Goal: Task Accomplishment & Management: Manage account settings

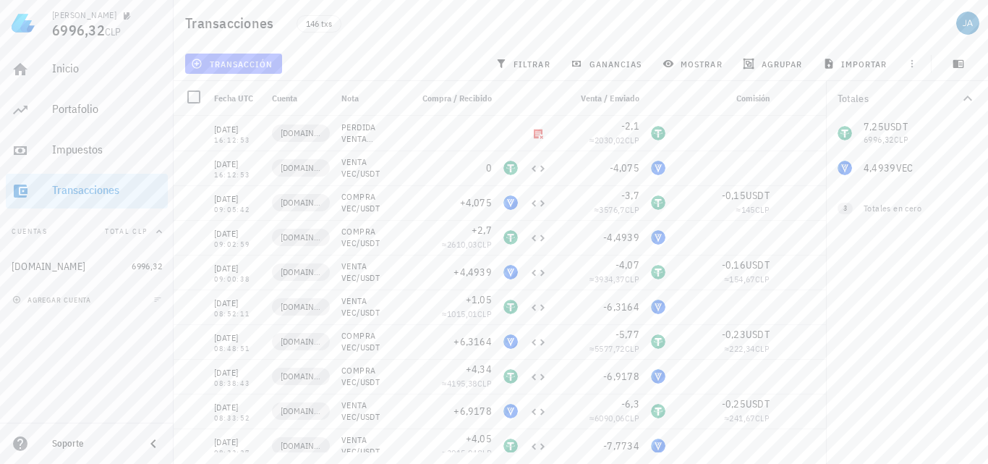
click at [235, 63] on span "transacción" at bounding box center [233, 64] width 79 height 12
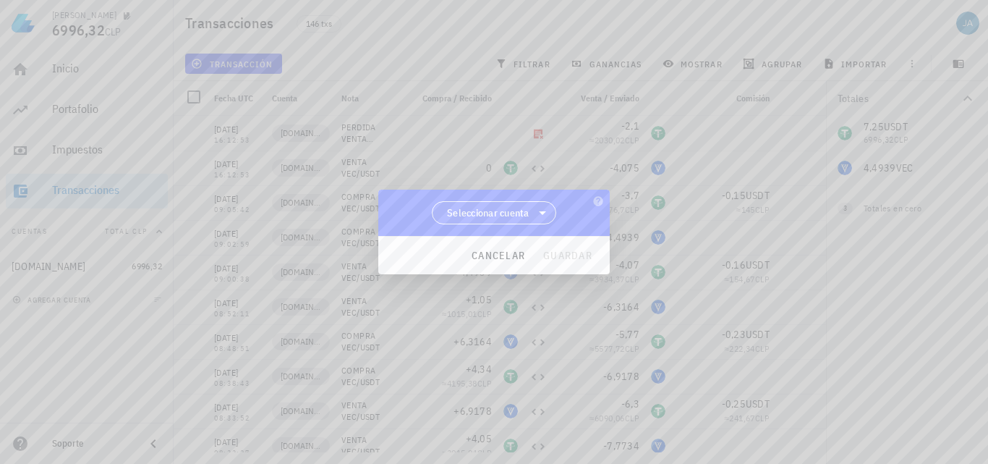
drag, startPoint x: 555, startPoint y: 218, endPoint x: 531, endPoint y: 213, distance: 24.4
click at [553, 218] on div "Seleccionar cuenta" at bounding box center [493, 213] width 231 height 46
click at [531, 213] on span "Seleccionar cuenta" at bounding box center [494, 213] width 106 height 22
click at [507, 247] on div "[DOMAIN_NAME]" at bounding box center [494, 250] width 102 height 14
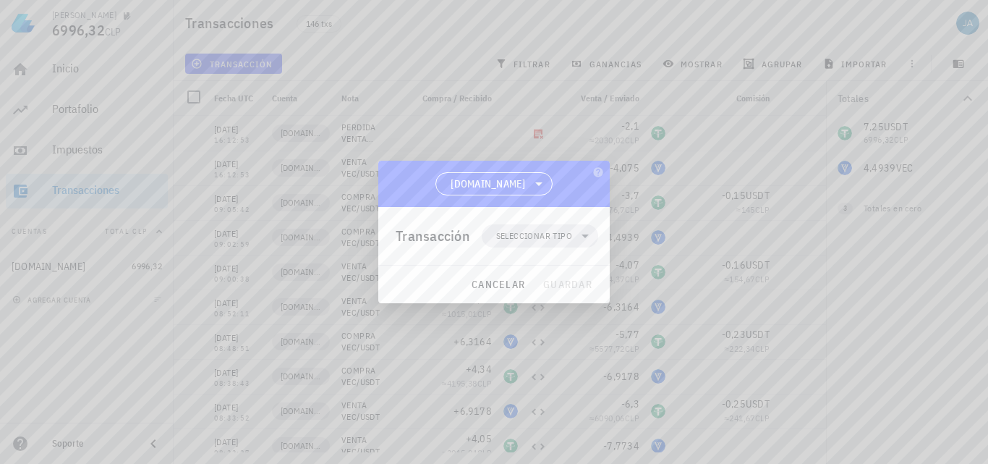
click at [551, 239] on span "Seleccionar tipo" at bounding box center [534, 236] width 76 height 14
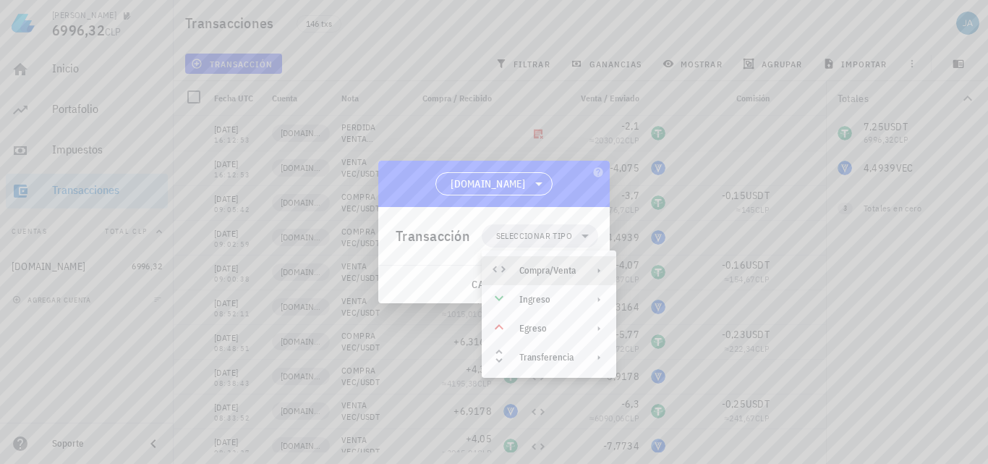
click at [553, 268] on div "Compra/Venta" at bounding box center [547, 271] width 56 height 12
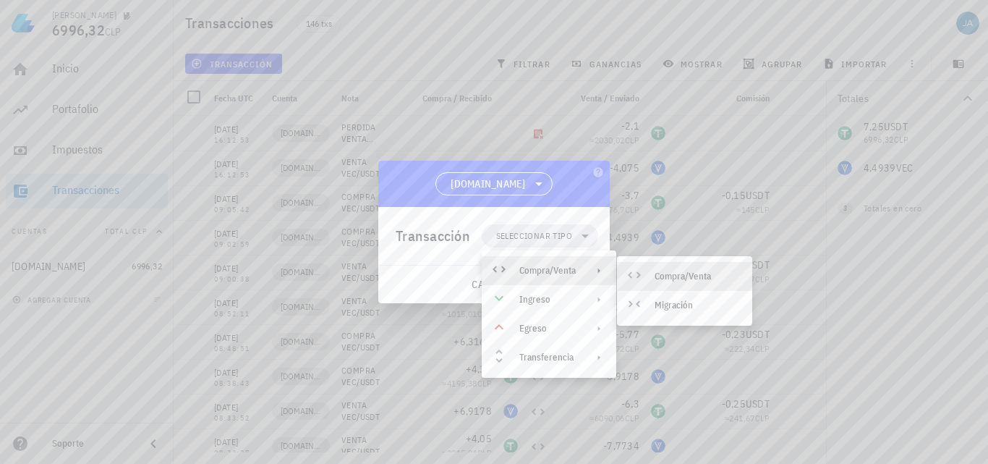
click at [663, 273] on div "Compra/Venta" at bounding box center [698, 277] width 86 height 12
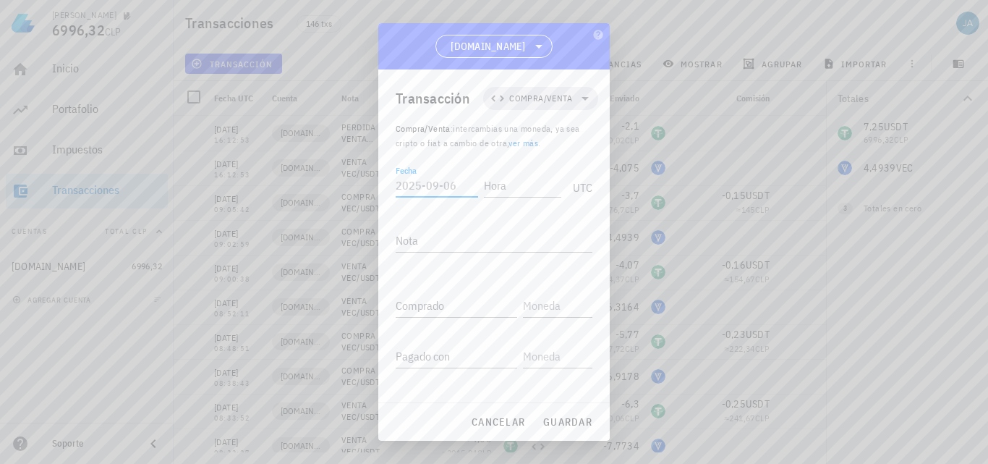
click at [409, 181] on input "Fecha" at bounding box center [437, 185] width 82 height 23
type input "[DATE]"
type input "10:36:19"
type textarea "COMPRA VEC/USDT"
paste input "3,032"
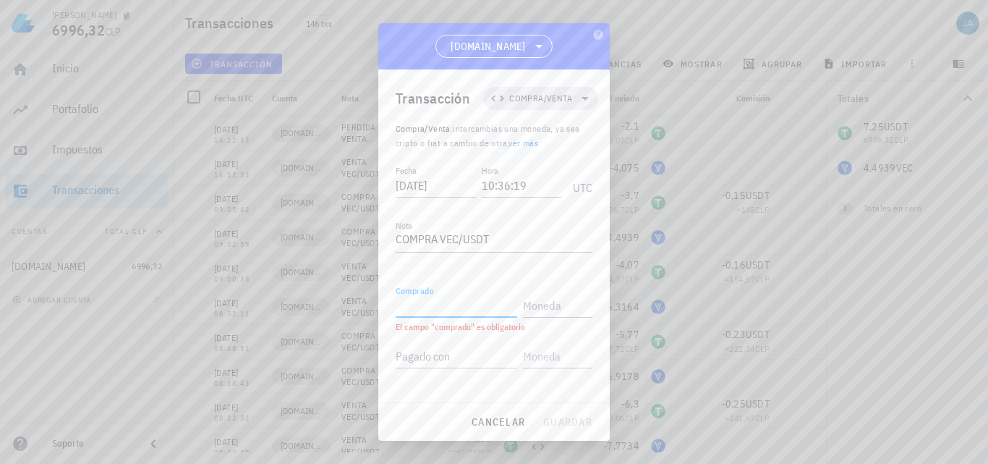
type input "3,032"
click at [532, 308] on input "text" at bounding box center [556, 305] width 67 height 23
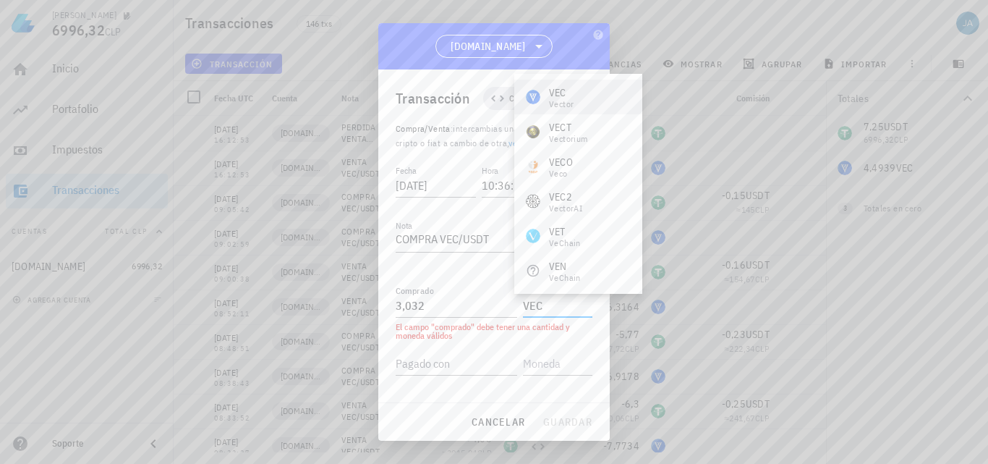
click at [584, 103] on div "VEC Vector" at bounding box center [578, 97] width 128 height 35
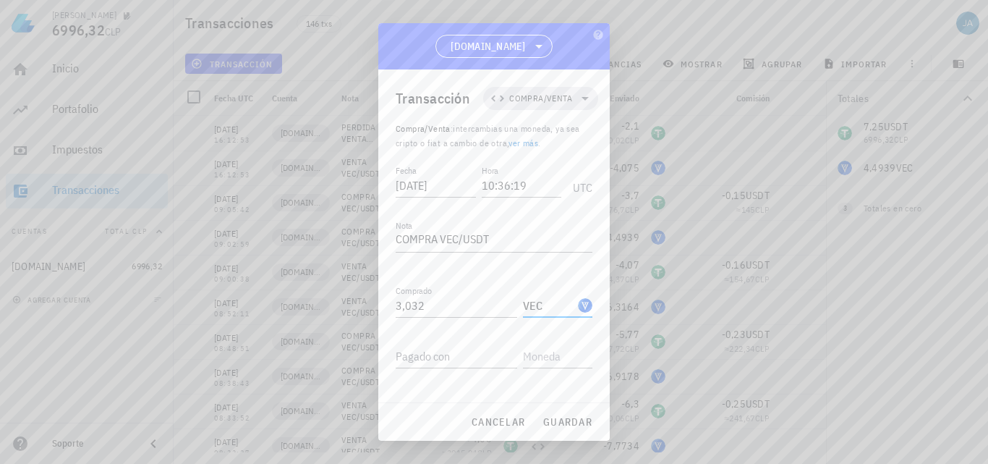
type input "VEC"
click at [447, 350] on div "Pagado con" at bounding box center [457, 355] width 122 height 23
type input "2,78"
type input "USDT"
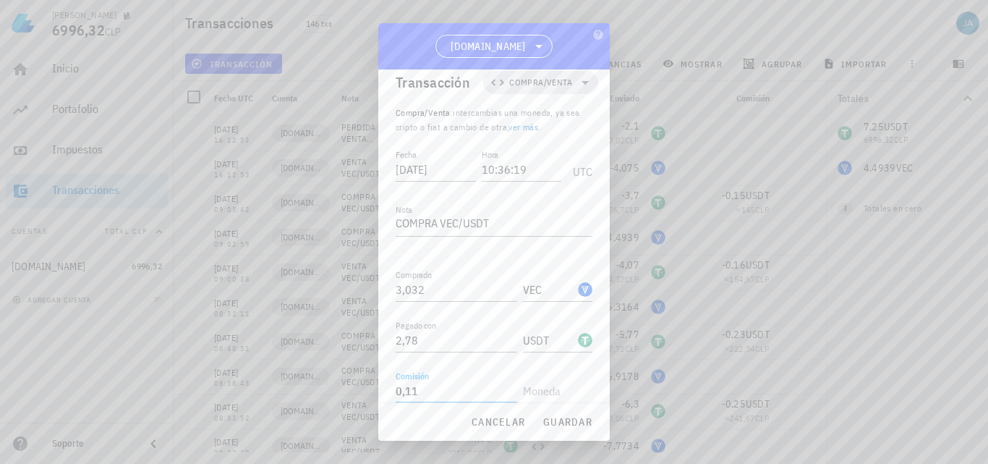
type input "0,11"
click at [550, 391] on input "text" at bounding box center [556, 390] width 67 height 23
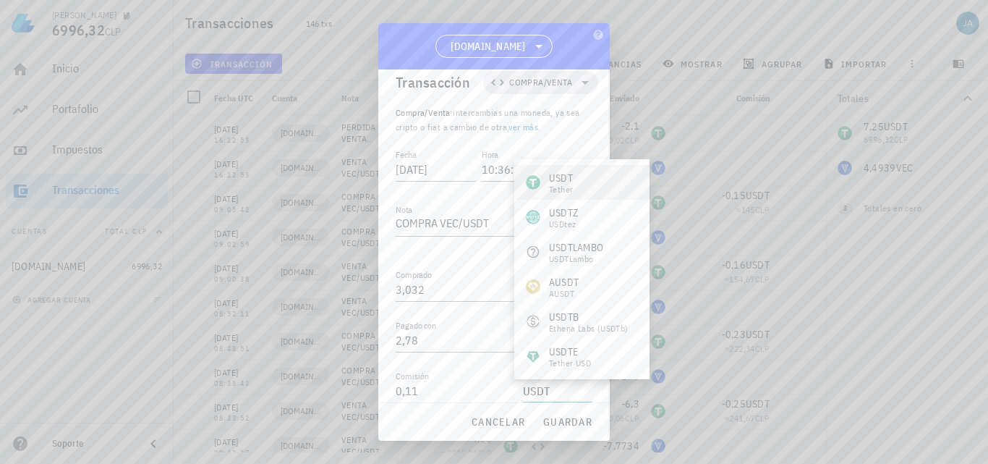
click at [571, 182] on div "USDT" at bounding box center [561, 178] width 24 height 14
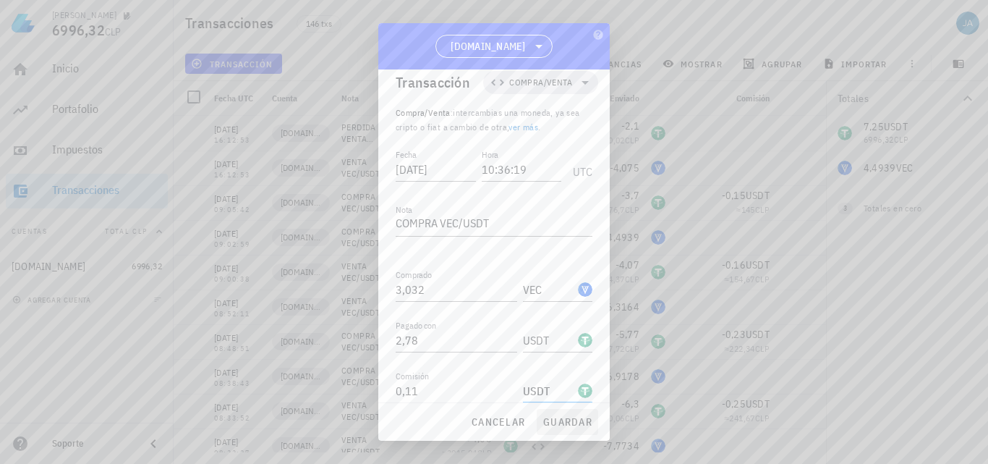
type input "USDT"
click at [559, 432] on button "guardar" at bounding box center [567, 422] width 61 height 26
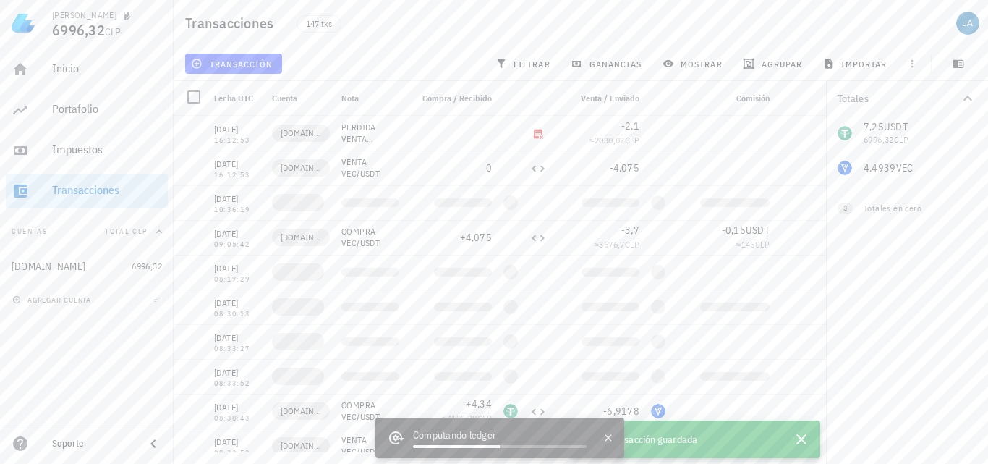
scroll to position [0, 0]
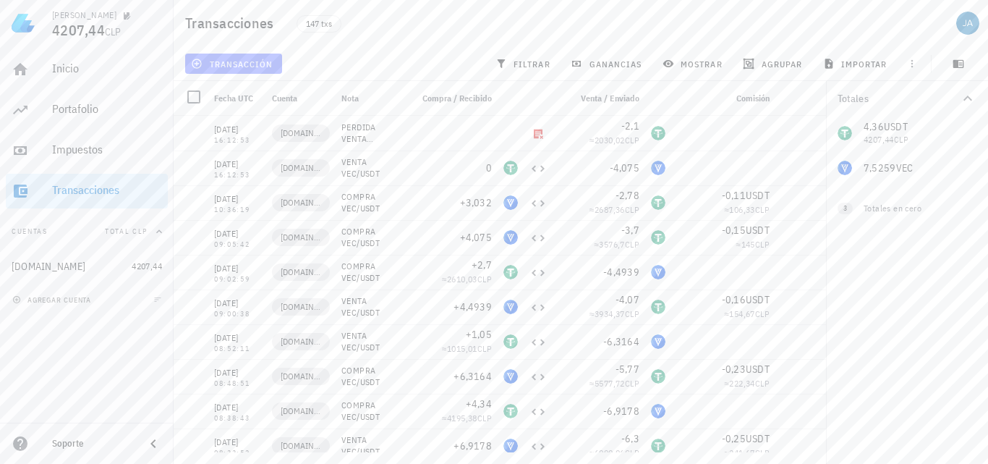
click at [238, 60] on span "transacción" at bounding box center [233, 64] width 79 height 12
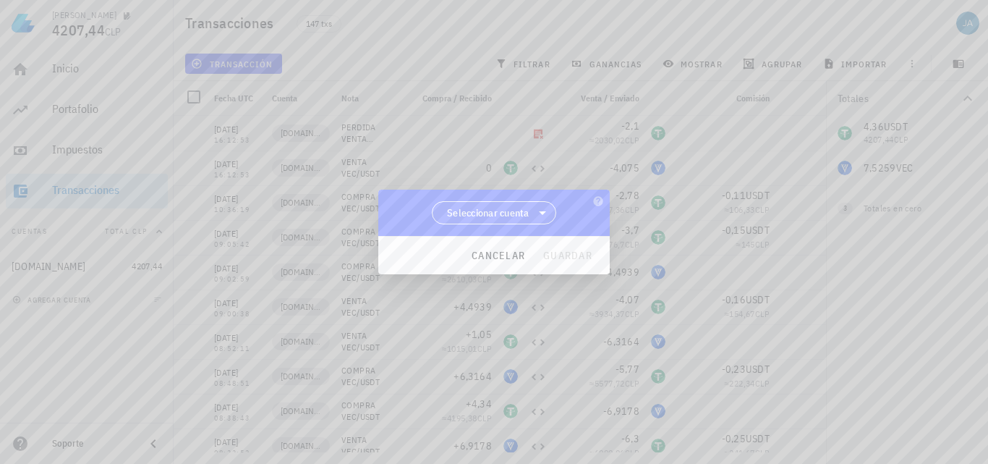
click at [501, 209] on span "Seleccionar cuenta" at bounding box center [488, 212] width 82 height 14
click at [501, 242] on div "[DOMAIN_NAME]" at bounding box center [494, 250] width 125 height 35
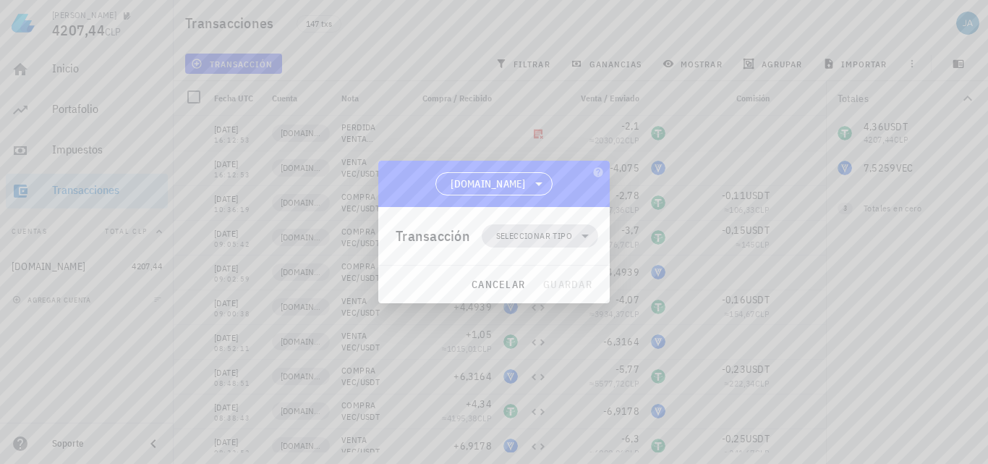
click at [558, 239] on span "Seleccionar tipo" at bounding box center [534, 236] width 76 height 14
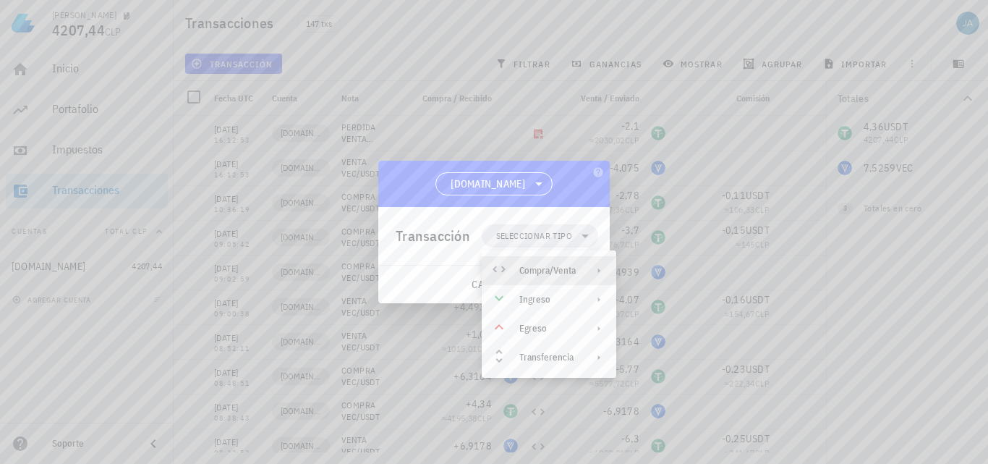
click at [557, 272] on div "Compra/Venta" at bounding box center [547, 271] width 56 height 12
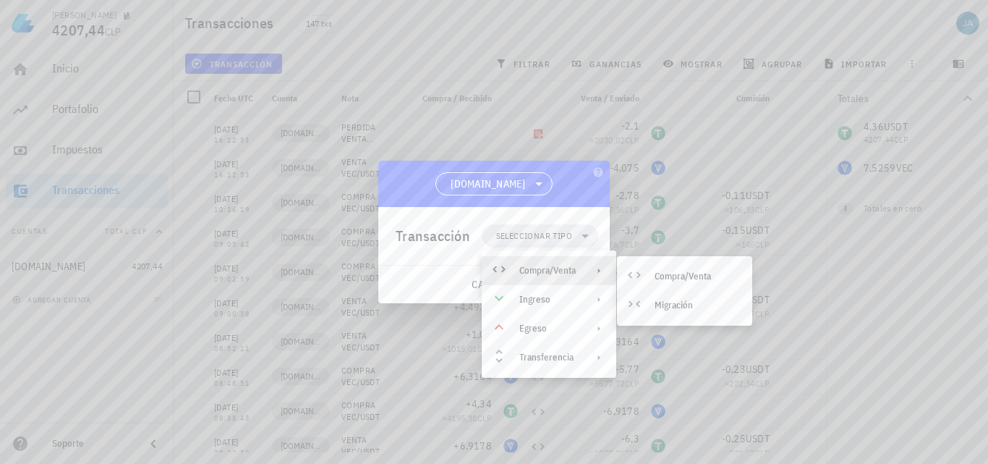
click at [658, 271] on div "Compra/Venta Migración" at bounding box center [684, 291] width 135 height 58
click at [658, 271] on div "Compra/Venta" at bounding box center [698, 277] width 86 height 12
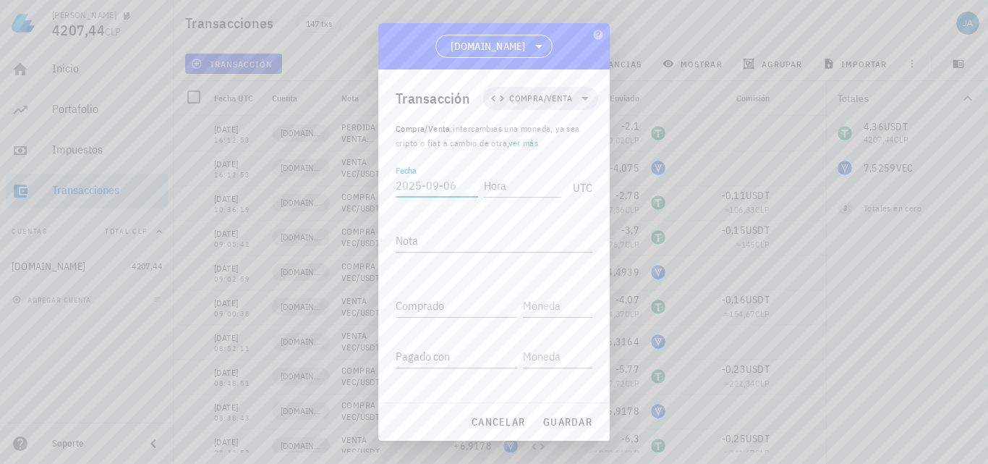
click at [410, 184] on div "Fecha" at bounding box center [437, 185] width 82 height 23
type input "[DATE]"
type input "16:12:53"
click at [471, 234] on textarea "Nota" at bounding box center [494, 240] width 197 height 23
type textarea "VENTA VEC/USDT"
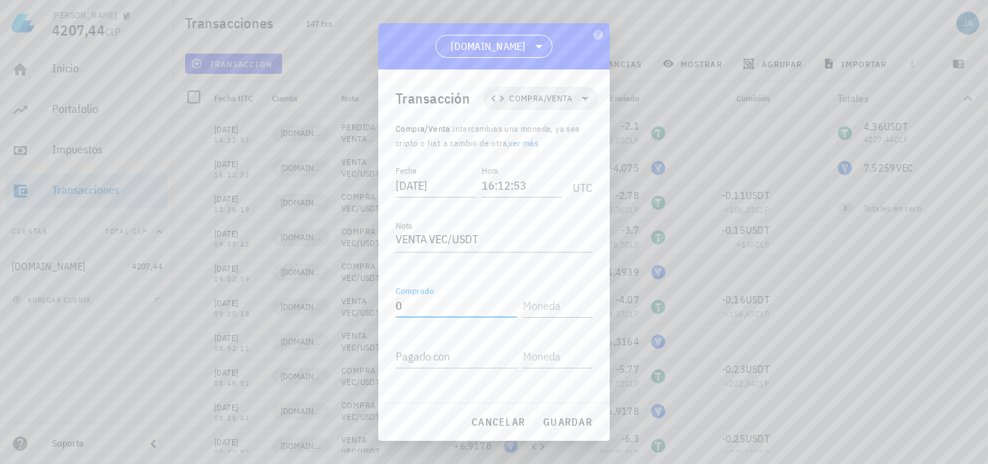
type input "0"
type input "USDT"
paste input "3,032"
type input "3,032"
click at [558, 367] on input "text" at bounding box center [556, 355] width 67 height 23
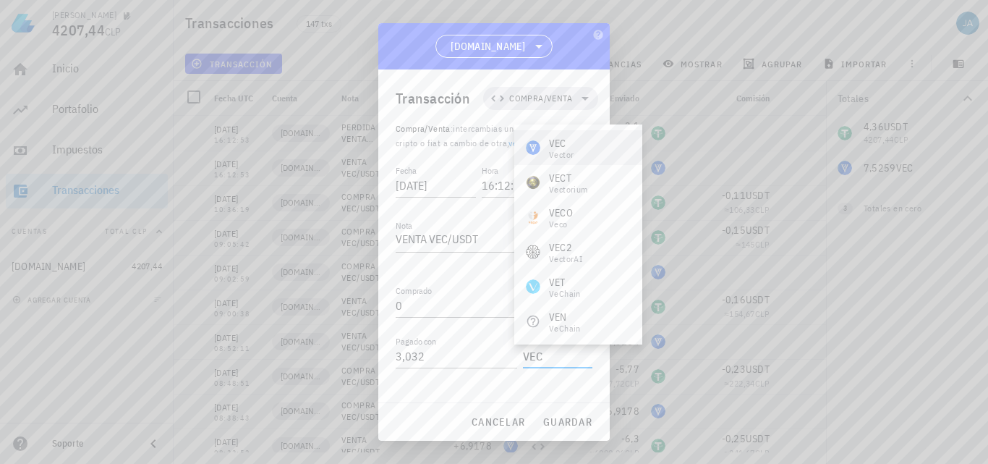
click at [586, 149] on div "VEC Vector" at bounding box center [578, 147] width 128 height 35
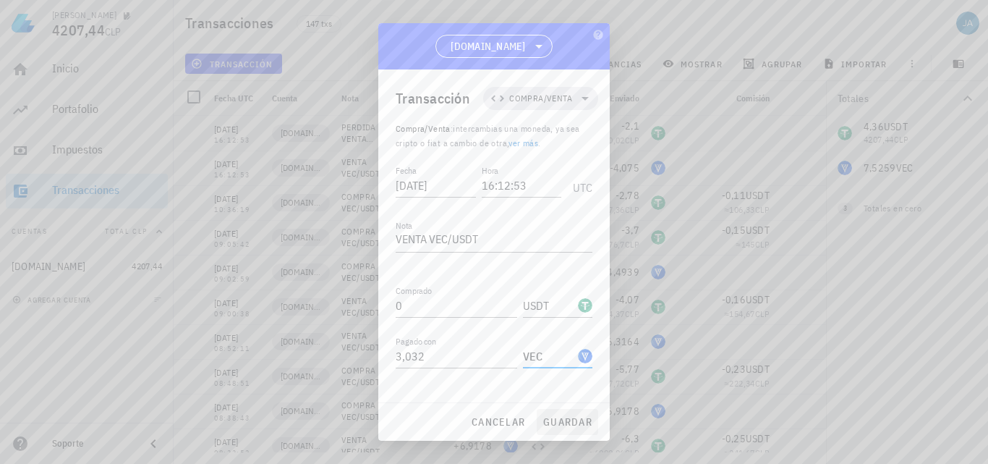
type input "VEC"
click at [558, 417] on button "guardar" at bounding box center [567, 422] width 61 height 26
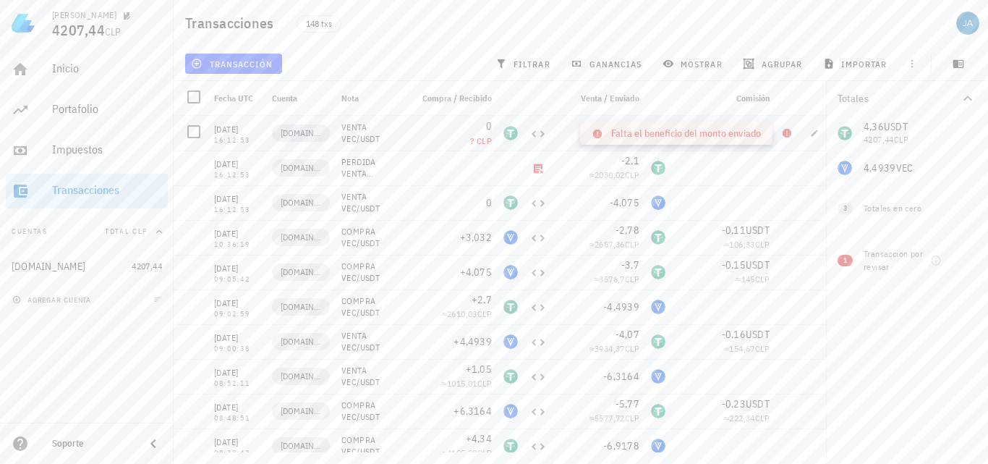
click at [792, 132] on icon at bounding box center [787, 133] width 12 height 12
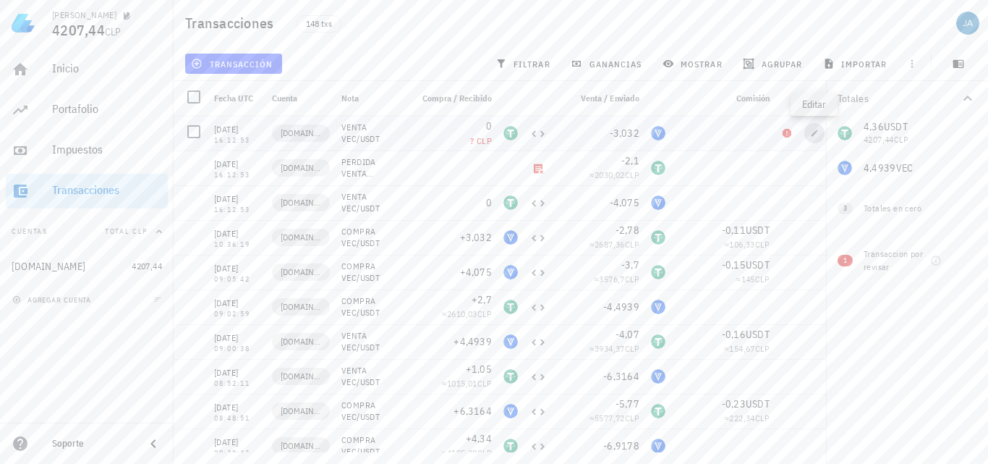
click at [812, 135] on icon "button" at bounding box center [814, 133] width 9 height 9
type textarea "VENTA VEC/USDT"
type input "3,032"
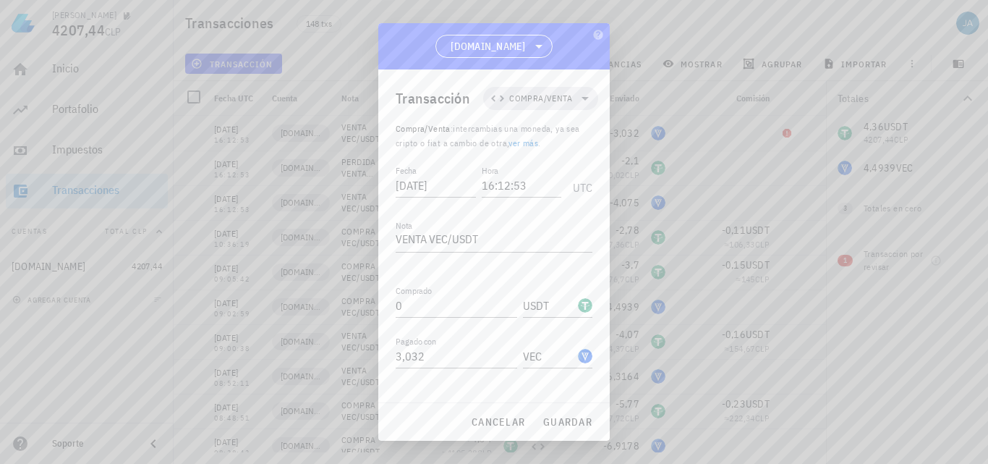
scroll to position [191, 0]
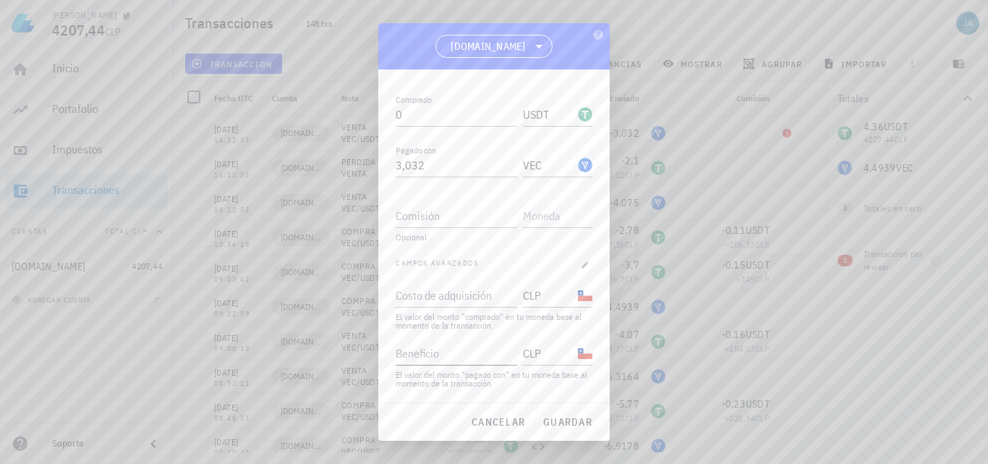
click at [464, 358] on input "Beneficio" at bounding box center [455, 352] width 119 height 23
click at [574, 428] on span "guardar" at bounding box center [568, 421] width 50 height 13
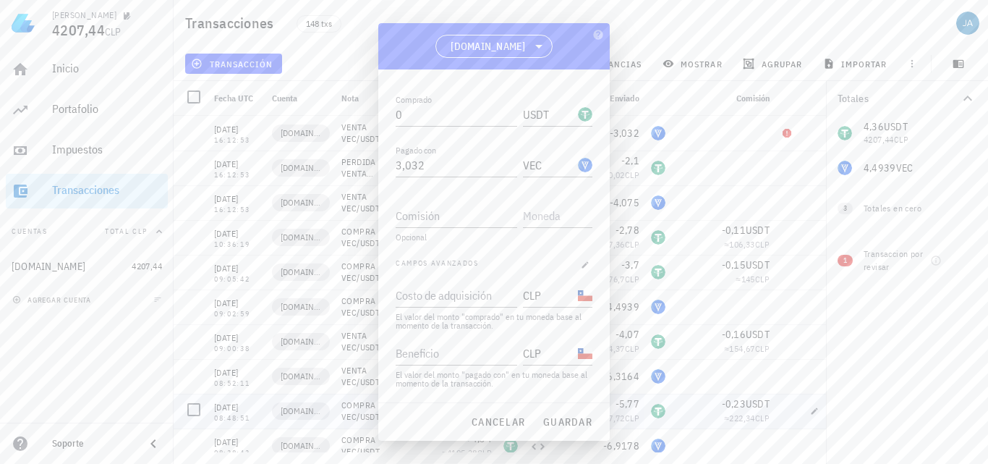
scroll to position [0, 0]
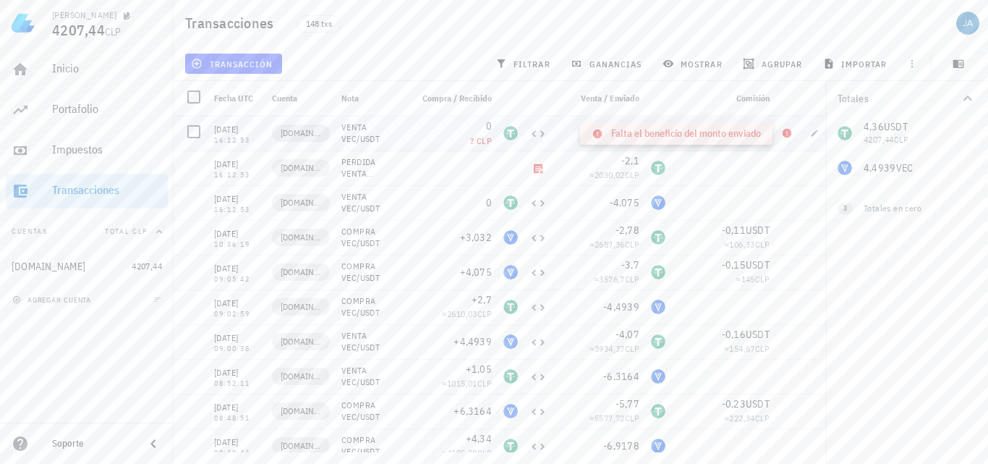
click at [784, 131] on icon at bounding box center [787, 133] width 9 height 9
click at [825, 130] on span "button" at bounding box center [814, 133] width 20 height 9
type input "0"
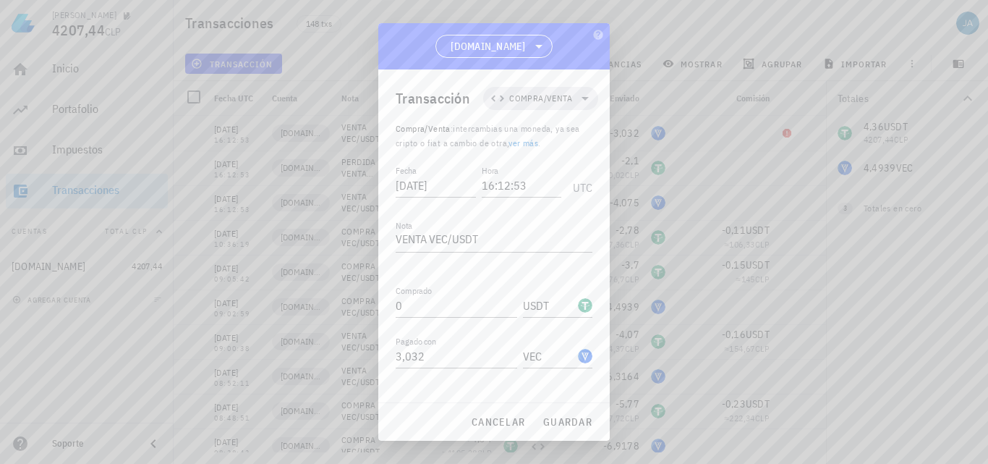
drag, startPoint x: 472, startPoint y: 354, endPoint x: 374, endPoint y: 357, distance: 98.4
click at [380, 355] on div "Transacción Compra/Venta Compra/Venta : intercambias una moneda, ya sea cripto …" at bounding box center [493, 235] width 231 height 333
click at [548, 420] on span "guardar" at bounding box center [568, 421] width 50 height 13
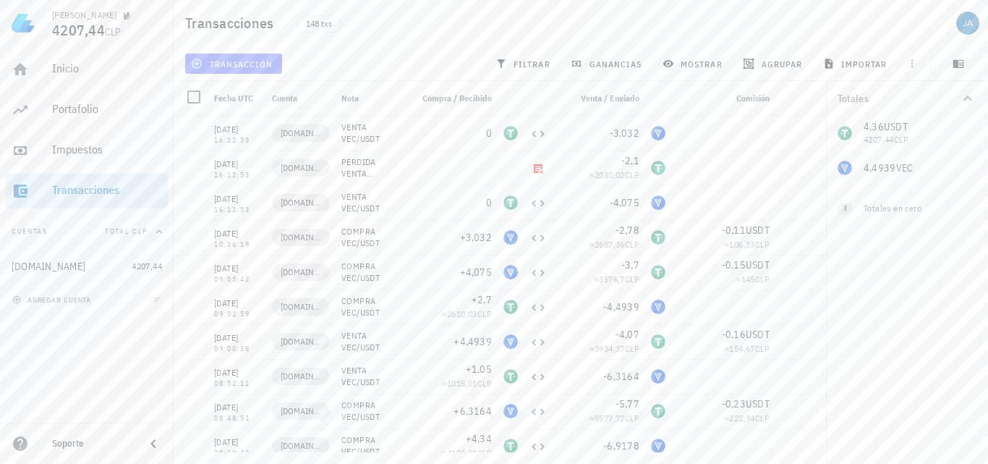
click at [224, 59] on span "transacción" at bounding box center [233, 64] width 79 height 12
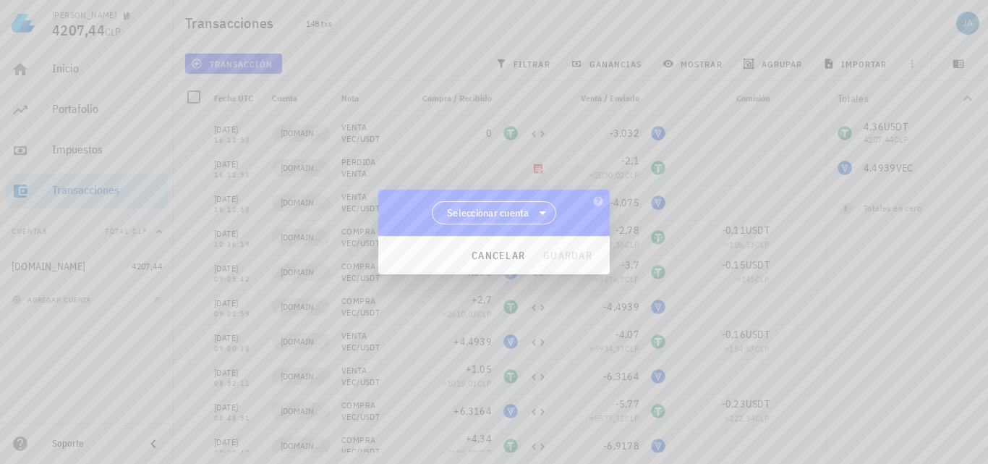
click at [498, 221] on span "Seleccionar cuenta" at bounding box center [494, 213] width 106 height 22
click at [509, 258] on div "[DOMAIN_NAME]" at bounding box center [494, 250] width 125 height 35
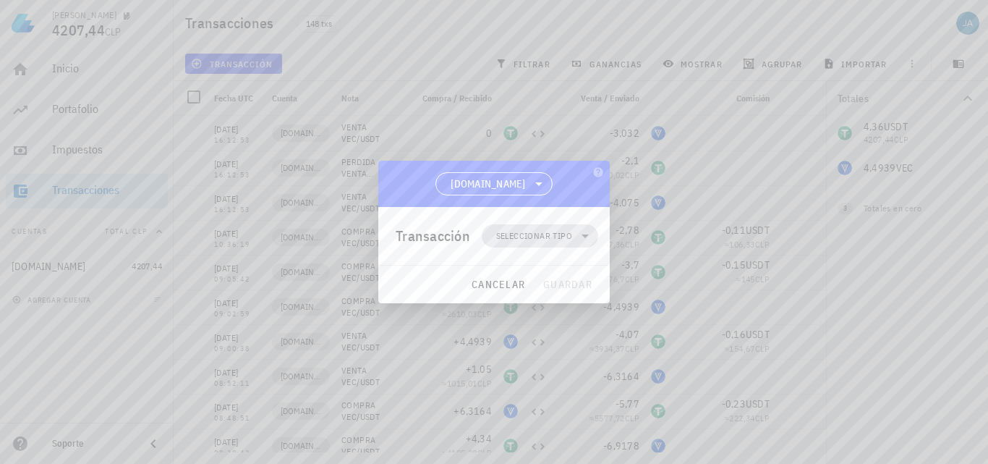
click at [521, 239] on span "Seleccionar tipo" at bounding box center [534, 236] width 76 height 14
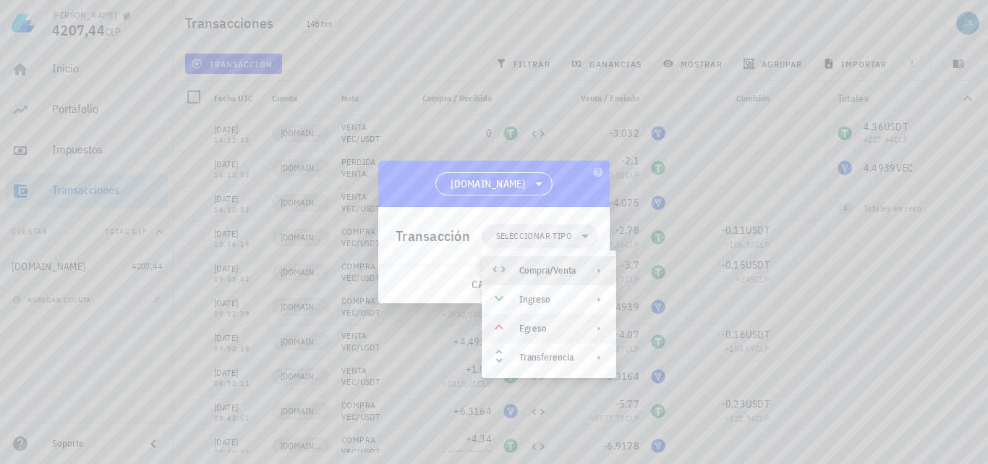
drag, startPoint x: 530, startPoint y: 275, endPoint x: 537, endPoint y: 327, distance: 52.7
click at [537, 327] on div "Compra/Venta Ingreso Egreso Transferencia" at bounding box center [549, 314] width 135 height 116
click at [537, 327] on div "Egreso" at bounding box center [547, 329] width 56 height 12
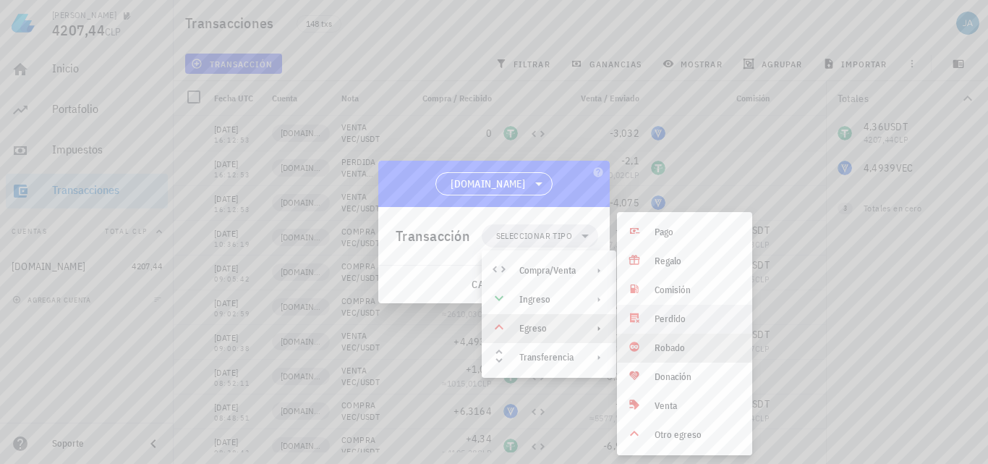
drag, startPoint x: 664, startPoint y: 347, endPoint x: 671, endPoint y: 320, distance: 26.8
click at [671, 321] on div "Pago Regalo Comisión Perdido Robado Donación Venta Otro egreso" at bounding box center [684, 333] width 135 height 231
click at [671, 320] on div "Perdido" at bounding box center [698, 319] width 86 height 12
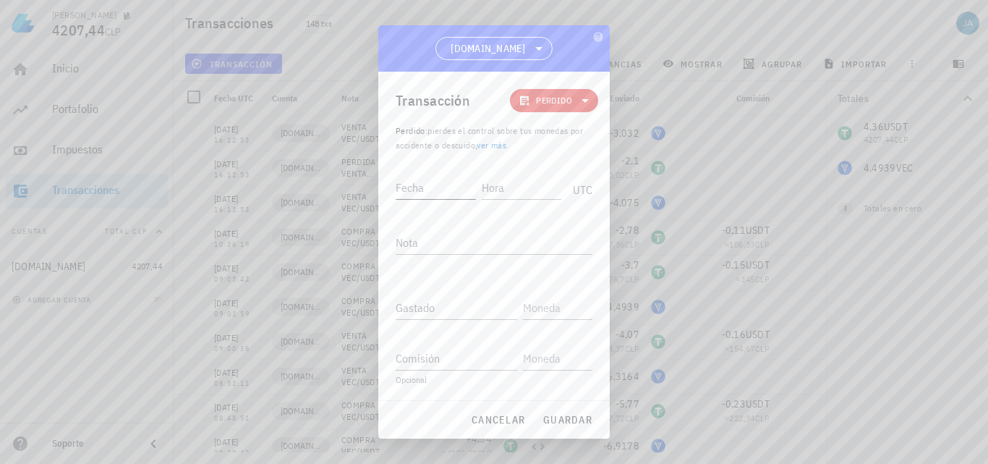
click at [430, 179] on input "Fecha" at bounding box center [436, 187] width 80 height 23
type input "[DATE]"
type input "16:12:53"
type textarea "PERDIDA VENTA VEC/USDT"
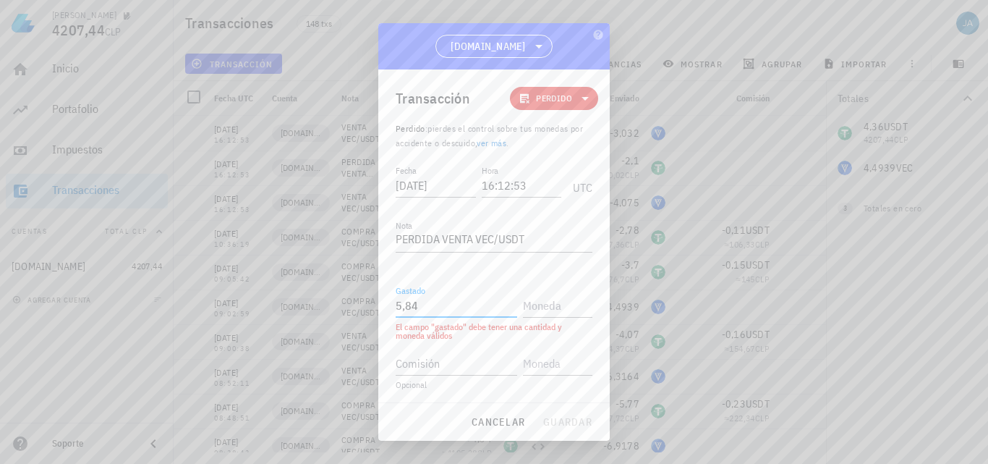
type input "5,84"
type input "V"
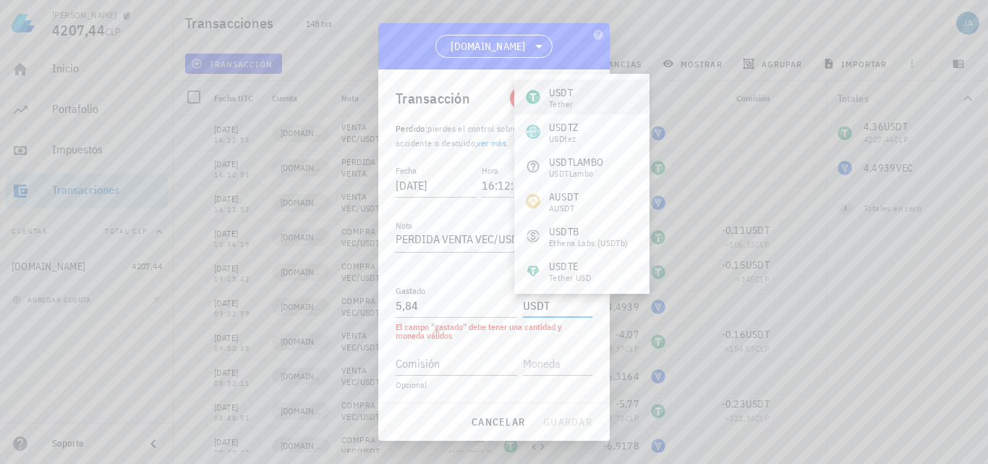
click at [610, 103] on div "USDT Tether" at bounding box center [581, 97] width 135 height 35
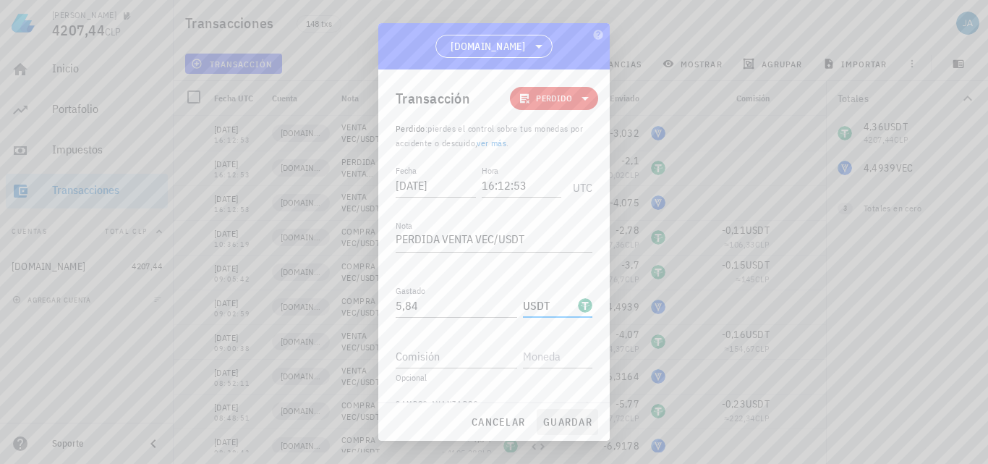
type input "USDT"
click at [548, 420] on span "guardar" at bounding box center [568, 421] width 50 height 13
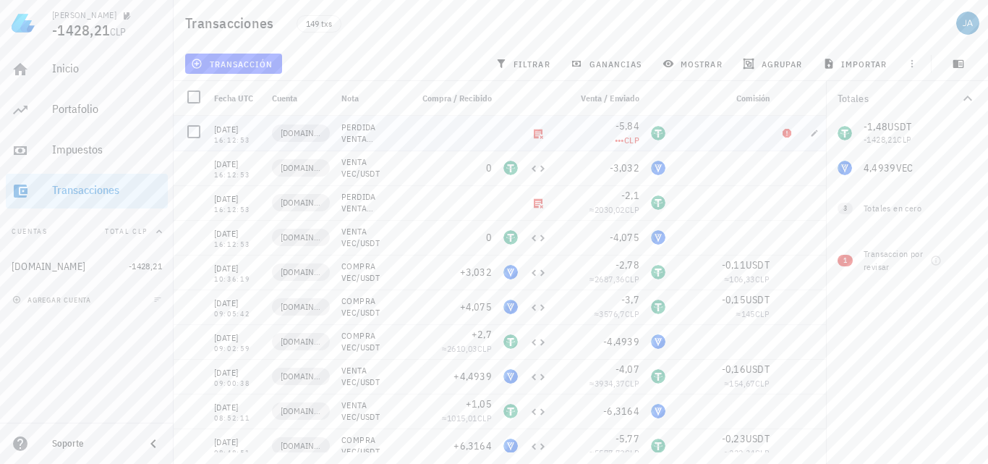
click at [587, 122] on div "-5,84" at bounding box center [598, 126] width 81 height 14
click at [812, 129] on icon "button" at bounding box center [814, 133] width 9 height 9
type textarea "PERDIDA VENTA VEC/USDT"
type input "5,84"
type input "USDT"
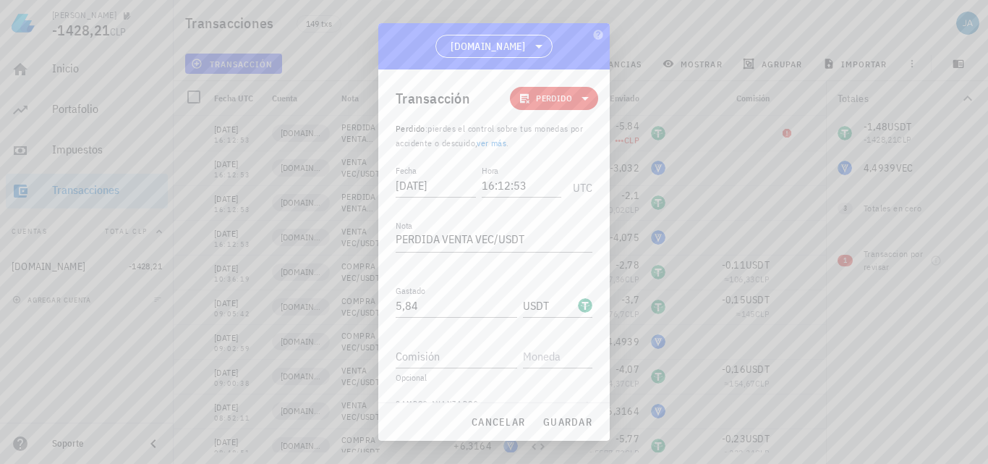
scroll to position [82, 0]
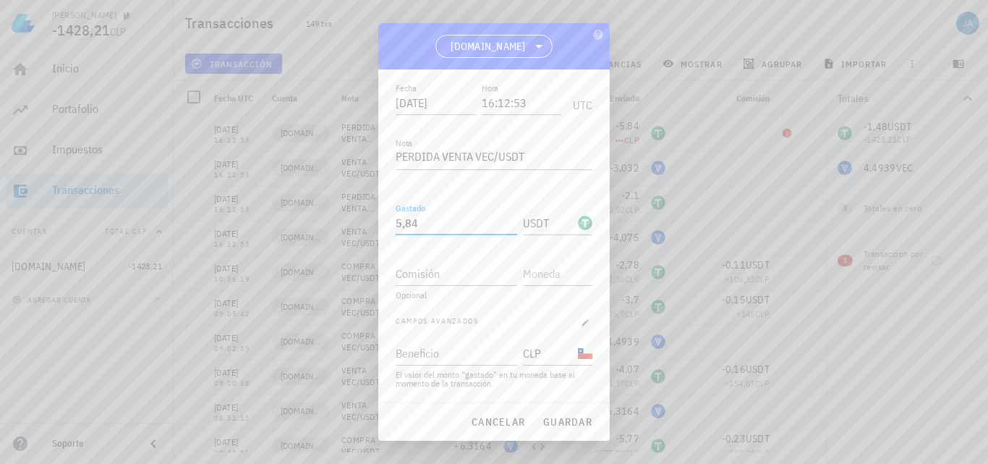
drag, startPoint x: 446, startPoint y: 230, endPoint x: 409, endPoint y: 233, distance: 37.7
click at [409, 233] on input "5,84" at bounding box center [457, 222] width 122 height 23
type input "5"
type input "4,36"
click at [551, 416] on span "guardar" at bounding box center [568, 421] width 50 height 13
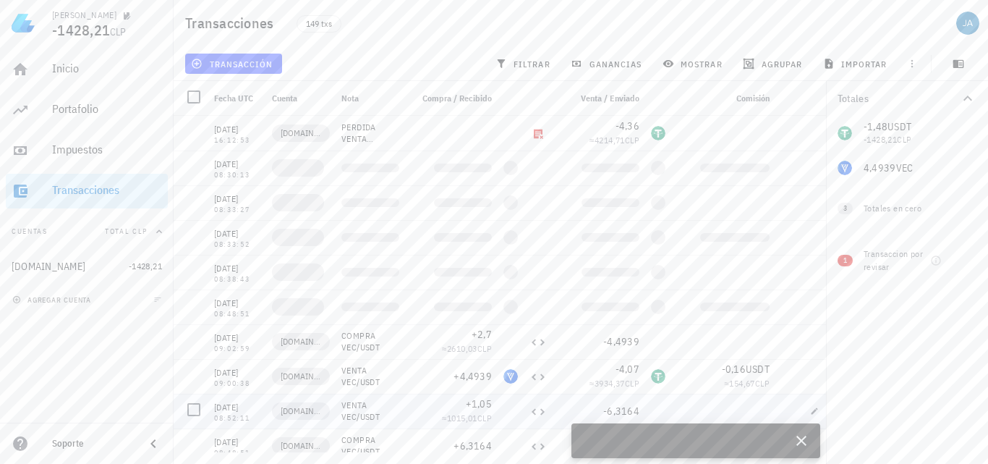
scroll to position [0, 0]
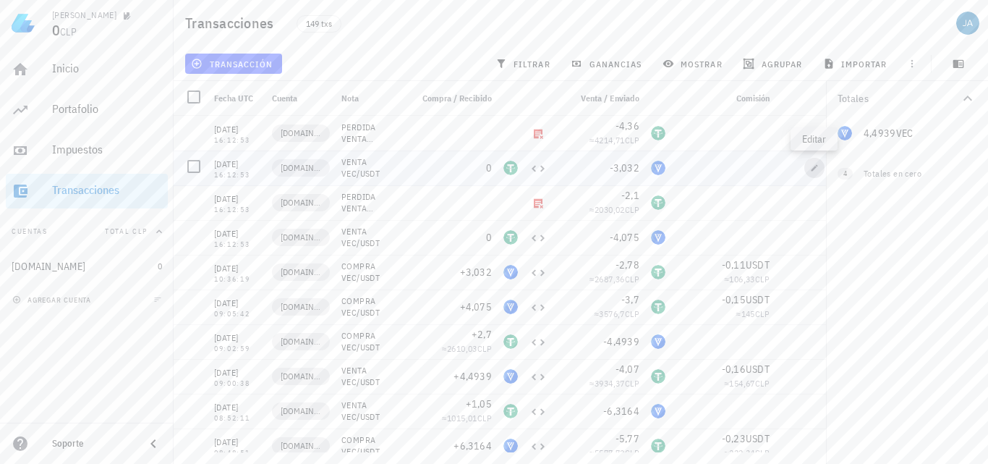
click at [812, 169] on icon "button" at bounding box center [815, 167] width 7 height 7
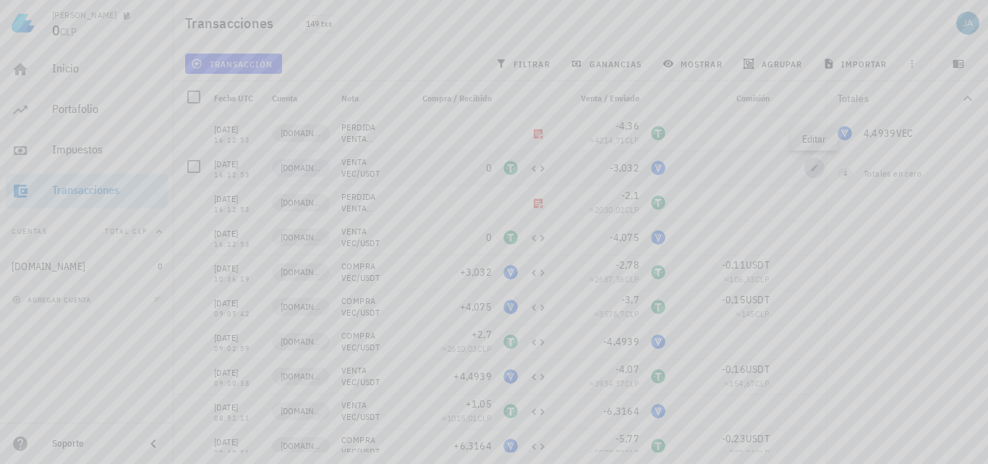
type textarea "VENTA VEC/USDT"
type input "0"
type input "USDT"
type input "3,032"
type input "VEC"
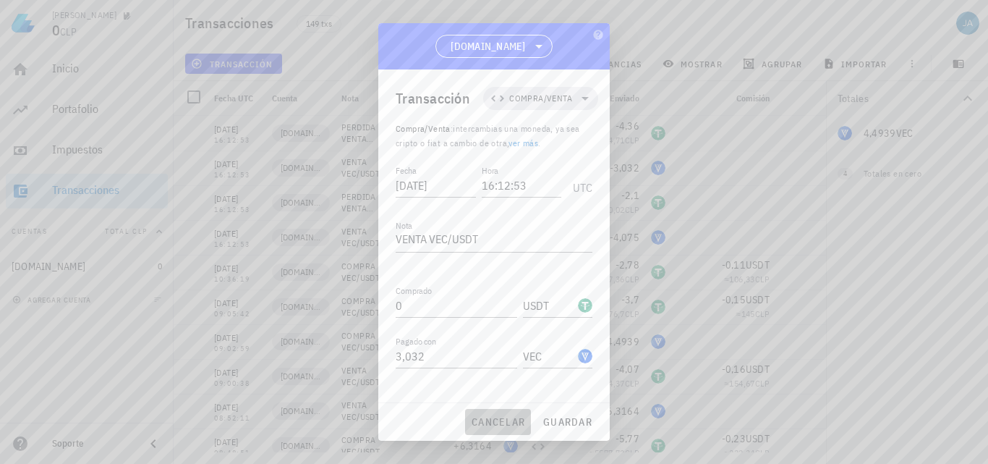
click at [496, 428] on span "cancelar" at bounding box center [498, 421] width 54 height 13
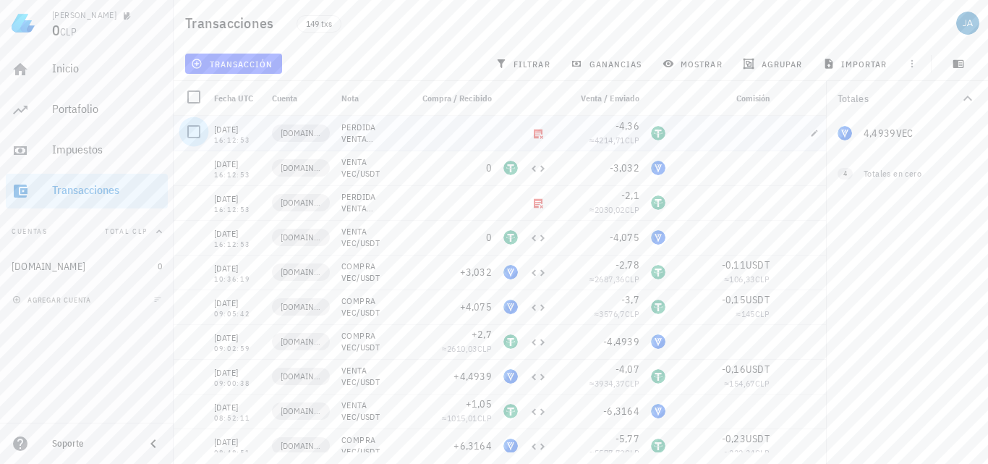
click at [192, 134] on div at bounding box center [194, 131] width 25 height 25
click at [248, 62] on span "editar (1)" at bounding box center [225, 64] width 62 height 12
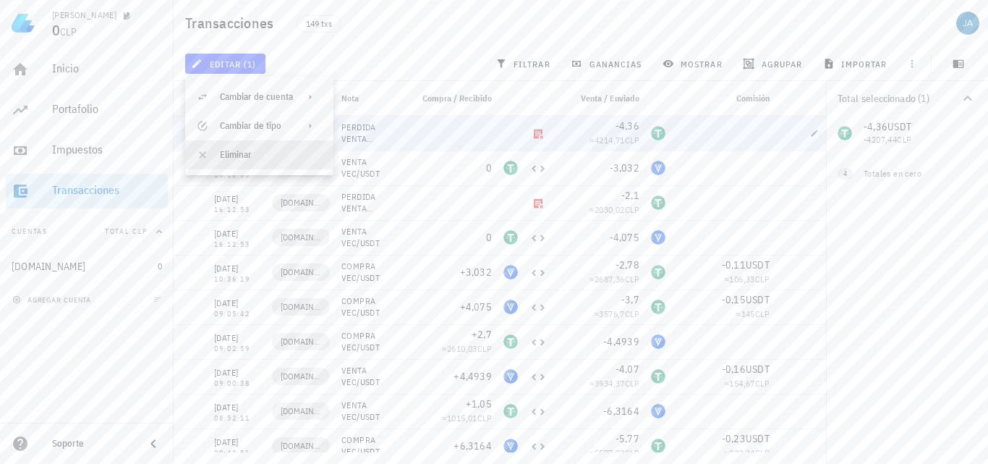
click at [237, 155] on div "Eliminar" at bounding box center [271, 155] width 102 height 12
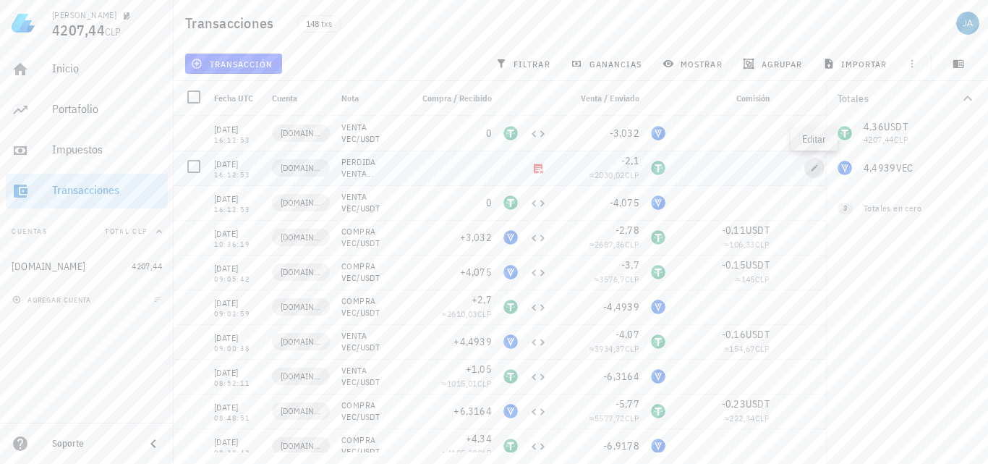
click at [815, 165] on icon "button" at bounding box center [814, 167] width 9 height 9
type textarea "PERDIDA VENTA VEC/USDT"
type input "2,1"
type input "USDT"
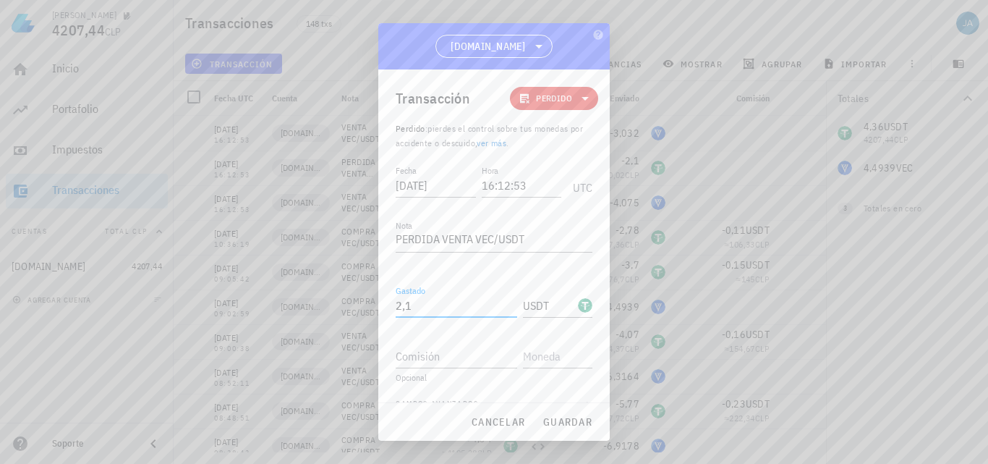
drag, startPoint x: 489, startPoint y: 309, endPoint x: 317, endPoint y: 310, distance: 172.2
click at [317, 310] on div "[PERSON_NAME] 4207,44 CLP Inicio [GEOGRAPHIC_DATA] Impuestos [GEOGRAPHIC_DATA] …" at bounding box center [494, 232] width 988 height 464
type input "4,4939"
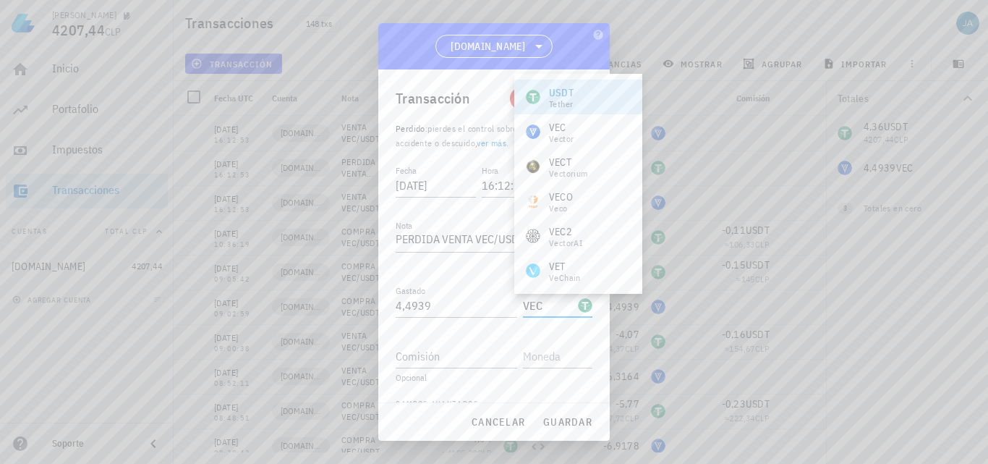
click at [585, 135] on div "VEC Vector" at bounding box center [578, 131] width 128 height 35
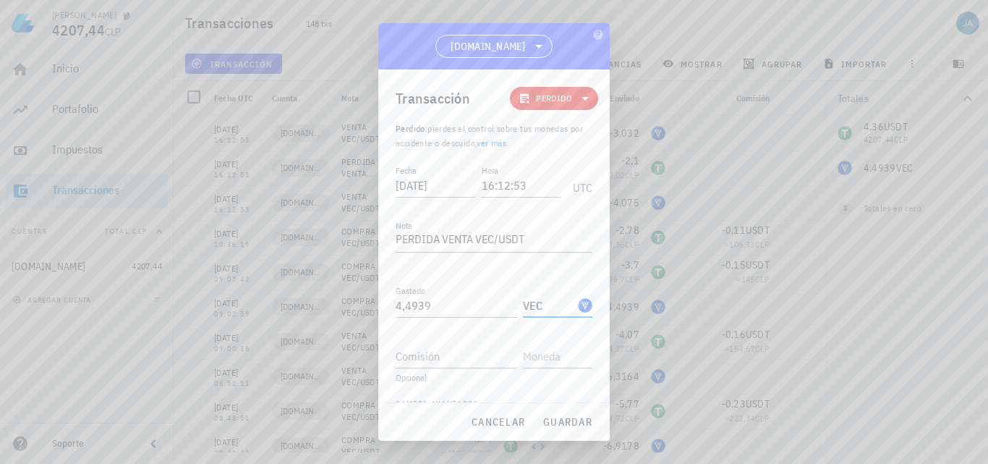
type input "VEC"
click at [543, 420] on span "guardar" at bounding box center [568, 421] width 50 height 13
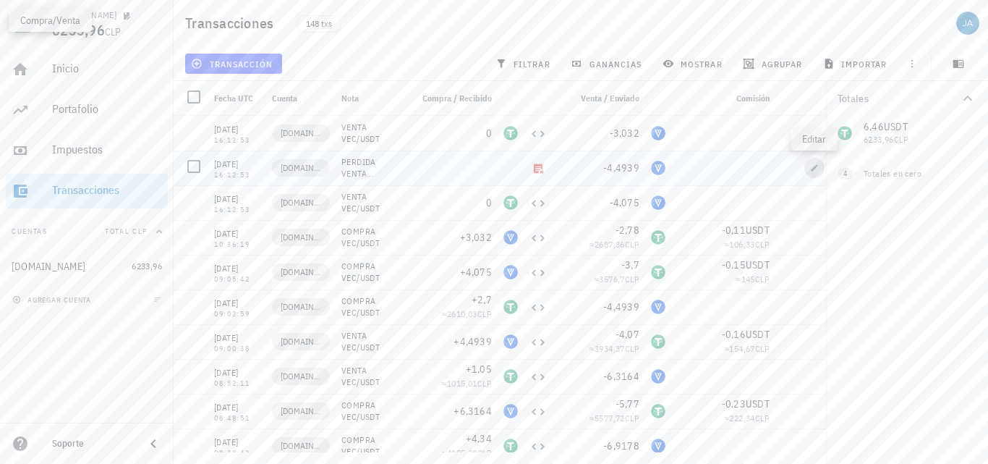
click at [813, 167] on icon "button" at bounding box center [814, 167] width 9 height 9
type input "4,4939"
type input "VEC"
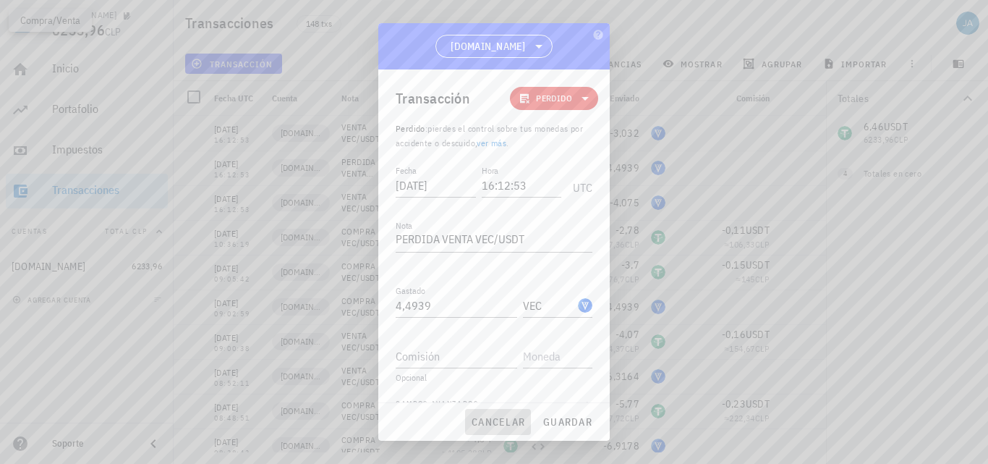
click at [500, 421] on span "cancelar" at bounding box center [498, 421] width 54 height 13
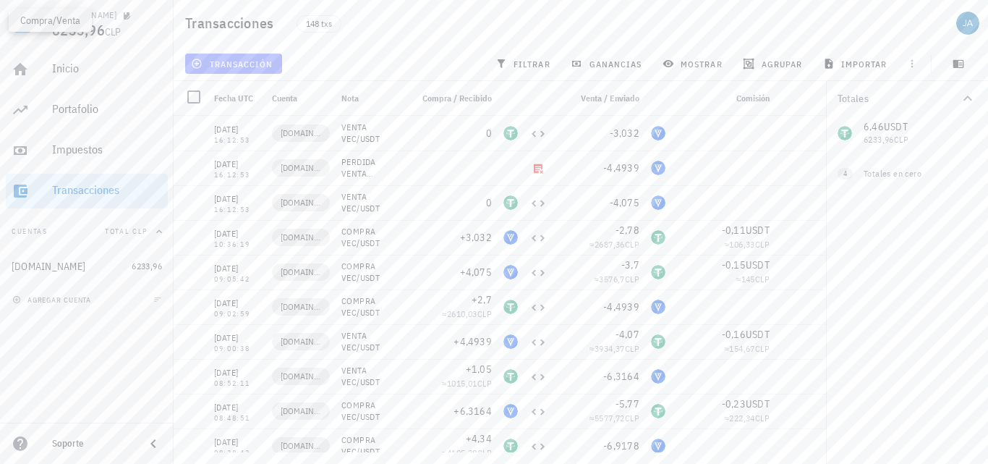
click at [247, 56] on button "transacción" at bounding box center [233, 64] width 97 height 20
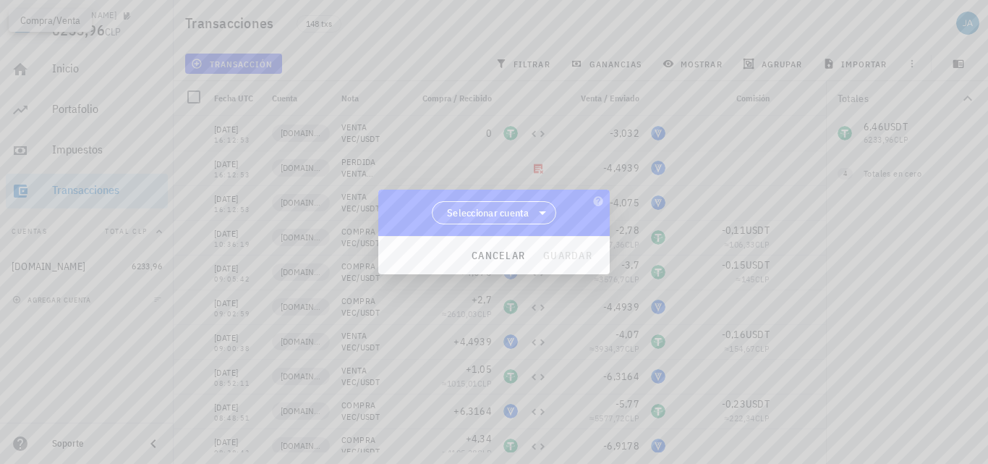
click at [457, 205] on div "Seleccionar cuenta" at bounding box center [493, 213] width 231 height 46
click at [495, 216] on span "Seleccionar cuenta" at bounding box center [488, 212] width 82 height 14
click at [496, 247] on div "[DOMAIN_NAME]" at bounding box center [494, 250] width 102 height 14
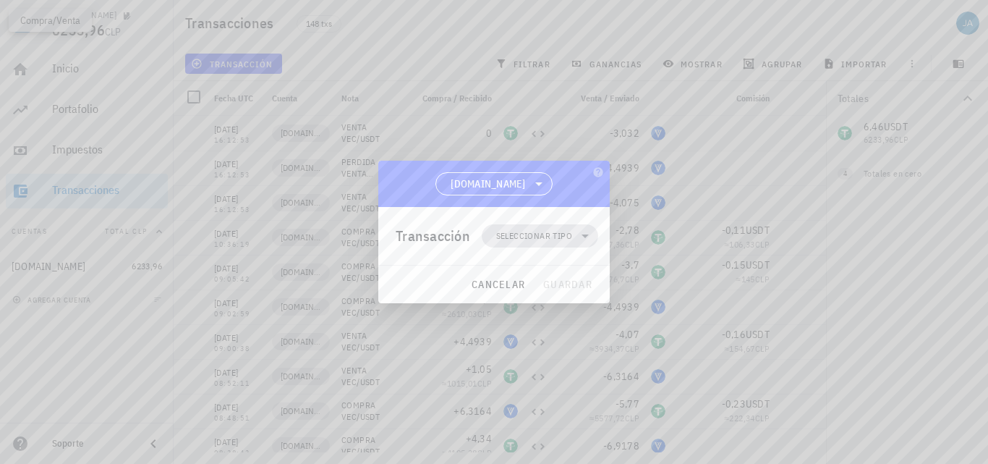
click at [527, 236] on span "Seleccionar tipo" at bounding box center [534, 236] width 76 height 14
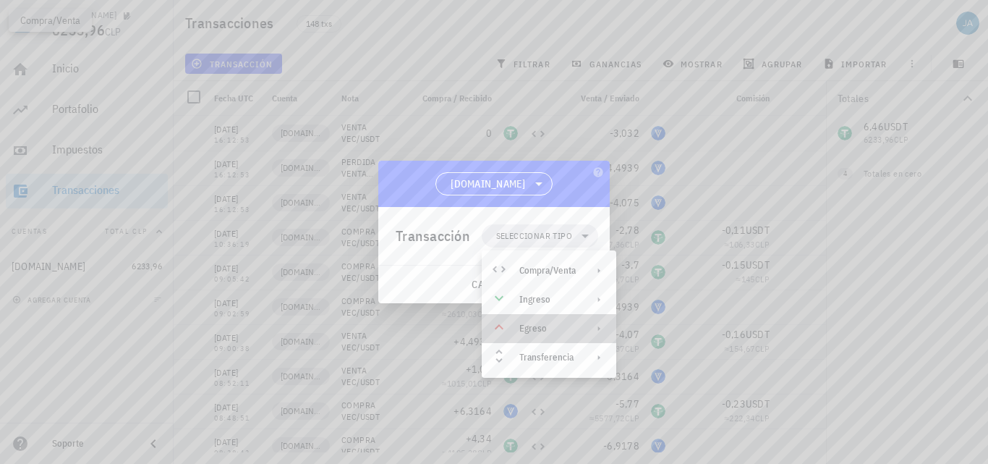
click at [543, 327] on div "Egreso" at bounding box center [547, 329] width 56 height 12
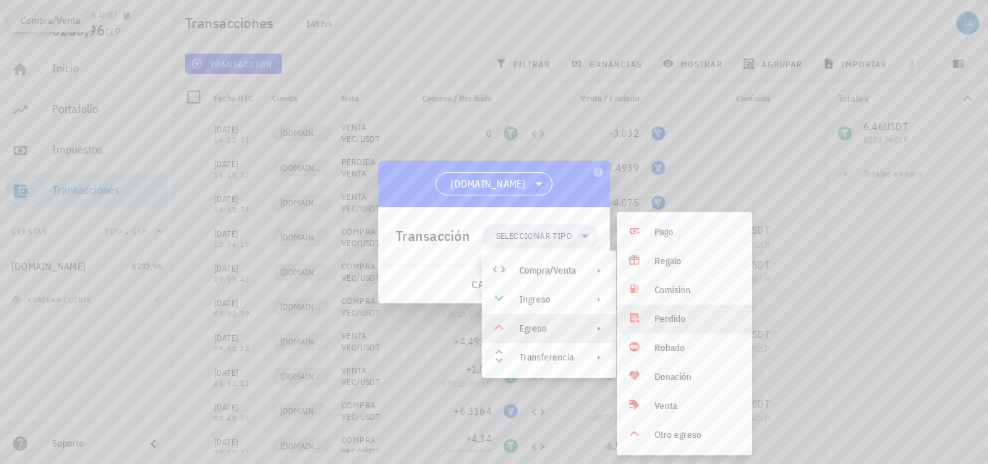
click at [674, 317] on div "Perdido" at bounding box center [698, 319] width 86 height 12
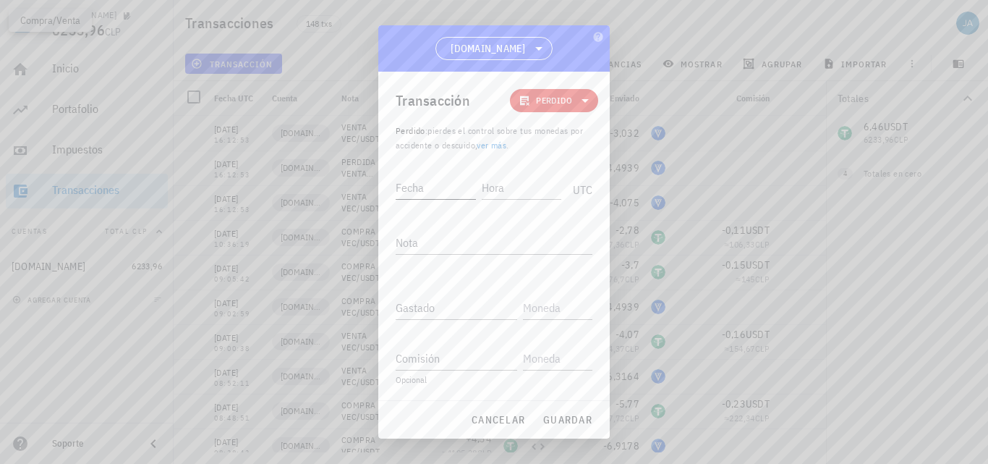
click at [420, 180] on div "Fecha" at bounding box center [436, 187] width 80 height 23
type input "[DATE]"
type input "16:12:53"
type textarea "V"
type textarea "PERDIDA COMPRA VEC/USDT"
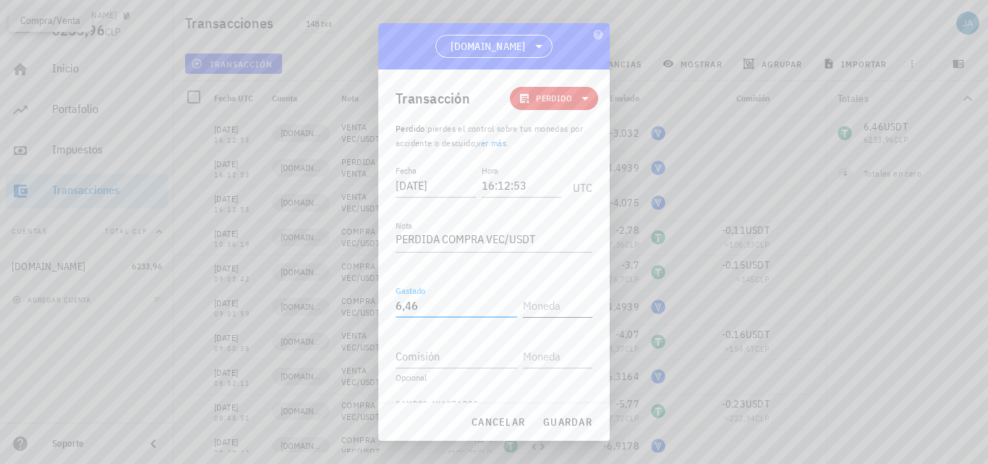
type input "6,46"
click at [551, 309] on input "text" at bounding box center [556, 305] width 67 height 23
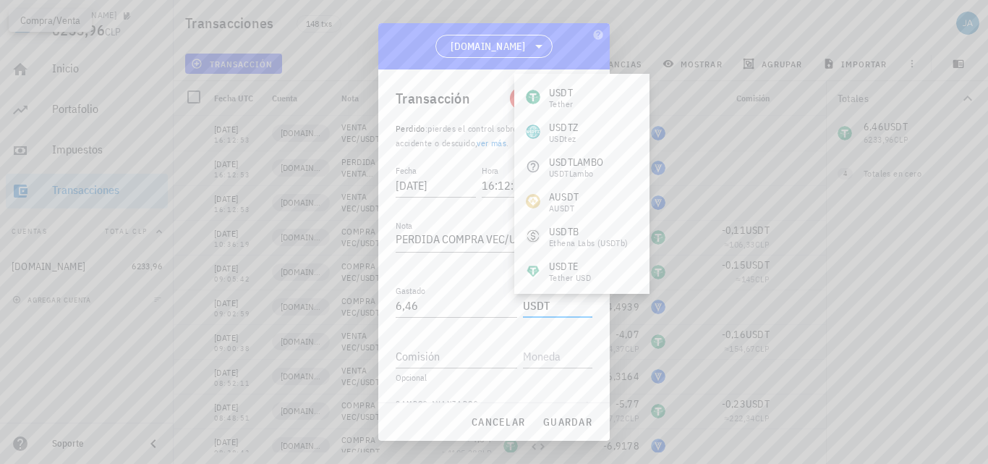
click at [592, 90] on div "USDT Tether" at bounding box center [581, 97] width 135 height 35
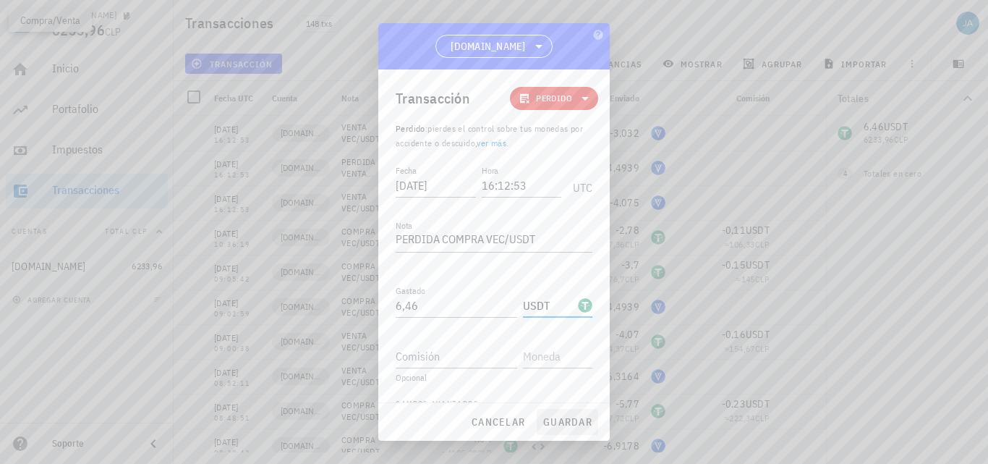
type input "USDT"
click at [576, 417] on span "guardar" at bounding box center [568, 421] width 50 height 13
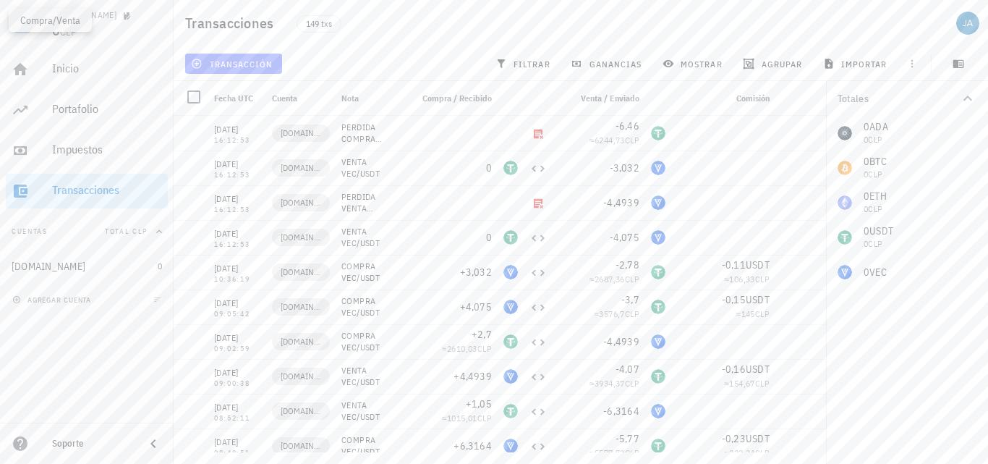
click at [268, 68] on span "transacción" at bounding box center [233, 64] width 79 height 12
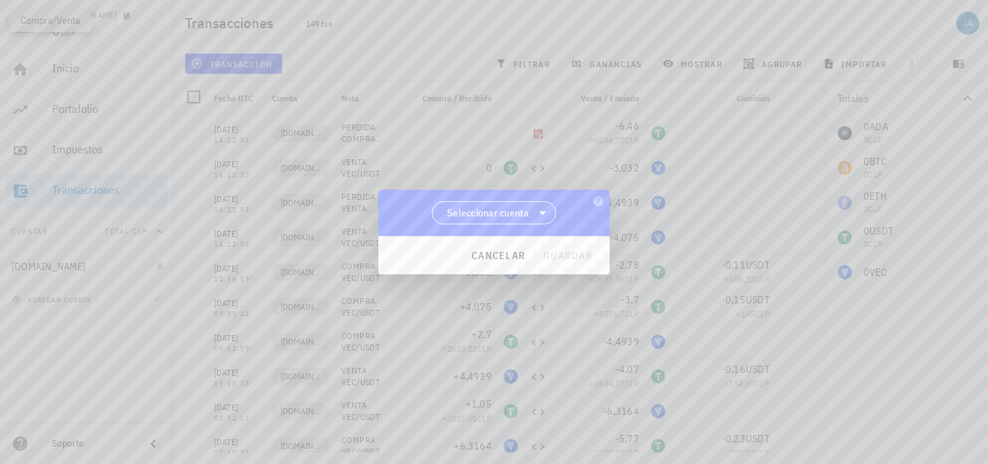
click at [510, 215] on span "Seleccionar cuenta" at bounding box center [488, 212] width 82 height 14
click at [480, 247] on div "[DOMAIN_NAME]" at bounding box center [494, 250] width 102 height 14
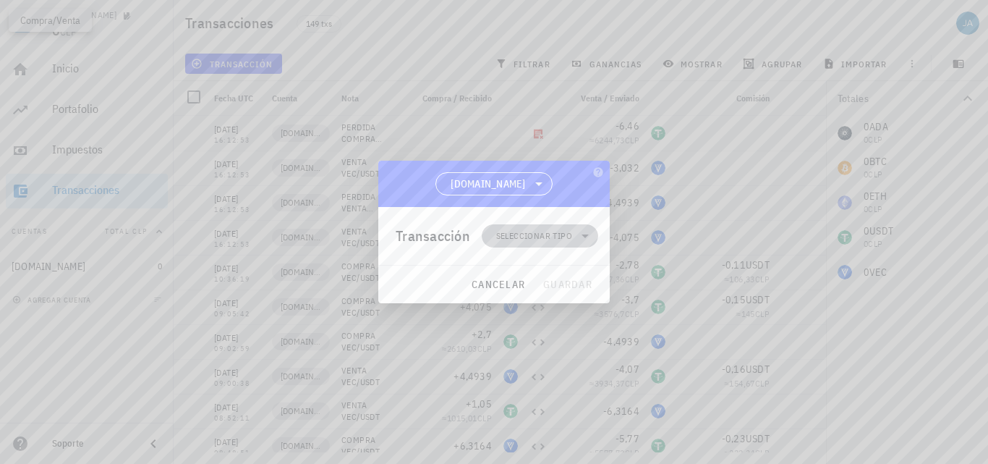
click at [548, 231] on span "Seleccionar tipo" at bounding box center [534, 236] width 76 height 14
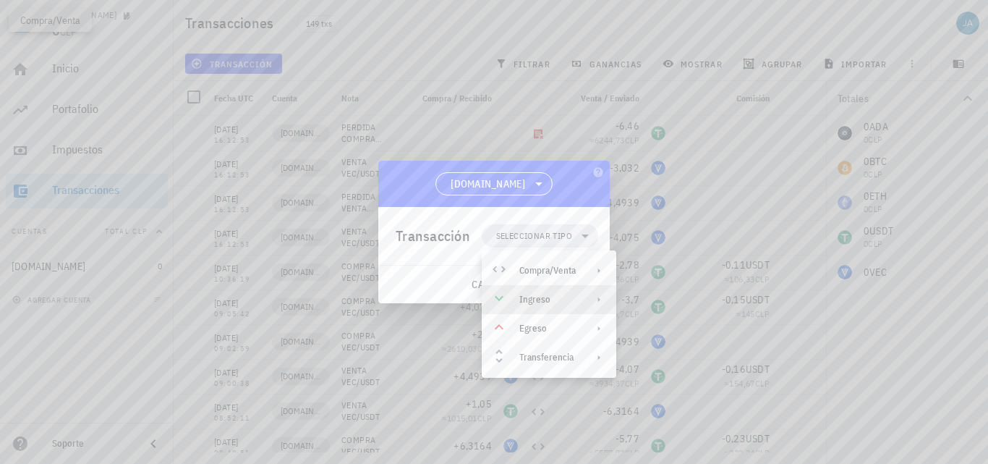
click at [555, 306] on div "Ingreso" at bounding box center [549, 299] width 135 height 29
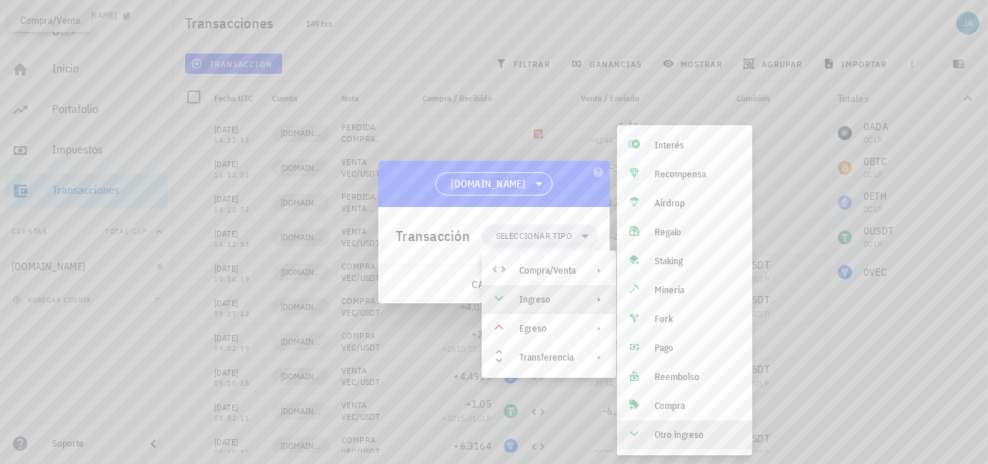
click at [700, 433] on div "Otro ingreso" at bounding box center [698, 435] width 86 height 12
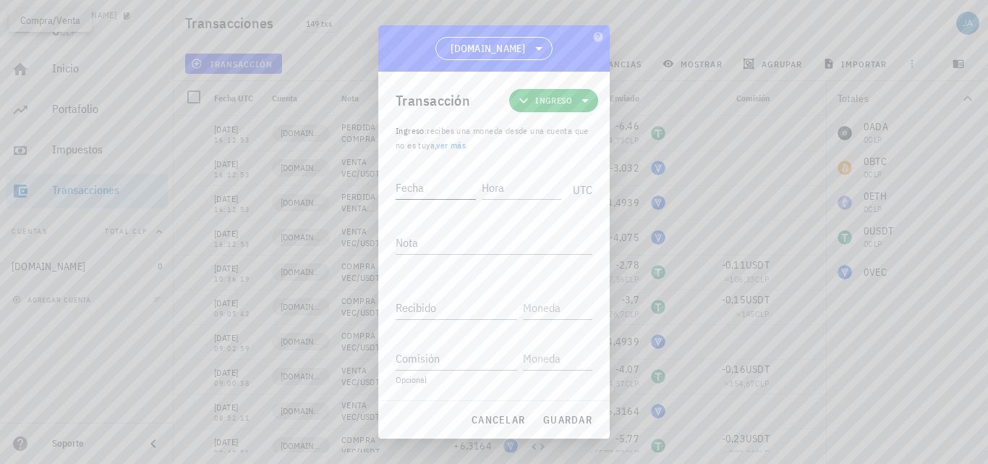
click at [425, 184] on input "Fecha" at bounding box center [436, 187] width 80 height 23
type input "0"
type input "[DATE]"
type input "03:56:39"
type textarea "D"
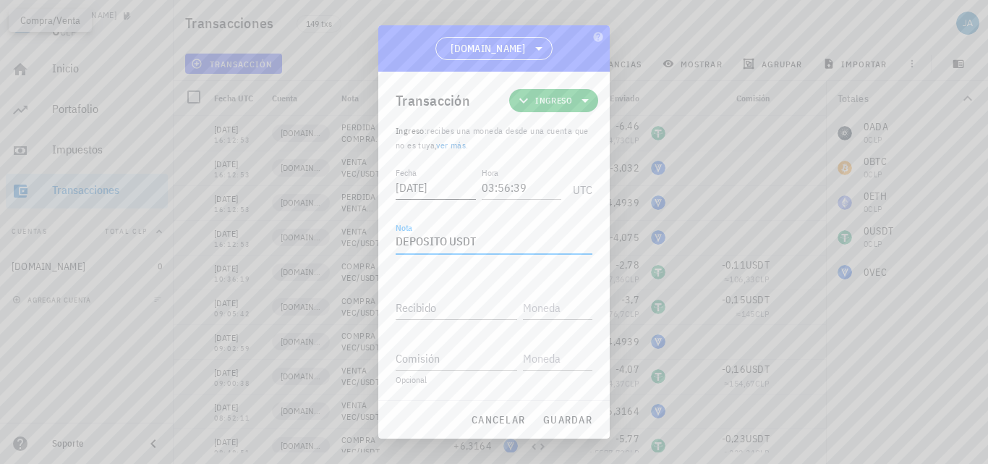
type textarea "DEPOSITO USDT"
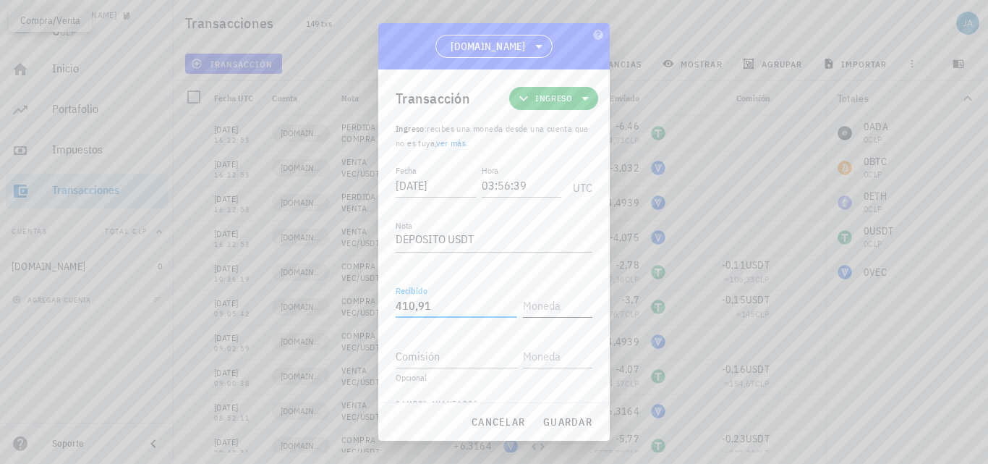
type input "410,91"
click at [572, 305] on input "text" at bounding box center [556, 305] width 67 height 23
type input "USDT"
click at [579, 422] on span "guardar" at bounding box center [568, 421] width 50 height 13
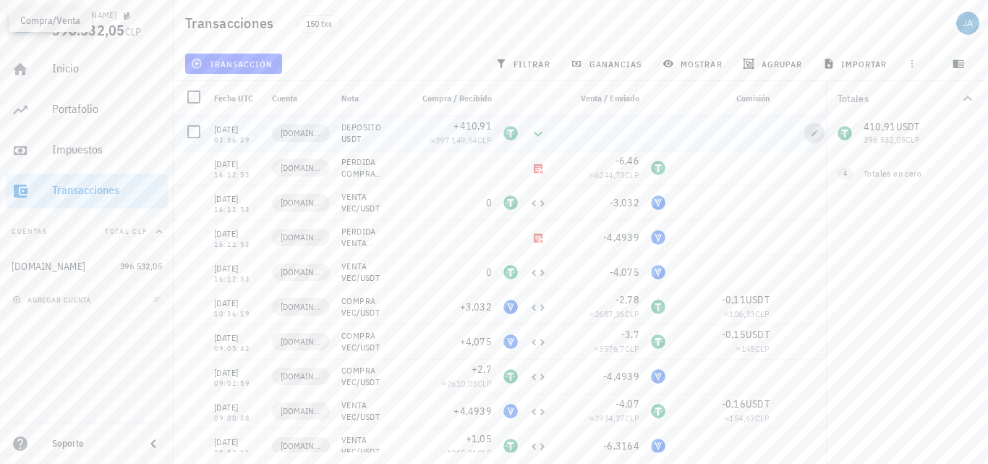
click at [815, 130] on icon "button" at bounding box center [814, 133] width 9 height 9
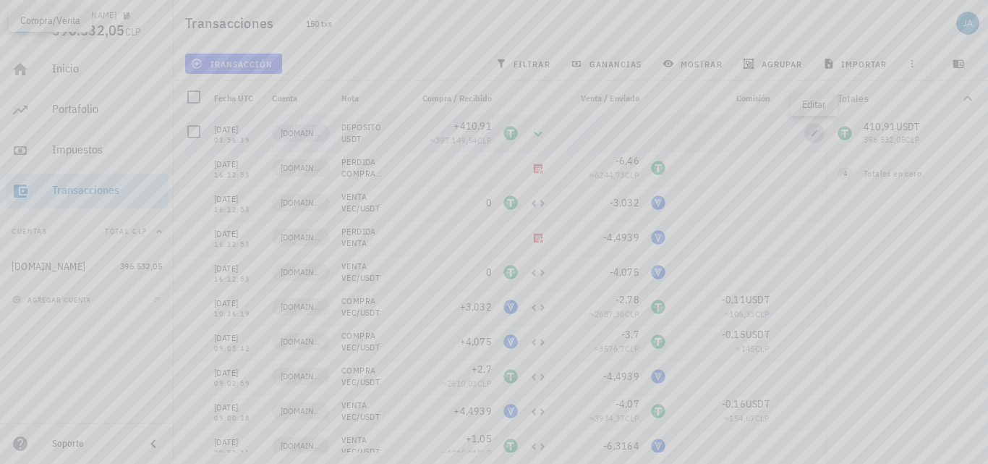
type input "[DATE]"
type input "03:56:39"
type textarea "DEPOSITO USDT"
type input "410,91"
type input "USDT"
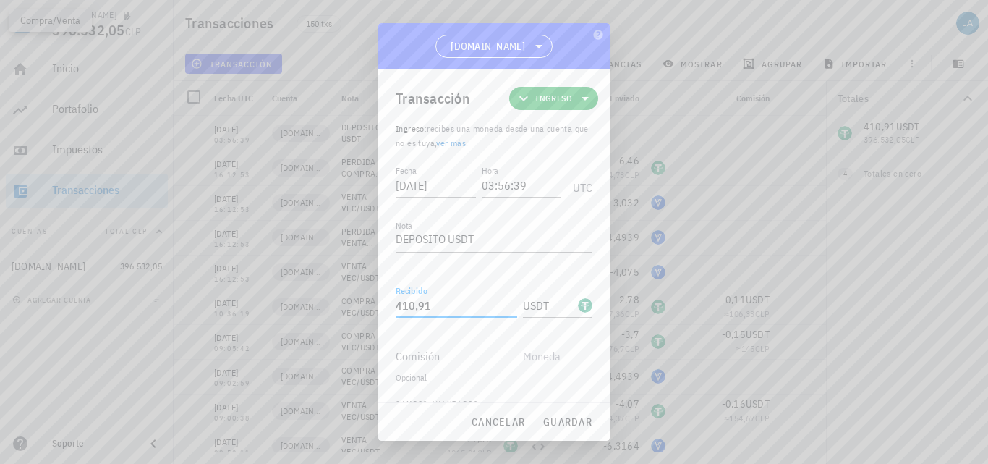
click at [432, 305] on input "410,91" at bounding box center [457, 305] width 122 height 23
click at [407, 307] on input "410,91" at bounding box center [457, 305] width 122 height 23
click at [554, 421] on span "guardar" at bounding box center [568, 421] width 50 height 13
type input "410,91"
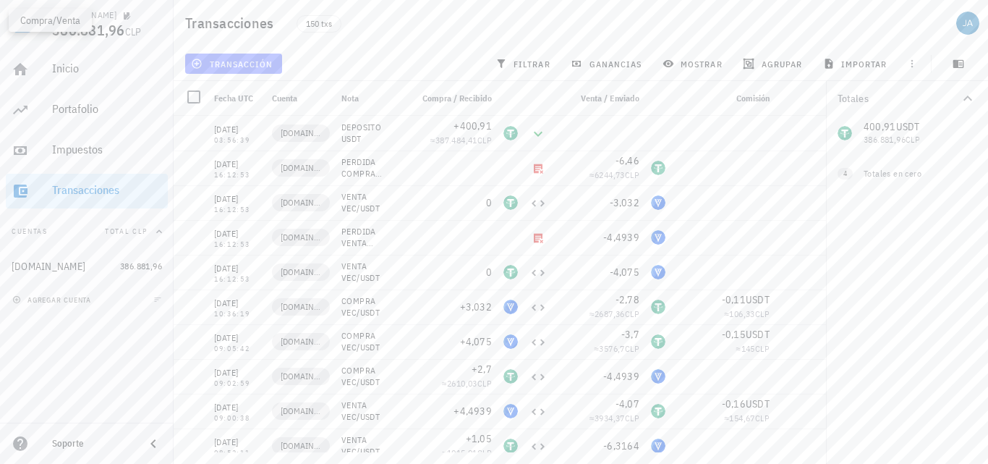
click at [244, 71] on button "transacción" at bounding box center [233, 64] width 97 height 20
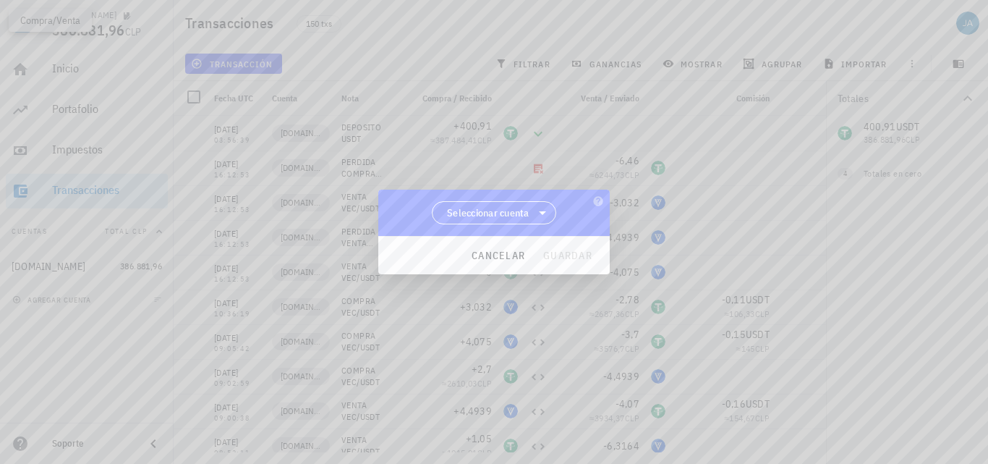
click at [482, 237] on div "cancelar guardar" at bounding box center [493, 256] width 231 height 38
click at [501, 209] on span "Seleccionar cuenta" at bounding box center [488, 212] width 82 height 14
click at [506, 248] on div "[DOMAIN_NAME]" at bounding box center [494, 250] width 102 height 14
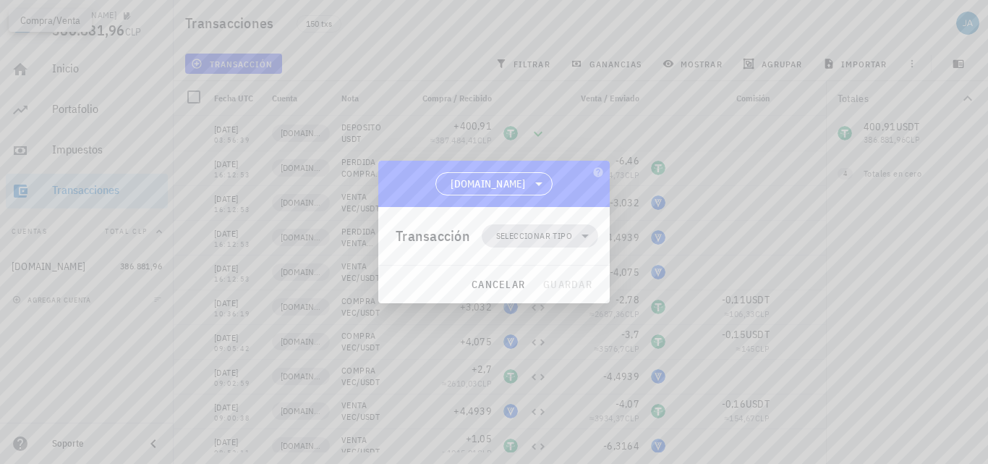
click at [530, 234] on span "Seleccionar tipo" at bounding box center [534, 236] width 76 height 14
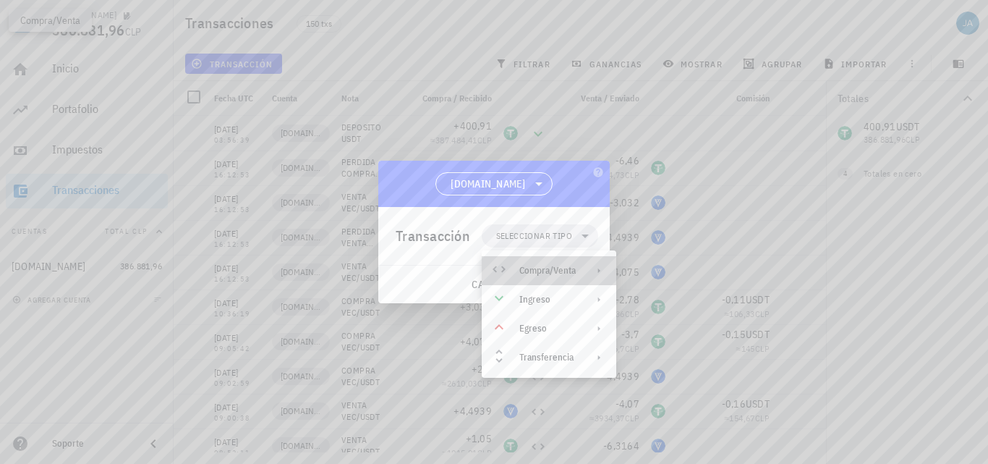
click at [525, 273] on div "Compra/Venta" at bounding box center [547, 271] width 56 height 12
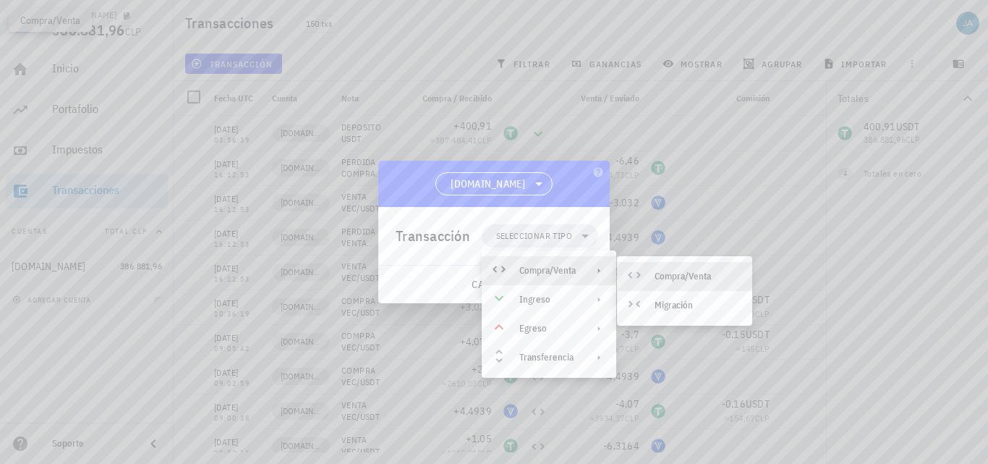
click at [660, 279] on div "Compra/Venta" at bounding box center [698, 277] width 86 height 12
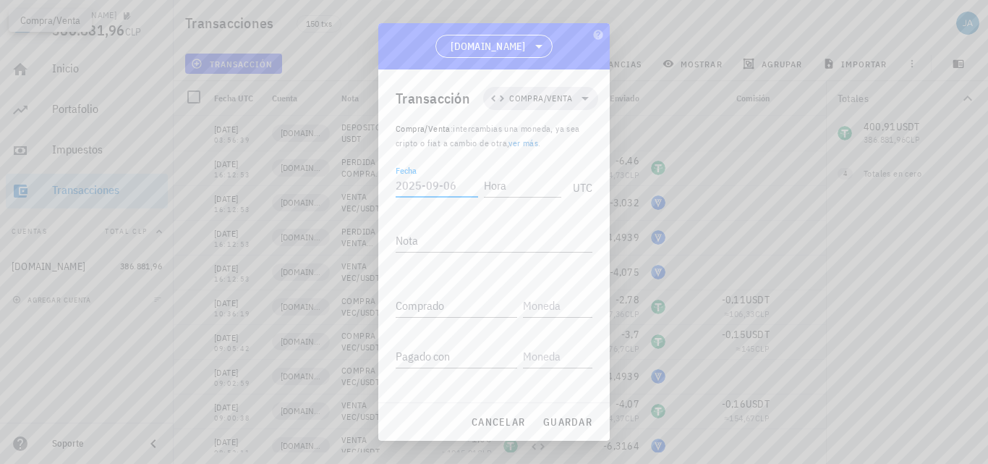
click at [428, 176] on input "Fecha" at bounding box center [437, 185] width 82 height 23
type input "[DATE]"
type input "02:04:24"
type textarea "COMPRA ZQFC/USDT"
paste input "154,7346"
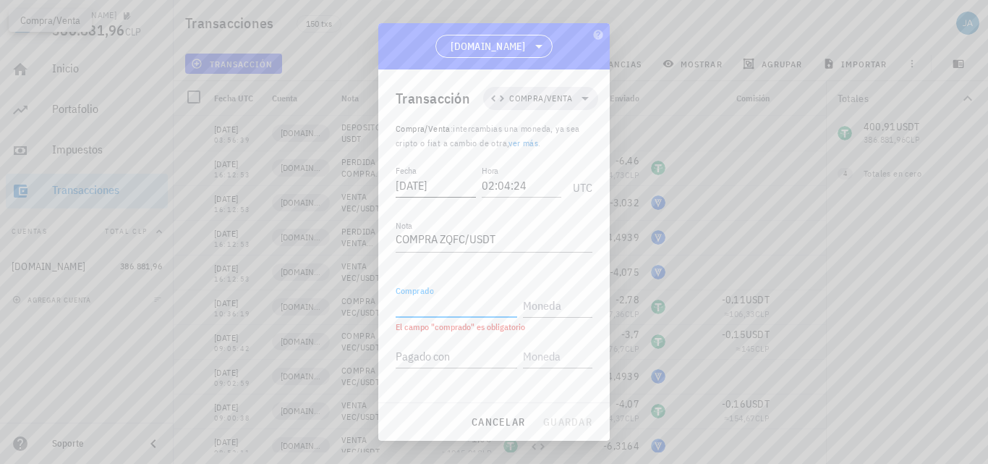
type input "154,7346"
click at [550, 308] on input "text" at bounding box center [556, 305] width 67 height 23
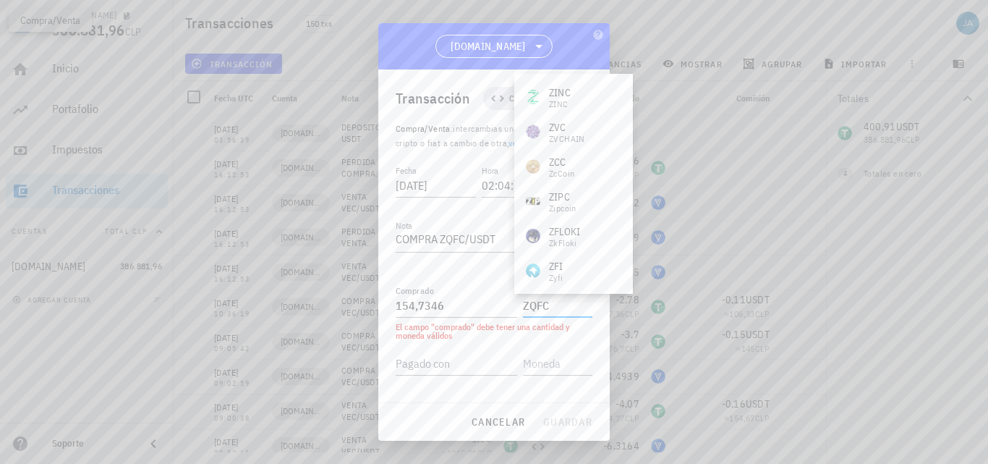
type input "ZQFC"
click at [455, 270] on div "Fecha [DATE] Hora 02:04:24 UTC Nota COMPRA ZQFC/USDT Comprado 154,7346 ZQFC El …" at bounding box center [494, 323] width 197 height 323
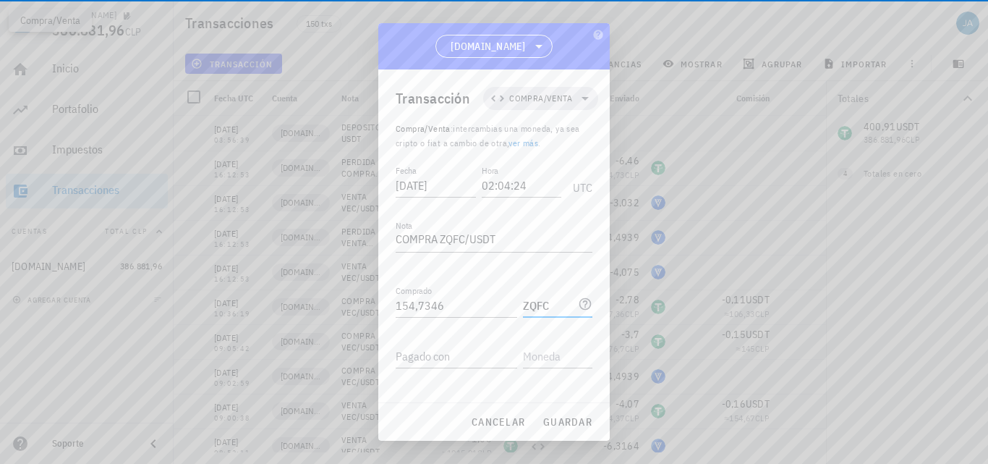
click at [544, 305] on input "ZQFC" at bounding box center [549, 305] width 52 height 23
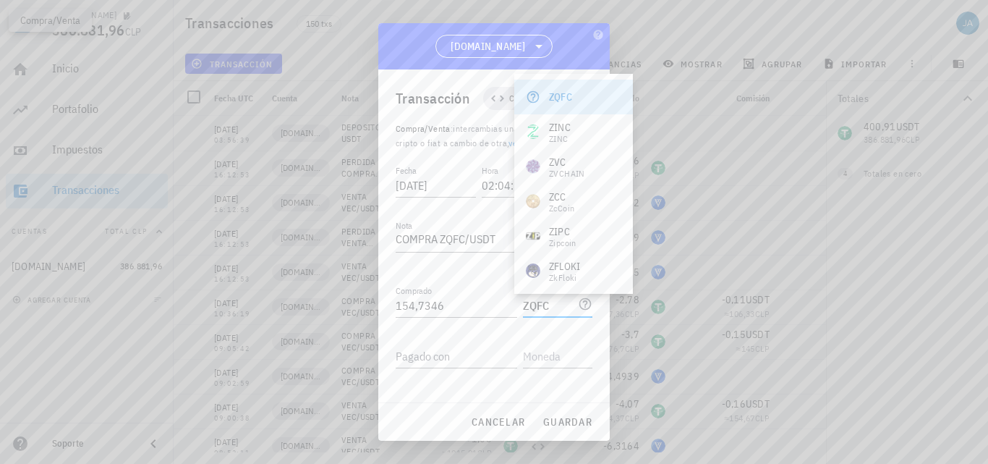
click at [579, 305] on icon at bounding box center [585, 304] width 12 height 12
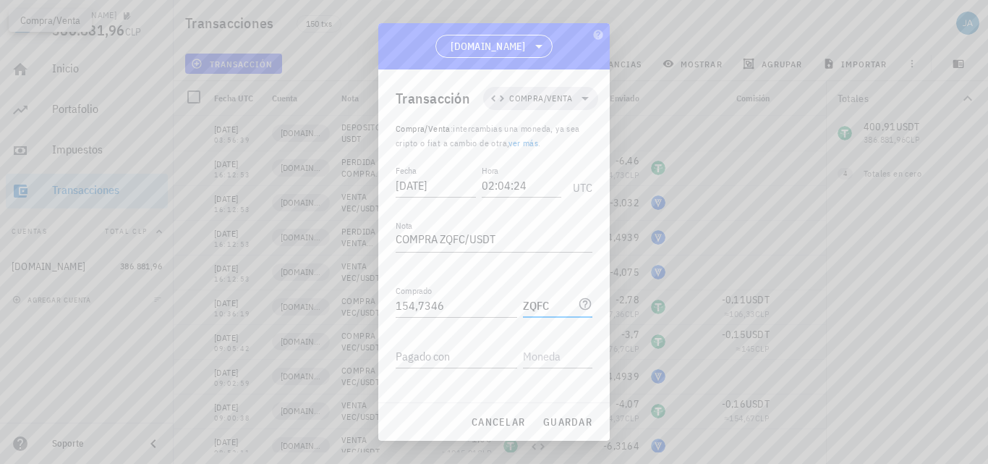
click at [579, 305] on icon at bounding box center [585, 304] width 12 height 12
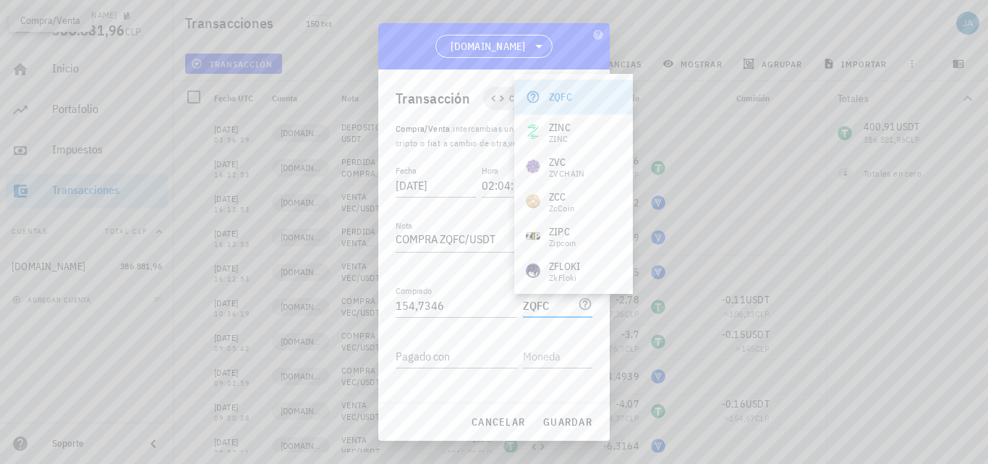
click at [578, 304] on icon at bounding box center [585, 304] width 14 height 14
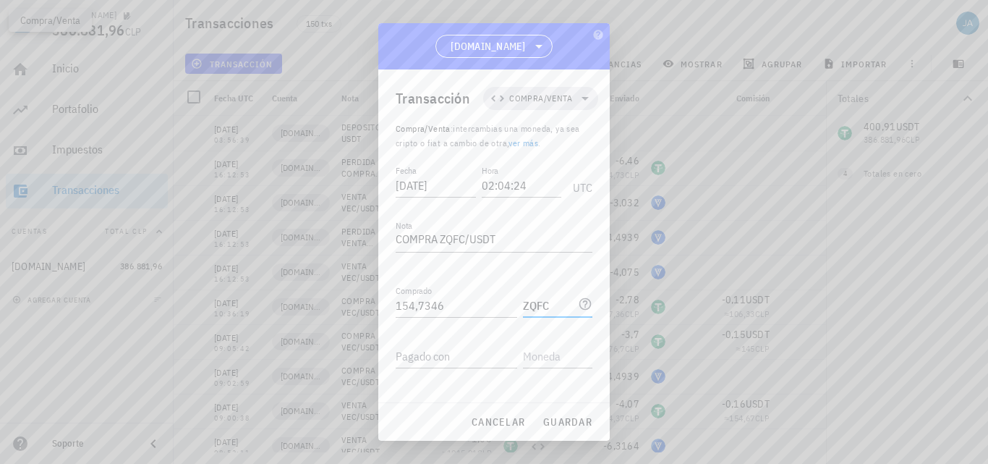
click at [578, 303] on icon at bounding box center [585, 304] width 14 height 14
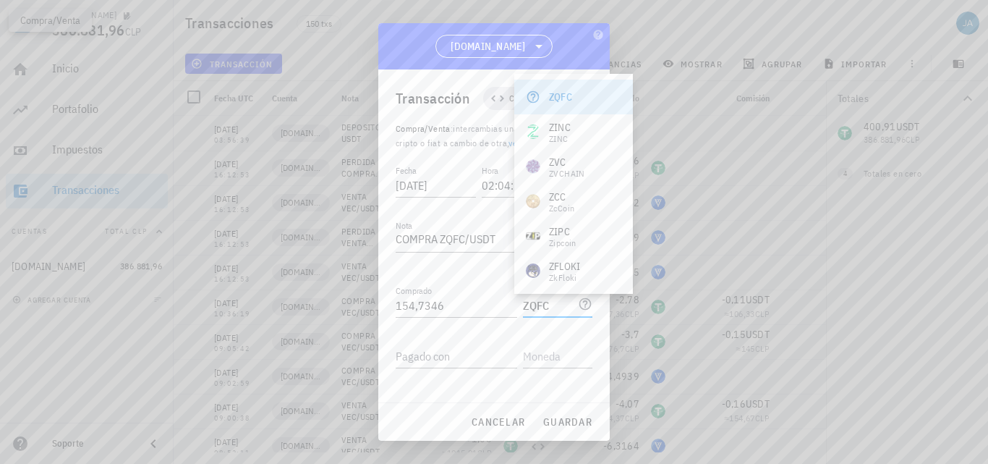
click at [571, 98] on div "ZQFC" at bounding box center [560, 97] width 23 height 14
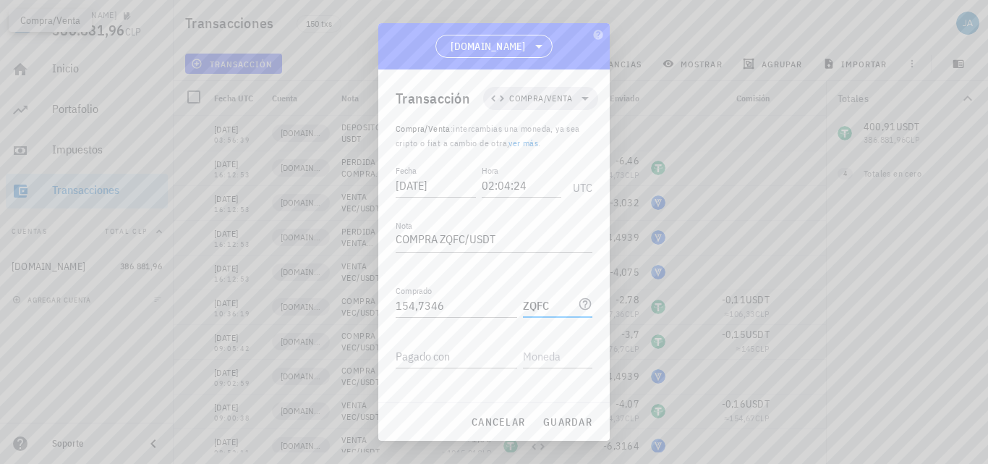
click at [543, 308] on input "ZQFC" at bounding box center [549, 305] width 52 height 23
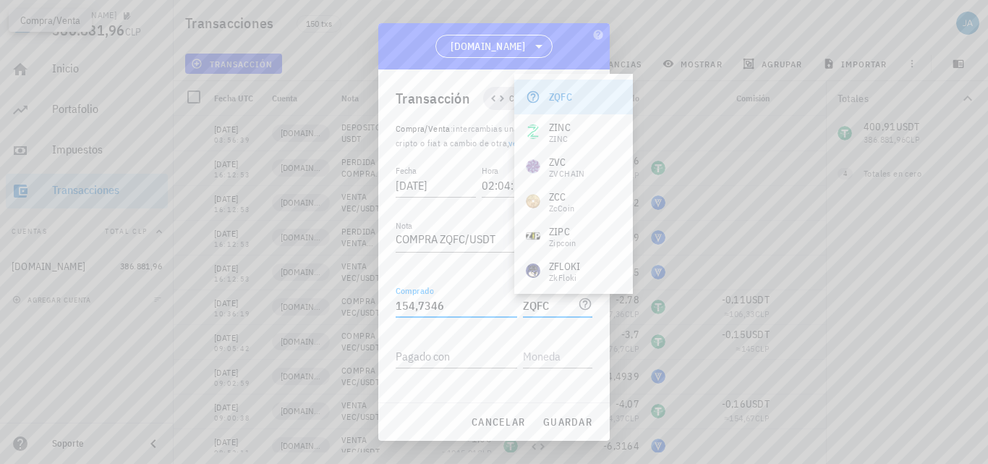
click at [470, 295] on input "154,7346" at bounding box center [457, 305] width 122 height 23
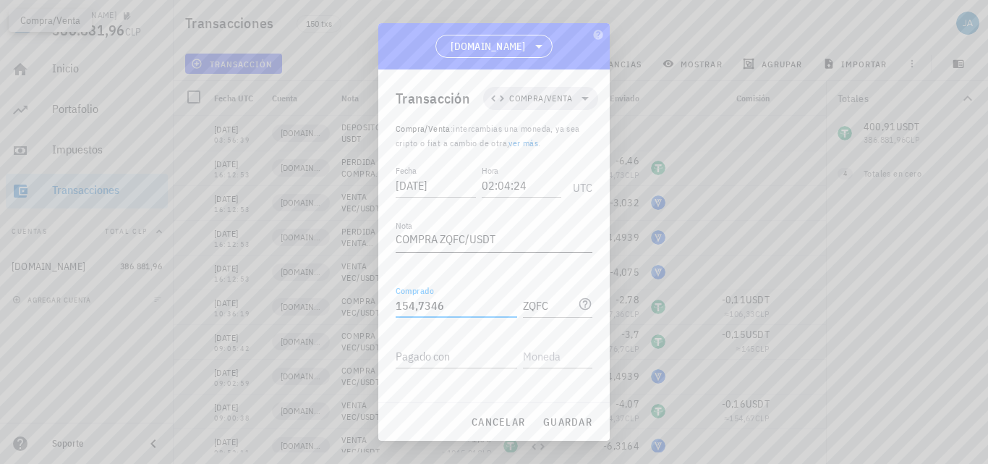
scroll to position [75, 0]
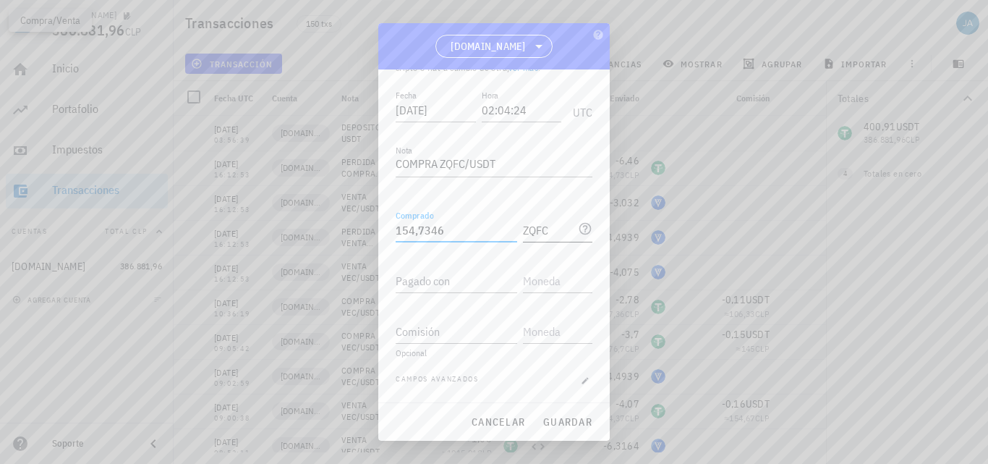
click at [531, 232] on input "ZQFC" at bounding box center [549, 229] width 52 height 23
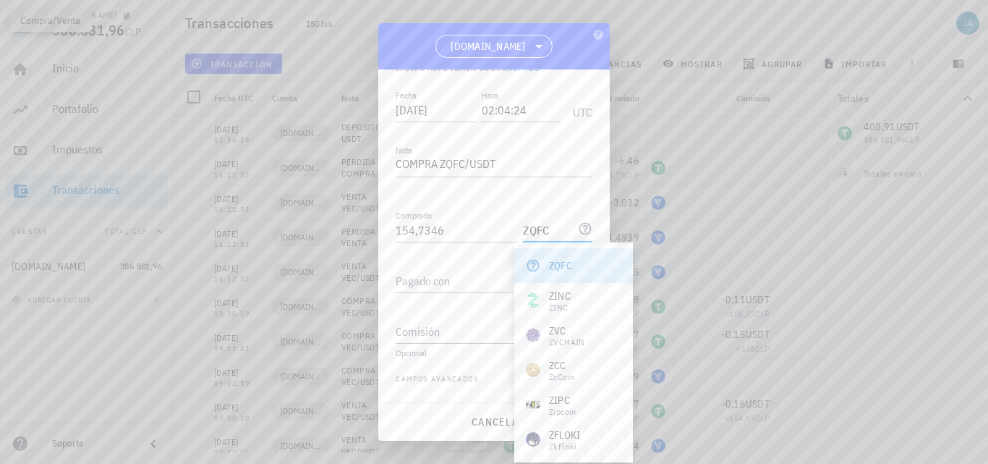
click at [569, 268] on div "ZQFC" at bounding box center [560, 265] width 23 height 14
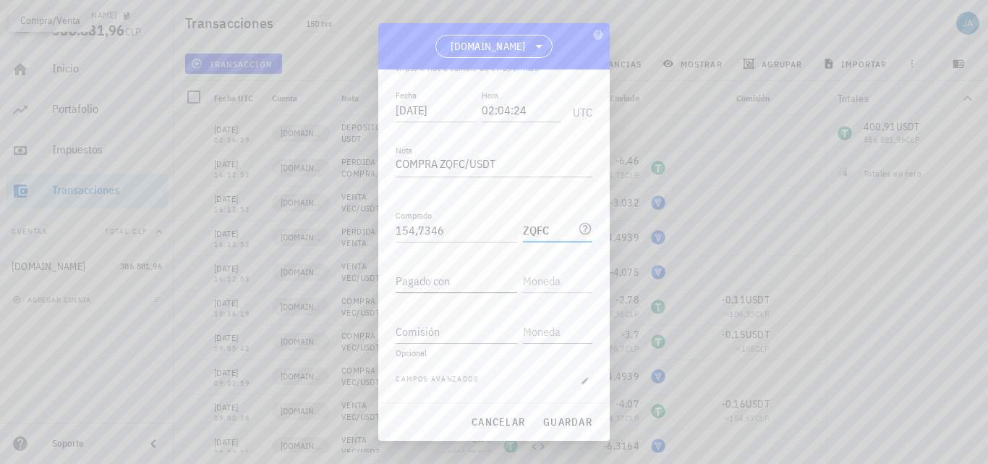
click at [488, 291] on input "Pagado con" at bounding box center [457, 280] width 122 height 23
type input "96,38"
type input "USDT"
type input "3,86"
type input "USDT"
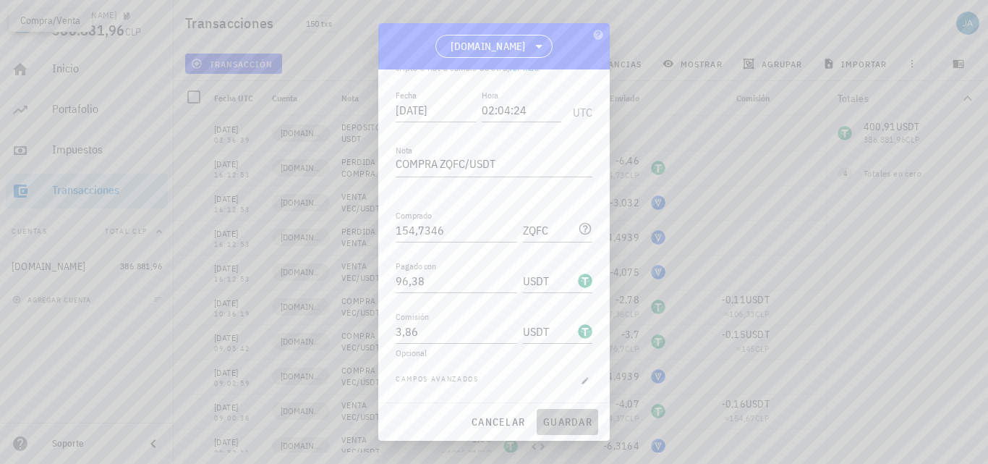
click at [558, 421] on span "guardar" at bounding box center [568, 421] width 50 height 13
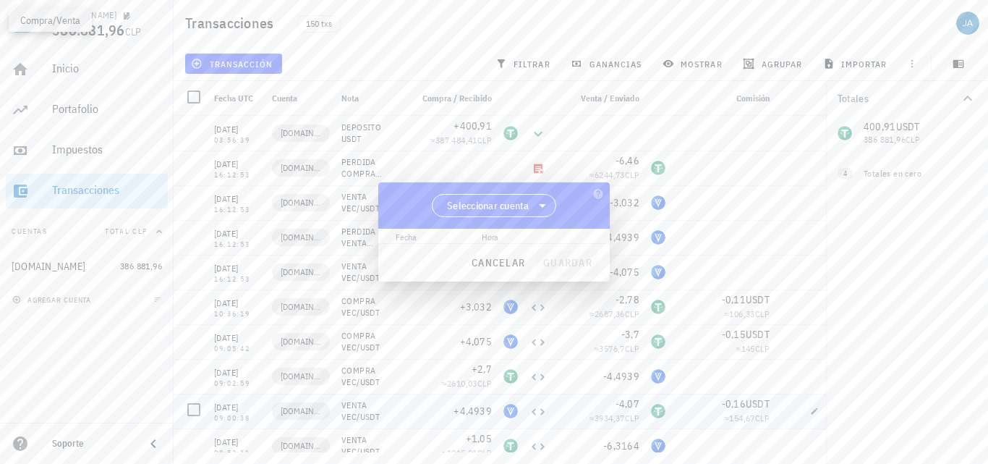
scroll to position [0, 0]
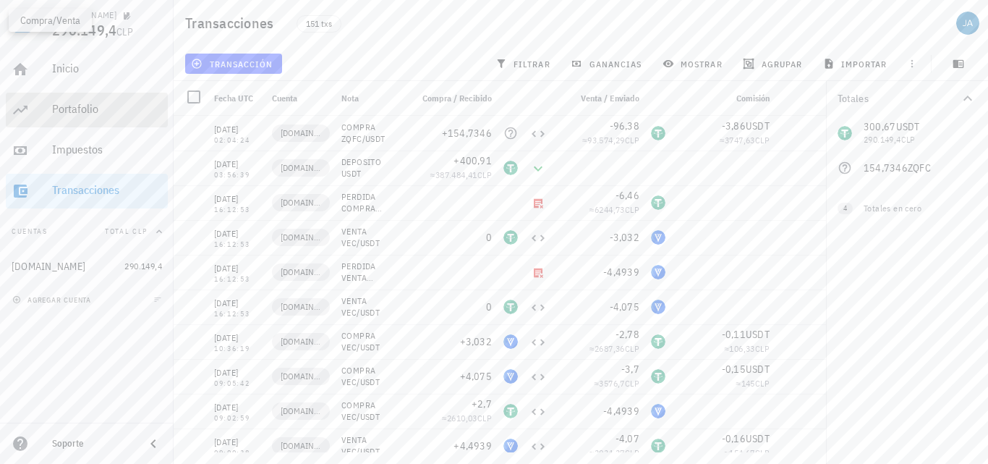
click at [99, 107] on div "Portafolio" at bounding box center [107, 109] width 110 height 14
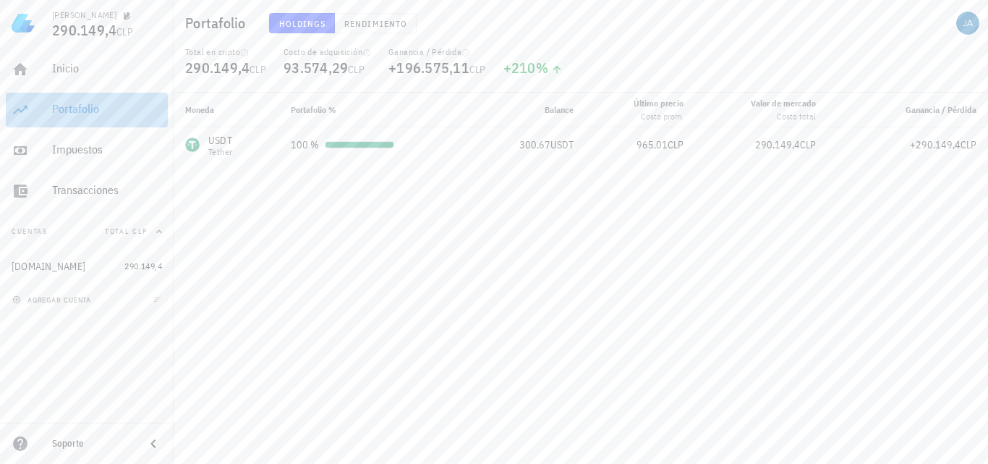
click at [89, 112] on div "Portafolio" at bounding box center [107, 109] width 110 height 14
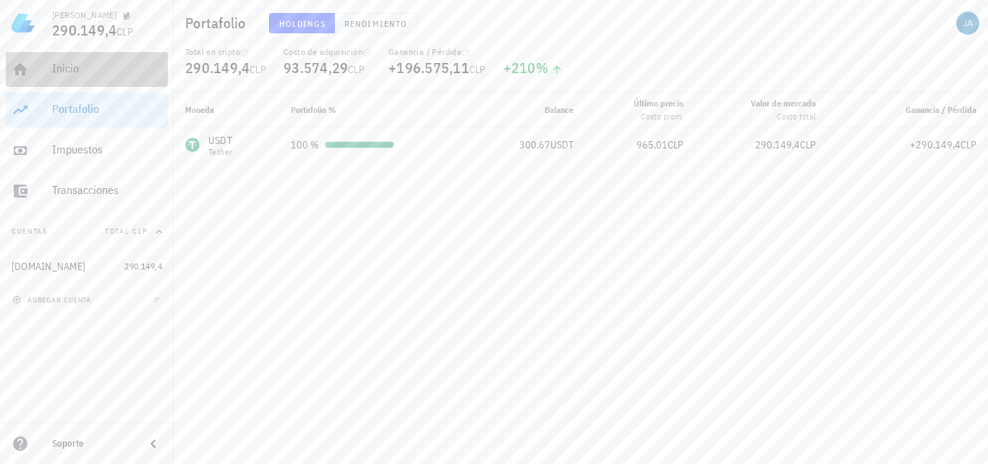
click at [98, 72] on div "Inicio" at bounding box center [107, 68] width 110 height 14
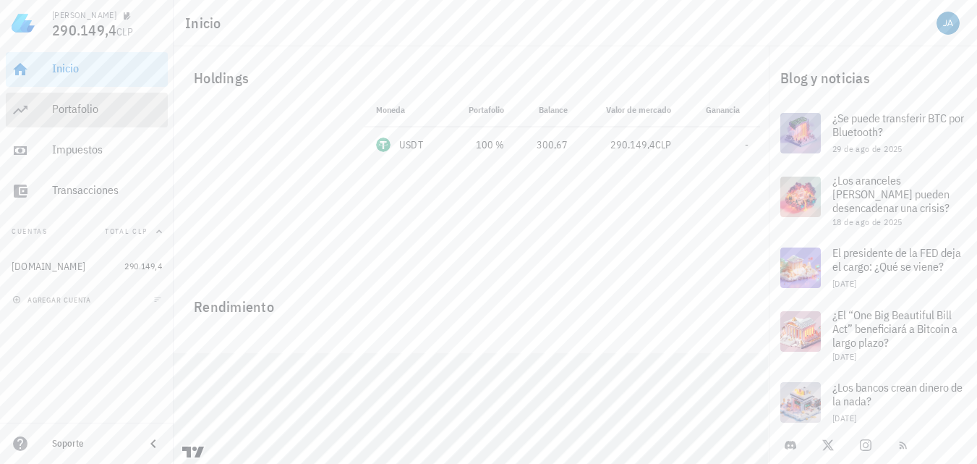
click at [85, 106] on div "Portafolio" at bounding box center [107, 109] width 110 height 14
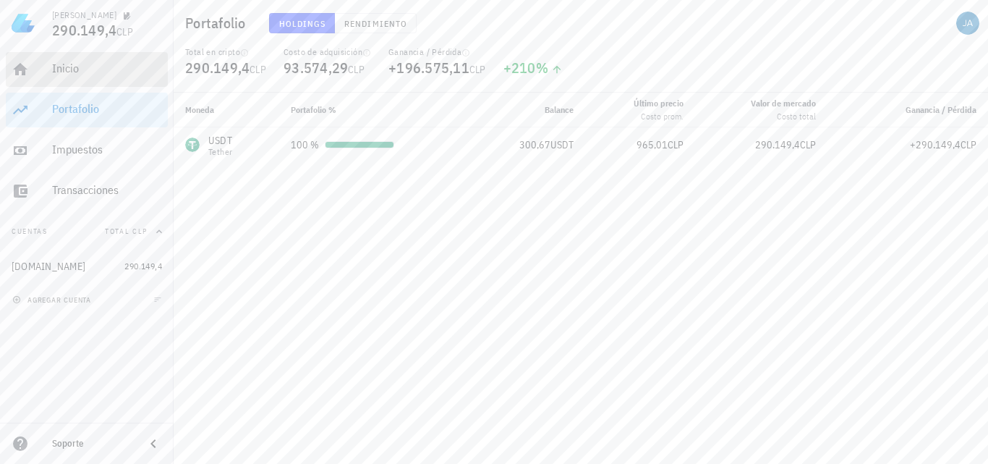
click at [118, 56] on div "Inicio" at bounding box center [107, 69] width 110 height 33
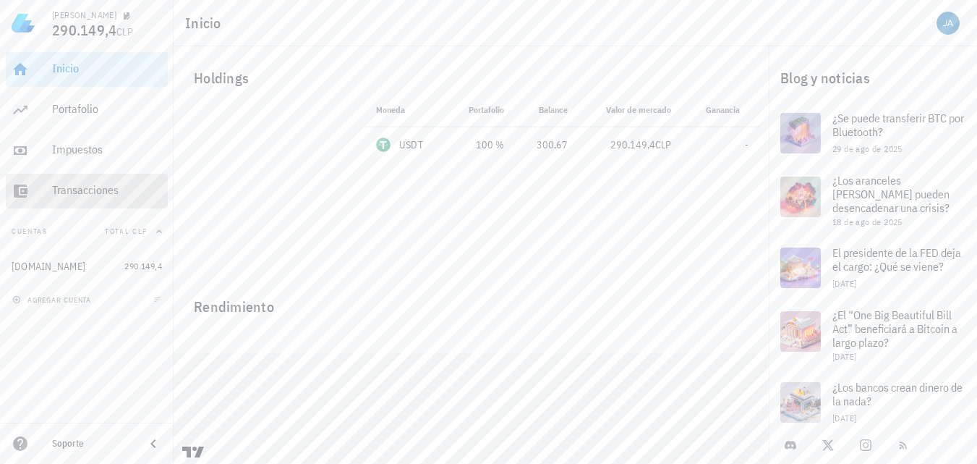
click at [104, 187] on div "Transacciones" at bounding box center [107, 190] width 110 height 14
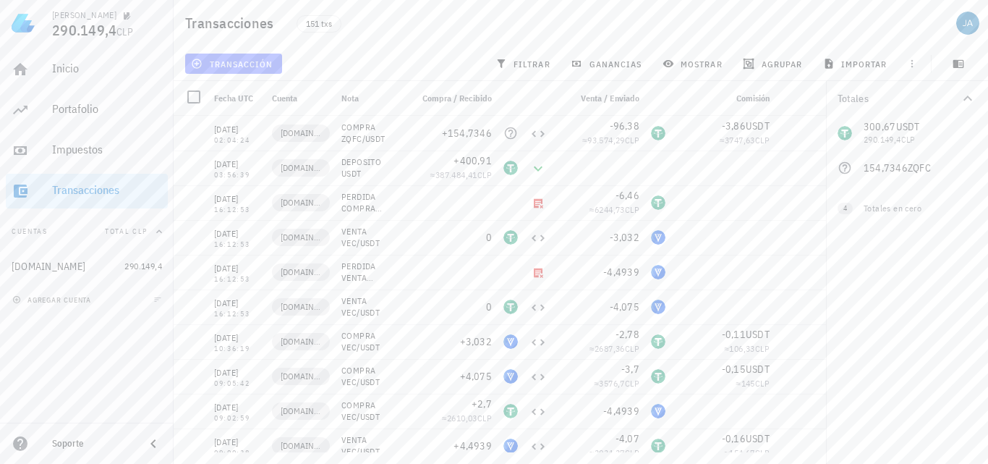
click at [270, 61] on span "transacción" at bounding box center [233, 64] width 79 height 12
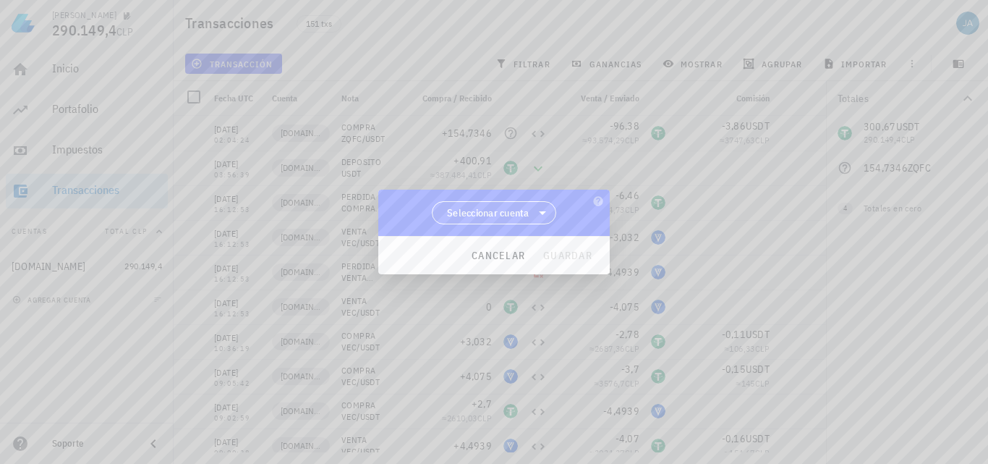
click at [491, 207] on span "Seleccionar cuenta" at bounding box center [488, 212] width 82 height 14
click at [509, 255] on div "[DOMAIN_NAME]" at bounding box center [494, 250] width 102 height 14
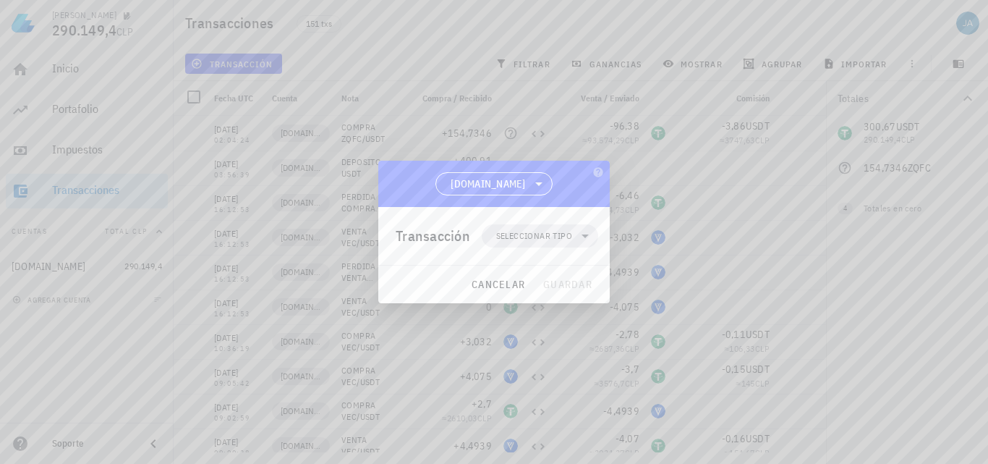
click at [509, 255] on div "Transacción Seleccionar tipo" at bounding box center [497, 236] width 203 height 58
click at [535, 238] on span "Seleccionar tipo" at bounding box center [534, 236] width 76 height 14
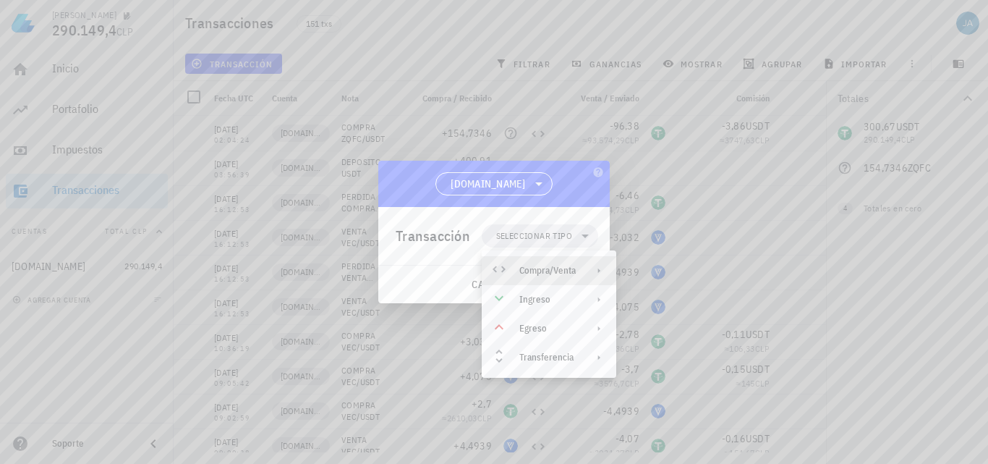
click at [539, 270] on div "Compra/Venta" at bounding box center [547, 271] width 56 height 12
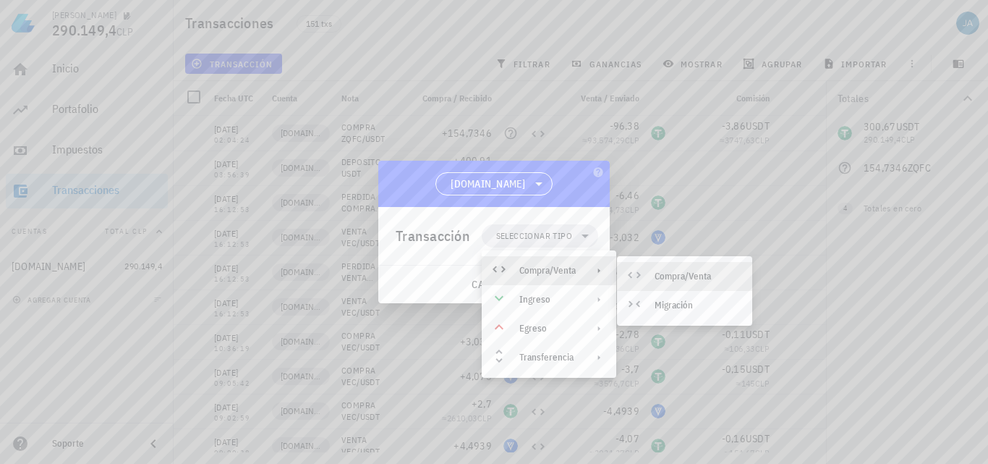
click at [639, 270] on icon at bounding box center [634, 274] width 17 height 17
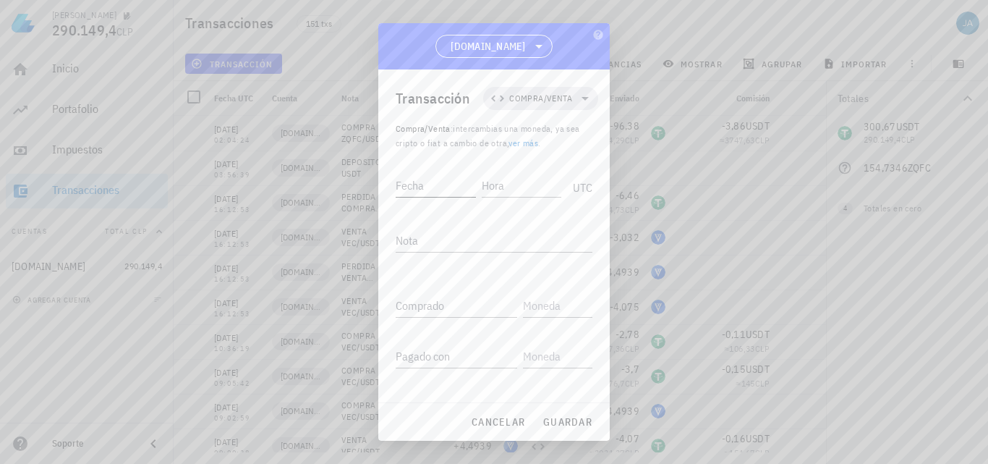
click at [409, 189] on div "Fecha" at bounding box center [436, 185] width 80 height 23
type input "[DATE]"
type input "02:14:39"
type textarea "VENTA ZQFC/USDT"
type input "167,87"
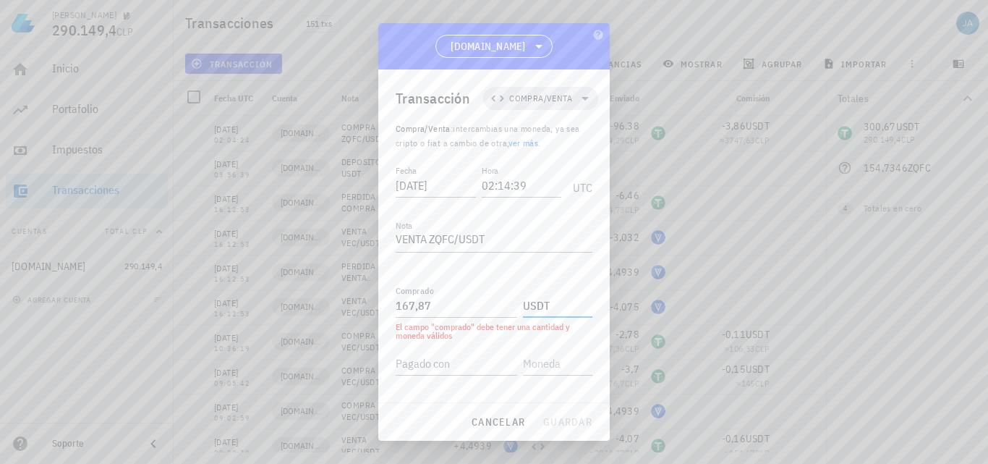
type input "USDT"
paste input "154,7346"
type input "154,7346"
click at [544, 360] on input "text" at bounding box center [556, 355] width 67 height 23
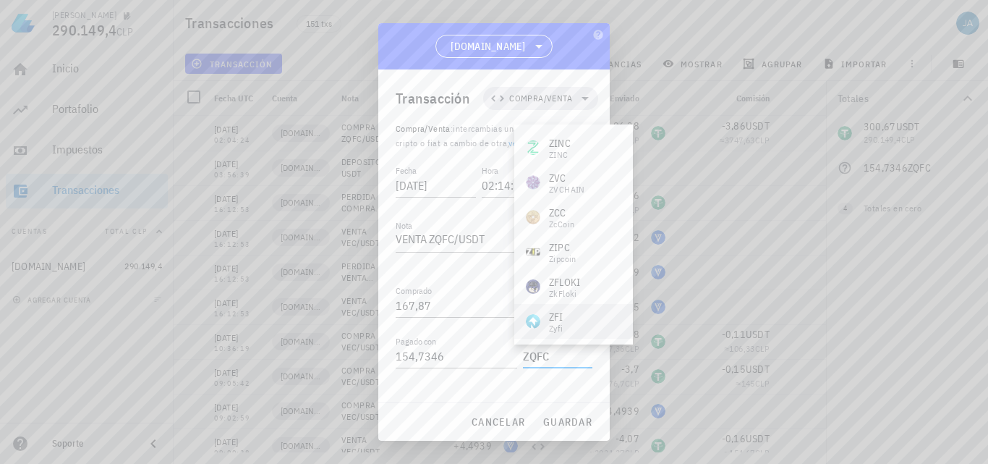
type input "ZQFC"
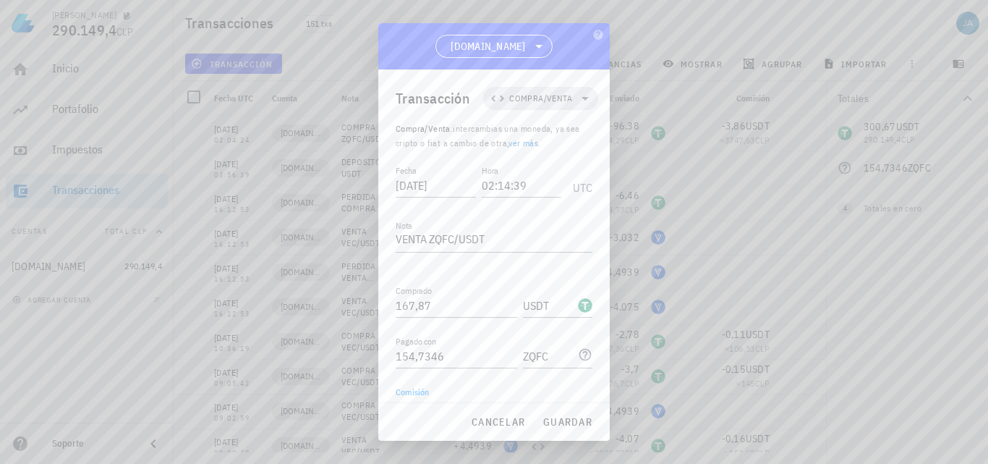
scroll to position [16, 0]
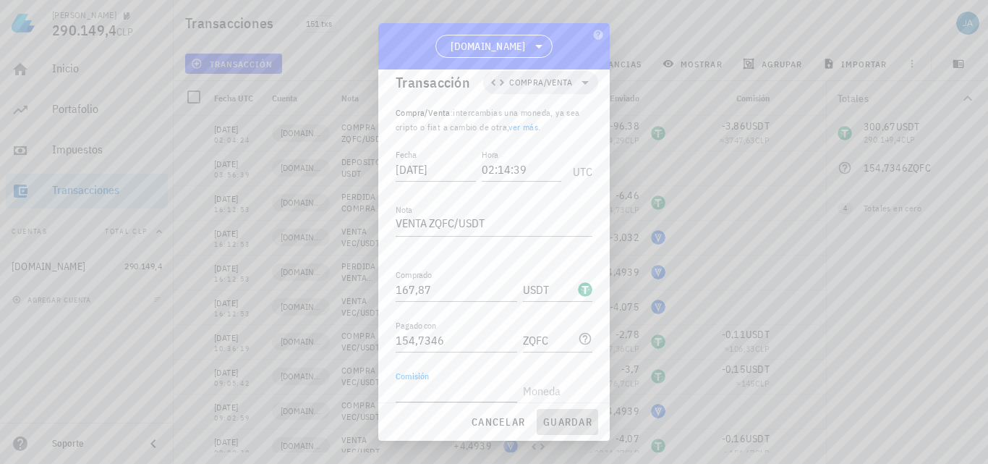
click at [551, 422] on span "guardar" at bounding box center [568, 421] width 50 height 13
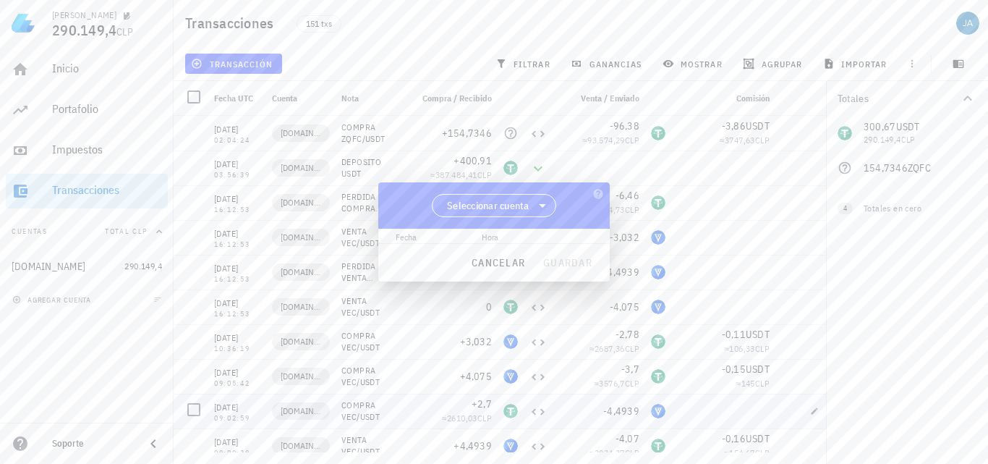
scroll to position [0, 0]
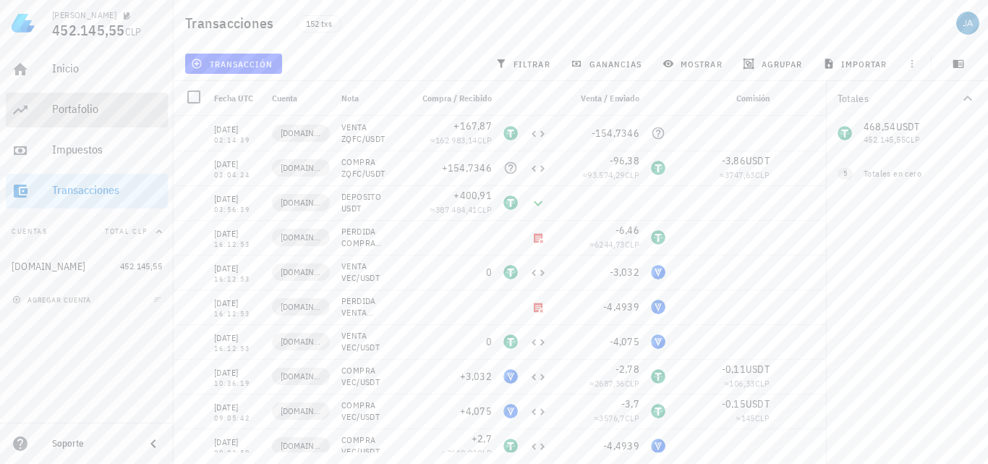
click at [91, 105] on div "Portafolio" at bounding box center [107, 109] width 110 height 14
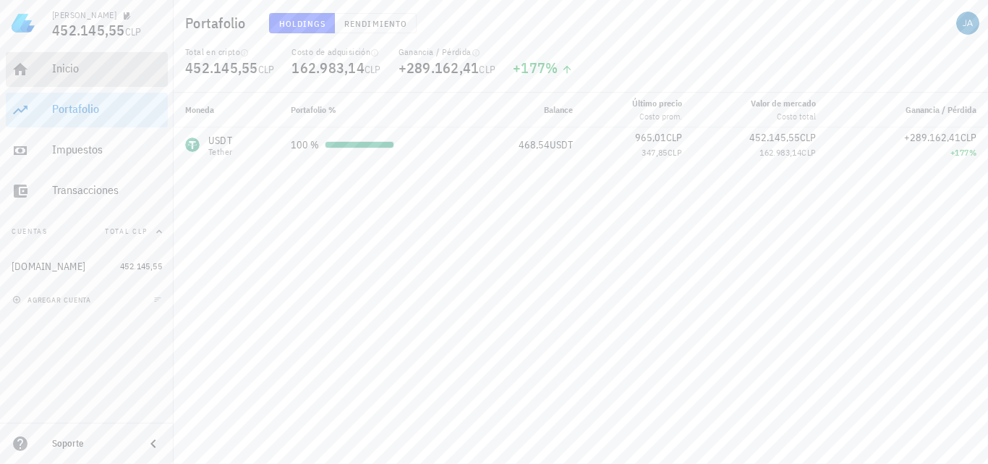
click at [92, 72] on div "Inicio" at bounding box center [107, 68] width 110 height 14
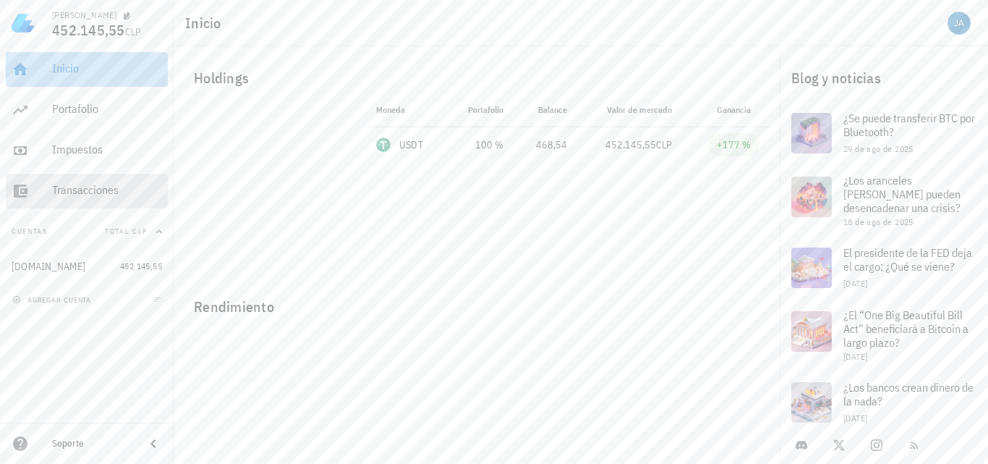
click at [89, 192] on div "Transacciones" at bounding box center [107, 190] width 110 height 14
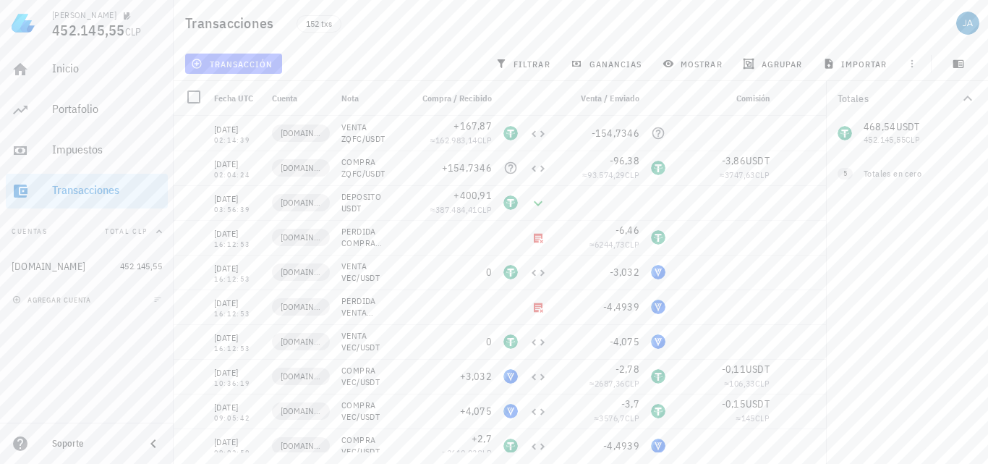
click at [253, 61] on span "transacción" at bounding box center [233, 64] width 79 height 12
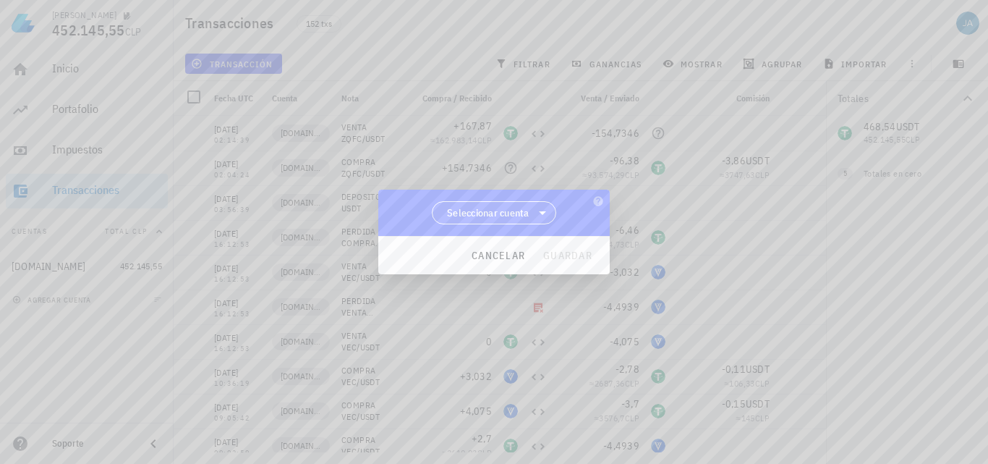
click at [473, 216] on span "Seleccionar cuenta" at bounding box center [488, 212] width 82 height 14
click at [487, 248] on div "[DOMAIN_NAME]" at bounding box center [494, 250] width 102 height 14
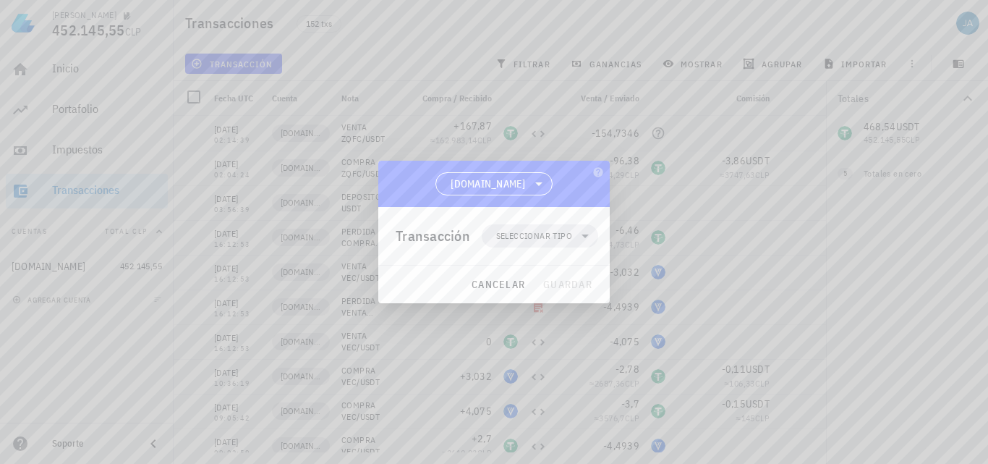
click at [545, 236] on span "Seleccionar tipo" at bounding box center [534, 236] width 76 height 14
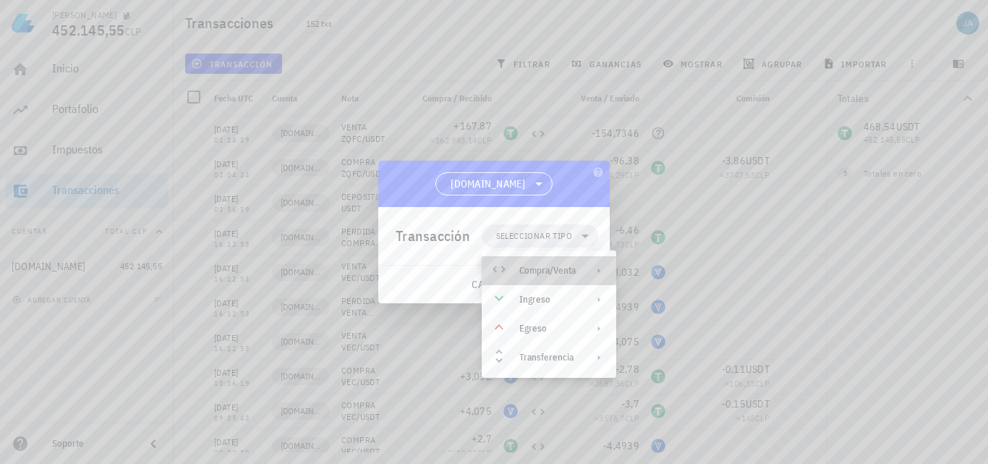
click at [546, 265] on div "Compra/Venta" at bounding box center [547, 271] width 56 height 12
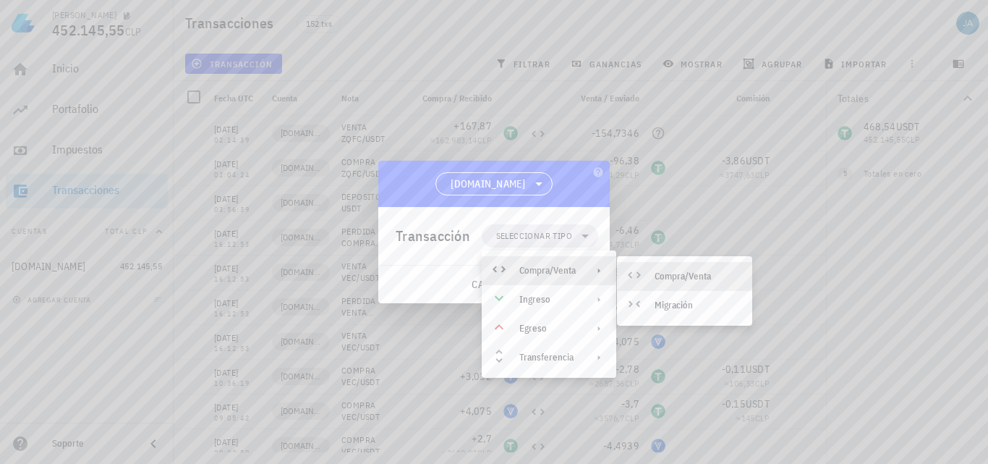
click at [644, 268] on div at bounding box center [637, 276] width 17 height 17
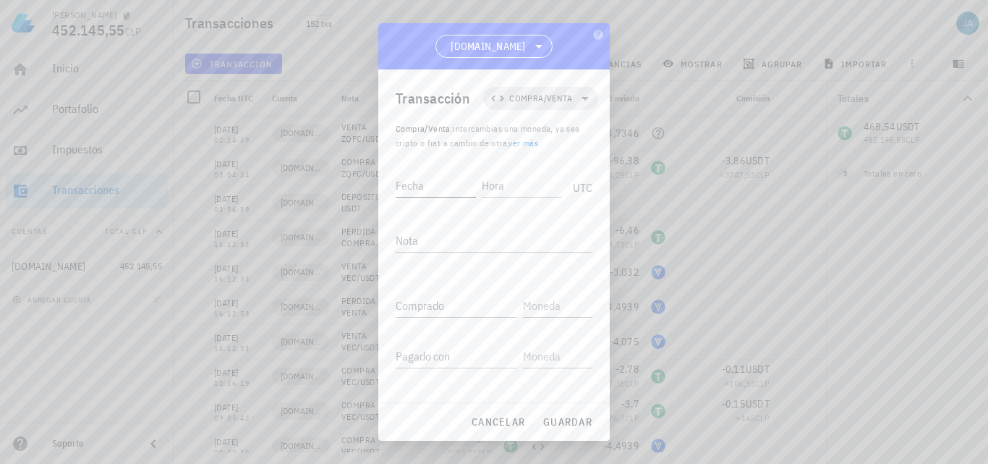
click at [432, 186] on input "Fecha" at bounding box center [436, 185] width 80 height 23
type input "0"
type input "[DATE]"
type input "02:00:11"
type textarea "Z"
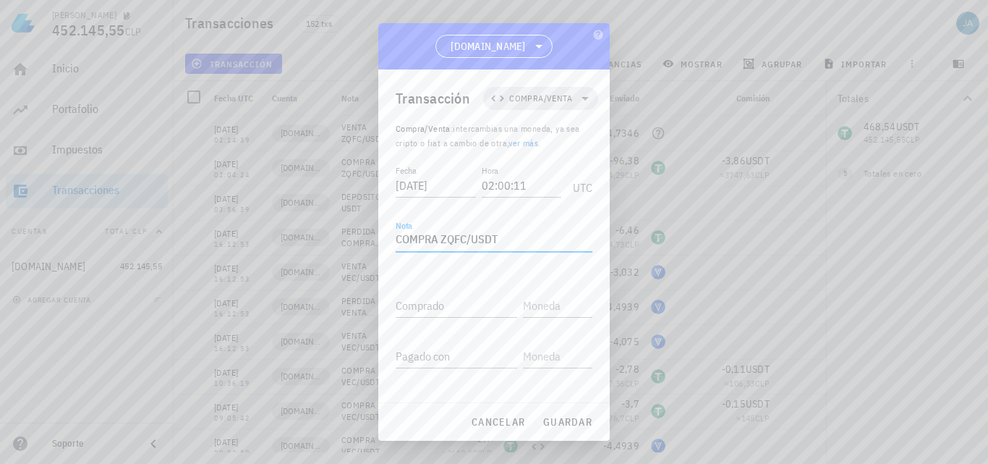
type textarea "COMPRA ZQFC/USDT"
paste input "176,2126"
type input "176,2126"
click at [540, 302] on input "text" at bounding box center [556, 305] width 67 height 23
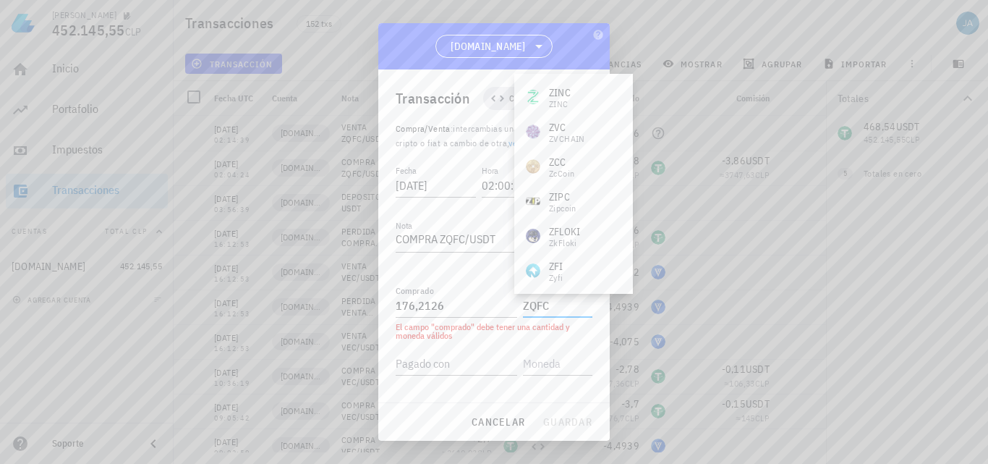
type input "ZQFC"
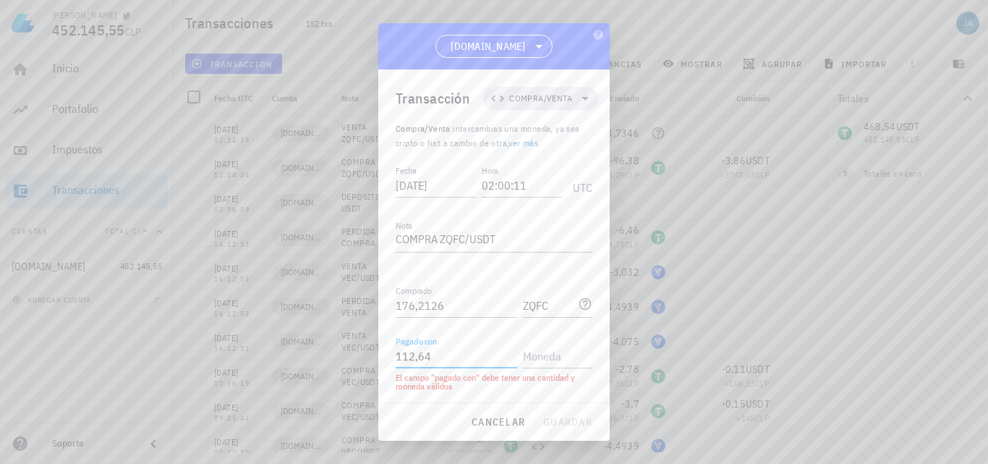
type input "112,64"
type input "USDT"
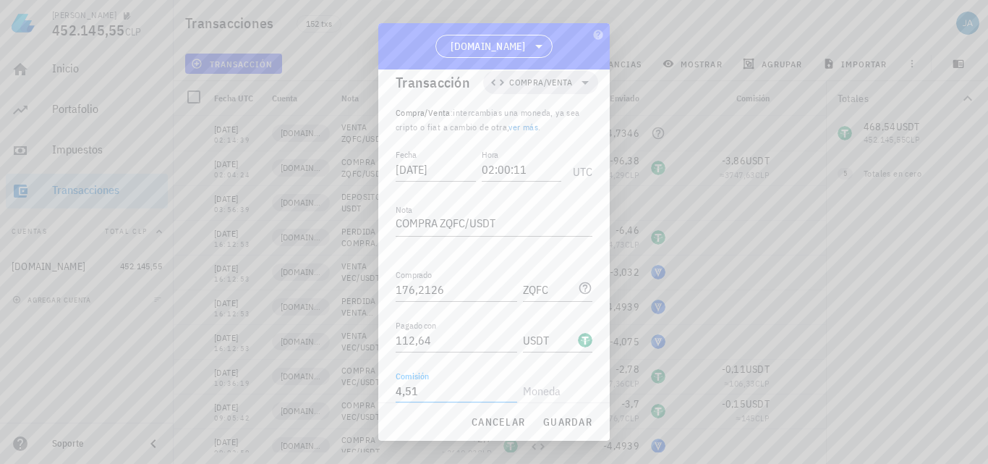
type input "4,51"
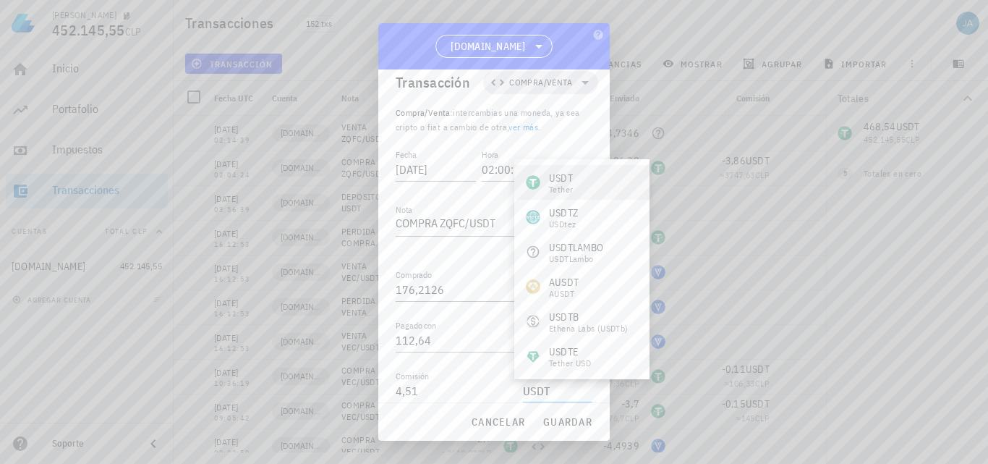
click at [585, 181] on div "USDT Tether" at bounding box center [581, 182] width 135 height 35
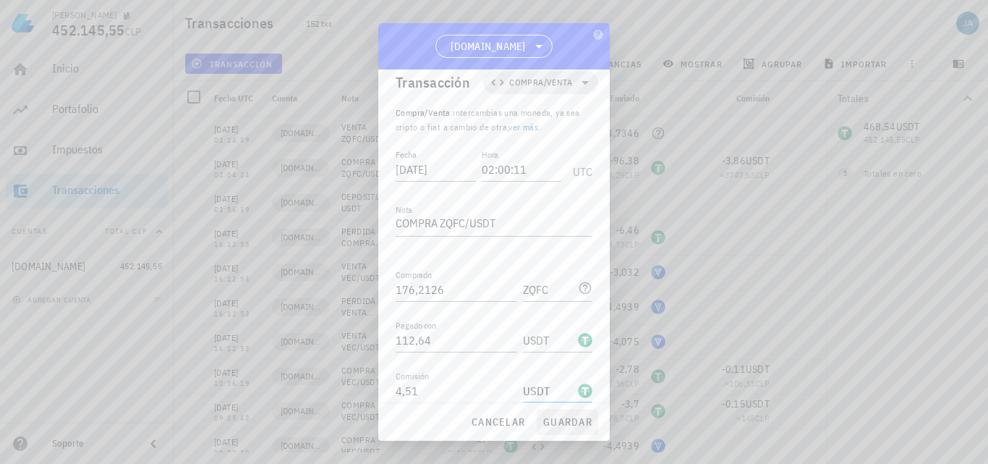
type input "USDT"
click at [564, 421] on span "guardar" at bounding box center [568, 421] width 50 height 13
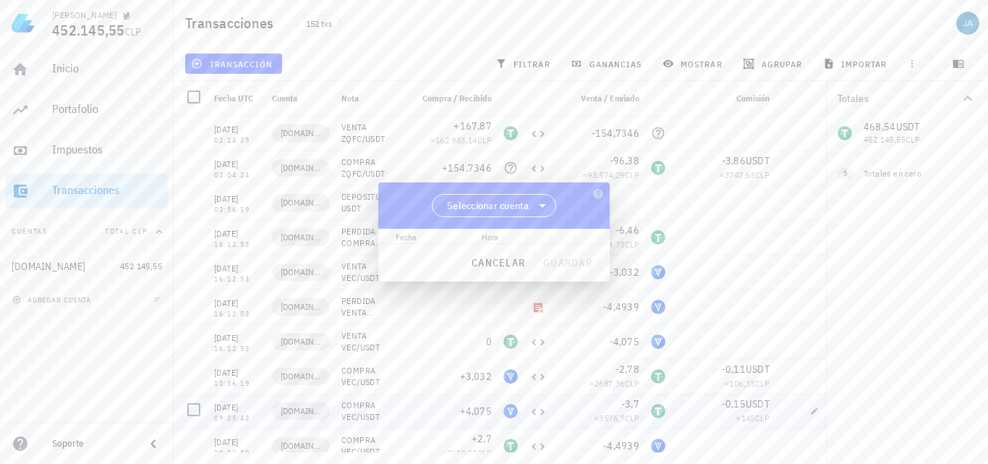
scroll to position [0, 0]
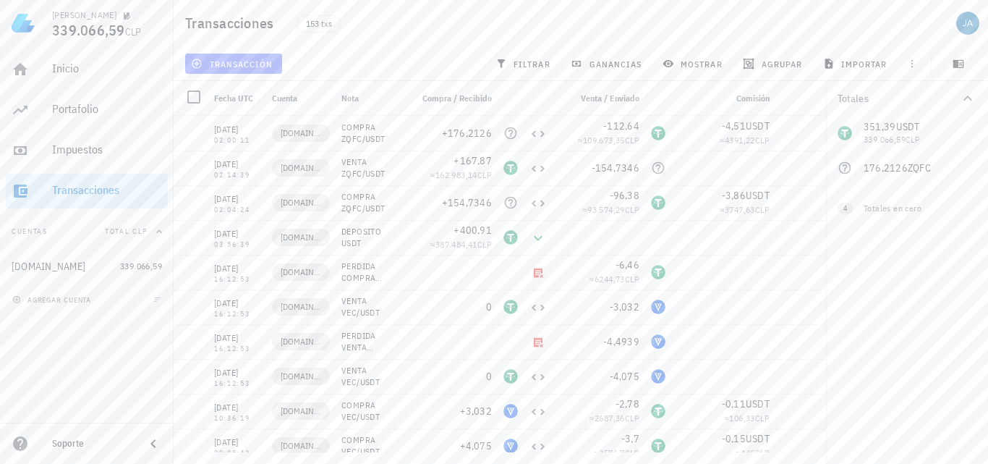
click at [237, 64] on span "transacción" at bounding box center [233, 64] width 79 height 12
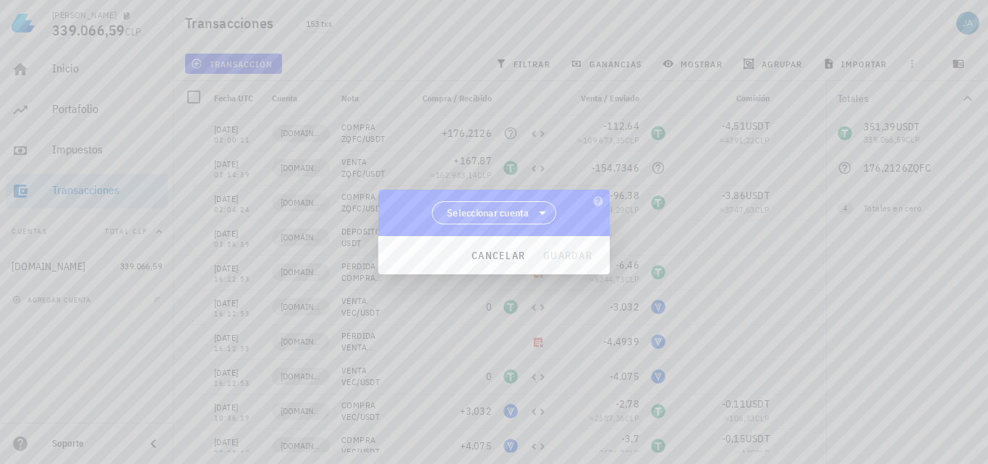
click at [477, 224] on span "Seleccionar cuenta" at bounding box center [494, 212] width 124 height 23
click at [482, 245] on div "[DOMAIN_NAME]" at bounding box center [494, 250] width 102 height 14
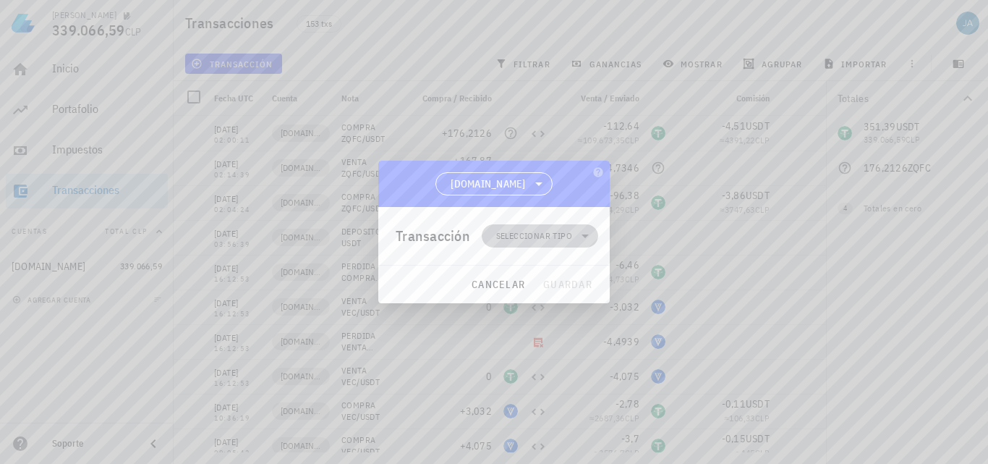
click at [528, 234] on span "Seleccionar tipo" at bounding box center [534, 236] width 76 height 14
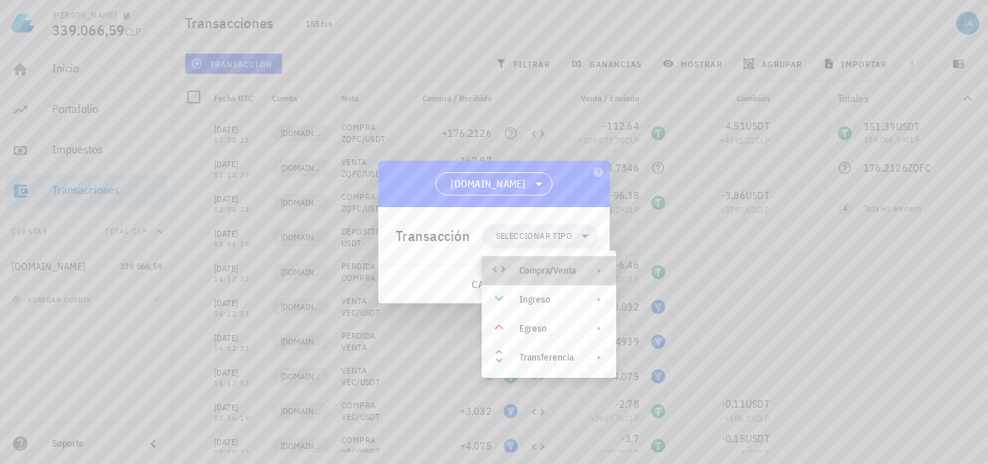
click at [538, 260] on div "Compra/Venta" at bounding box center [549, 270] width 135 height 29
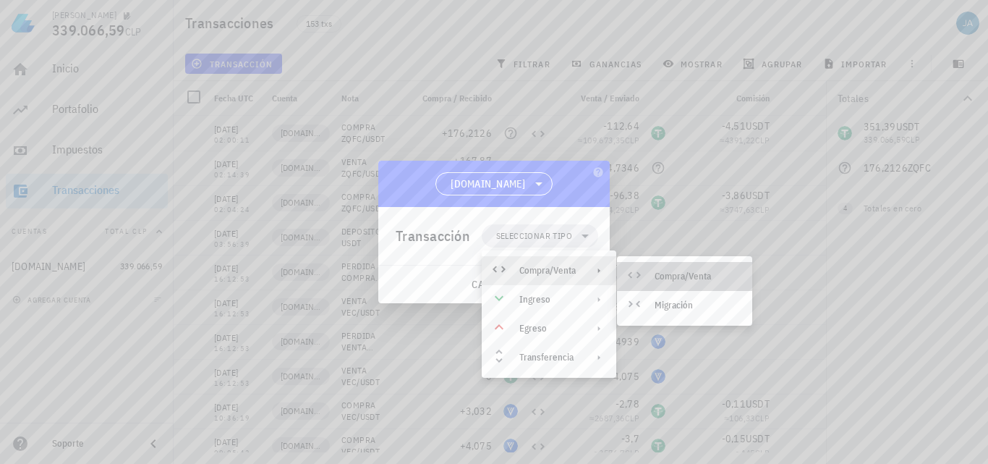
click at [639, 278] on icon at bounding box center [634, 274] width 17 height 17
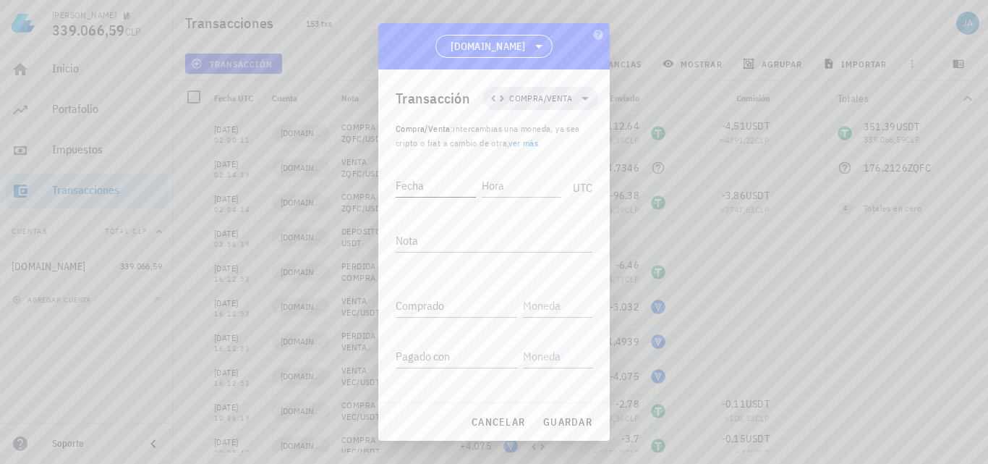
click at [426, 184] on input "Fecha" at bounding box center [436, 185] width 80 height 23
type input "[DATE]"
type input "02:15:21"
type textarea "VENTA ZQFC/USDT"
type input "179,07"
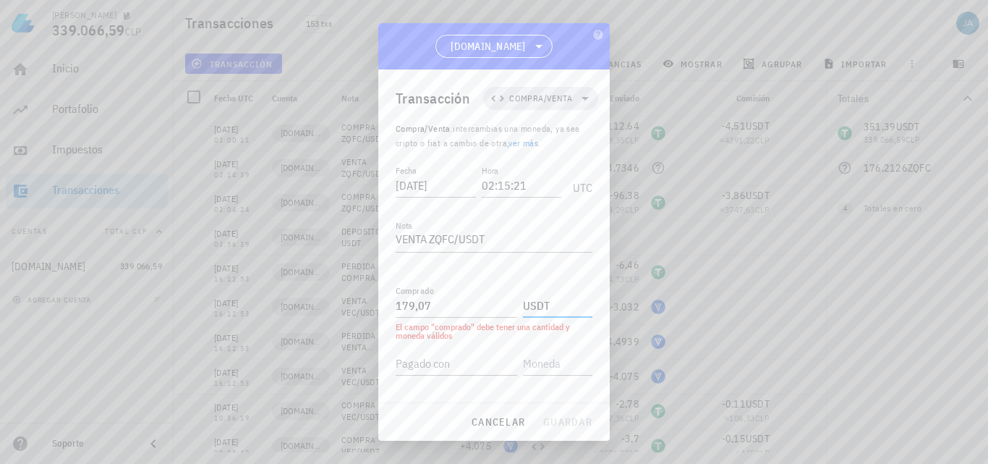
type input "USDT"
paste input "176,2126"
type input "176,2126"
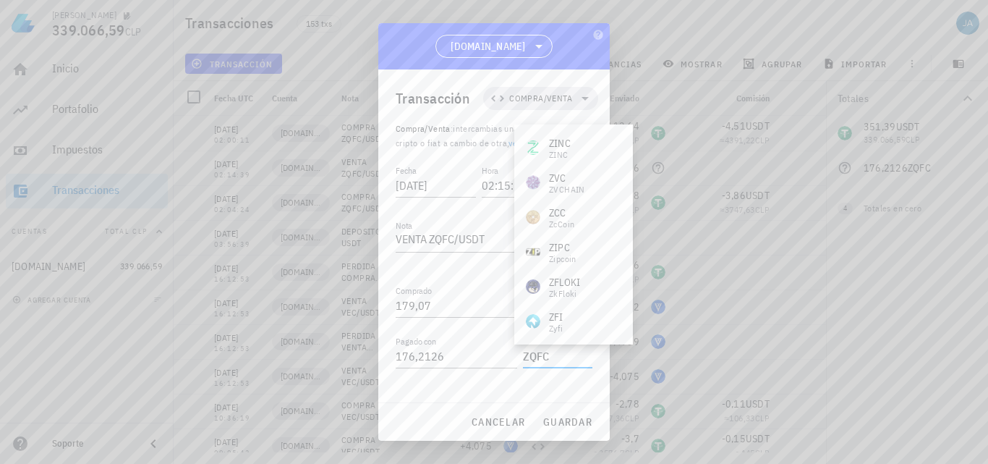
type input "ZQFC"
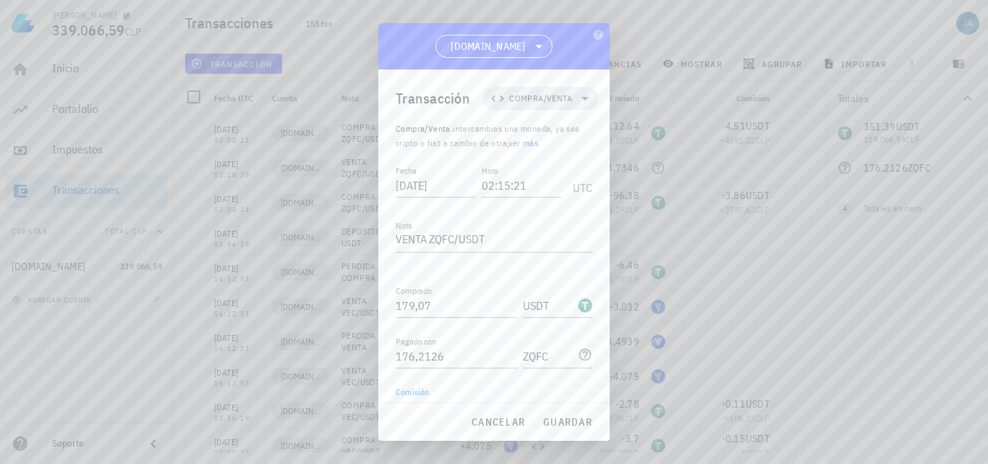
scroll to position [16, 0]
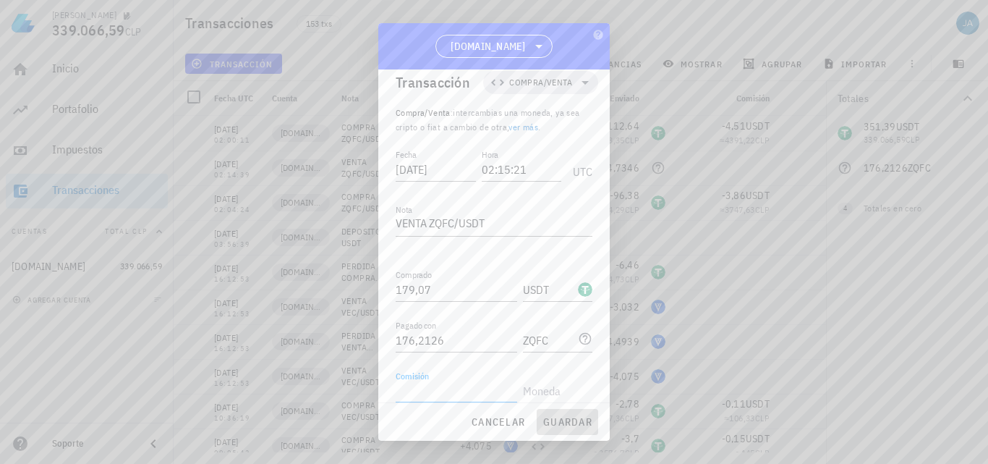
click at [574, 420] on span "guardar" at bounding box center [568, 421] width 50 height 13
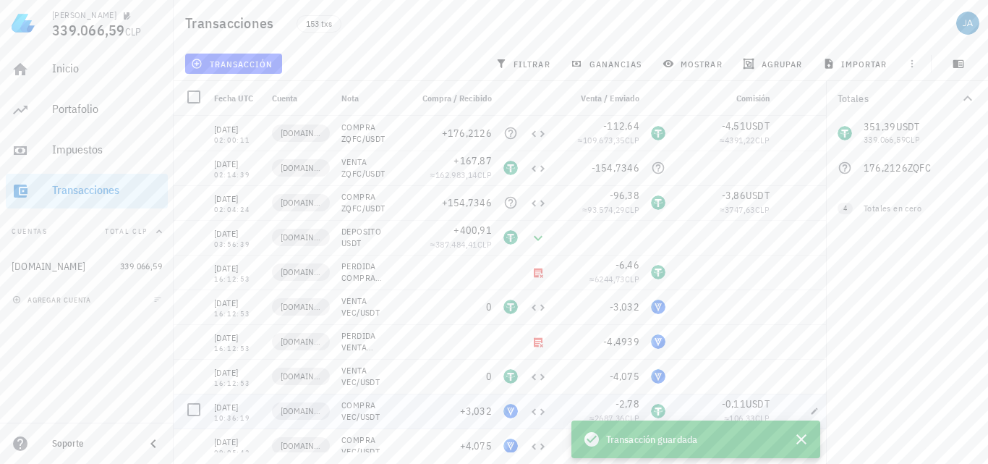
scroll to position [0, 0]
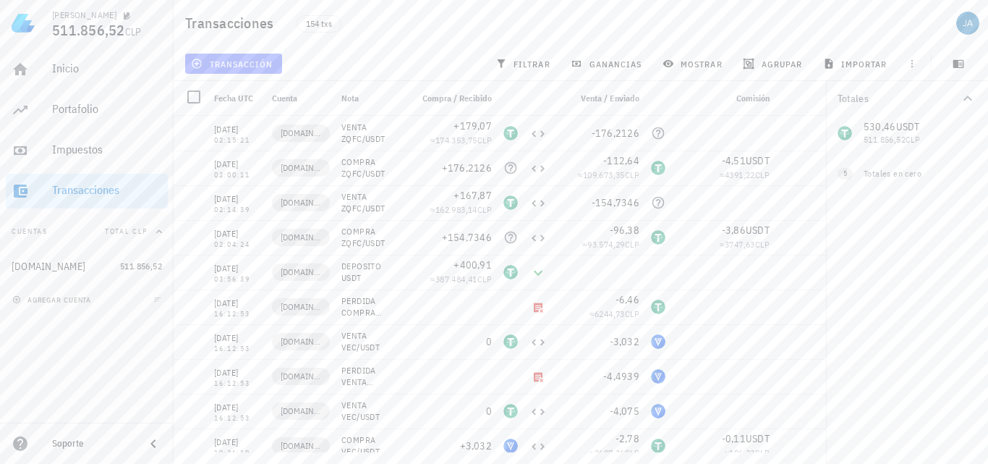
click at [238, 59] on span "transacción" at bounding box center [233, 64] width 79 height 12
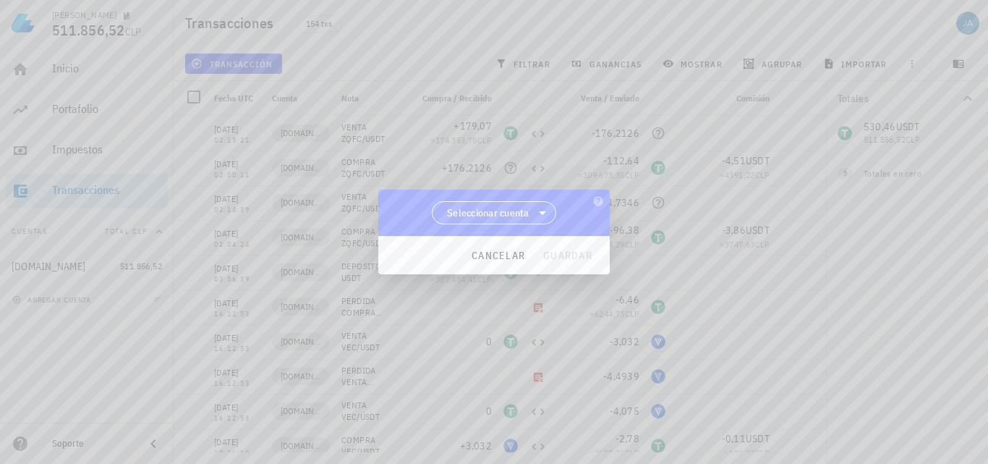
click at [493, 221] on span "Seleccionar cuenta" at bounding box center [494, 213] width 106 height 22
click at [499, 243] on div "[DOMAIN_NAME]" at bounding box center [494, 250] width 102 height 14
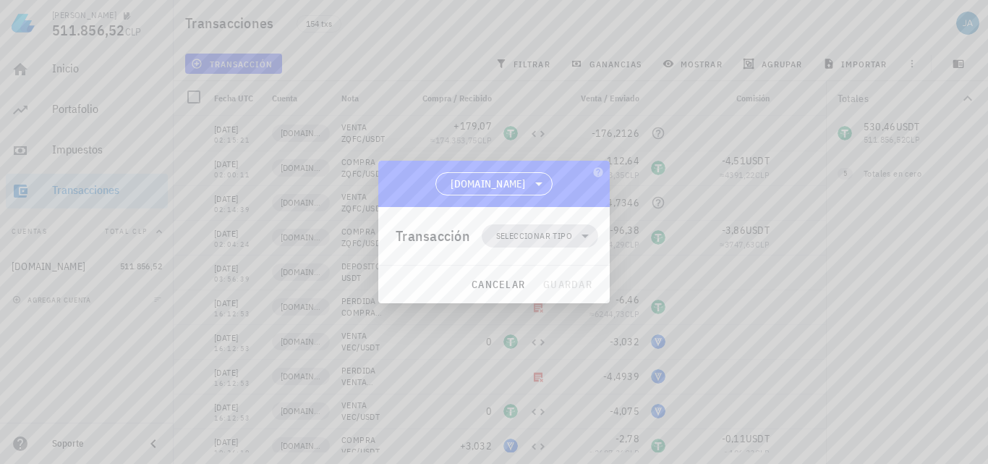
click at [558, 245] on span "Seleccionar tipo" at bounding box center [539, 235] width 99 height 23
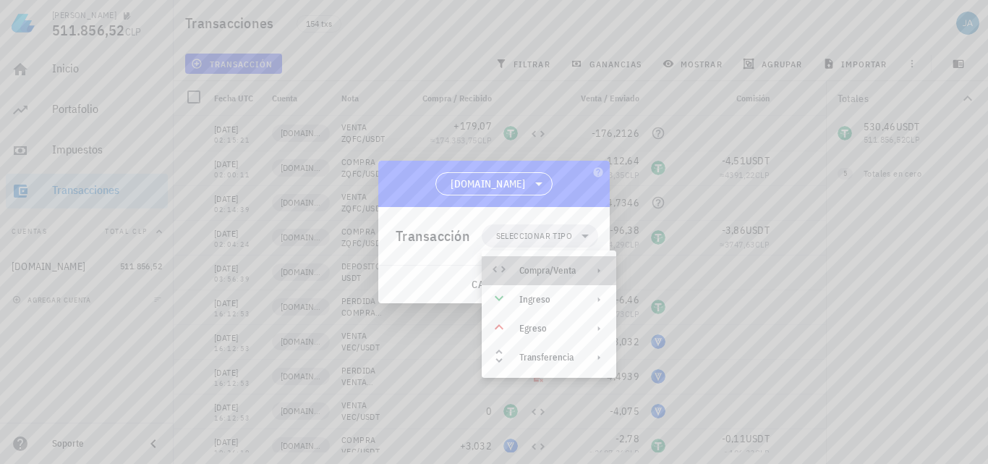
click at [573, 267] on div "Compra/Venta" at bounding box center [547, 271] width 56 height 12
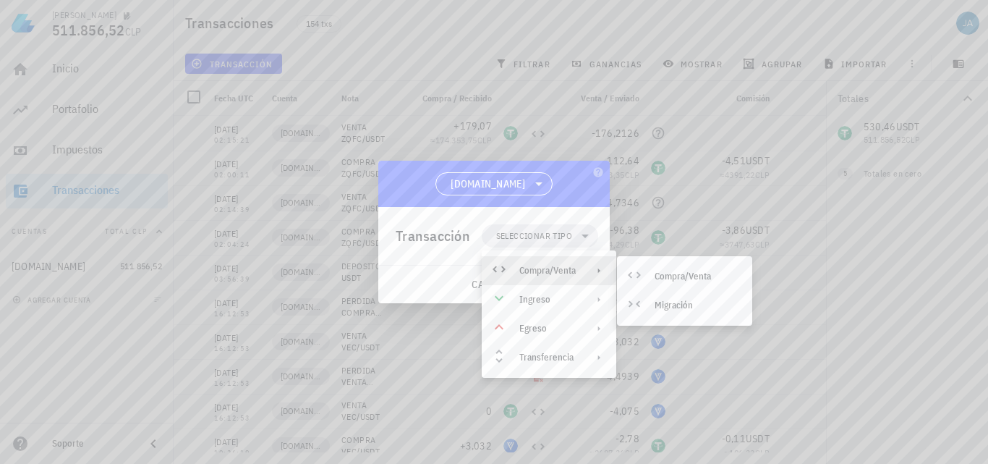
click at [663, 260] on div "Compra/Venta Migración" at bounding box center [684, 290] width 135 height 69
click at [660, 273] on div "Compra/Venta" at bounding box center [698, 277] width 86 height 12
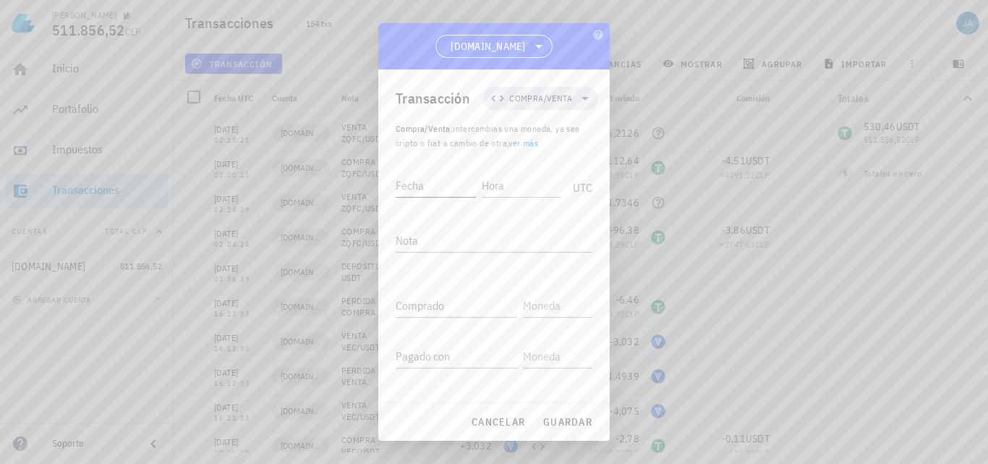
click at [401, 184] on div "Fecha" at bounding box center [436, 185] width 80 height 23
type input "[DATE]"
type input "06:41:18"
type textarea "COMPRA VEC/USDT"
paste input "56,3338"
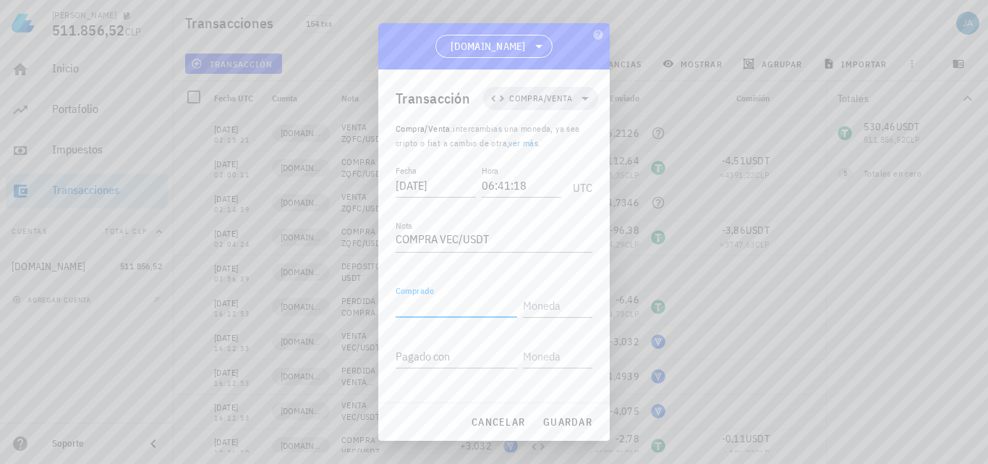
type input "56,3338"
click at [535, 297] on input "text" at bounding box center [556, 305] width 67 height 23
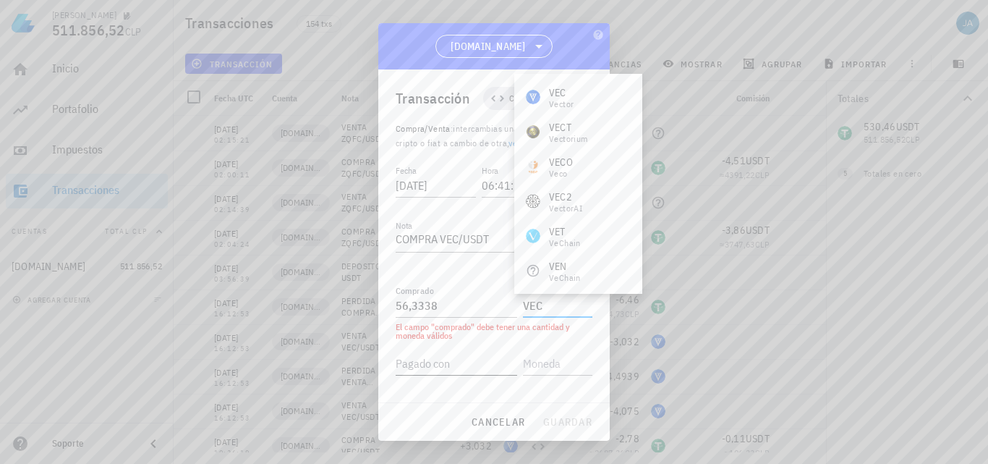
type input "VEC"
click at [473, 370] on input "Pagado con" at bounding box center [457, 363] width 122 height 23
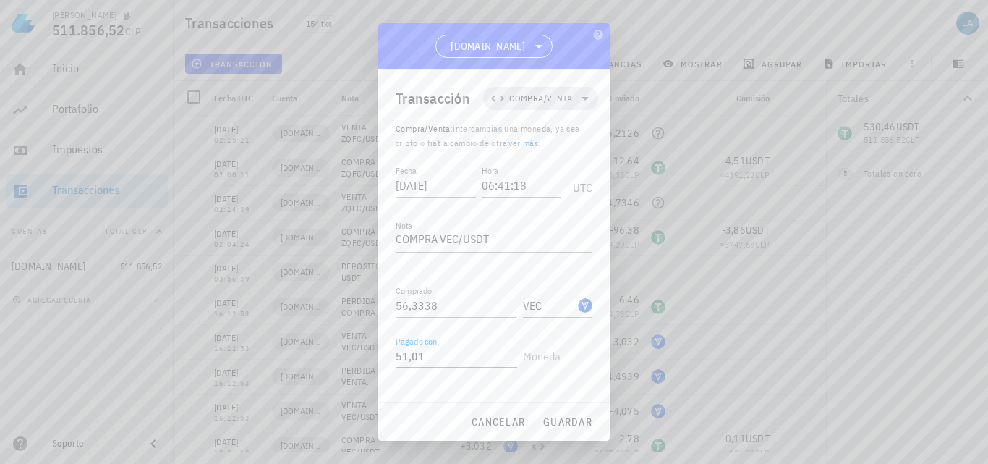
type input "51,01"
type input "USDT"
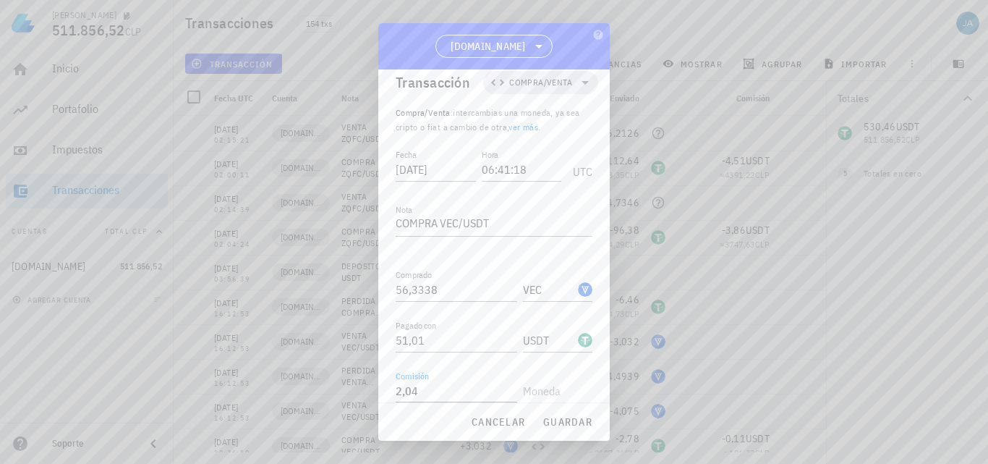
type input "2,04"
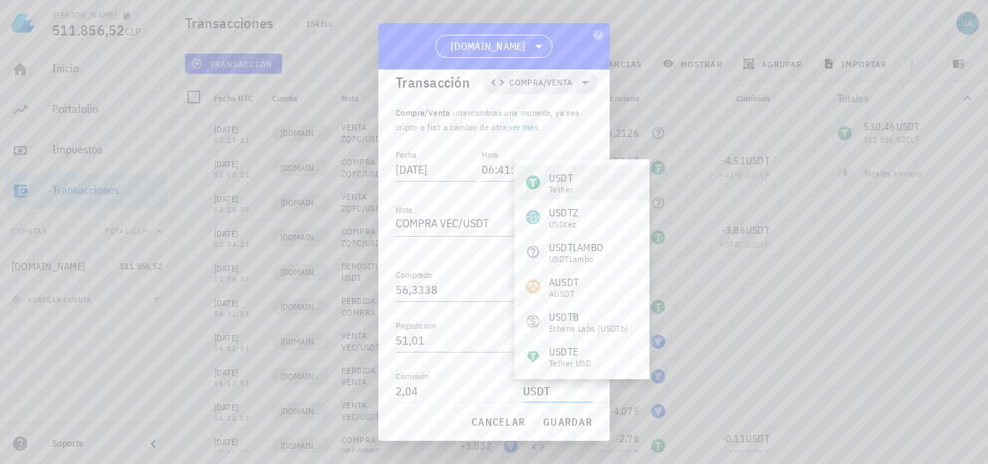
click at [572, 191] on div "Tether" at bounding box center [561, 189] width 24 height 9
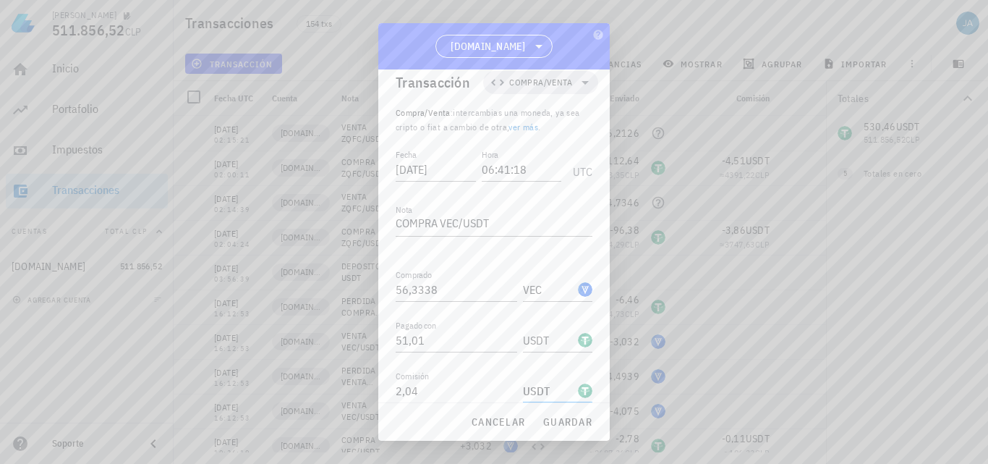
type input "USDT"
click at [567, 428] on button "guardar" at bounding box center [567, 422] width 61 height 26
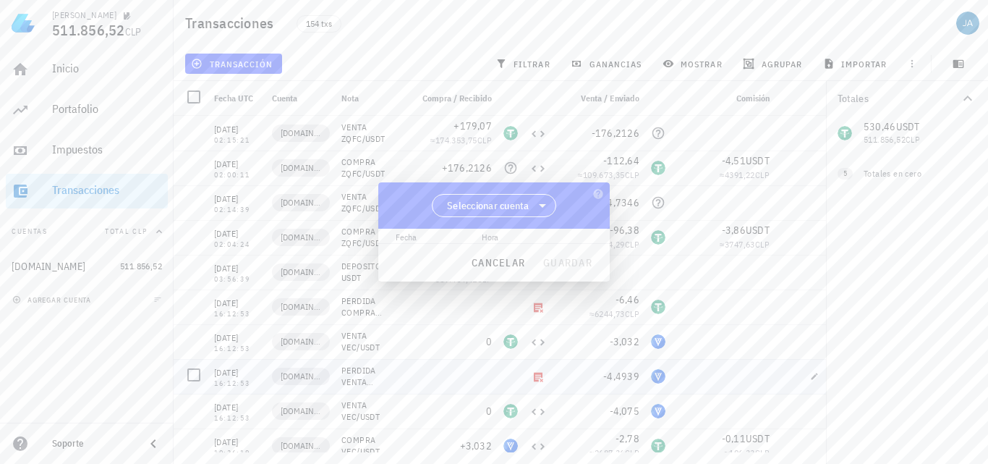
scroll to position [0, 0]
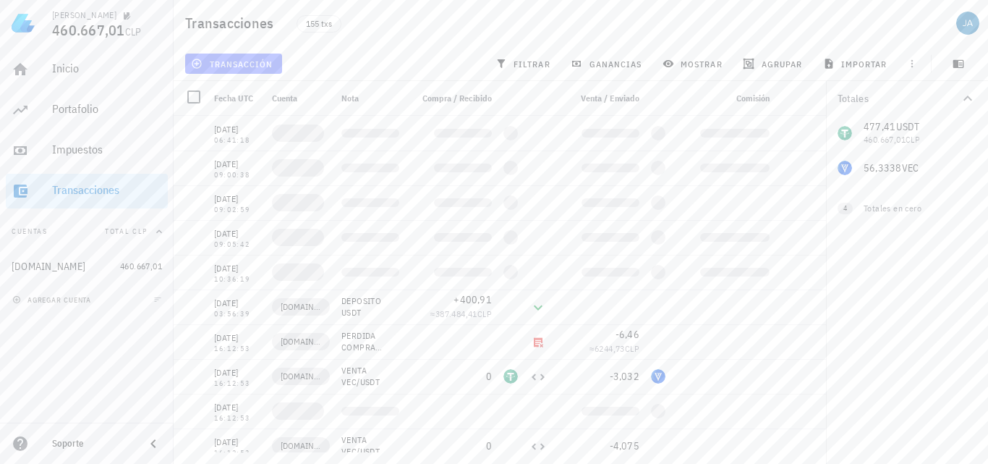
click at [247, 56] on button "transacción" at bounding box center [233, 64] width 97 height 20
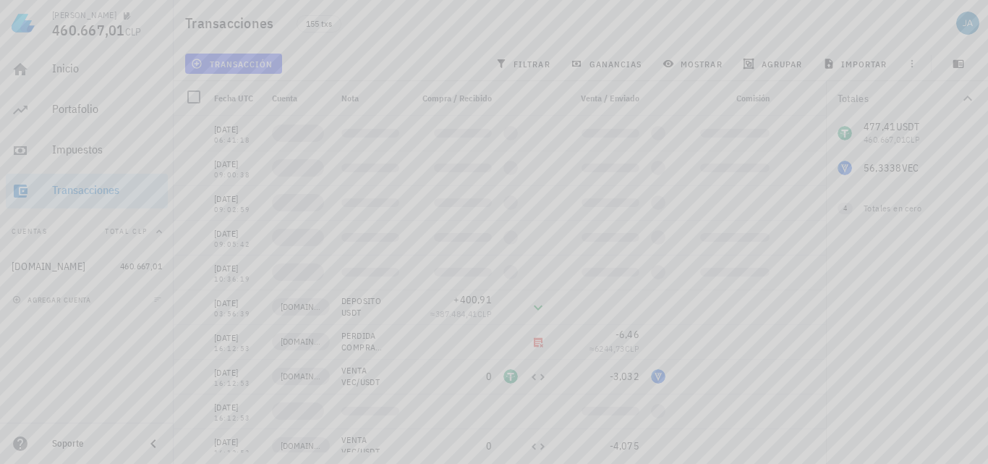
click at [501, 196] on div at bounding box center [494, 232] width 988 height 464
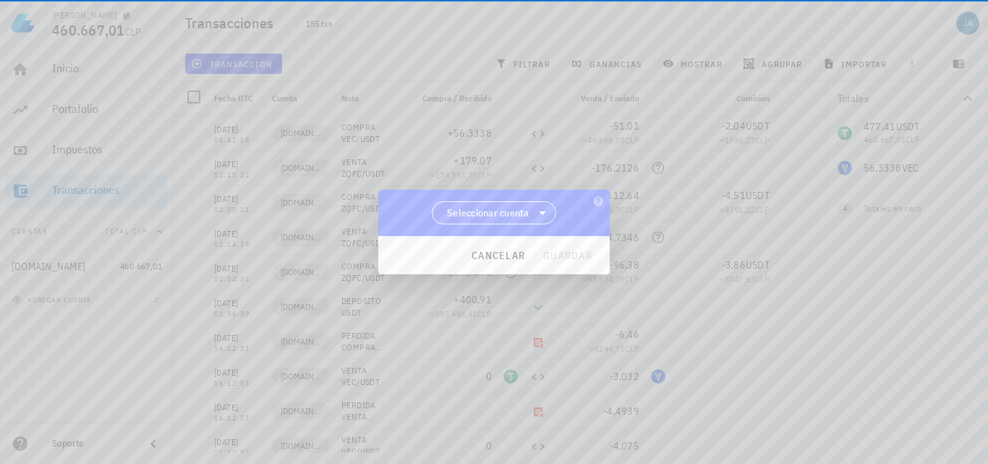
click at [506, 210] on div "[PERSON_NAME] 460.667,01 CLP Inicio [GEOGRAPHIC_DATA] Impuestos [GEOGRAPHIC_DAT…" at bounding box center [494, 232] width 988 height 464
click at [515, 218] on span "Seleccionar cuenta" at bounding box center [488, 212] width 82 height 14
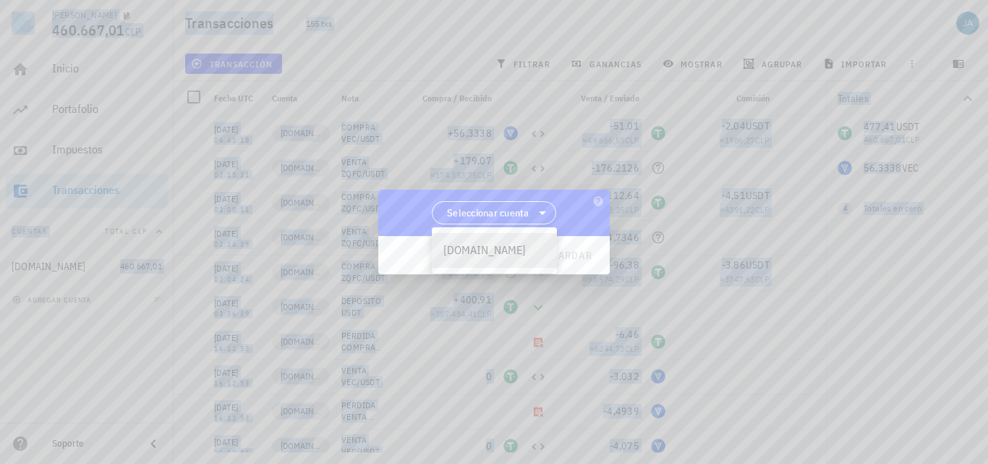
click at [488, 246] on div "[DOMAIN_NAME]" at bounding box center [494, 250] width 102 height 14
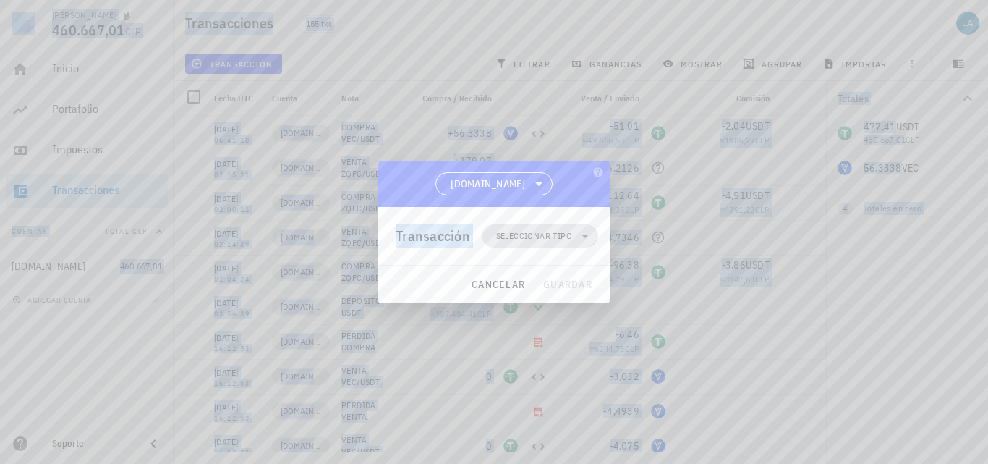
click at [519, 239] on span "Seleccionar tipo" at bounding box center [534, 236] width 76 height 14
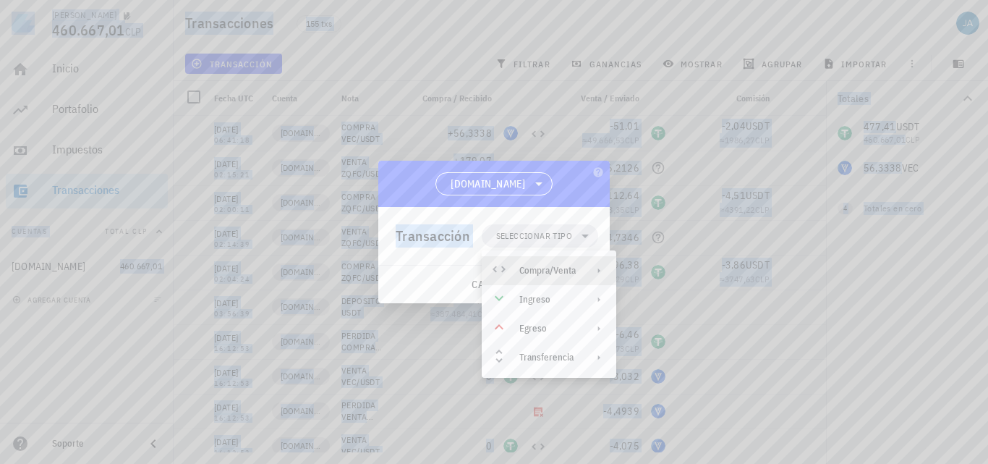
click at [530, 272] on div "Compra/Venta" at bounding box center [547, 271] width 56 height 12
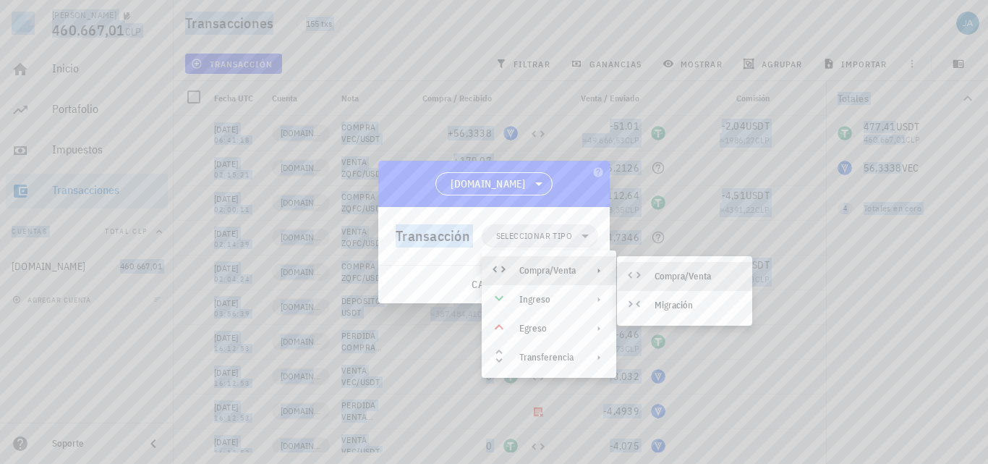
click at [687, 284] on div "Compra/Venta" at bounding box center [684, 276] width 135 height 29
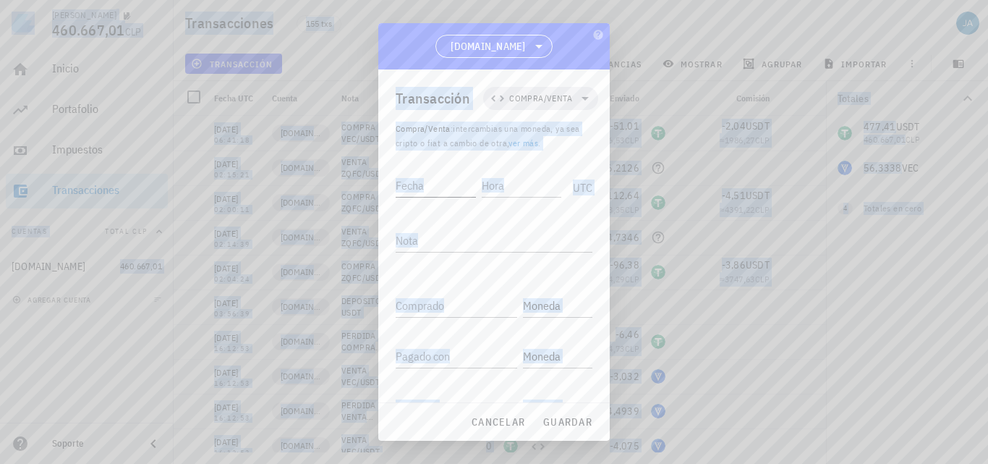
click at [438, 184] on input "Fecha" at bounding box center [436, 185] width 80 height 23
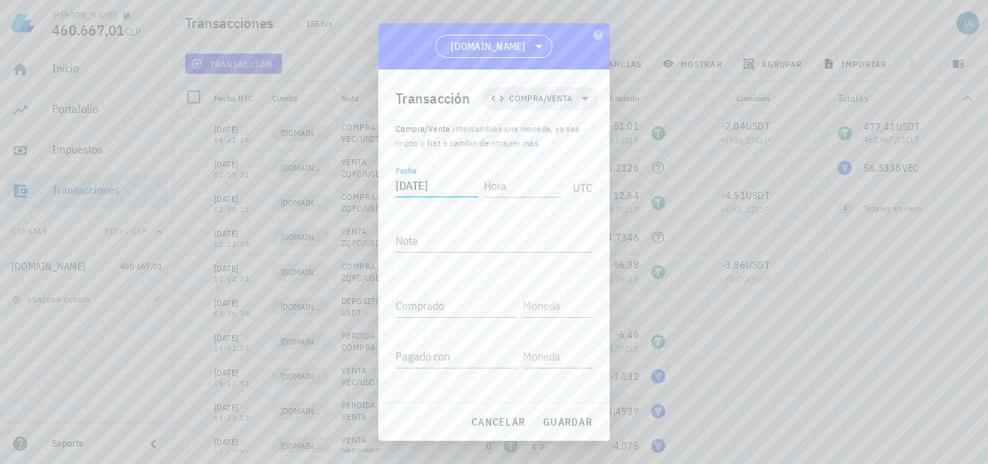
type input "[DATE]"
type input "06:44:25"
type textarea "VENTA VEC/USDT"
paste input "56,3338"
drag, startPoint x: 453, startPoint y: 307, endPoint x: 359, endPoint y: 307, distance: 94.0
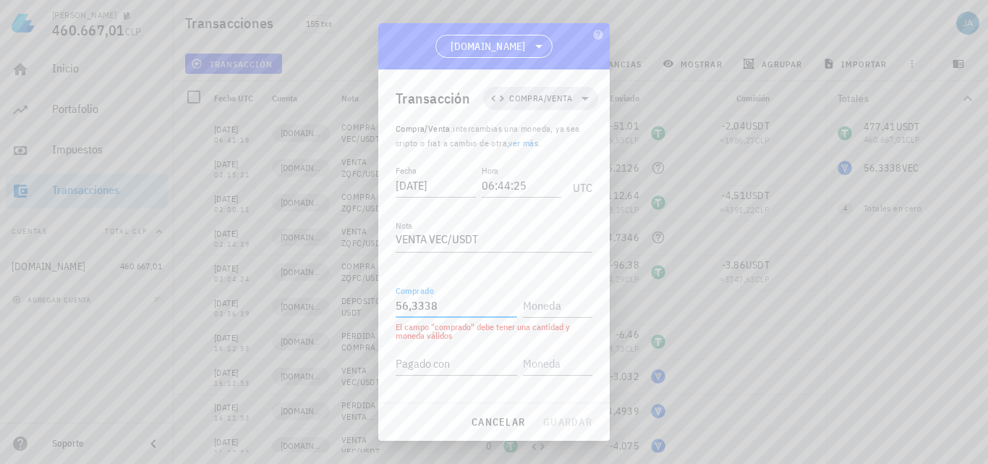
click at [362, 307] on div "[PERSON_NAME] 460.667,01 CLP Inicio [GEOGRAPHIC_DATA] Impuestos [GEOGRAPHIC_DAT…" at bounding box center [494, 232] width 988 height 464
type input "48,87"
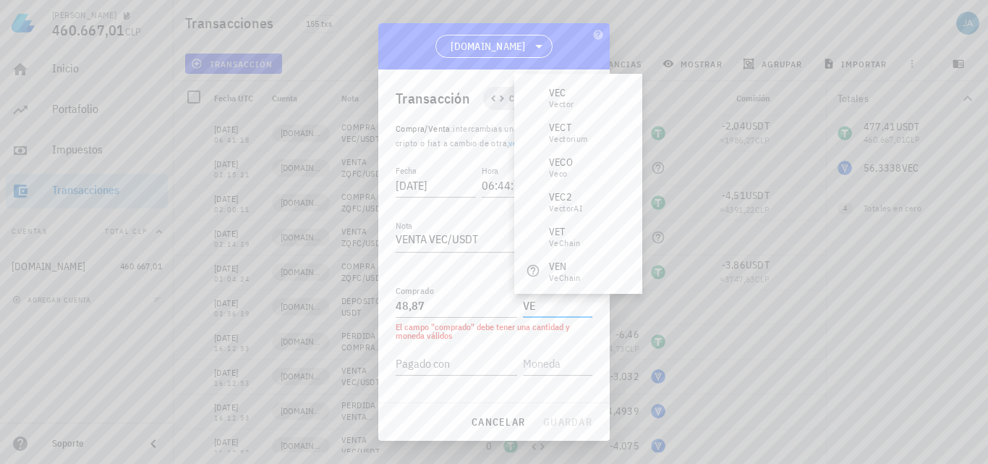
type input "V"
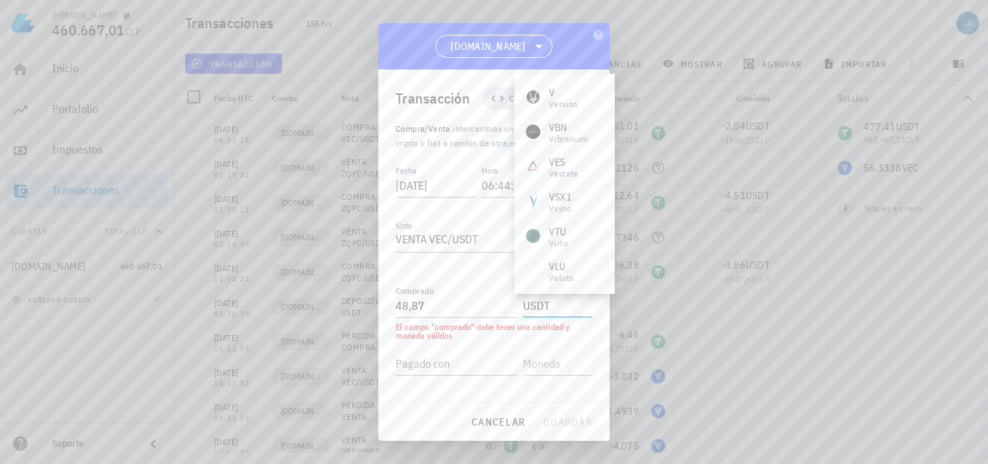
type input "USDT"
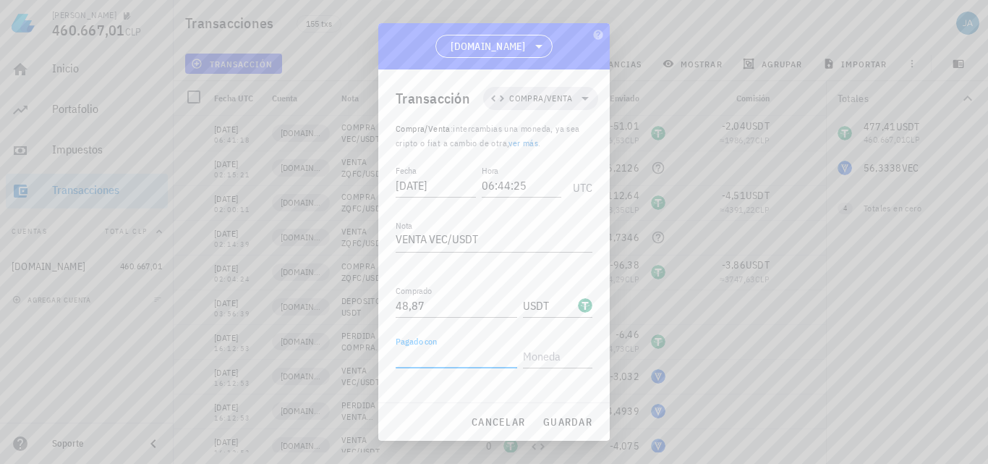
paste input "56,3338"
type input "56,3338"
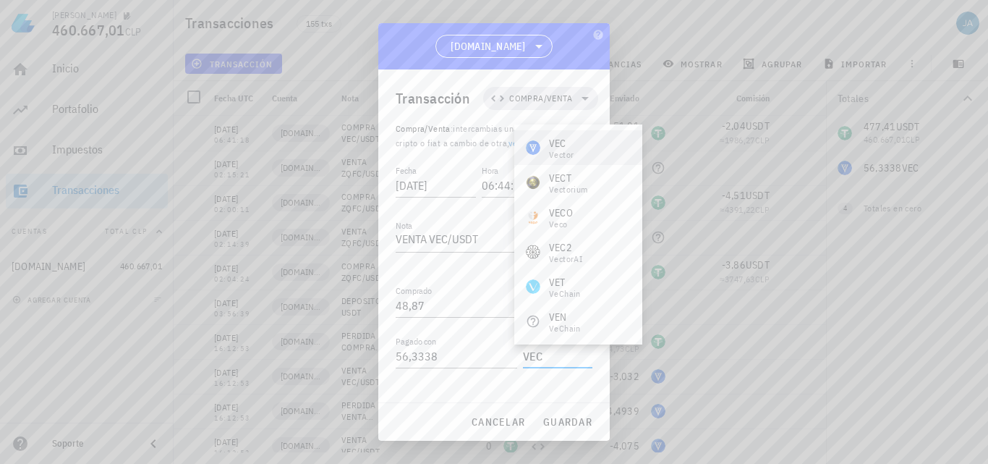
click at [587, 150] on div "VEC Vector" at bounding box center [578, 147] width 128 height 35
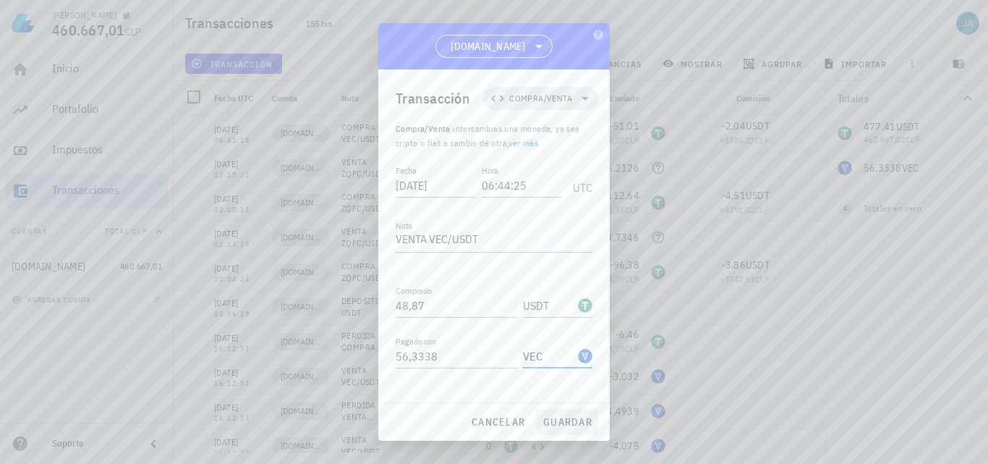
type input "VEC"
click at [576, 418] on span "guardar" at bounding box center [568, 421] width 50 height 13
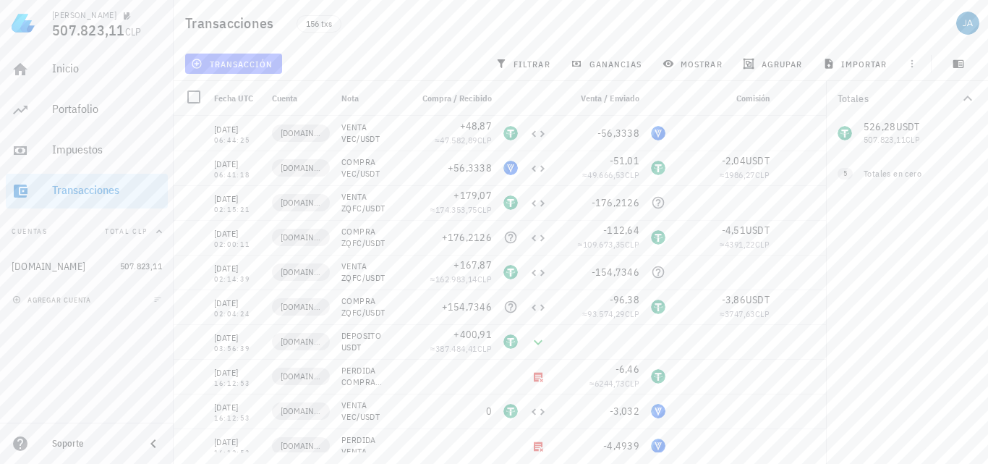
click at [243, 59] on span "transacción" at bounding box center [233, 64] width 79 height 12
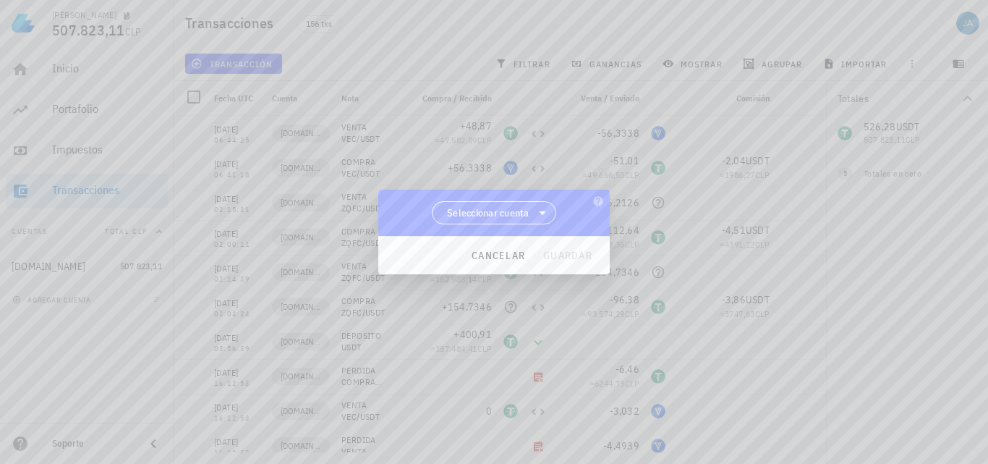
click at [467, 211] on span "Seleccionar cuenta" at bounding box center [488, 212] width 82 height 14
click at [484, 249] on div "[DOMAIN_NAME]" at bounding box center [494, 250] width 102 height 14
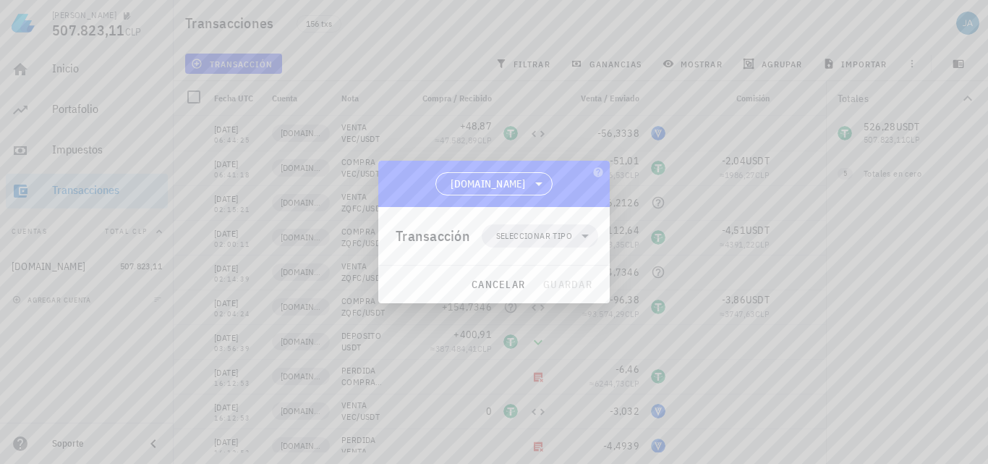
click at [538, 240] on span "Seleccionar tipo" at bounding box center [534, 236] width 76 height 14
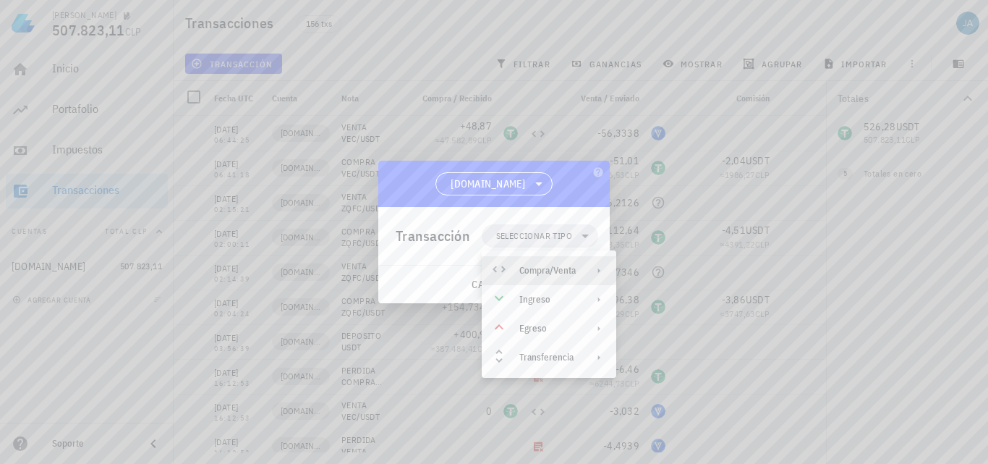
click at [537, 268] on div "Compra/Venta" at bounding box center [547, 271] width 56 height 12
click at [668, 273] on div "Compra/Venta" at bounding box center [698, 277] width 86 height 12
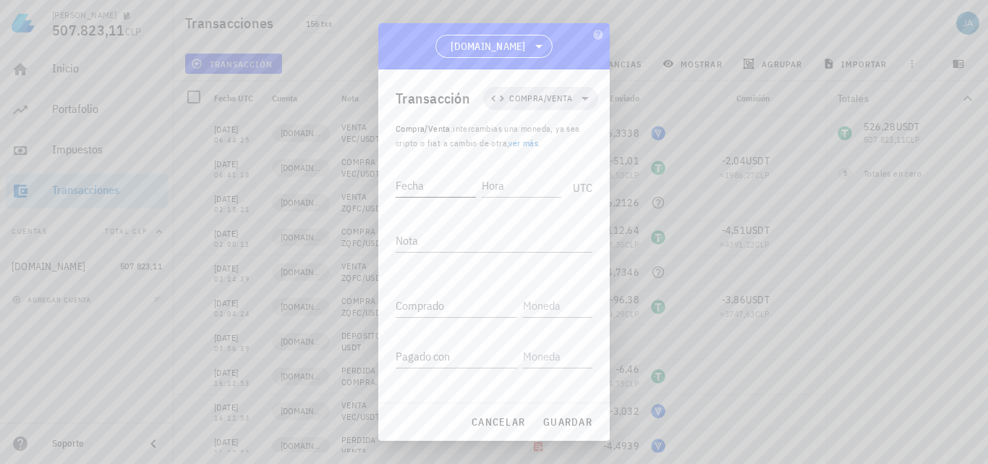
click at [416, 190] on div "Fecha" at bounding box center [436, 185] width 80 height 23
type input "[DATE]"
type input "06:52:37"
type textarea "COMPRA VEC/USDT"
paste input "56,3338"
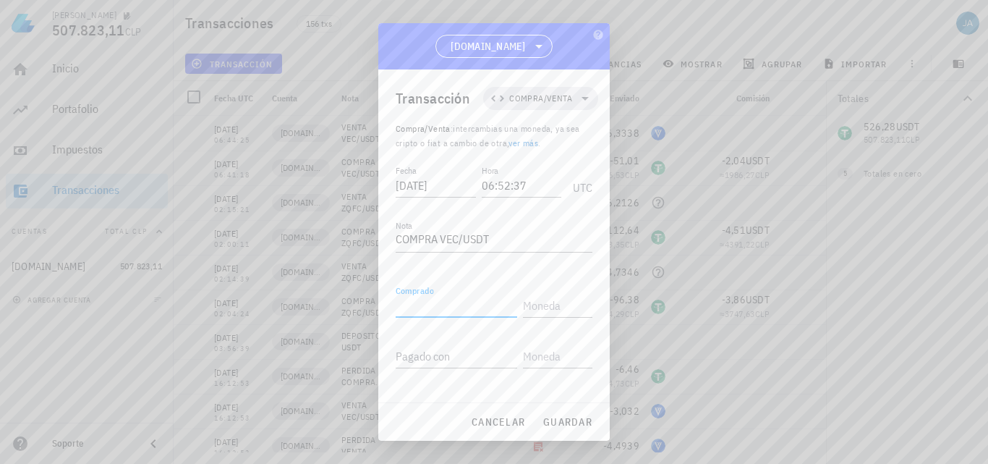
type input "56,3338"
click at [539, 308] on input "text" at bounding box center [556, 305] width 67 height 23
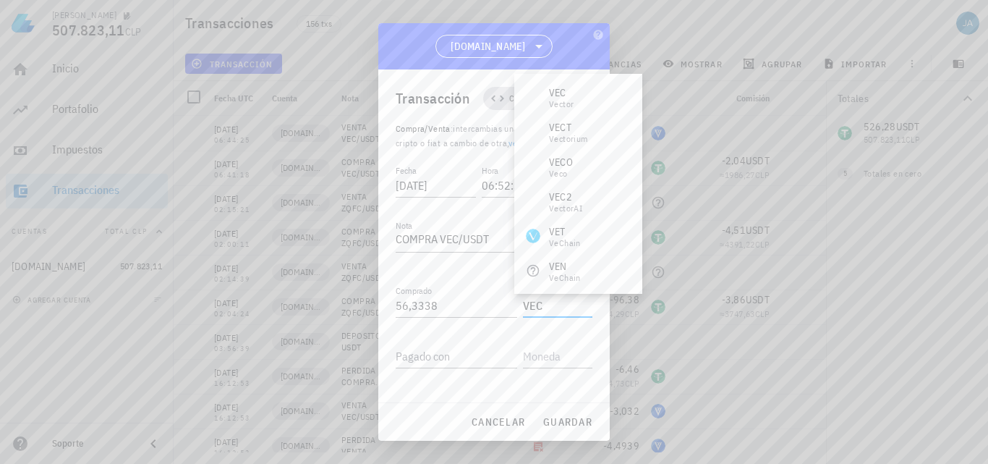
click at [574, 93] on div "VEC Vector" at bounding box center [578, 97] width 128 height 35
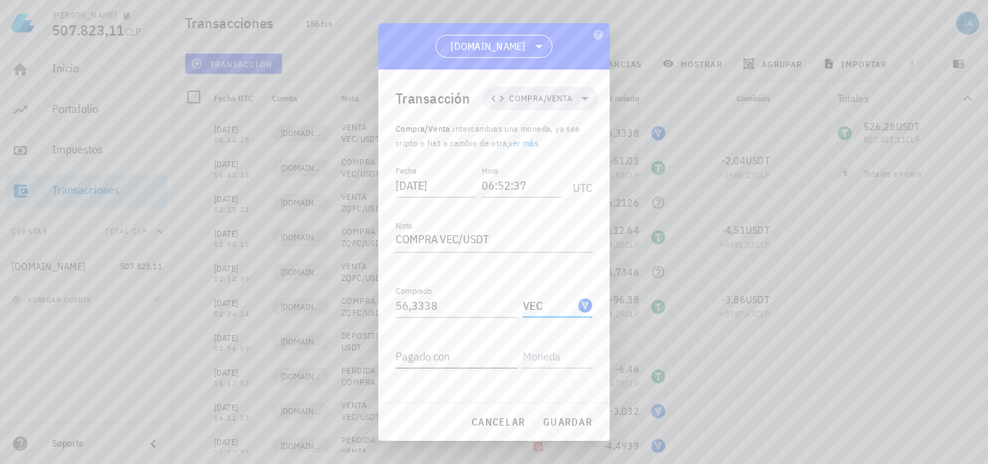
type input "VEC"
click at [470, 358] on input "Pagado con" at bounding box center [457, 355] width 122 height 23
type input "50,63"
type input "USDT"
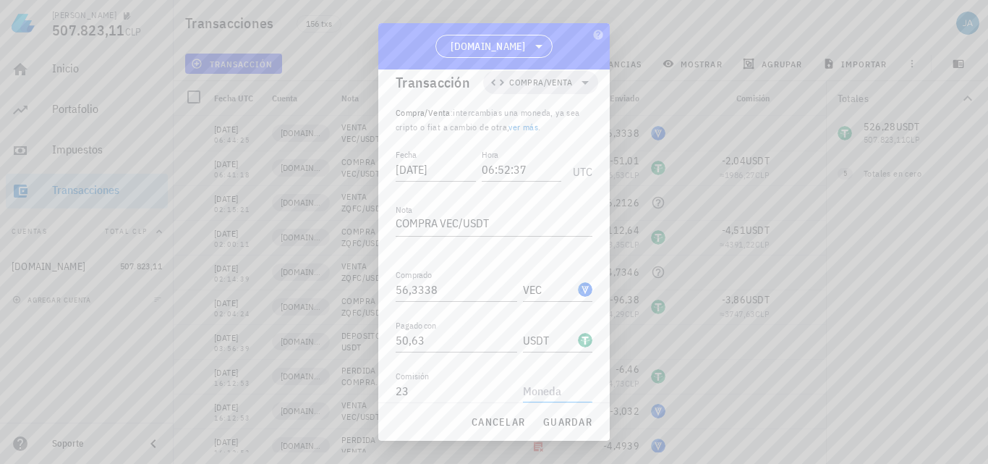
click at [530, 380] on input "text" at bounding box center [556, 390] width 67 height 23
click at [465, 394] on input "23" at bounding box center [457, 390] width 122 height 23
type input "2,03"
type input "USDT"
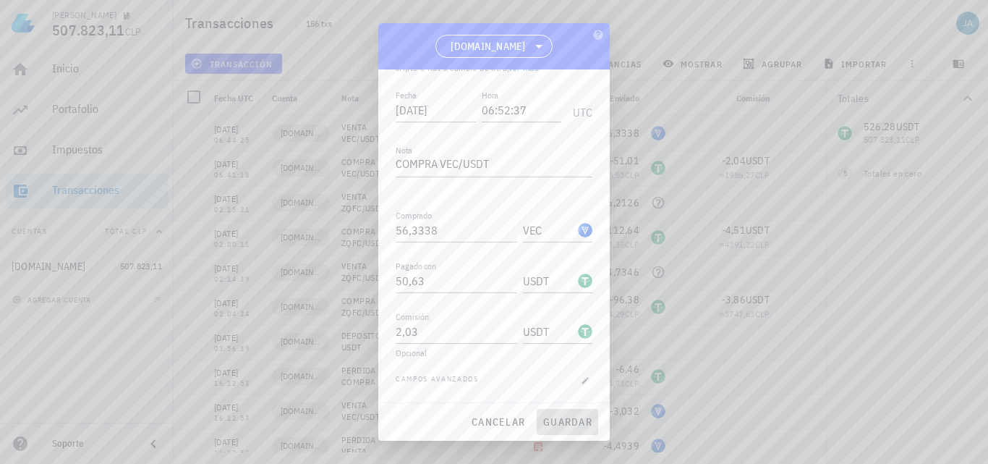
click at [567, 425] on span "guardar" at bounding box center [568, 421] width 50 height 13
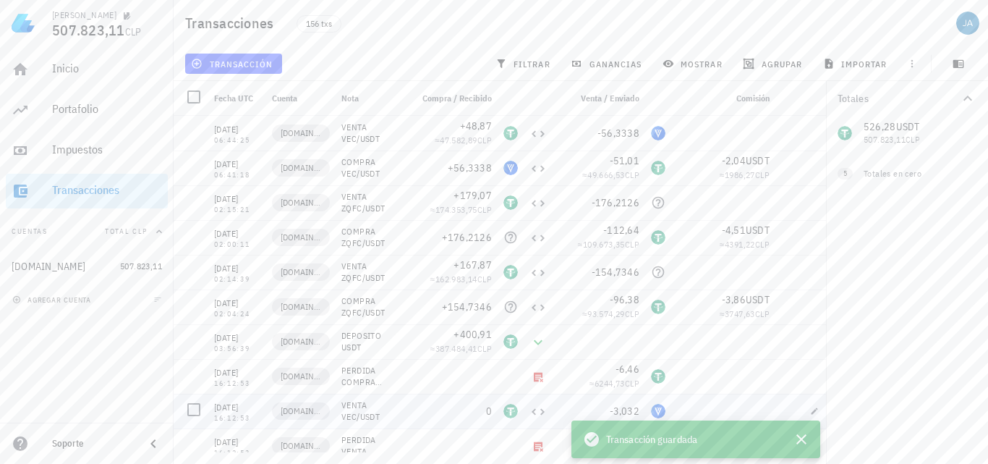
scroll to position [0, 0]
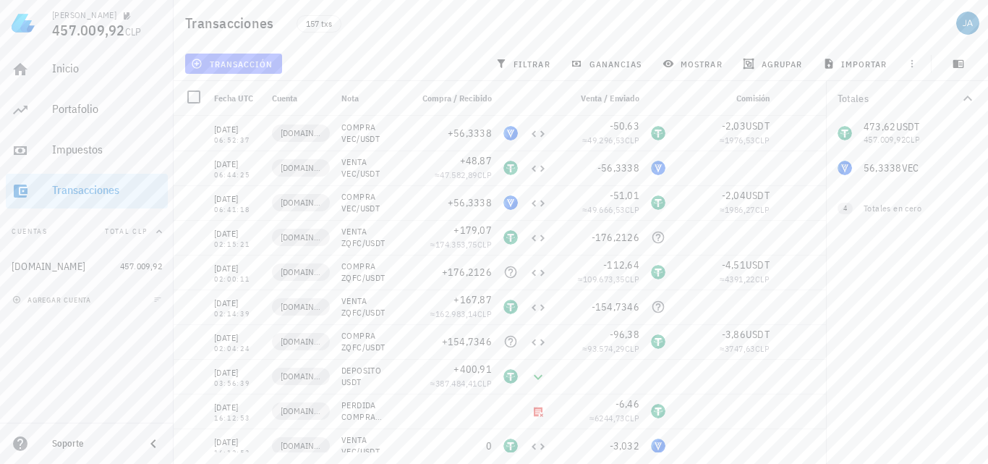
click at [228, 68] on span "transacción" at bounding box center [233, 64] width 79 height 12
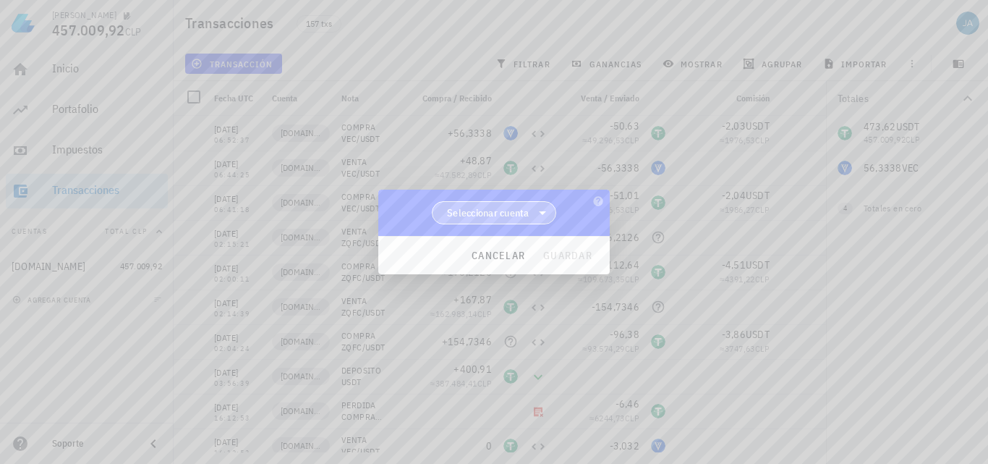
click at [486, 223] on span "Seleccionar cuenta" at bounding box center [494, 213] width 106 height 22
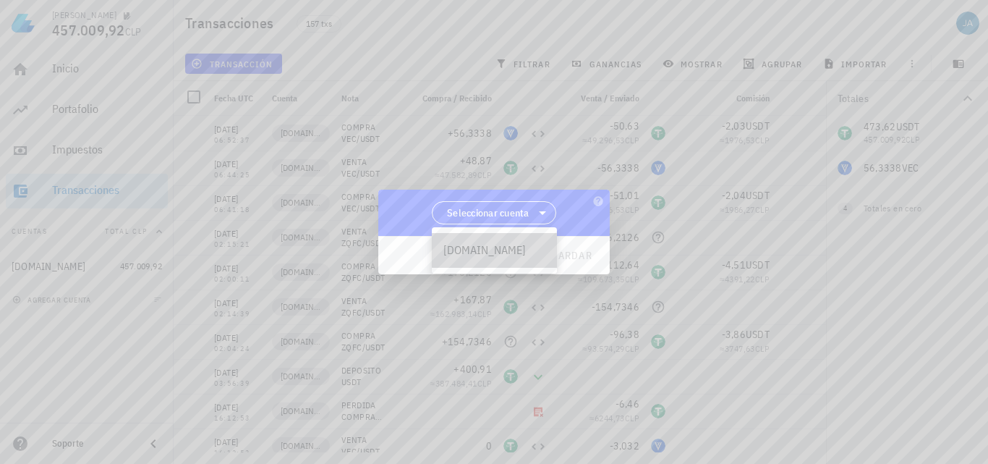
click at [503, 260] on div "[DOMAIN_NAME]" at bounding box center [494, 250] width 125 height 35
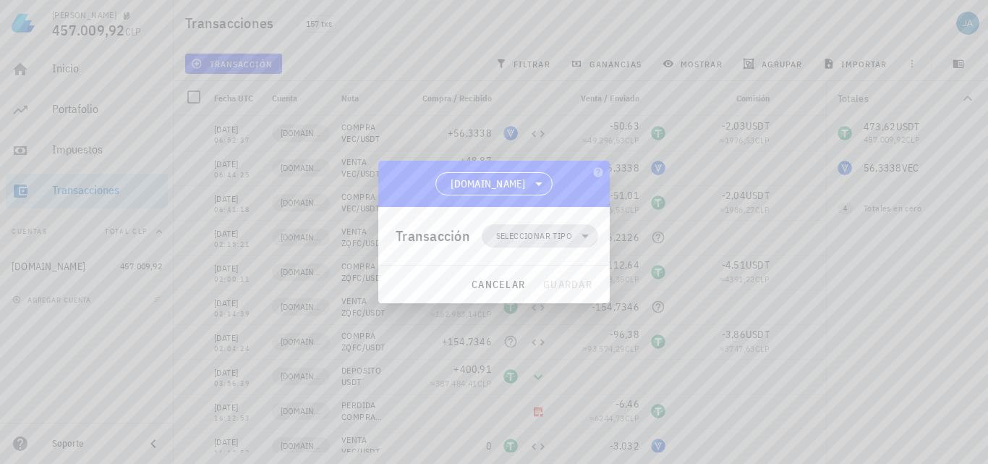
click at [533, 241] on span "Seleccionar tipo" at bounding box center [534, 236] width 76 height 14
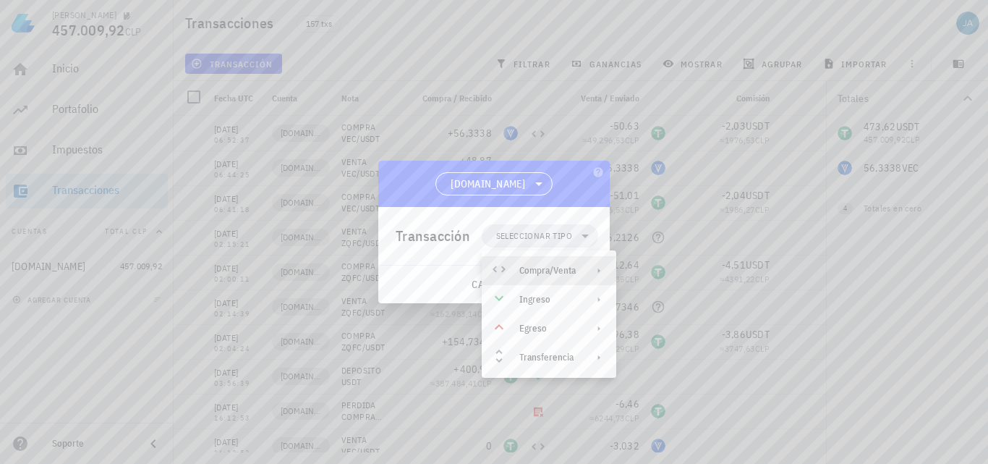
click at [541, 271] on div "Compra/Venta" at bounding box center [547, 271] width 56 height 12
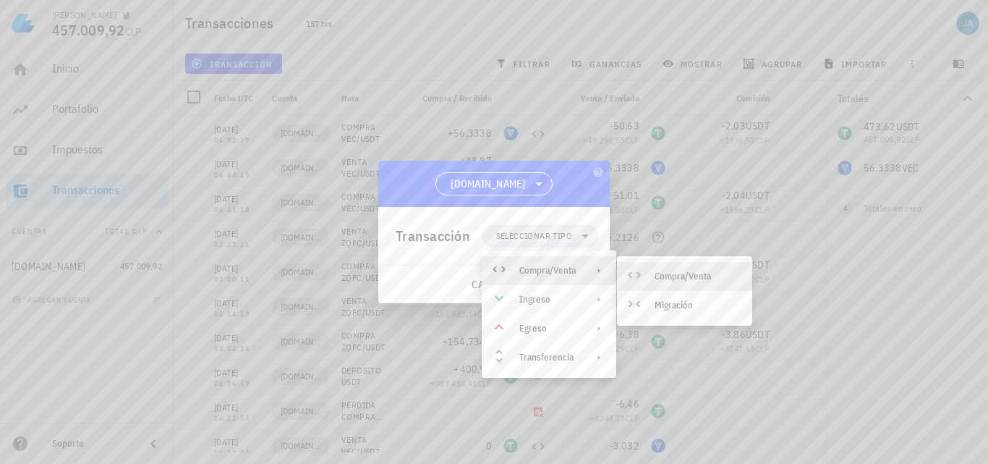
click at [653, 268] on div "Compra/Venta" at bounding box center [684, 276] width 135 height 29
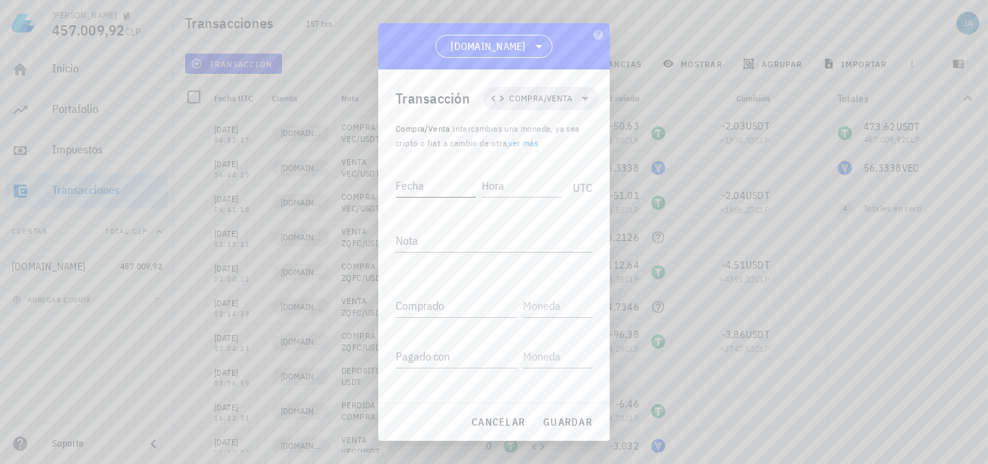
click at [421, 190] on div "Fecha" at bounding box center [436, 185] width 80 height 23
type input "[DATE]"
type input "07:01:58"
type textarea "VENTA VEC/USDT"
type input "53,71"
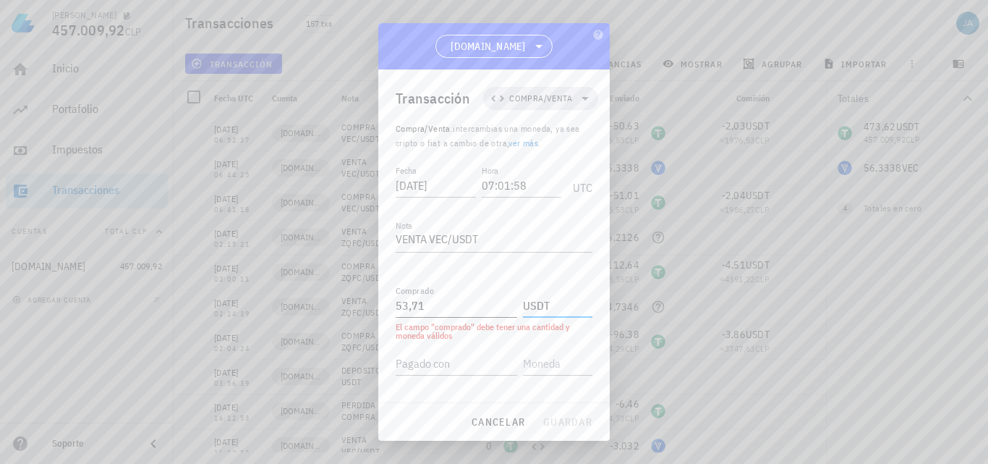
type input "USDT"
click at [429, 349] on div "Pagado con" at bounding box center [457, 355] width 122 height 23
paste input "56,3338"
type input "56,3338"
click at [550, 360] on input "text" at bounding box center [556, 355] width 67 height 23
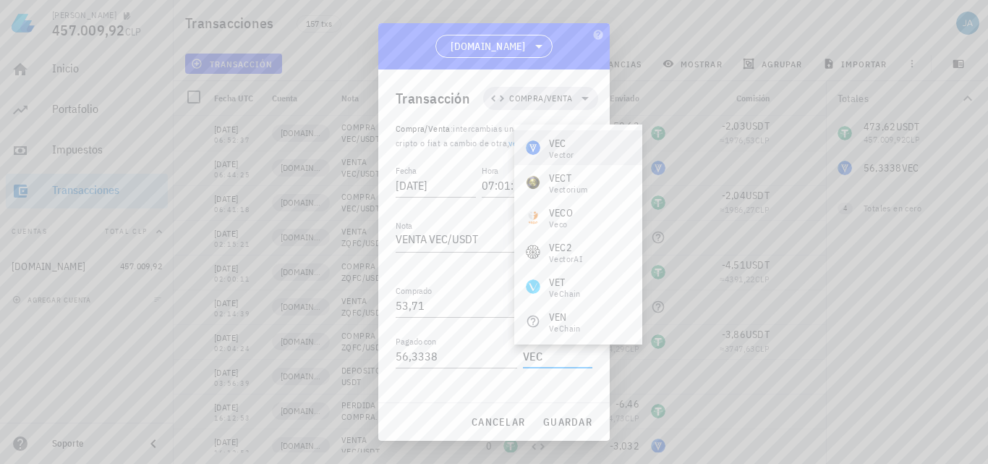
click at [590, 148] on div "VEC Vector" at bounding box center [578, 147] width 128 height 35
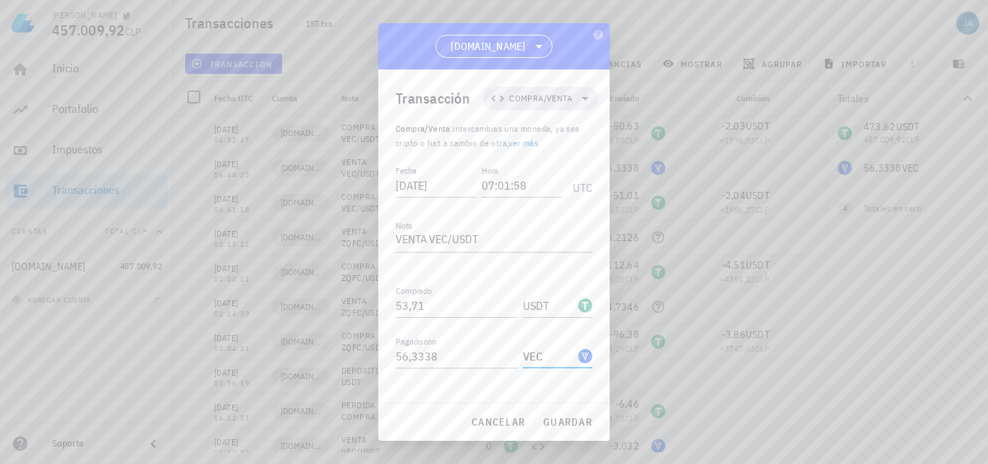
type input "VEC"
click at [557, 418] on span "guardar" at bounding box center [568, 421] width 50 height 13
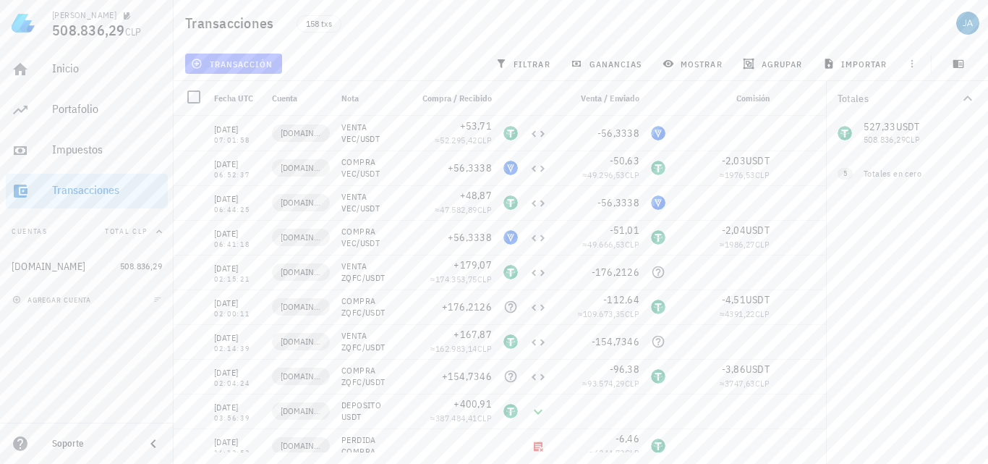
click at [233, 57] on button "transacción" at bounding box center [233, 64] width 97 height 20
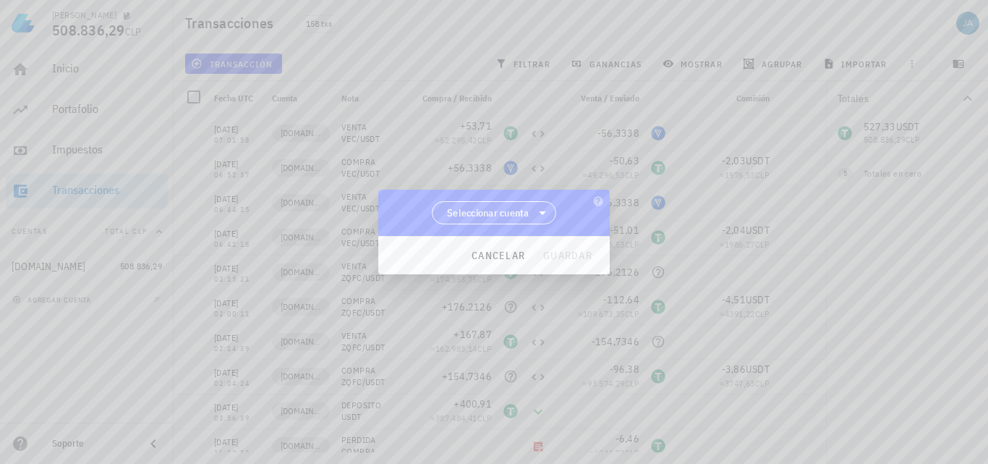
click at [485, 212] on span "Seleccionar cuenta" at bounding box center [488, 212] width 82 height 14
click at [493, 255] on div "[DOMAIN_NAME]" at bounding box center [494, 250] width 102 height 14
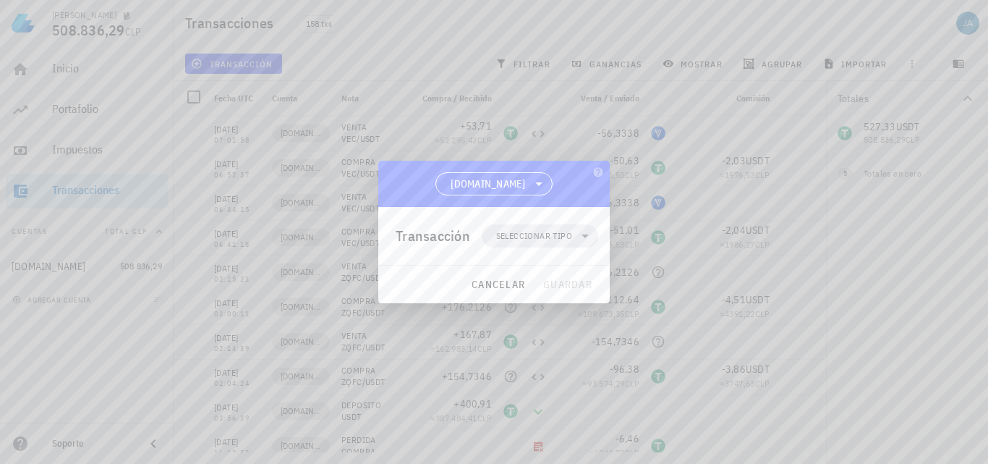
click at [535, 235] on span "Seleccionar tipo" at bounding box center [534, 236] width 76 height 14
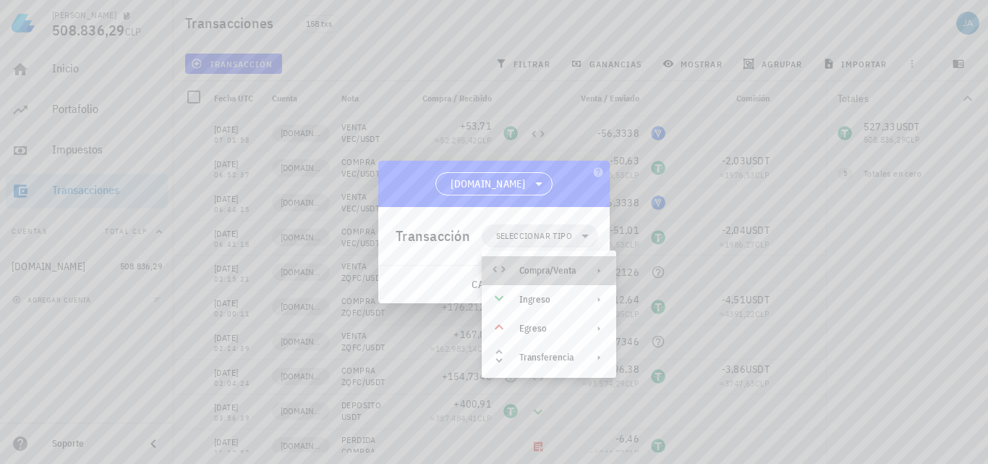
click at [543, 271] on div "Compra/Venta" at bounding box center [547, 271] width 56 height 12
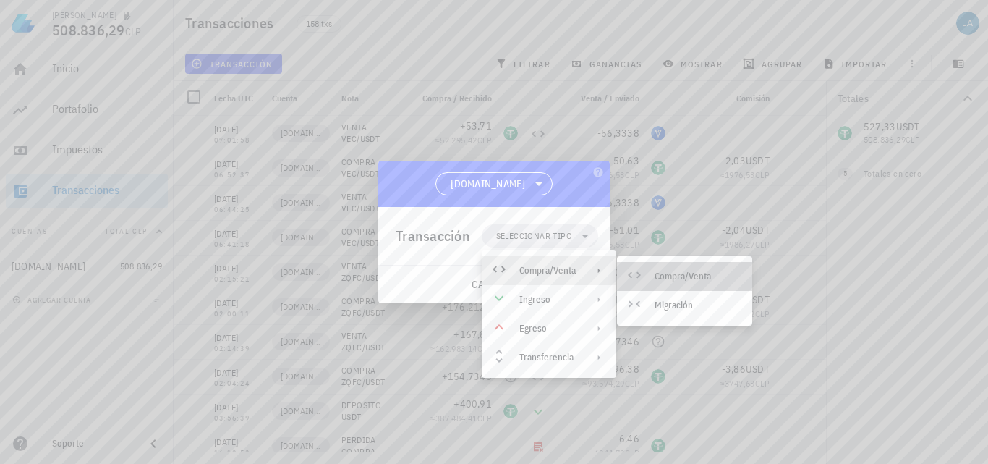
click at [686, 279] on div "Compra/Venta" at bounding box center [698, 277] width 86 height 12
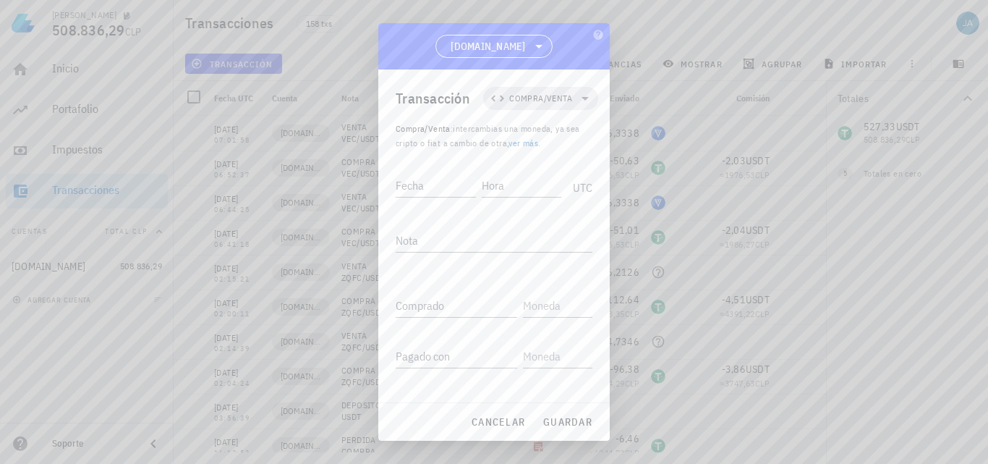
click at [414, 203] on div "Fecha Hora UTC" at bounding box center [494, 189] width 197 height 55
click at [425, 192] on input "Fecha" at bounding box center [436, 185] width 80 height 23
type input "[DATE]"
type input "22:42:14"
type textarea "COMPRA QHC/USDT"
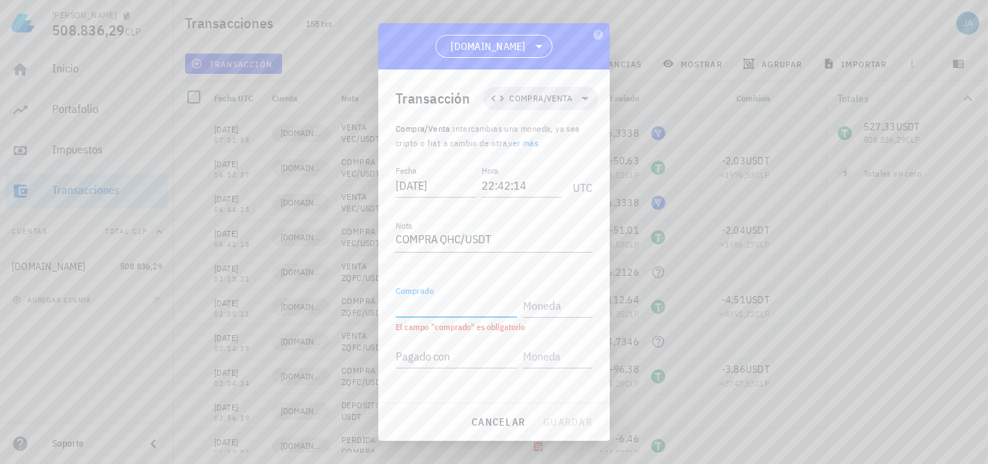
paste input "197,0075"
type input "197,0075"
click at [557, 302] on input "text" at bounding box center [556, 305] width 67 height 23
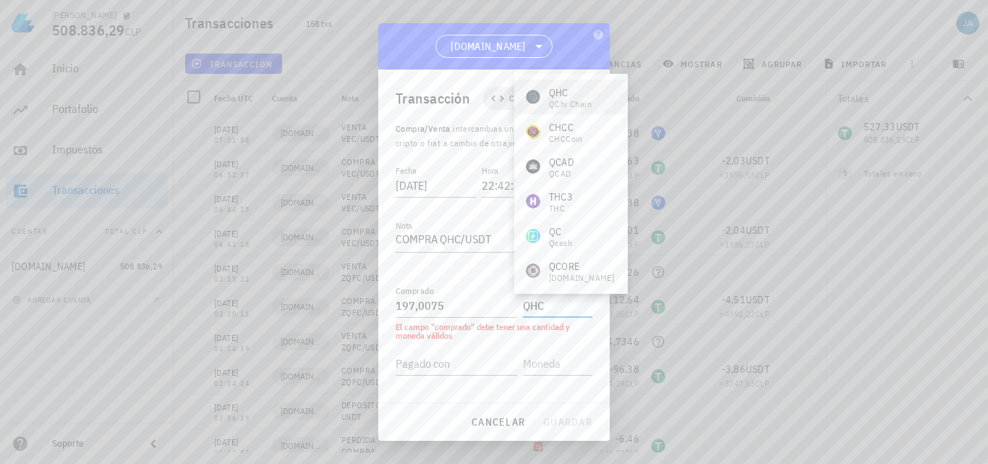
click at [585, 92] on div "QHC" at bounding box center [570, 92] width 43 height 14
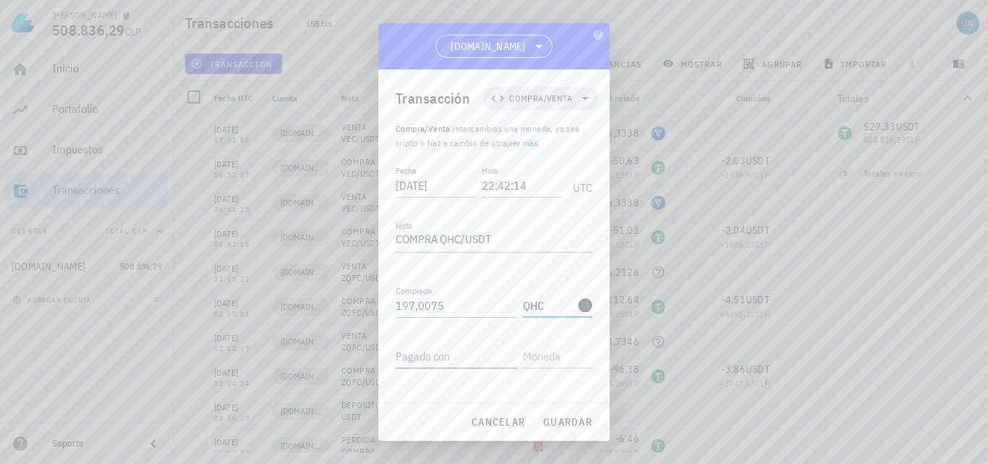
type input "QHC"
click at [451, 367] on input "Pagado con" at bounding box center [457, 355] width 122 height 23
type input "126,75"
type input "S"
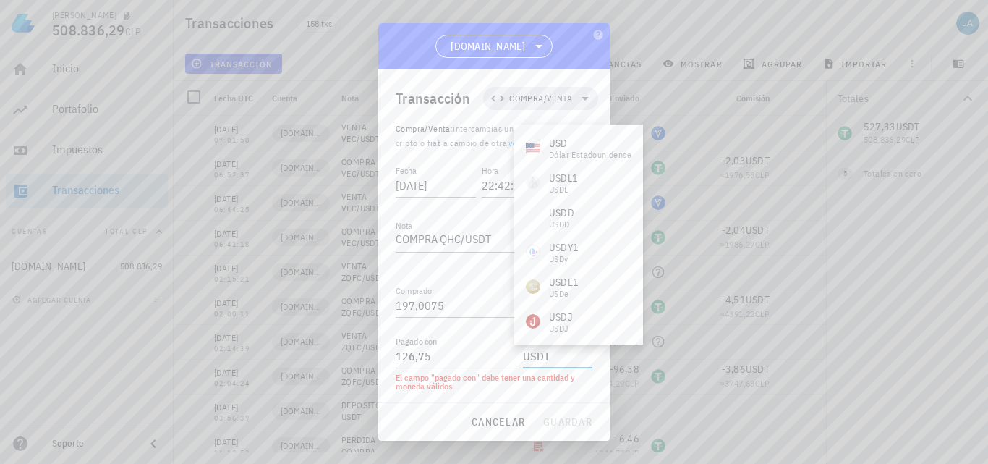
type input "USDT"
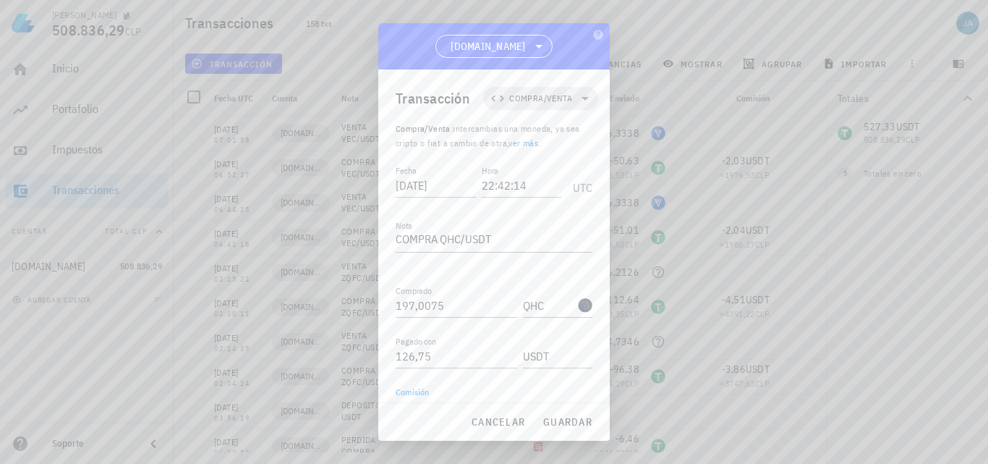
scroll to position [16, 0]
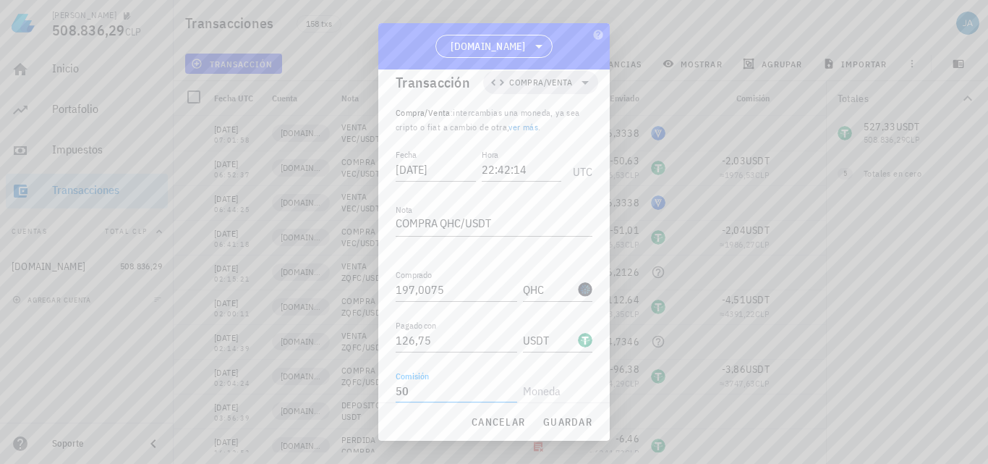
type input "5"
type input "5,07"
type input "USDT"
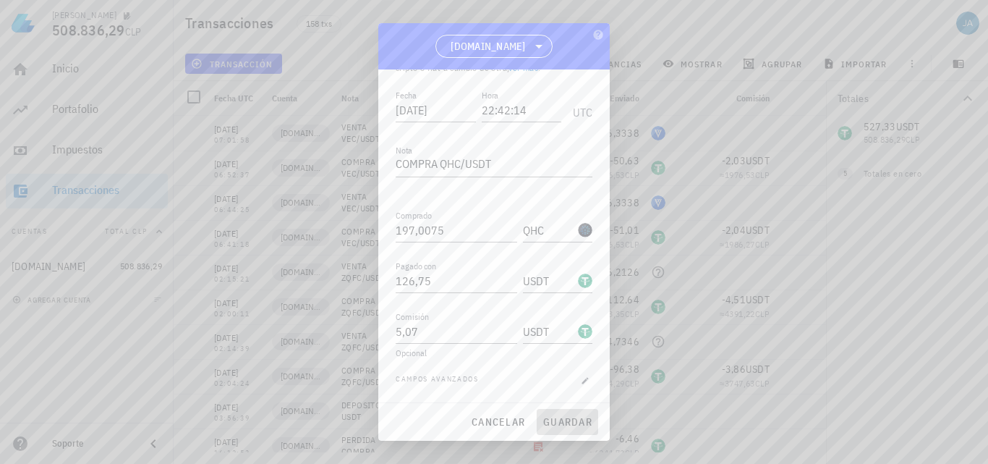
click at [560, 415] on span "guardar" at bounding box center [568, 421] width 50 height 13
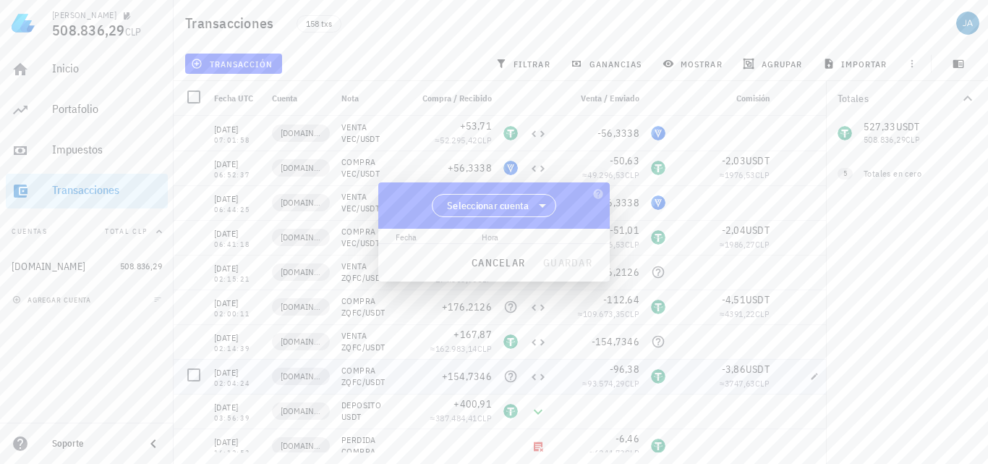
scroll to position [0, 0]
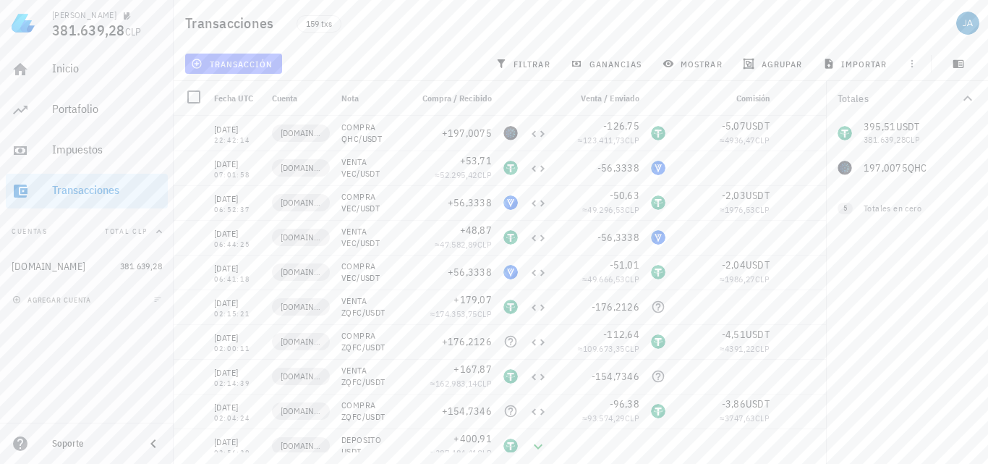
drag, startPoint x: 245, startPoint y: 60, endPoint x: 341, endPoint y: 56, distance: 95.6
click at [341, 56] on div "transacción filtrar ganancias mostrar [GEOGRAPHIC_DATA] importar" at bounding box center [580, 63] width 797 height 35
click at [218, 64] on span "transacción" at bounding box center [233, 64] width 79 height 12
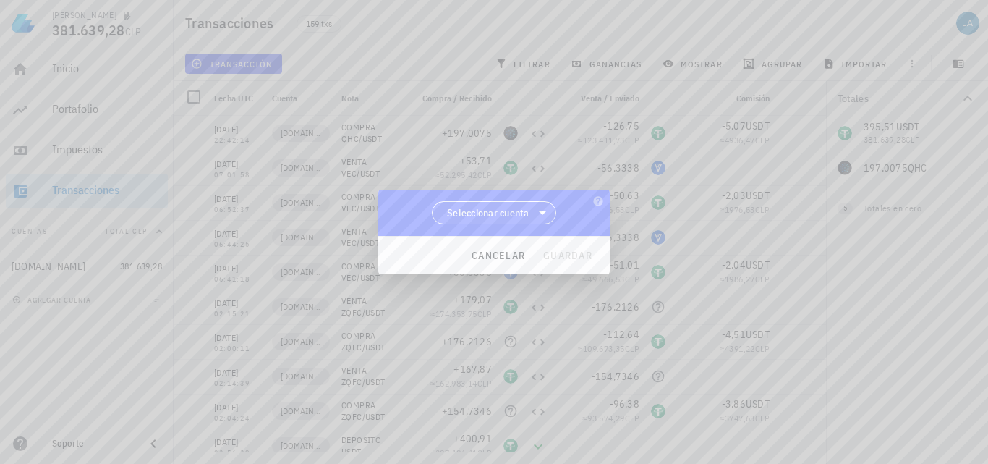
click at [486, 210] on span "Seleccionar cuenta" at bounding box center [488, 212] width 82 height 14
click at [516, 245] on div "[DOMAIN_NAME]" at bounding box center [494, 250] width 102 height 14
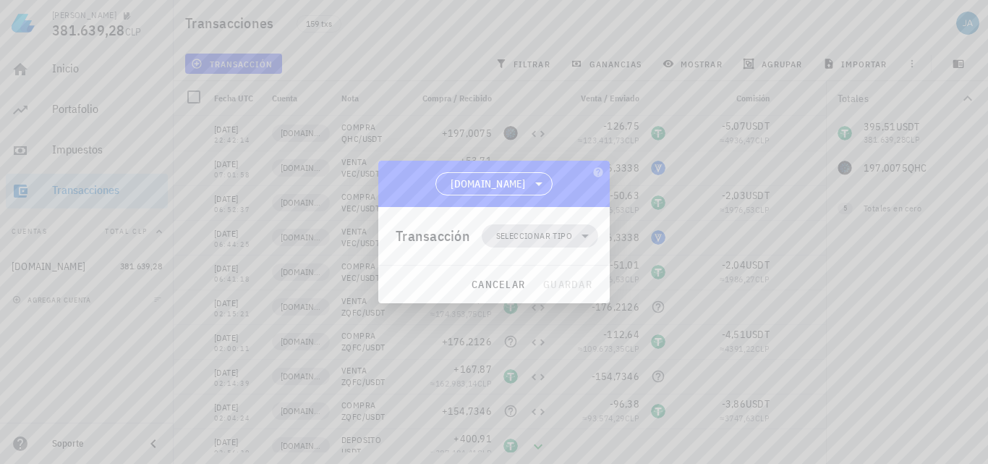
click at [540, 243] on span "Seleccionar tipo" at bounding box center [539, 235] width 99 height 23
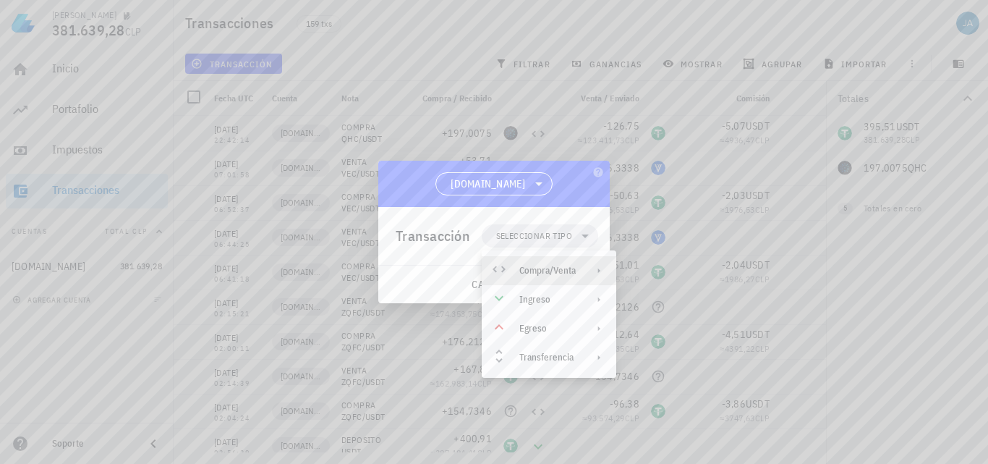
click at [556, 273] on div "Compra/Venta" at bounding box center [547, 271] width 56 height 12
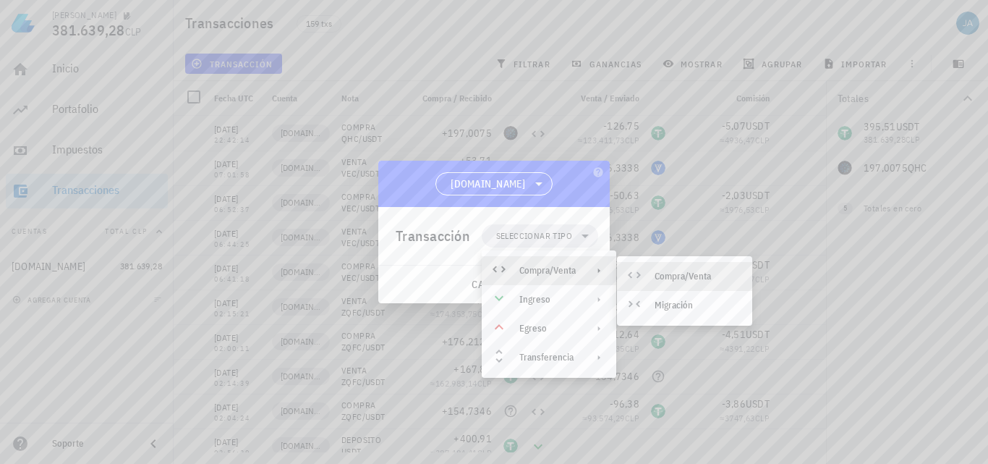
click at [660, 273] on div "Compra/Venta" at bounding box center [698, 277] width 86 height 12
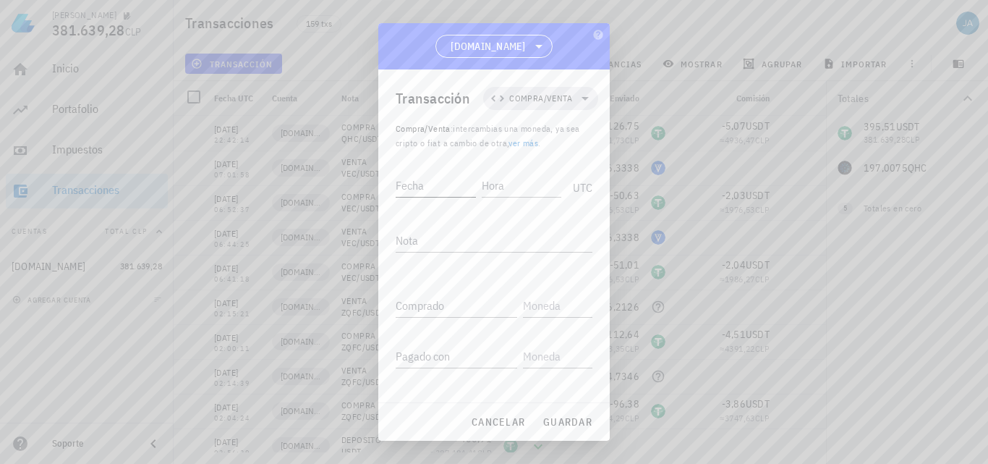
click at [440, 175] on div "Fecha" at bounding box center [439, 183] width 86 height 36
click at [438, 189] on input "Fecha" at bounding box center [436, 185] width 80 height 23
type input "[DATE]"
type input "22:46:05"
type textarea "VENTA QCH/USDT"
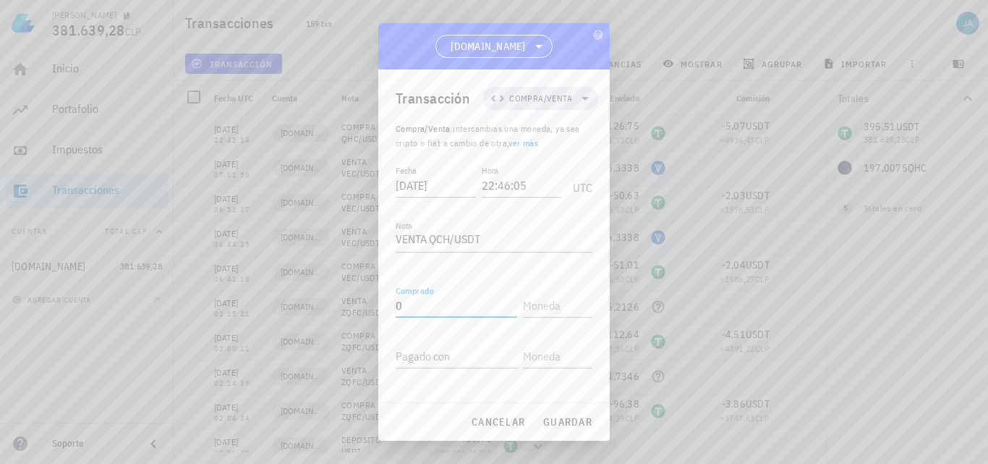
type input "0"
type input "USDT"
paste input "197,0075"
type input "197,0075"
click at [574, 362] on input "text" at bounding box center [556, 355] width 67 height 23
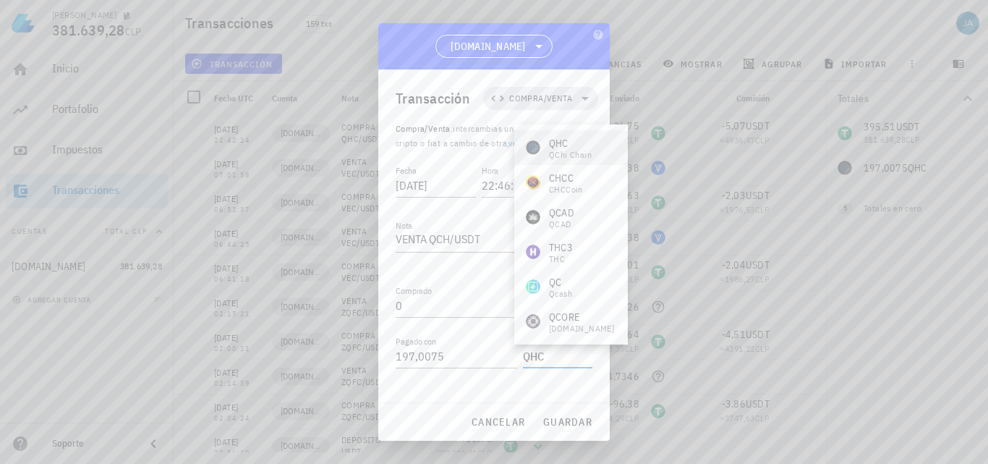
click at [584, 143] on div "QHC" at bounding box center [570, 143] width 43 height 14
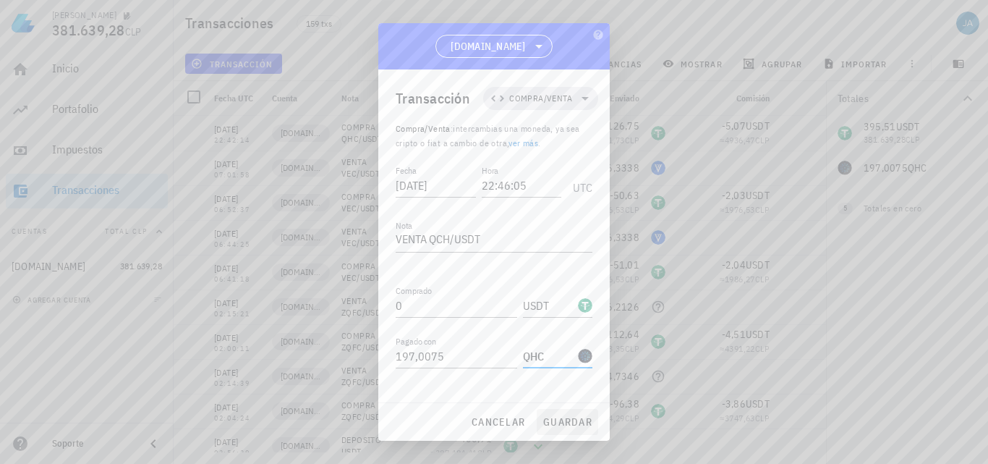
type input "QHC"
click at [558, 422] on span "guardar" at bounding box center [568, 421] width 50 height 13
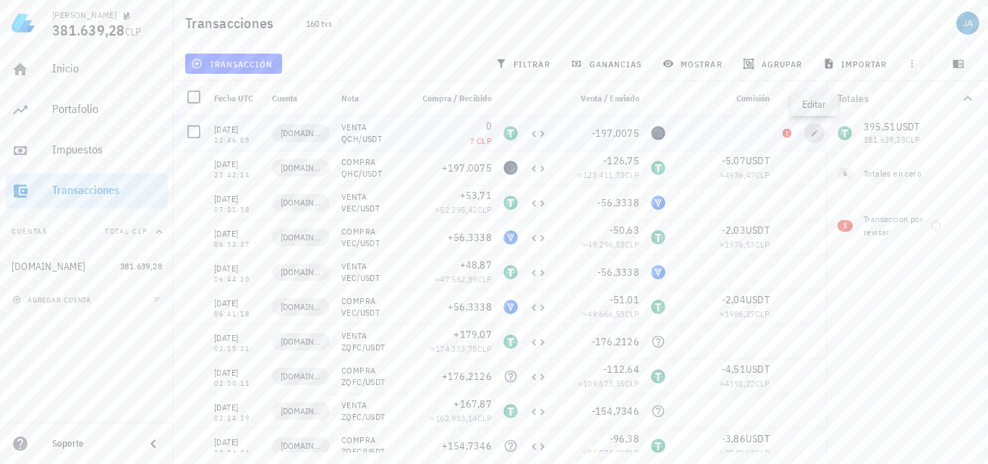
click at [823, 133] on span "button" at bounding box center [814, 133] width 20 height 9
type input "[DATE]"
type input "22:46:05"
type textarea "VENTA QCH/USDT"
type input "0"
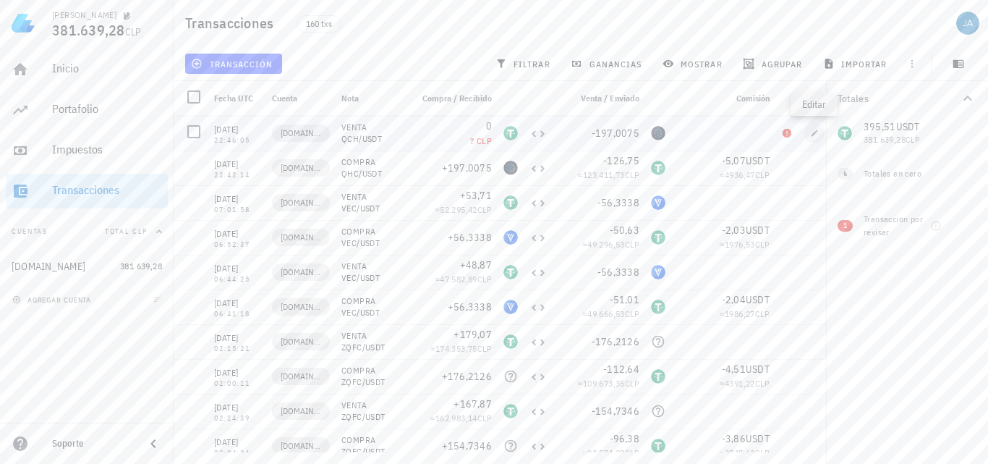
type input "197,0075"
type input "QHC"
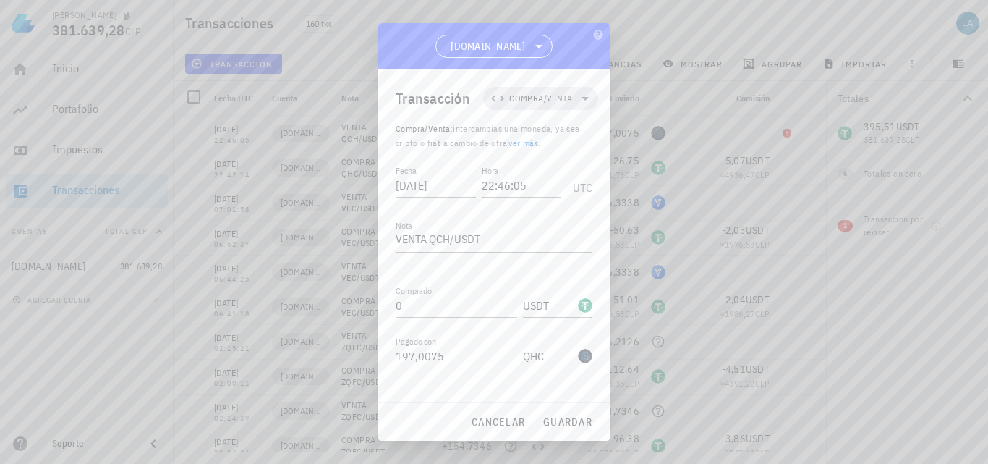
scroll to position [75, 0]
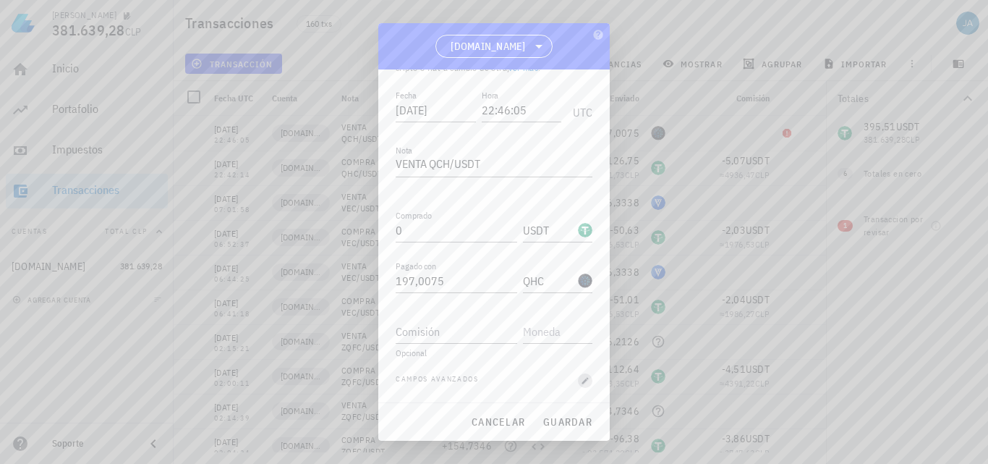
click at [581, 376] on icon "button" at bounding box center [585, 380] width 9 height 9
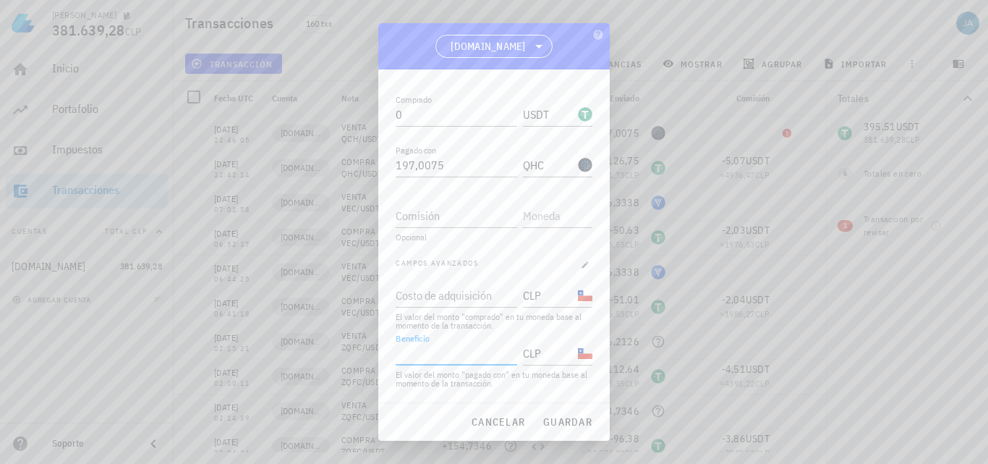
click at [468, 363] on input "Beneficio" at bounding box center [455, 352] width 119 height 23
type input "0"
click at [563, 426] on span "guardar" at bounding box center [568, 421] width 50 height 13
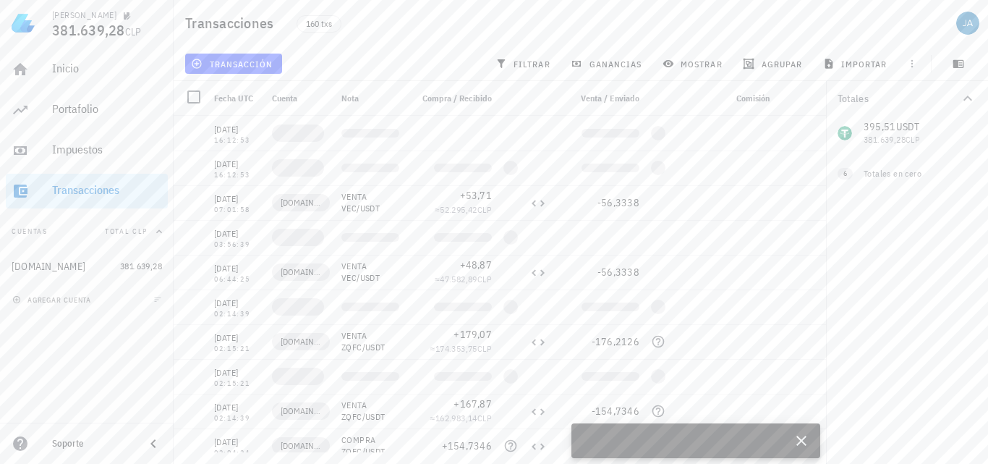
scroll to position [0, 0]
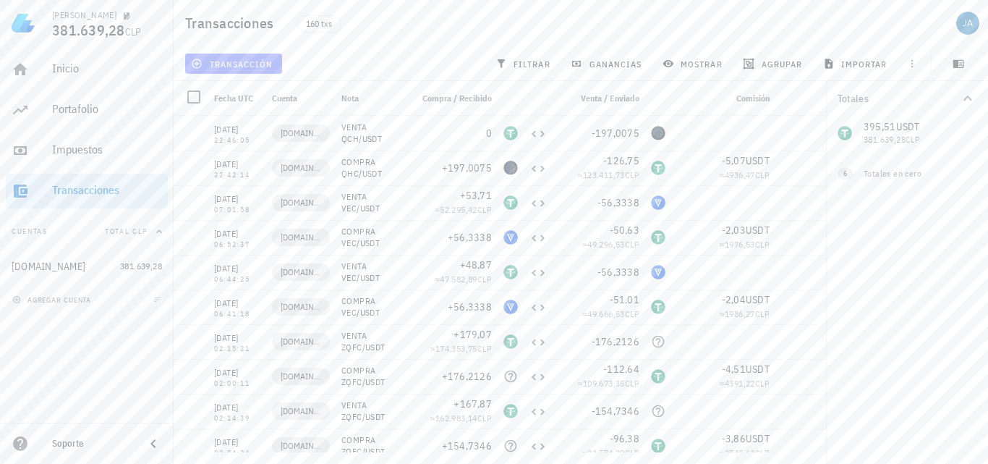
click at [223, 58] on span "transacción" at bounding box center [233, 64] width 79 height 12
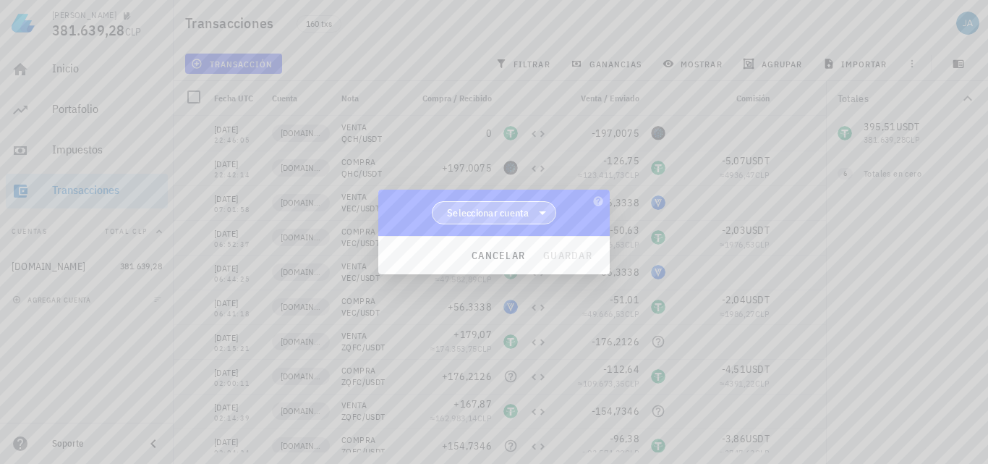
click at [463, 208] on span "Seleccionar cuenta" at bounding box center [488, 212] width 82 height 14
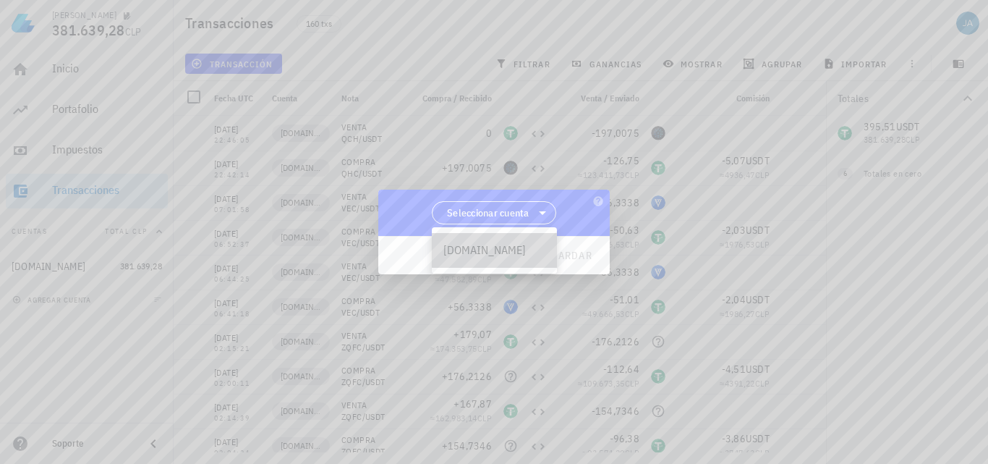
click at [476, 244] on div "[DOMAIN_NAME]" at bounding box center [494, 250] width 102 height 14
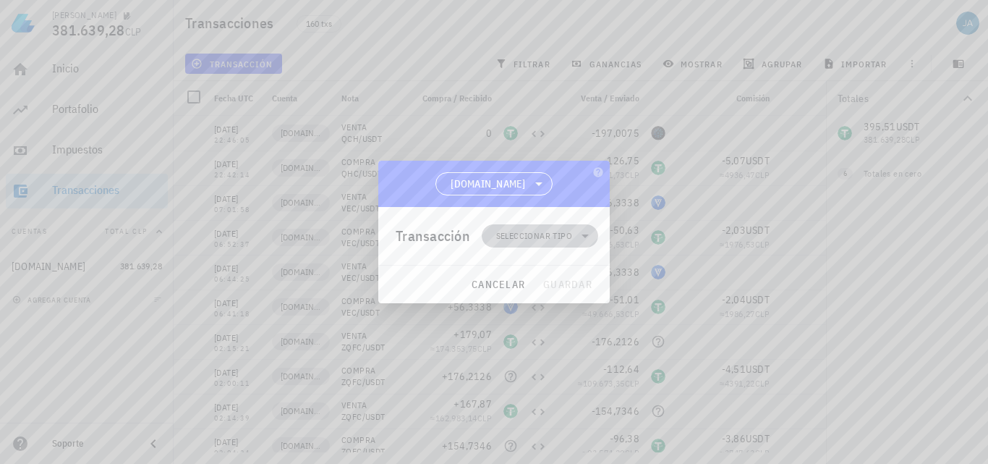
click at [528, 239] on span "Seleccionar tipo" at bounding box center [534, 236] width 76 height 14
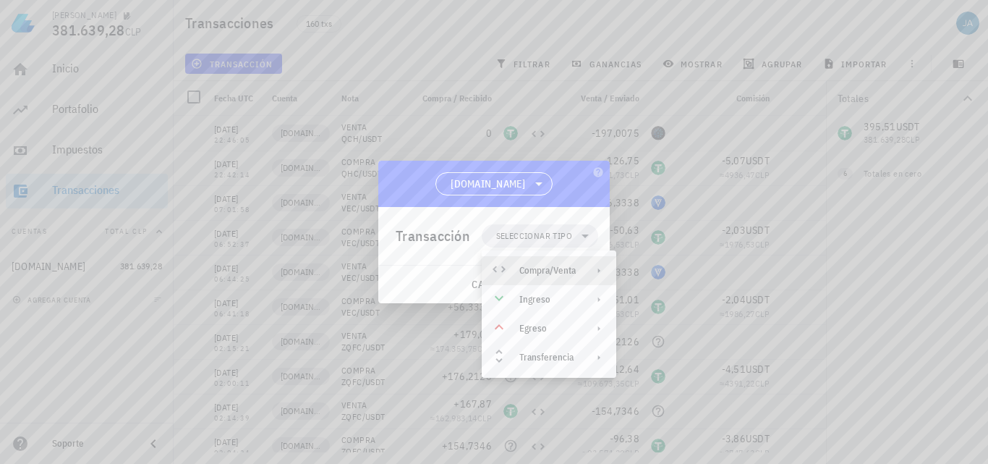
click at [534, 268] on div "Compra/Venta" at bounding box center [547, 271] width 56 height 12
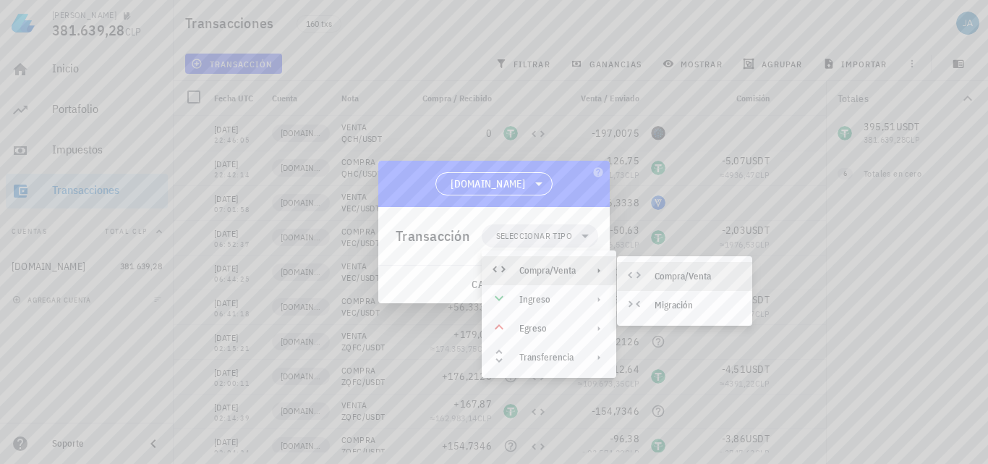
click at [660, 273] on div "Compra/Venta" at bounding box center [698, 277] width 86 height 12
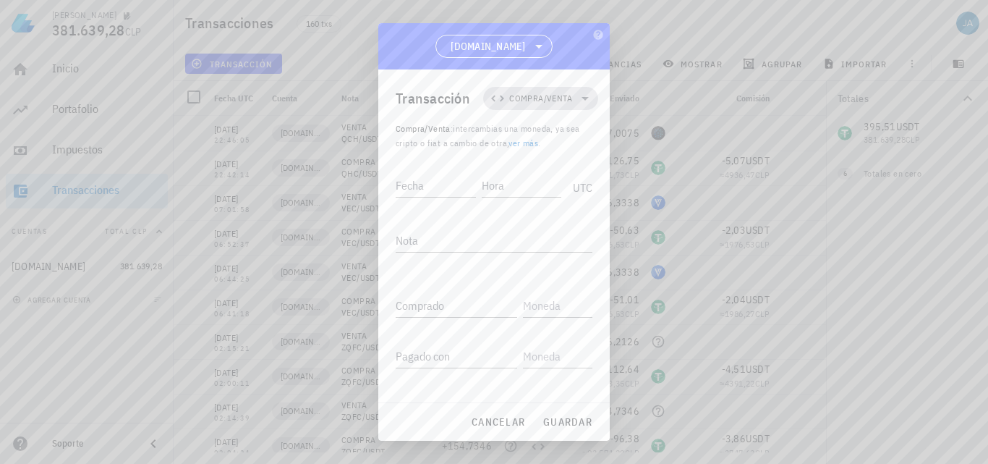
click at [535, 90] on span "Compra/Venta" at bounding box center [541, 98] width 98 height 23
click at [557, 187] on div "Egreso" at bounding box center [541, 191] width 56 height 12
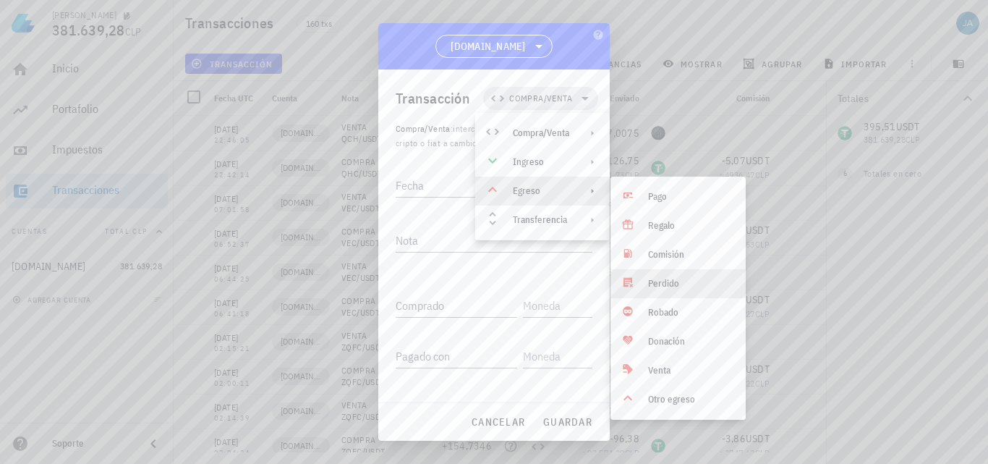
click at [657, 284] on div "Perdido" at bounding box center [691, 284] width 86 height 12
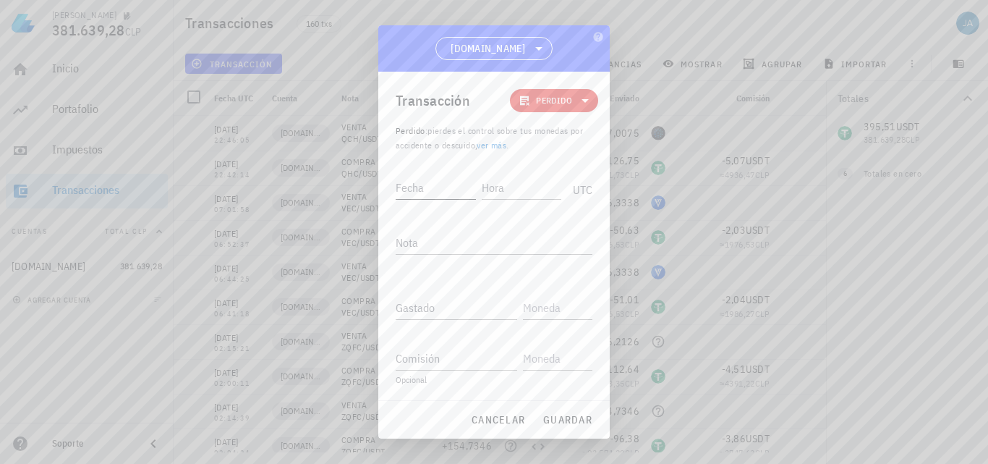
click at [441, 192] on input "Fecha" at bounding box center [436, 187] width 80 height 23
type input "[DATE]"
type input "22:46:05"
type textarea "PERDIDA COMPRA QHC/USDT"
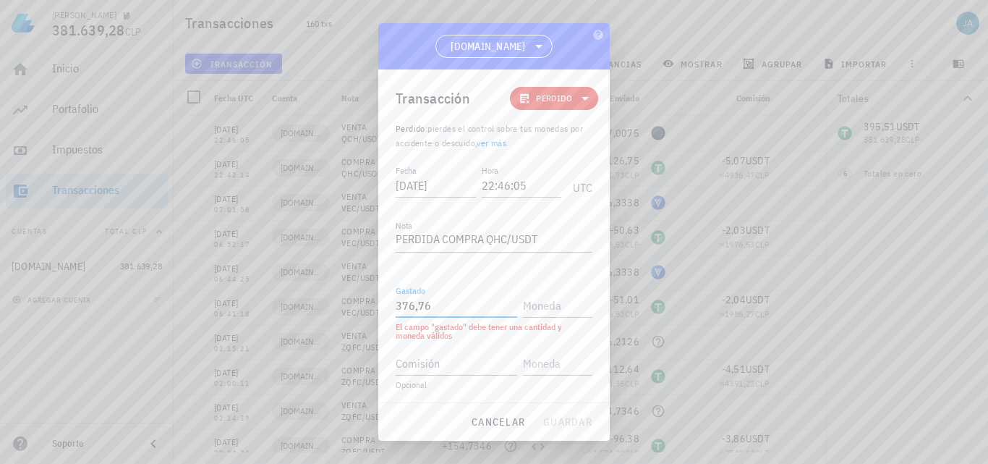
type input "376,76"
type input "USDT"
click at [564, 415] on span "guardar" at bounding box center [568, 421] width 50 height 13
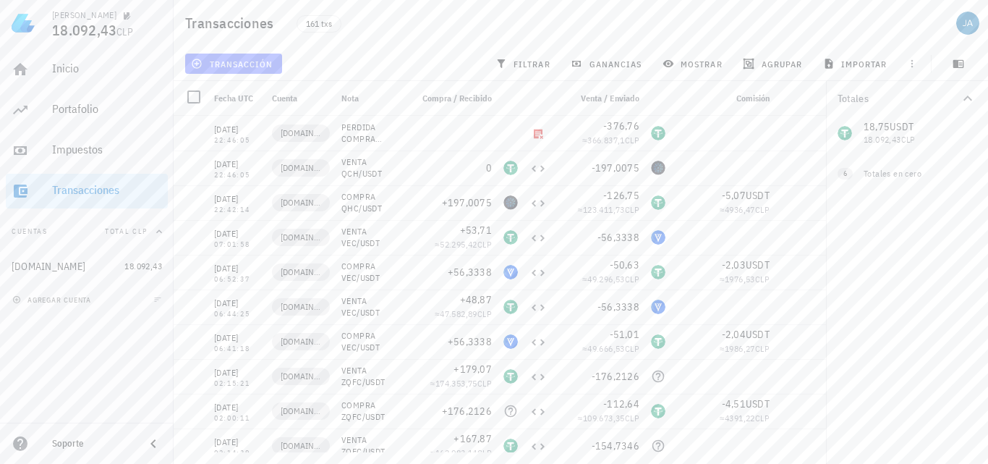
click at [229, 66] on span "transacción" at bounding box center [233, 64] width 79 height 12
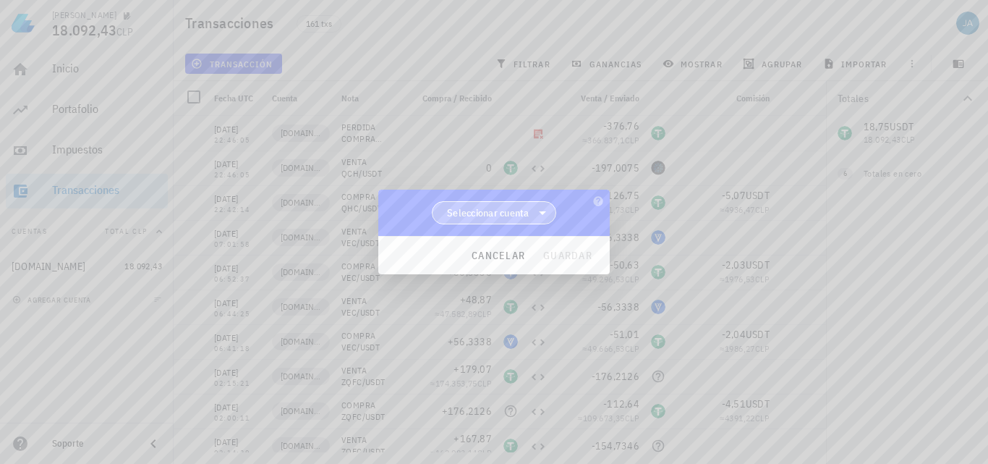
click at [529, 221] on span "Seleccionar cuenta" at bounding box center [494, 213] width 106 height 22
click at [512, 250] on div "[DOMAIN_NAME]" at bounding box center [494, 250] width 102 height 14
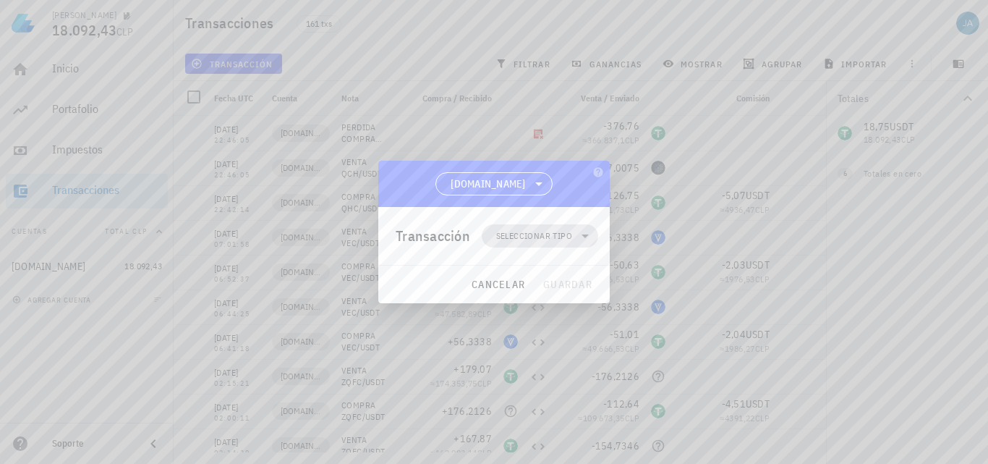
click at [540, 234] on span "Seleccionar tipo" at bounding box center [534, 236] width 76 height 14
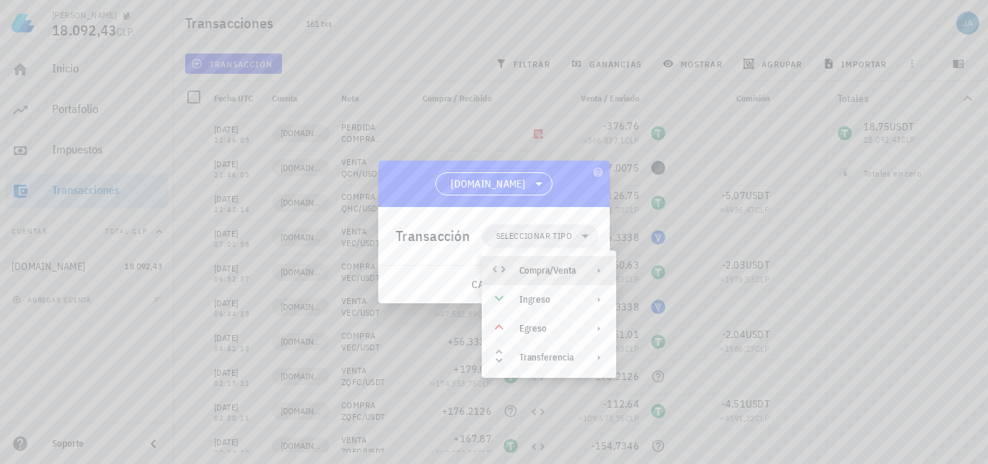
click at [549, 267] on div "Compra/Venta" at bounding box center [547, 271] width 56 height 12
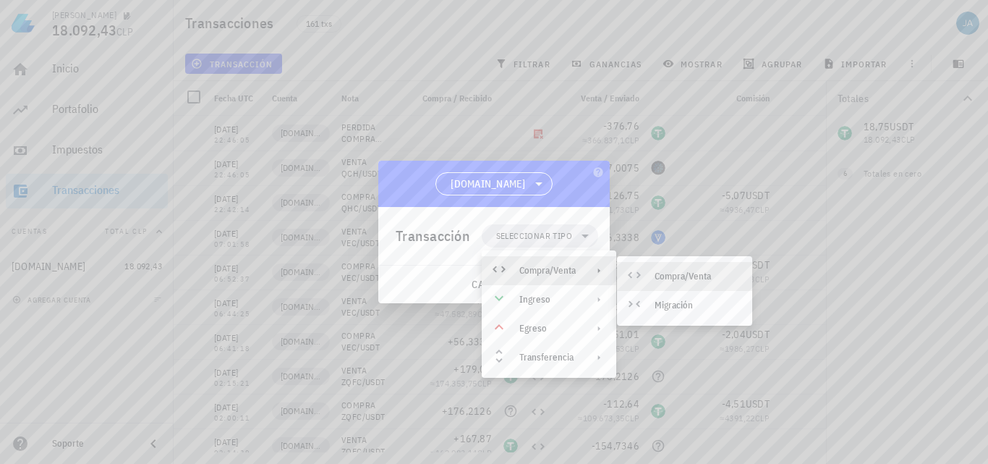
click at [674, 272] on div "Compra/Venta" at bounding box center [698, 277] width 86 height 12
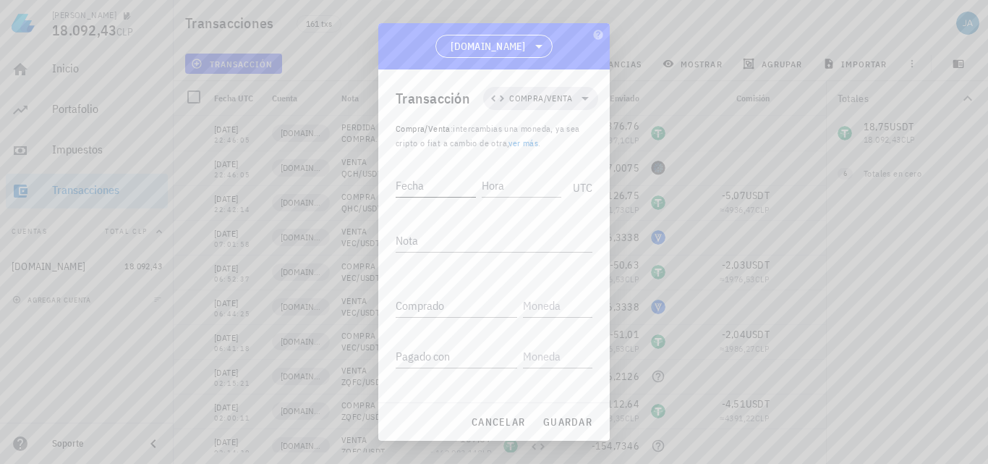
click at [443, 177] on input "Fecha" at bounding box center [436, 185] width 80 height 23
type input "[DATE]"
type input "22:50:09"
type textarea "COMPRA QHC/USDT"
paste input "3,5722"
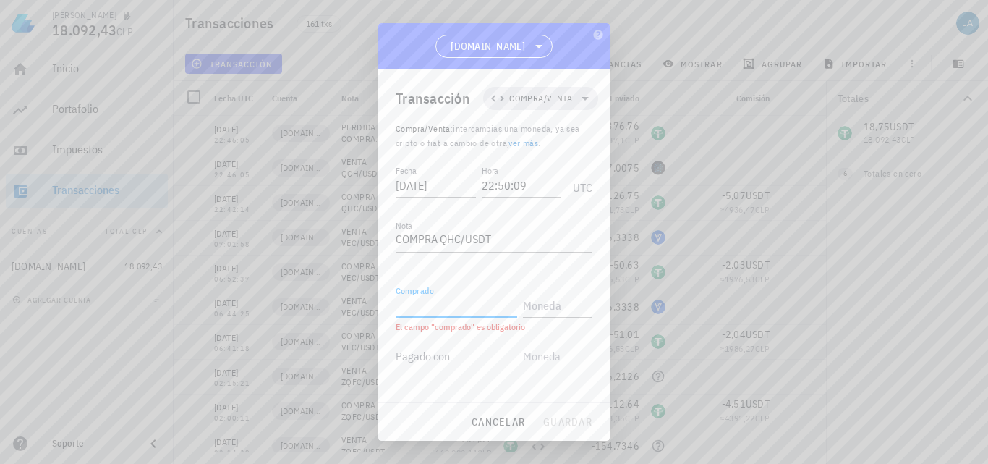
type input "3,5722"
click at [571, 311] on input "text" at bounding box center [556, 305] width 67 height 23
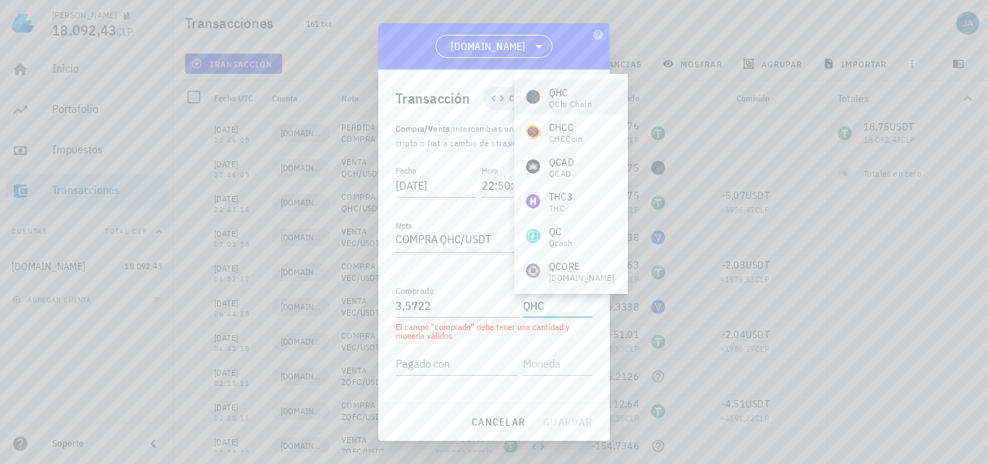
click at [578, 88] on div "QHC" at bounding box center [570, 92] width 43 height 14
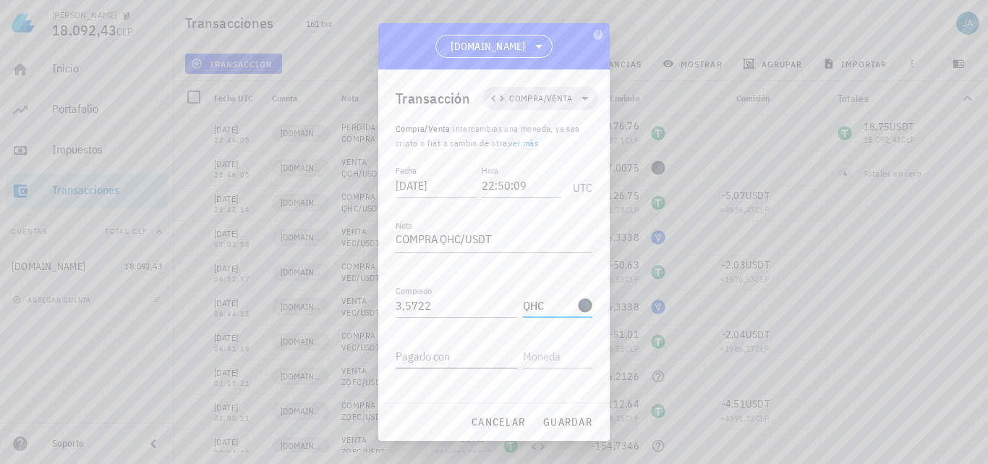
type input "QHC"
click at [433, 362] on div "Pagado con" at bounding box center [457, 355] width 122 height 23
type input "4,6"
type input "U"
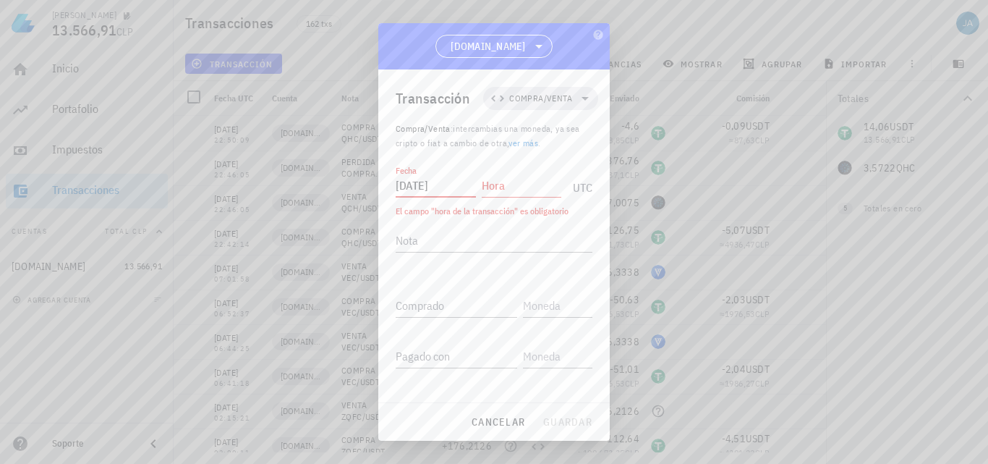
type input "[DATE]"
type input "22:54:49"
type textarea "VENTA QHC/USDT"
type input "5,4"
type input "USDT"
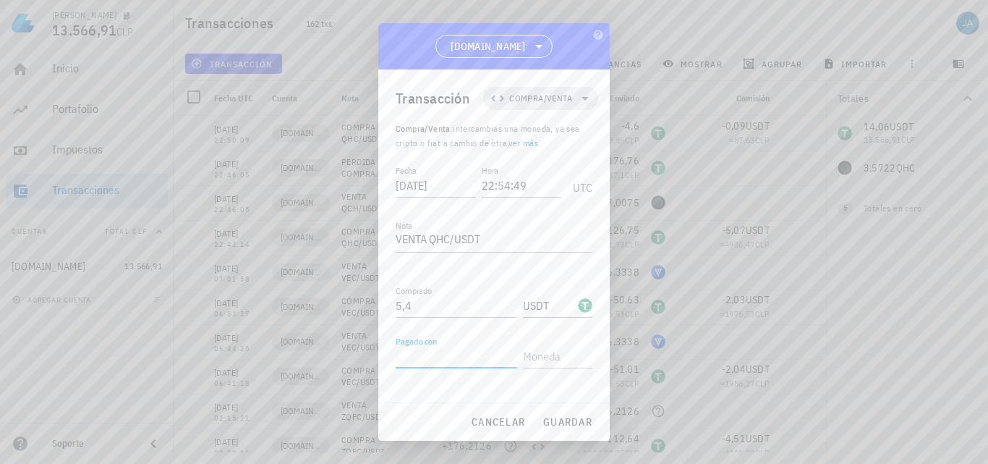
paste input "3,5722"
type input "3,5722"
click at [556, 357] on input "text" at bounding box center [556, 355] width 67 height 23
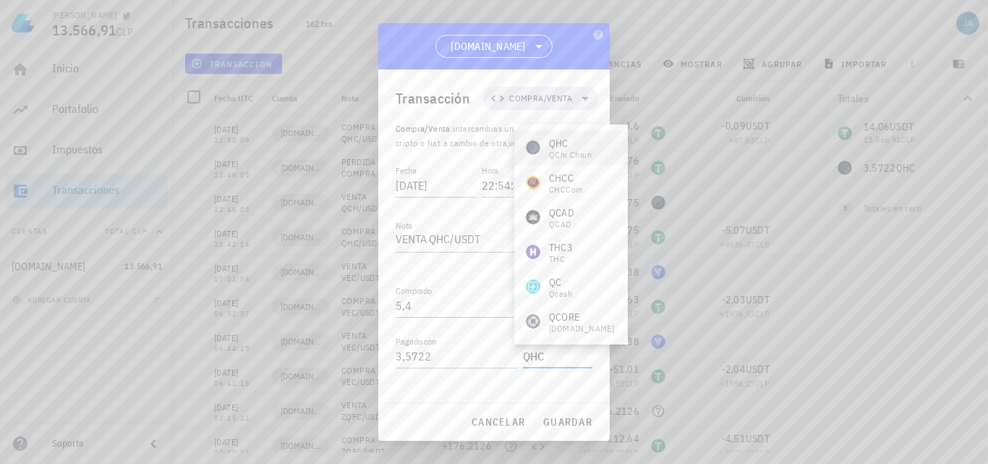
click at [574, 147] on div "QHC" at bounding box center [570, 143] width 43 height 14
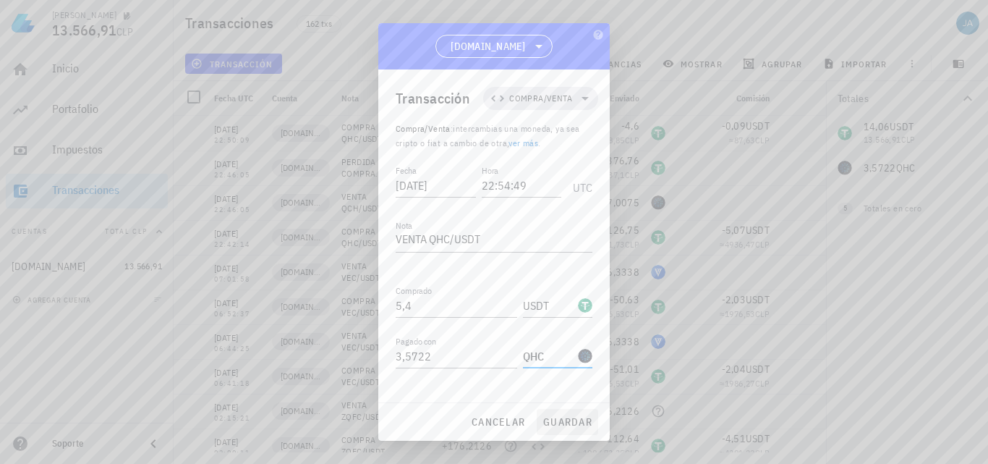
type input "QHC"
click at [578, 420] on span "guardar" at bounding box center [568, 421] width 50 height 13
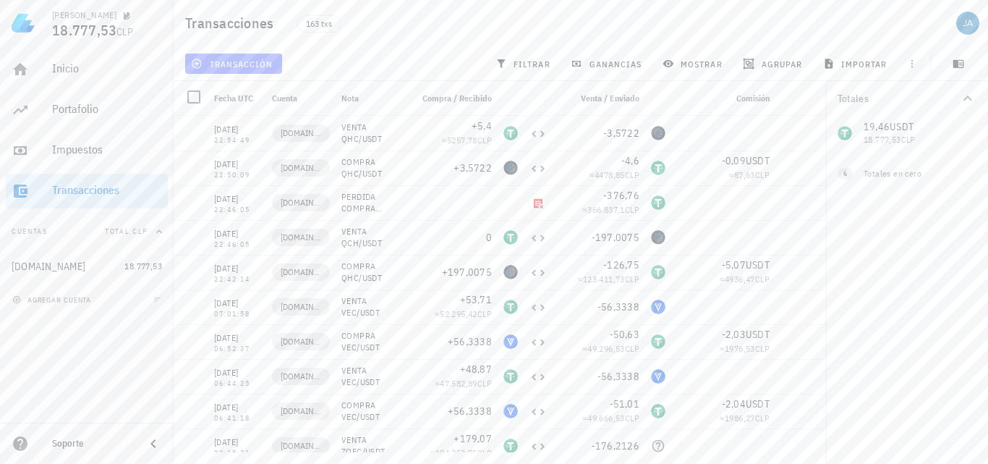
click at [248, 54] on button "transacción" at bounding box center [233, 64] width 97 height 20
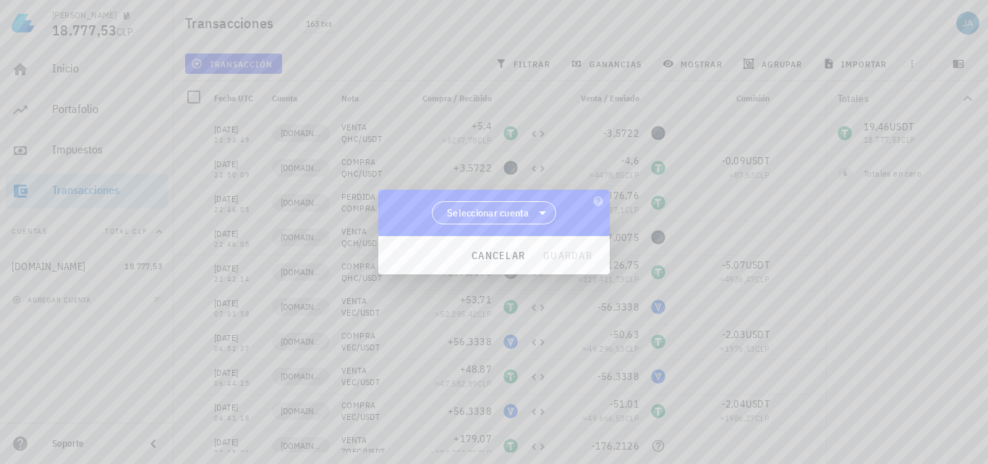
click at [485, 206] on span "Seleccionar cuenta" at bounding box center [494, 213] width 106 height 22
click at [500, 247] on div "[DOMAIN_NAME]" at bounding box center [494, 250] width 102 height 14
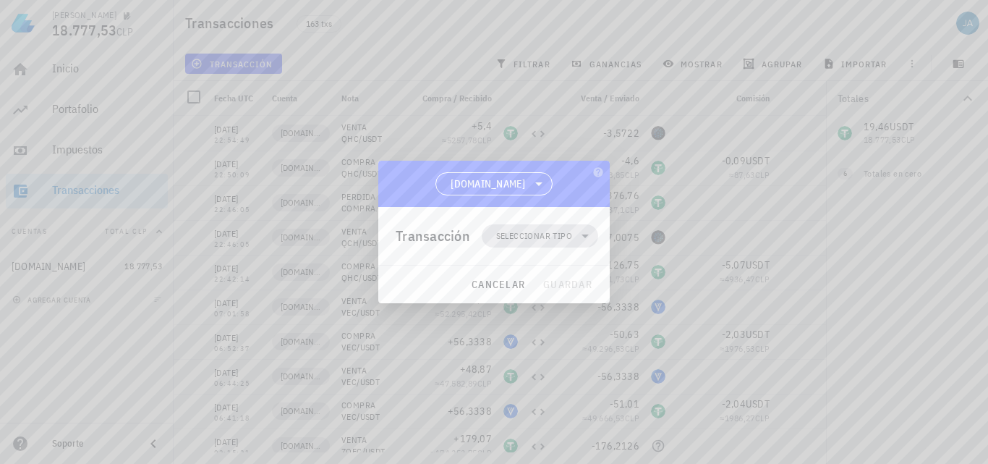
click at [535, 239] on span "Seleccionar tipo" at bounding box center [534, 236] width 76 height 14
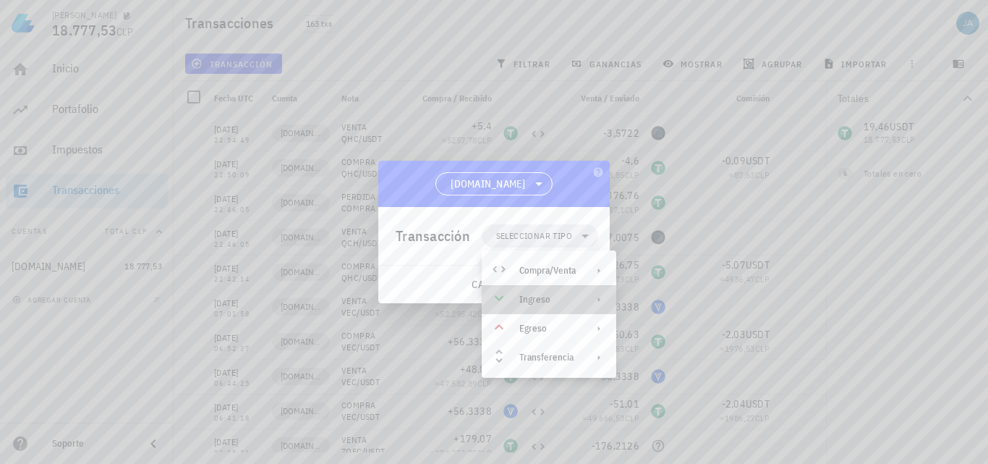
click at [550, 298] on div "Ingreso" at bounding box center [547, 300] width 56 height 12
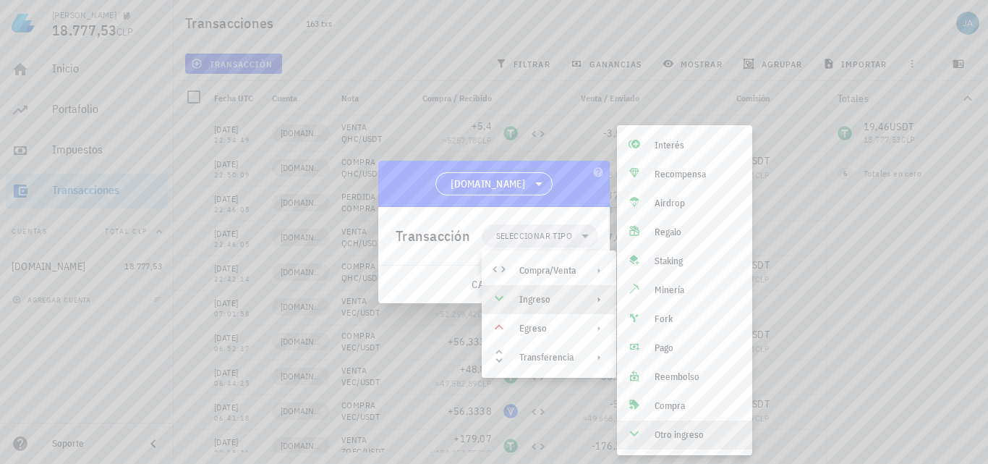
click at [671, 446] on div "Otro ingreso" at bounding box center [684, 434] width 135 height 29
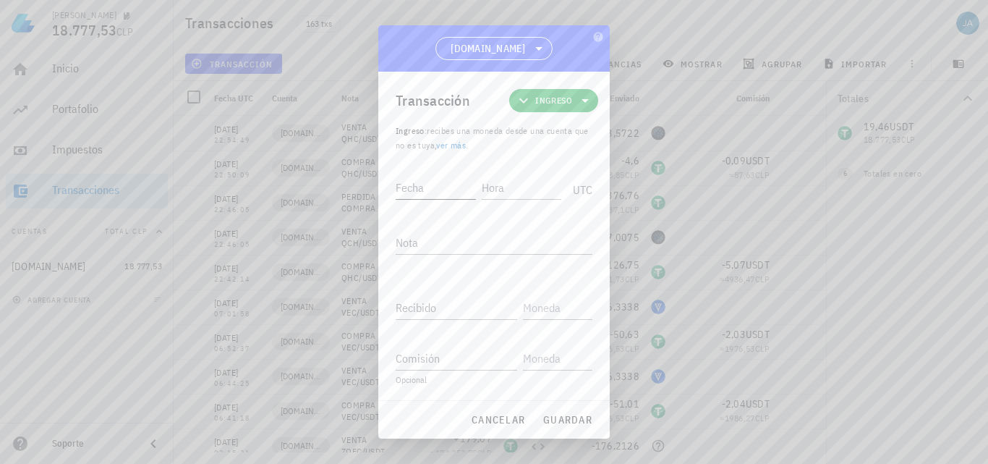
click at [417, 184] on div "Fecha" at bounding box center [436, 187] width 80 height 23
type input "[DATE]"
type input "23:53:18"
type textarea "DEPOSITO USDT"
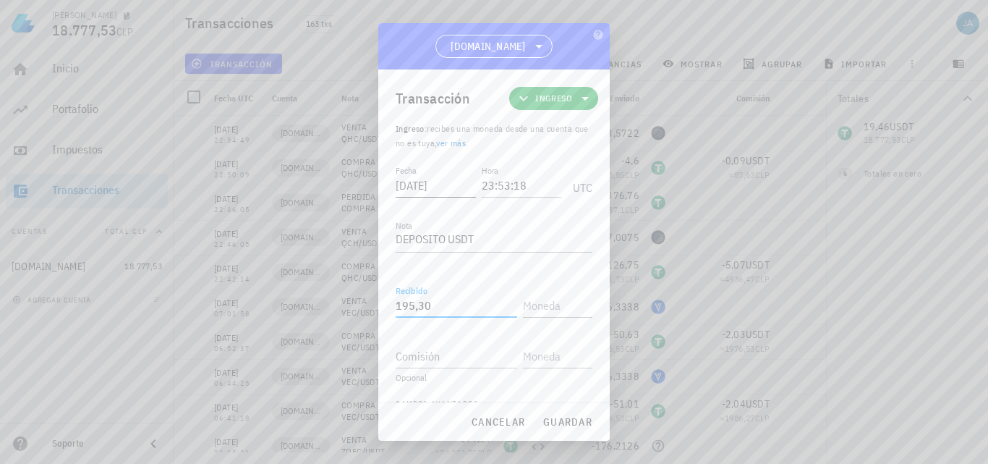
type input "195,3"
type input "USDT"
click at [564, 419] on span "guardar" at bounding box center [568, 421] width 50 height 13
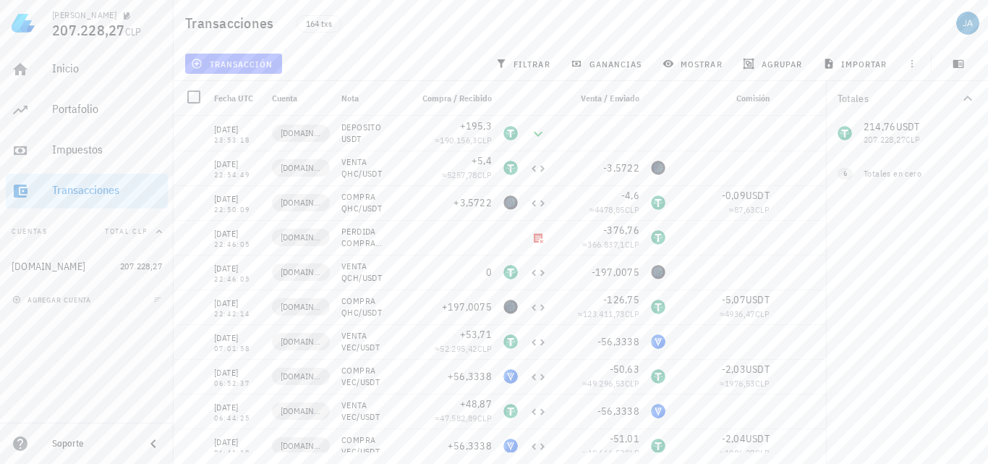
click at [260, 60] on span "transacción" at bounding box center [233, 64] width 79 height 12
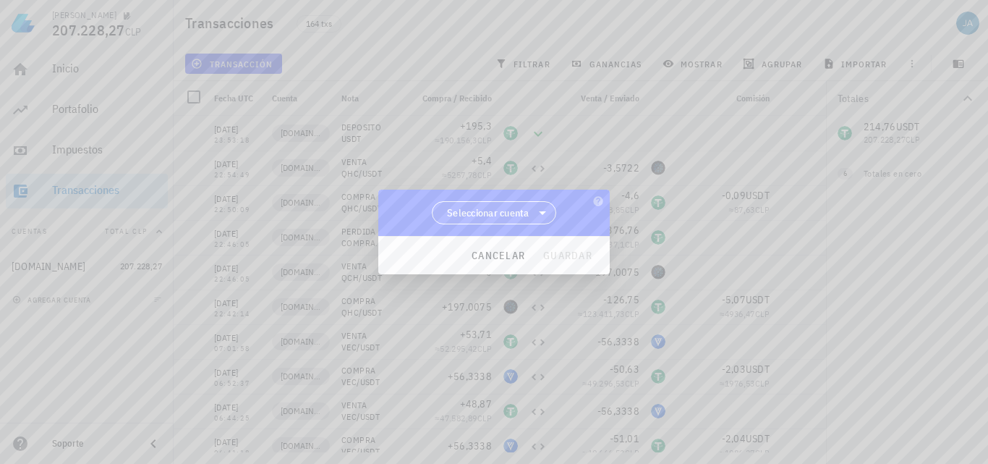
click at [509, 217] on span "Seleccionar cuenta" at bounding box center [488, 212] width 82 height 14
click at [501, 248] on div "[DOMAIN_NAME]" at bounding box center [494, 250] width 102 height 14
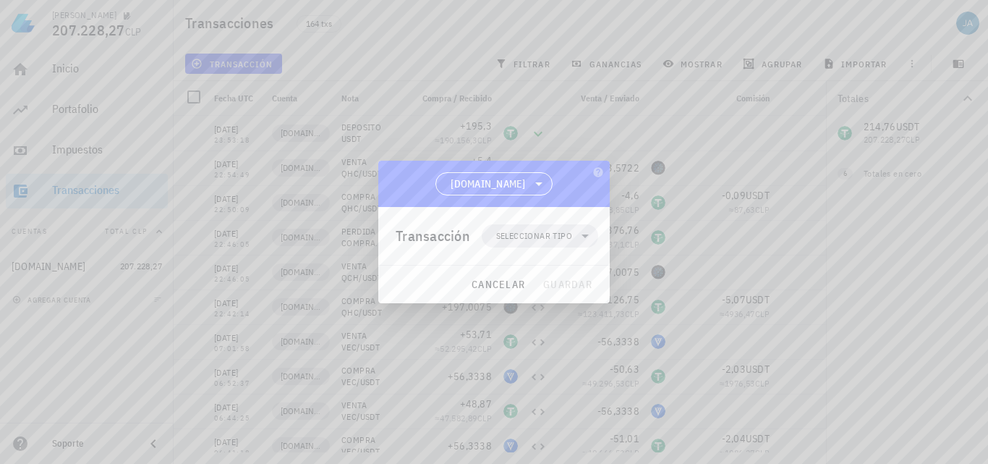
click at [501, 248] on div "Transacción Seleccionar tipo" at bounding box center [497, 236] width 203 height 58
click at [517, 237] on span "Seleccionar tipo" at bounding box center [534, 236] width 76 height 14
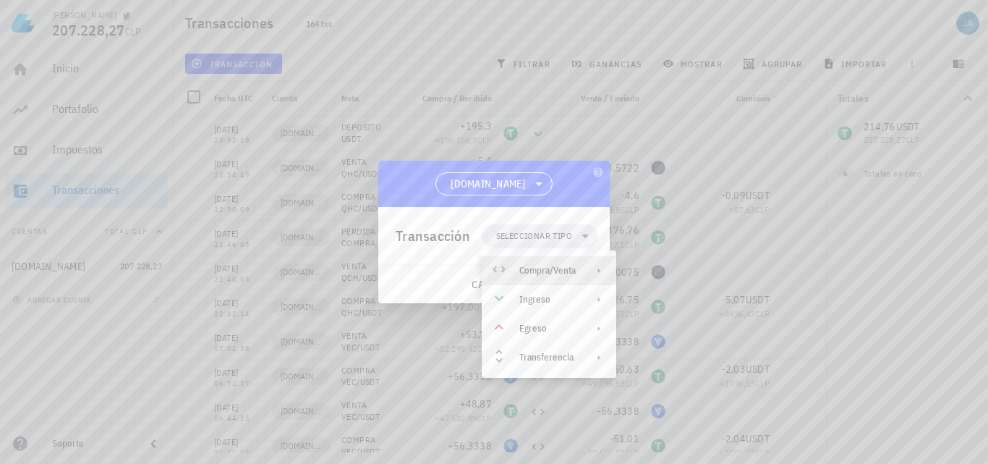
click at [561, 261] on div "Compra/Venta" at bounding box center [549, 270] width 135 height 29
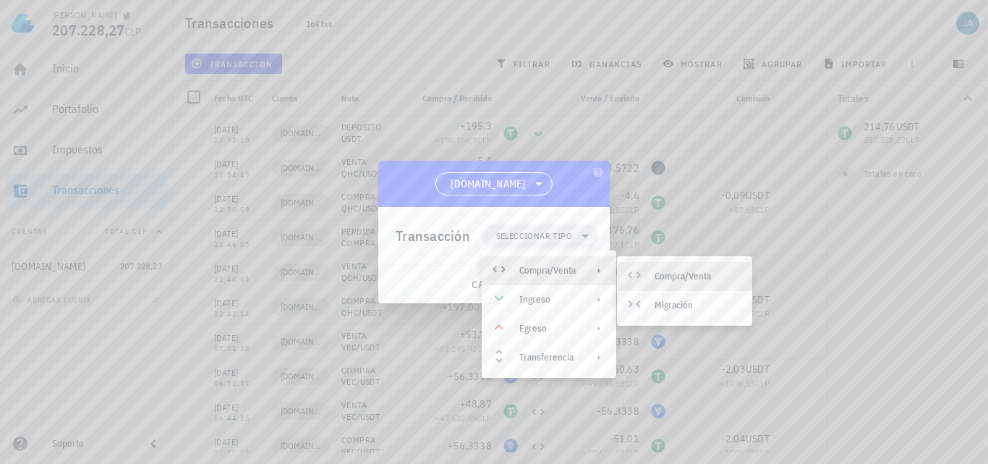
click at [679, 274] on div "Compra/Venta" at bounding box center [698, 277] width 86 height 12
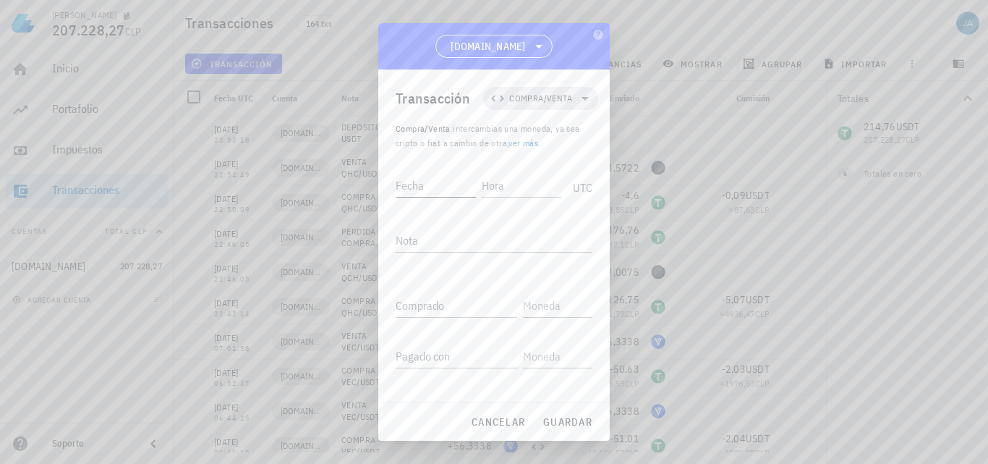
click at [418, 180] on div "Fecha" at bounding box center [436, 185] width 80 height 23
type input "0"
type input "2025-09-05"
type input "01:04:24"
click at [491, 229] on textarea "COMPRA ZQFC" at bounding box center [494, 240] width 197 height 23
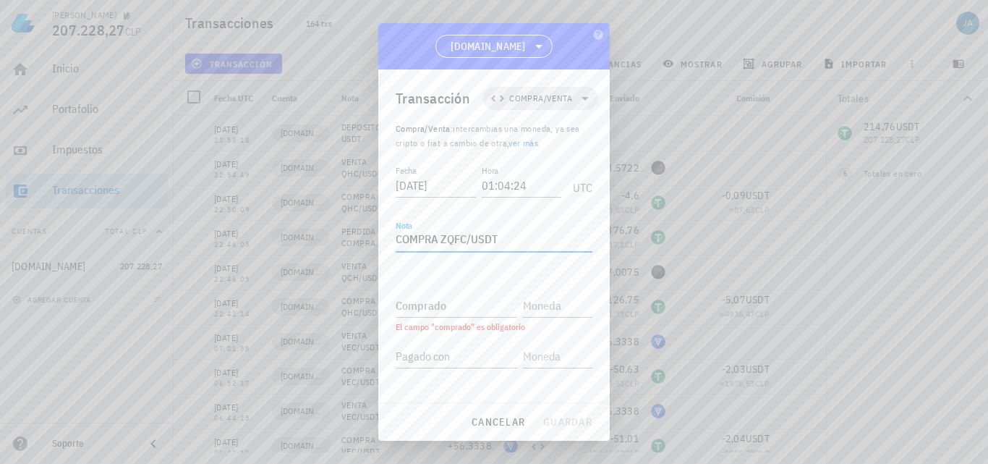
type textarea "COMPRA ZQFC/USDT"
paste input "40,8726"
type input "40,8726"
click at [542, 310] on input "text" at bounding box center [556, 305] width 67 height 23
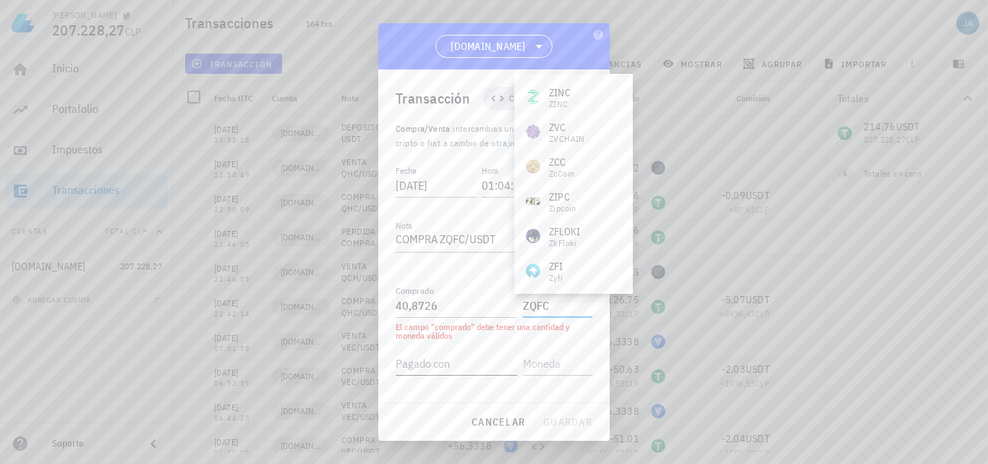
type input "ZQFC"
click at [454, 363] on input "Pagado con" at bounding box center [457, 363] width 122 height 23
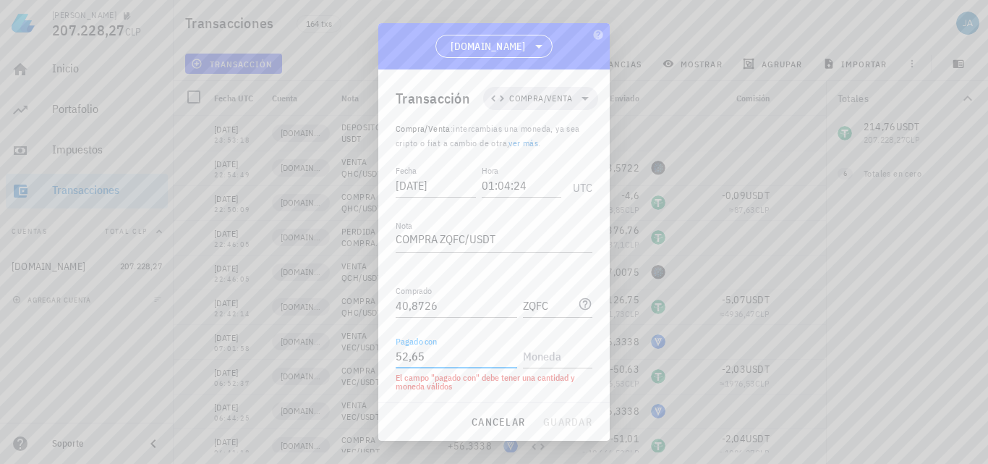
type input "52,65"
type input "USDT"
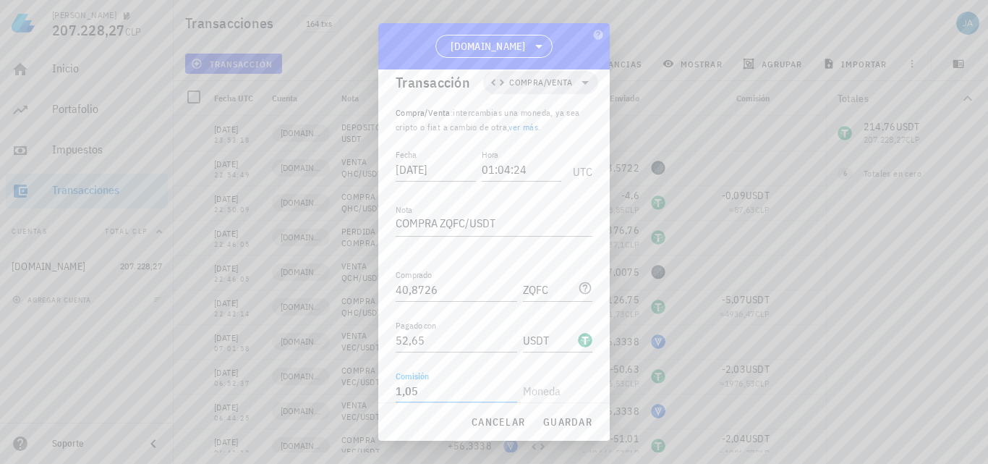
type input "1,05"
click at [582, 430] on button "guardar" at bounding box center [567, 422] width 61 height 26
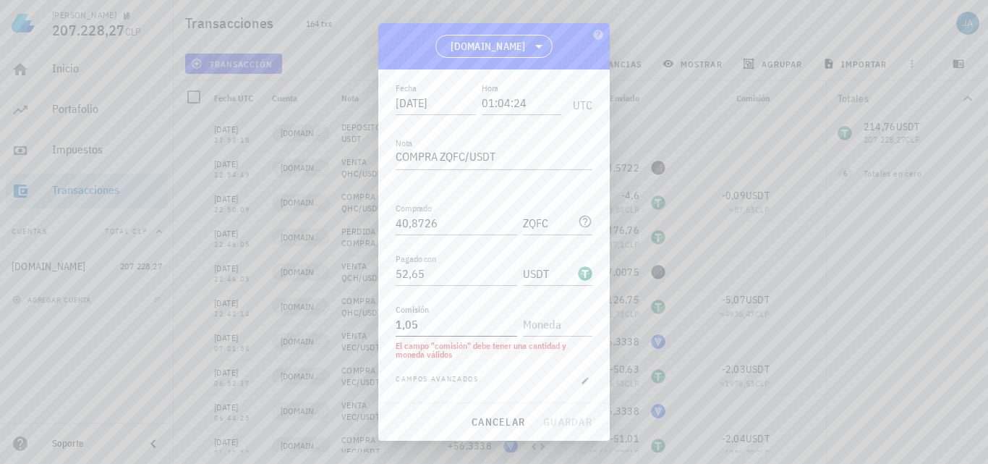
click at [512, 331] on div "Comisión 1,05" at bounding box center [459, 320] width 127 height 32
click at [529, 319] on input "text" at bounding box center [556, 324] width 67 height 23
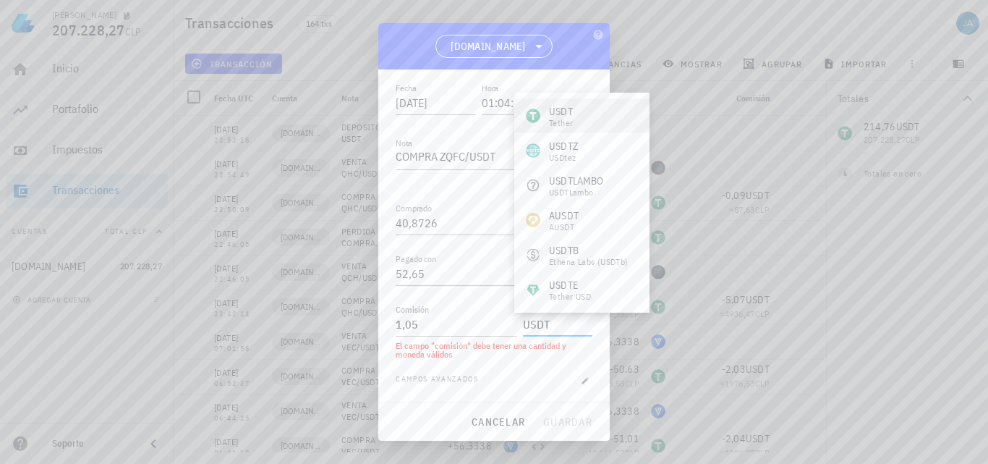
click at [586, 114] on div "USDT Tether" at bounding box center [581, 115] width 135 height 35
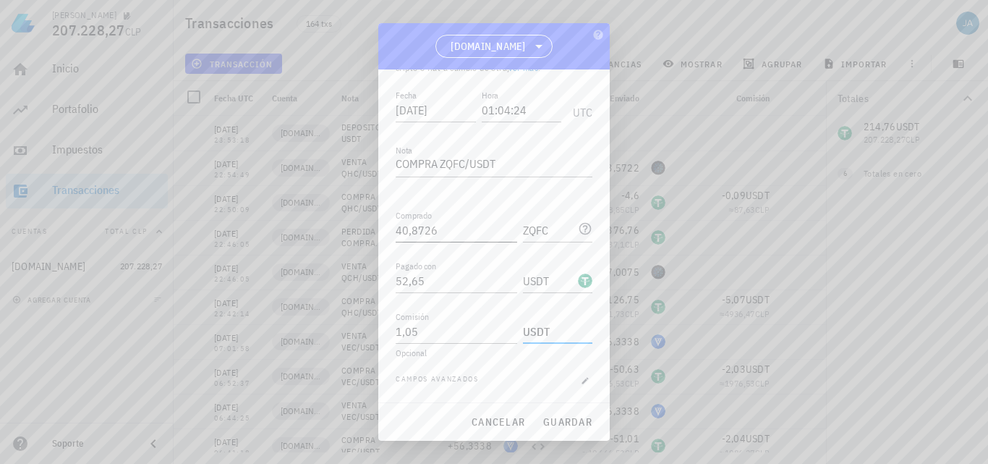
scroll to position [75, 0]
type input "USDT"
click at [576, 416] on span "guardar" at bounding box center [568, 421] width 50 height 13
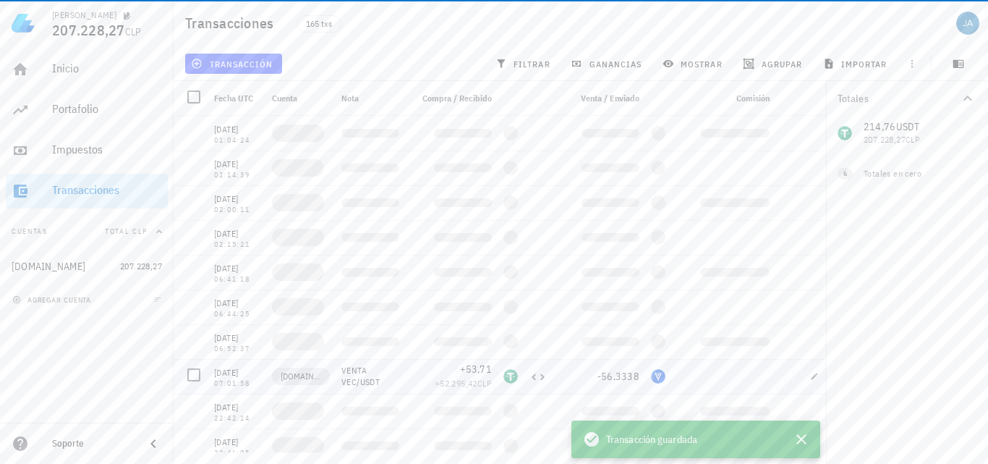
scroll to position [0, 0]
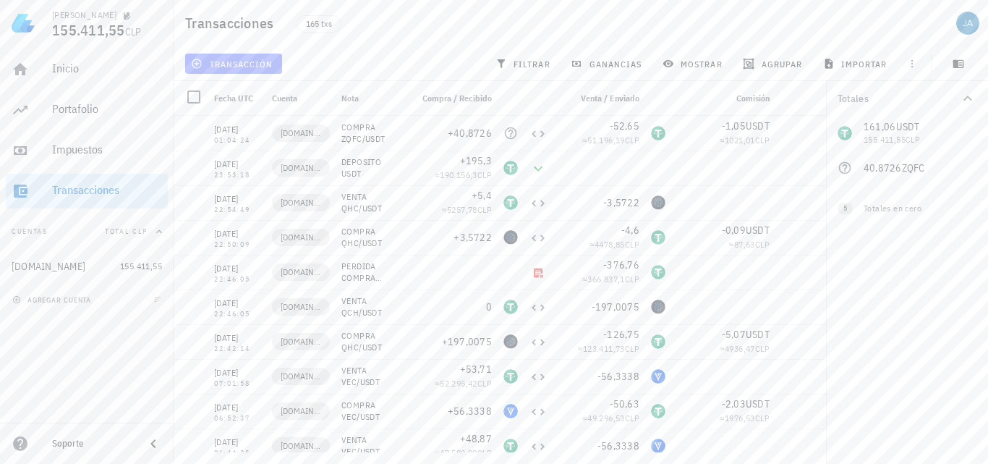
click at [251, 61] on span "transacción" at bounding box center [233, 64] width 79 height 12
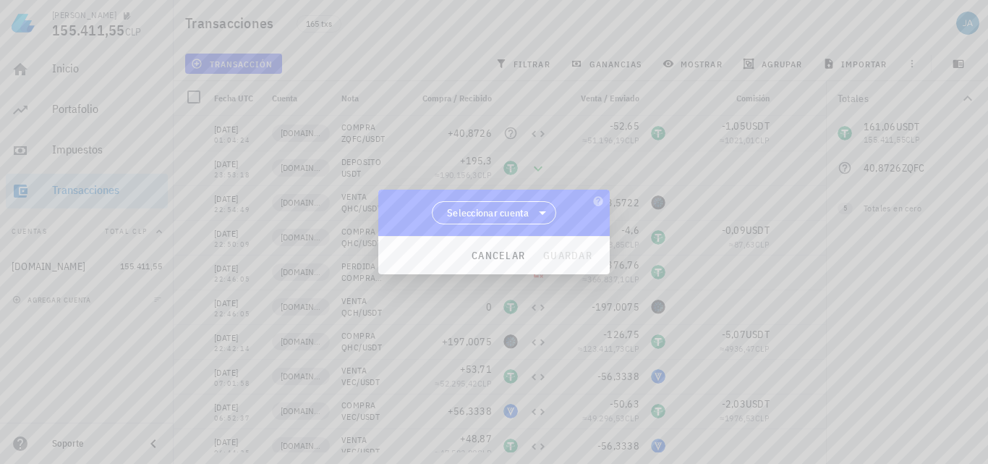
click at [477, 216] on span "Seleccionar cuenta" at bounding box center [488, 212] width 82 height 14
click at [488, 255] on div "[DOMAIN_NAME]" at bounding box center [494, 250] width 102 height 14
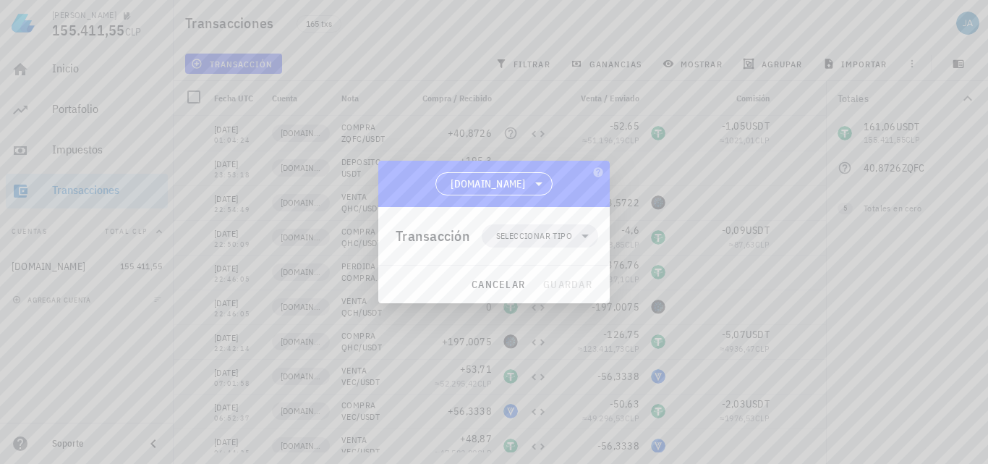
click at [540, 241] on span "Seleccionar tipo" at bounding box center [534, 236] width 76 height 14
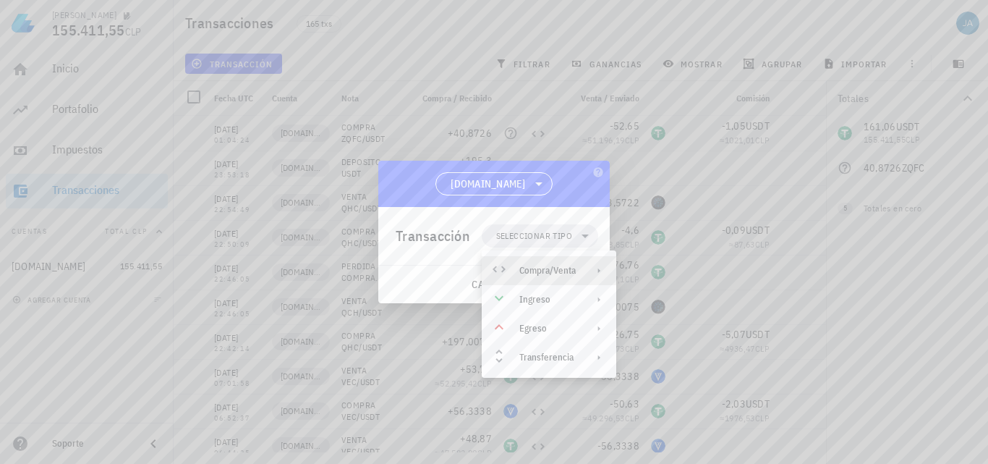
click at [553, 276] on div "Compra/Venta" at bounding box center [547, 271] width 56 height 12
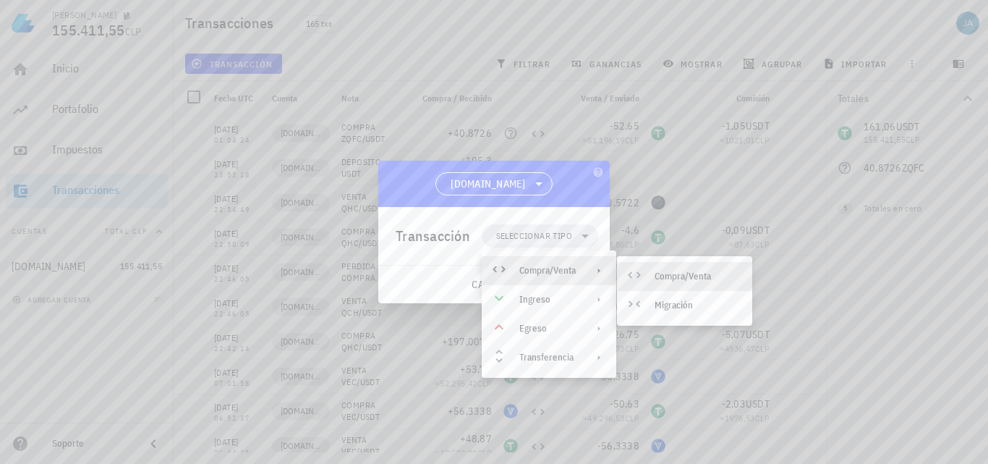
click at [676, 279] on div "Compra/Venta" at bounding box center [698, 277] width 86 height 12
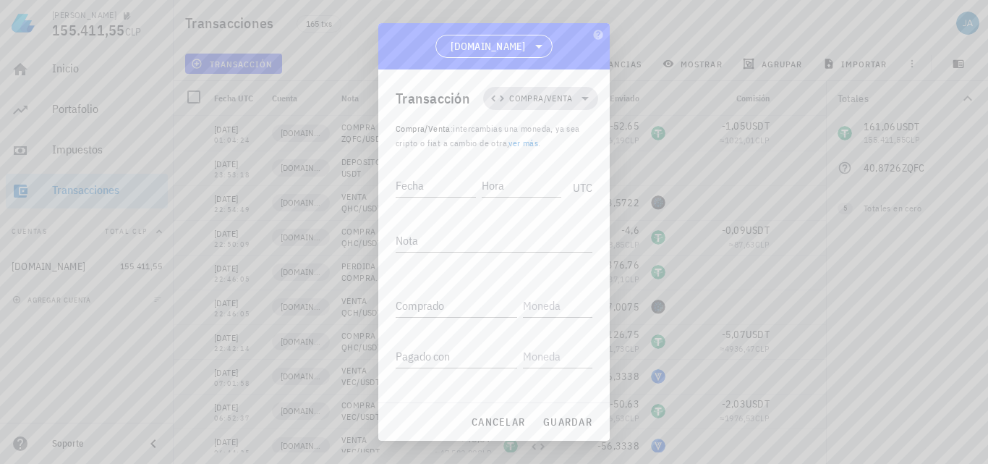
click at [551, 90] on span "Compra/Venta" at bounding box center [541, 98] width 98 height 23
click at [542, 129] on div "Compra/Venta" at bounding box center [541, 133] width 56 height 12
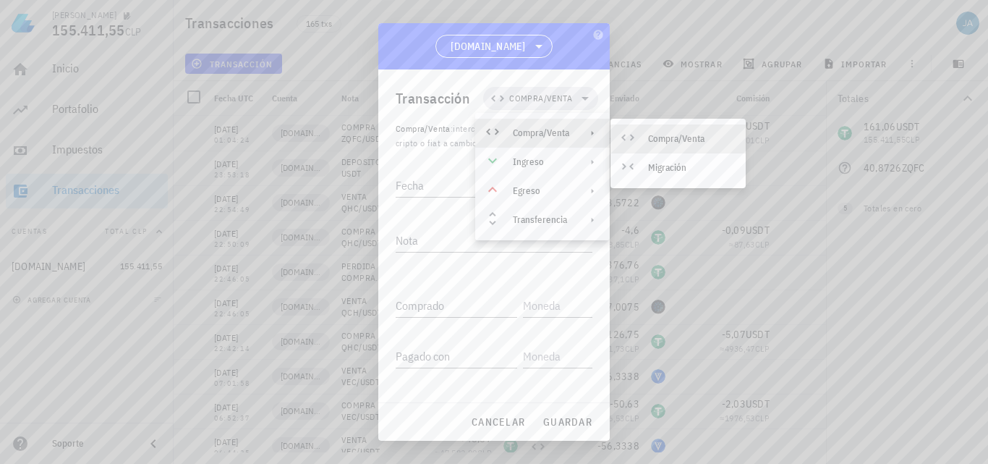
click at [646, 129] on div "Compra/Venta" at bounding box center [678, 138] width 135 height 29
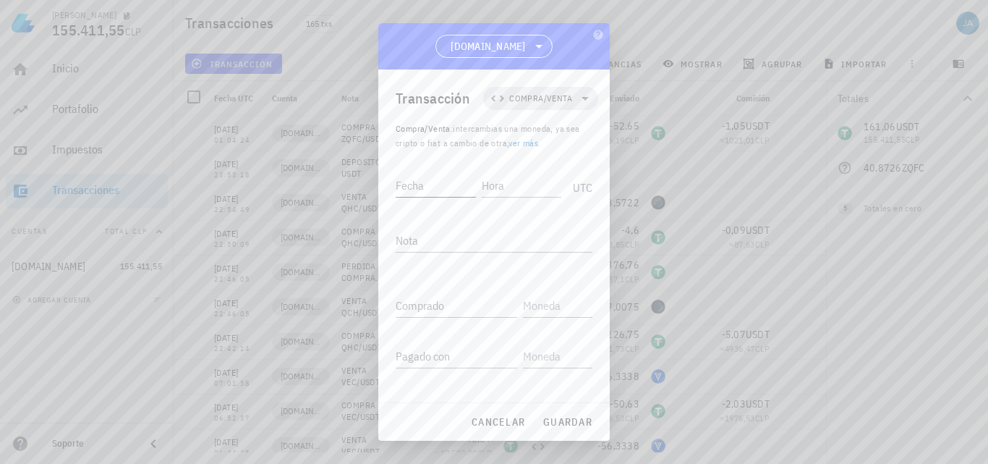
click at [433, 184] on input "Fecha" at bounding box center [436, 185] width 80 height 23
type input "2025-09-05"
type input "01:21:49"
type textarea "VENTA ZQFC/USDT"
type input "66,97"
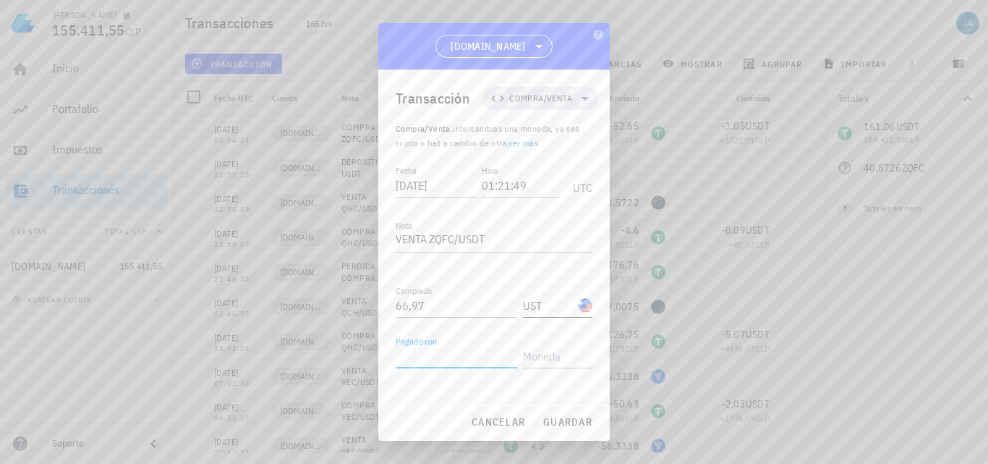
click at [526, 307] on input "UST" at bounding box center [549, 305] width 52 height 23
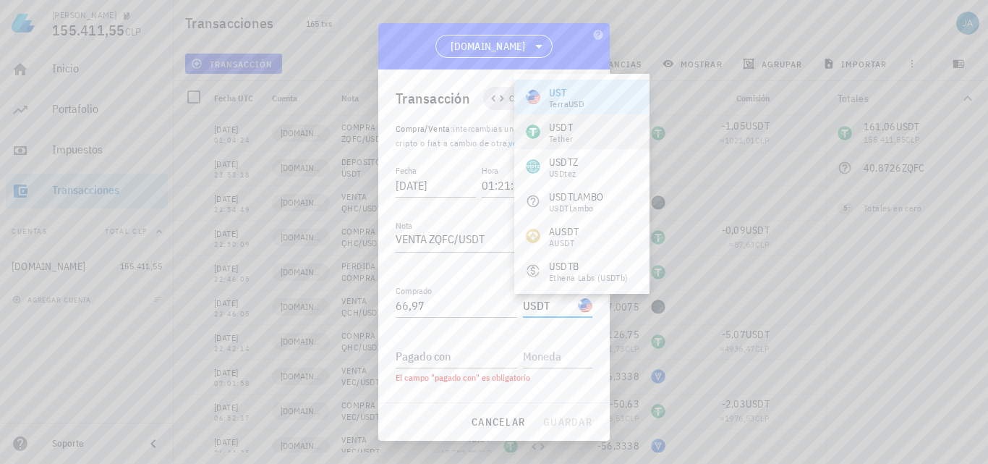
click at [566, 127] on div "USDT" at bounding box center [561, 127] width 24 height 14
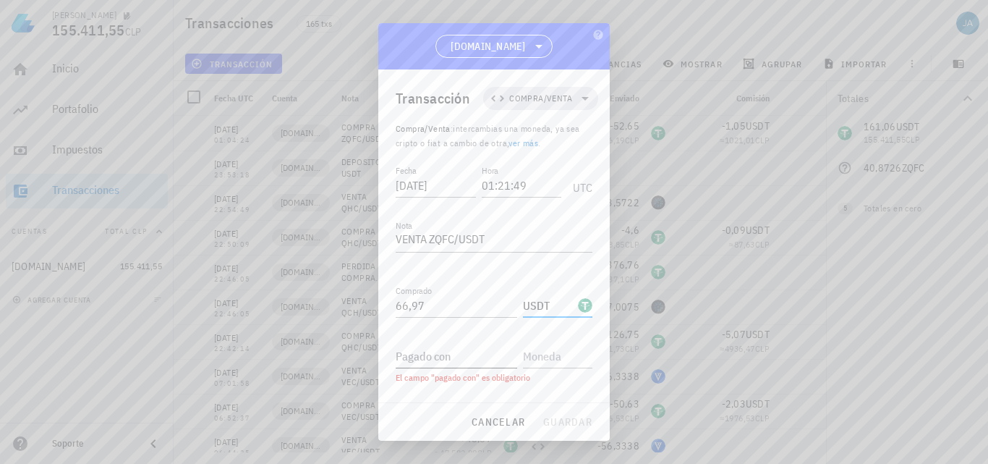
type input "USDT"
click at [441, 360] on input "Pagado con" at bounding box center [457, 355] width 122 height 23
paste input "40,8726"
type input "40,8726"
click at [553, 359] on input "text" at bounding box center [556, 355] width 67 height 23
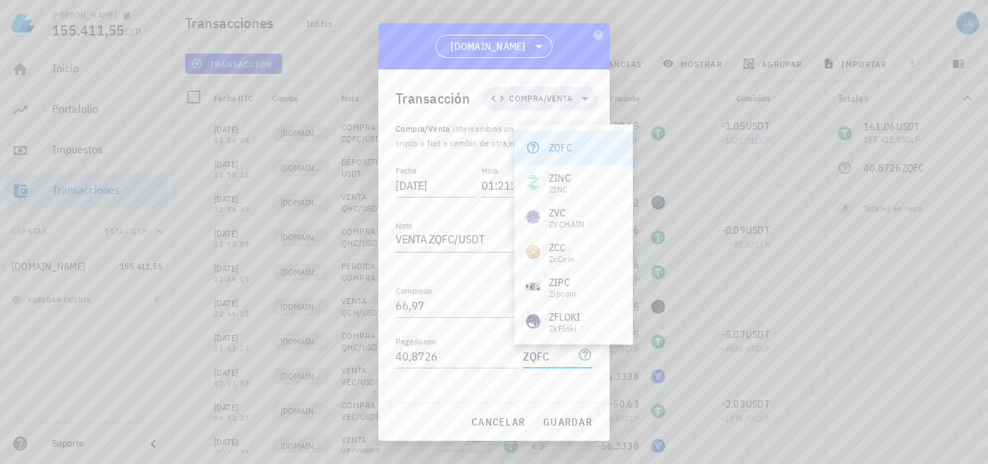
click at [578, 150] on div "ZQFC" at bounding box center [573, 147] width 119 height 35
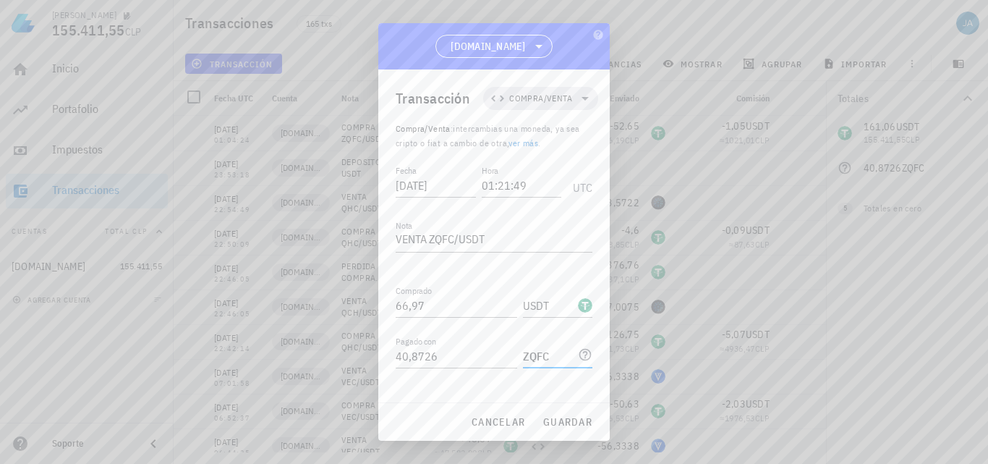
type input "ZQFC"
click at [565, 421] on span "guardar" at bounding box center [568, 421] width 50 height 13
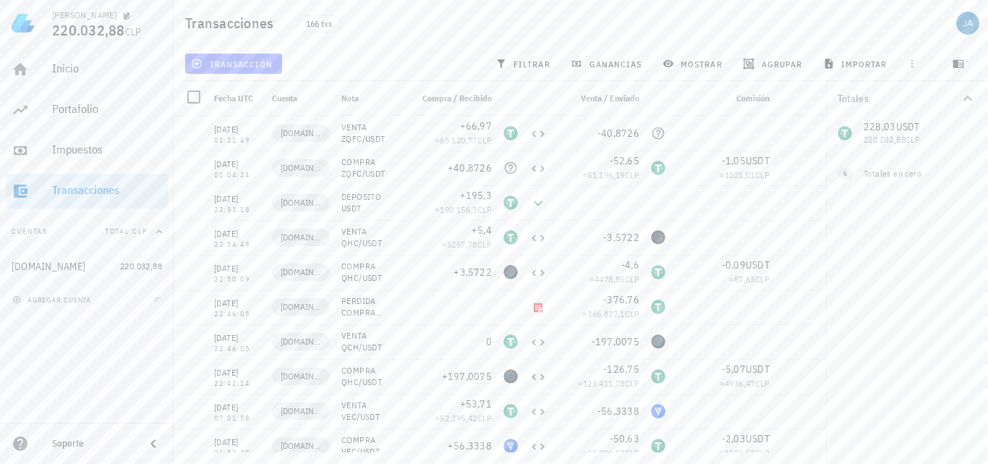
click at [251, 67] on span "transacción" at bounding box center [233, 64] width 79 height 12
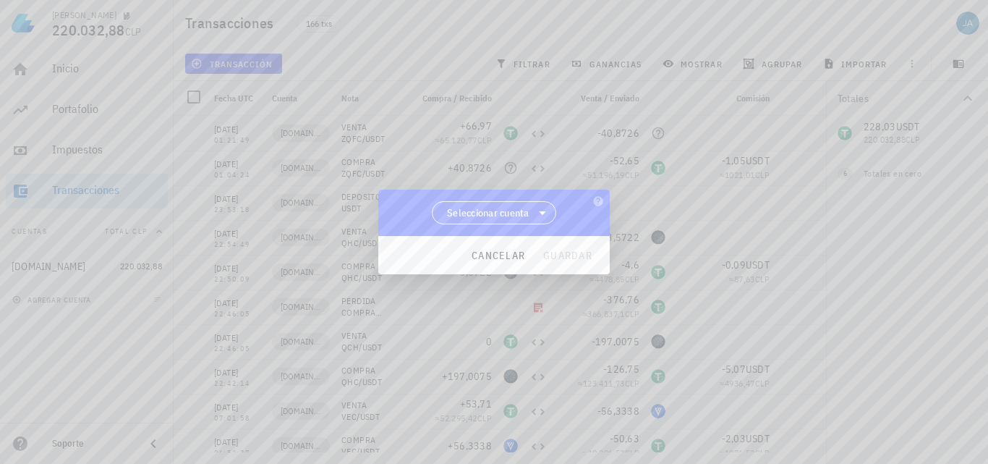
click at [448, 212] on span "Seleccionar cuenta" at bounding box center [488, 212] width 82 height 14
click at [481, 252] on div "[DOMAIN_NAME]" at bounding box center [494, 250] width 102 height 14
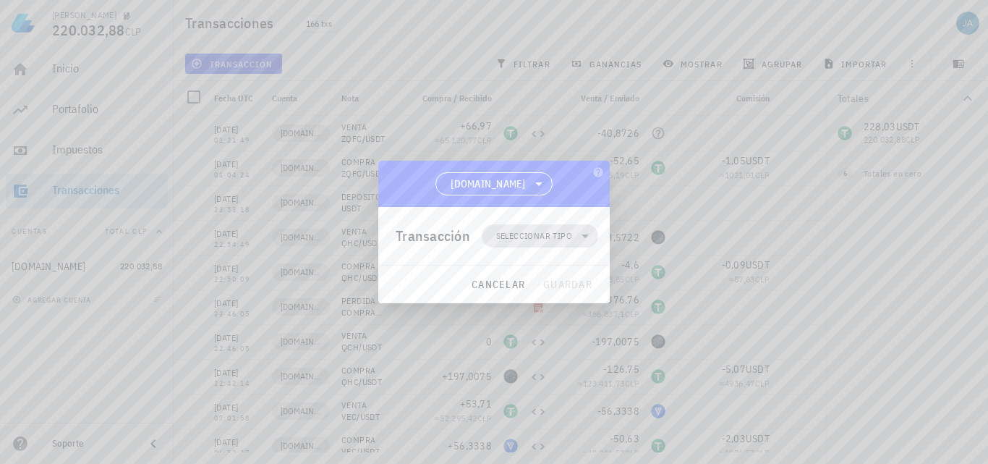
click at [530, 242] on span "Seleccionar tipo" at bounding box center [534, 236] width 76 height 14
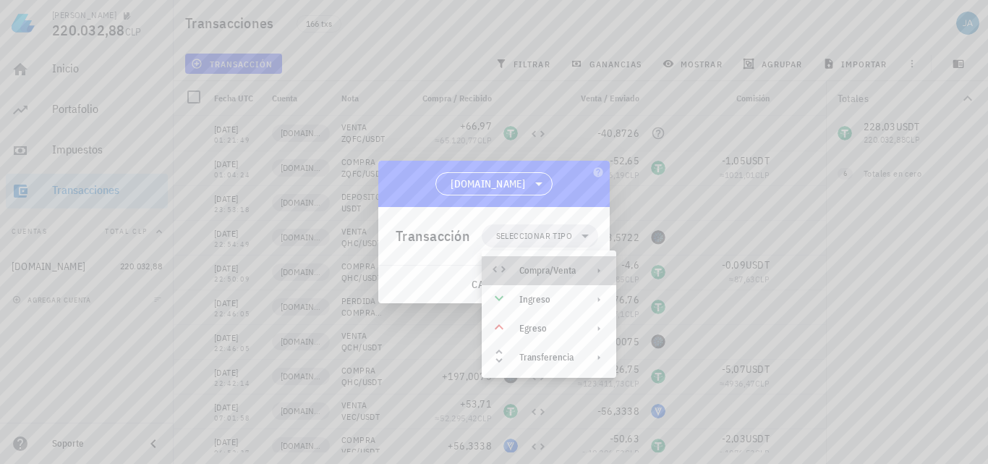
drag, startPoint x: 538, startPoint y: 261, endPoint x: 563, endPoint y: 270, distance: 26.1
click at [539, 261] on div "Compra/Venta" at bounding box center [549, 270] width 135 height 29
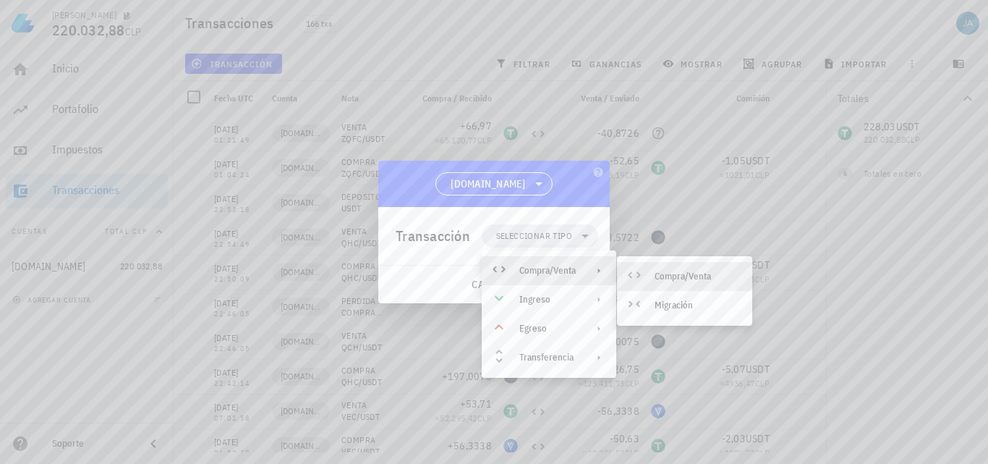
click at [692, 282] on div "Compra/Venta" at bounding box center [684, 276] width 135 height 29
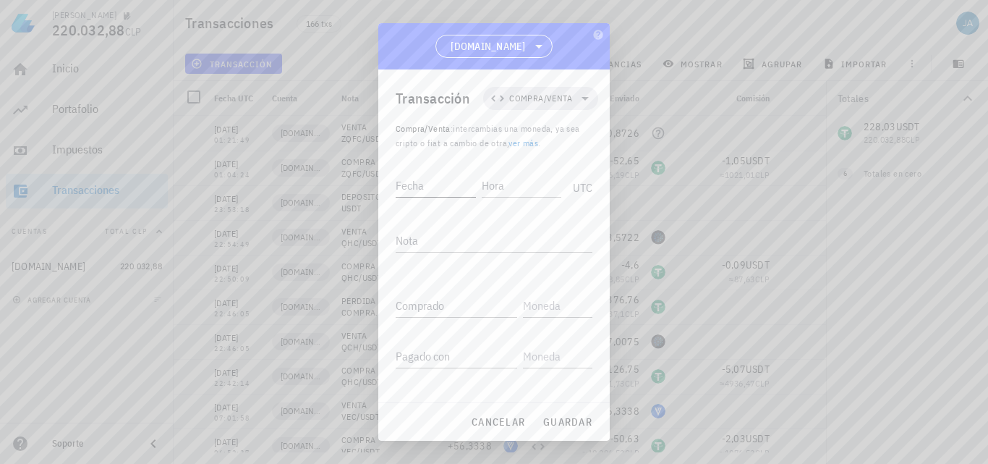
click at [428, 192] on input "Fecha" at bounding box center [436, 185] width 80 height 23
type input "2025-09-06"
type input "01:45:57"
type textarea "COMPRA VEC/USDT"
paste input "34,1478"
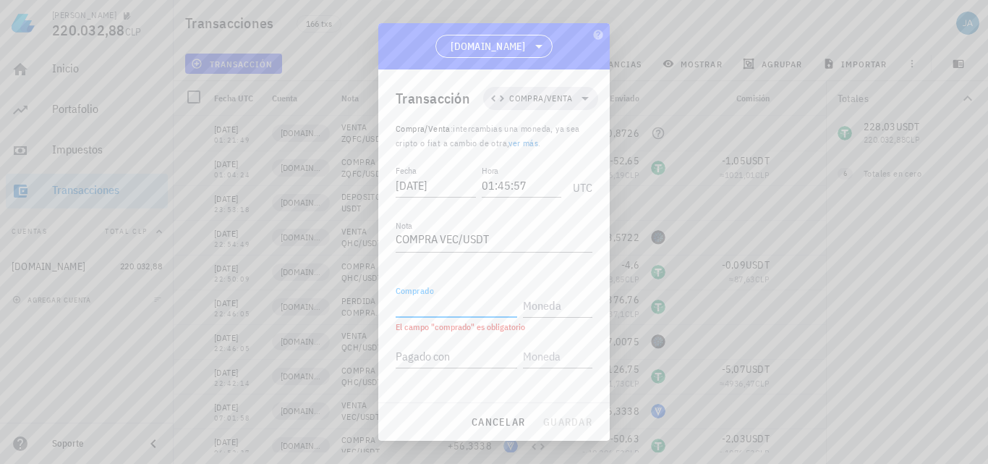
type input "34,1478"
click at [538, 302] on input "text" at bounding box center [556, 305] width 67 height 23
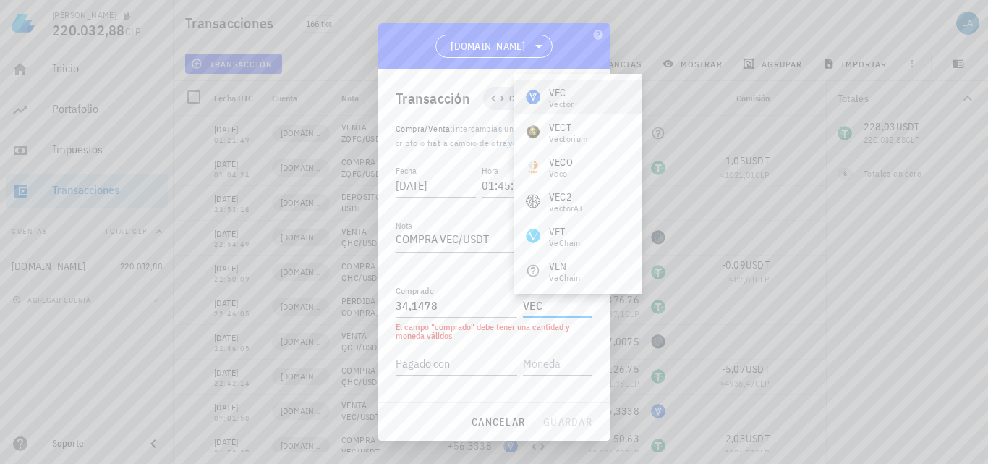
click at [582, 93] on div "VEC Vector" at bounding box center [578, 97] width 128 height 35
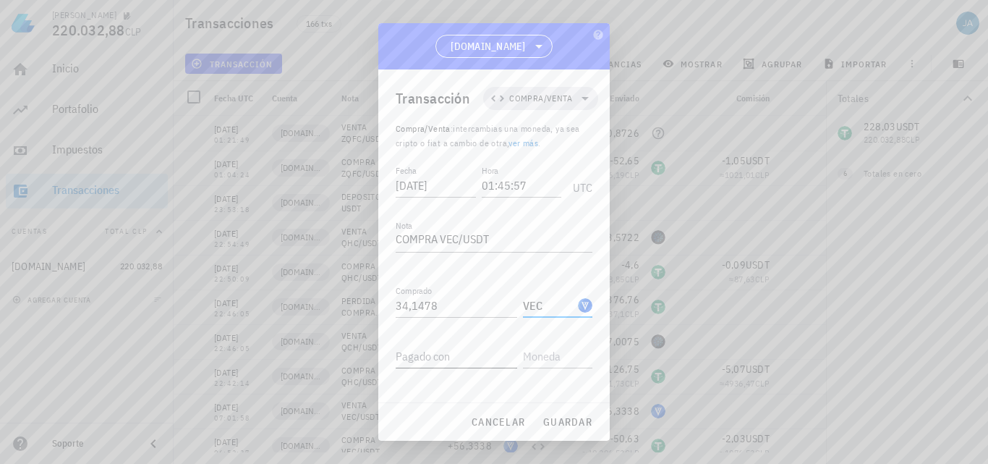
type input "VEC"
click at [445, 353] on div "Pagado con" at bounding box center [457, 355] width 122 height 23
drag, startPoint x: 395, startPoint y: 349, endPoint x: 363, endPoint y: 349, distance: 31.8
click at [366, 349] on div "JAIME 220.032,88 CLP Inicio Portafolio Impuestos Transacciones Cuentas Total CL…" at bounding box center [494, 232] width 988 height 464
type input "55,9"
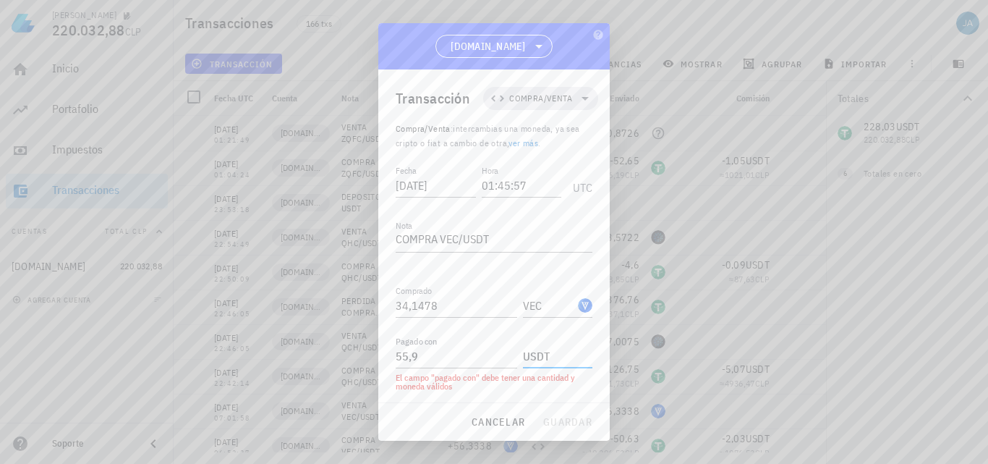
type input "USDT"
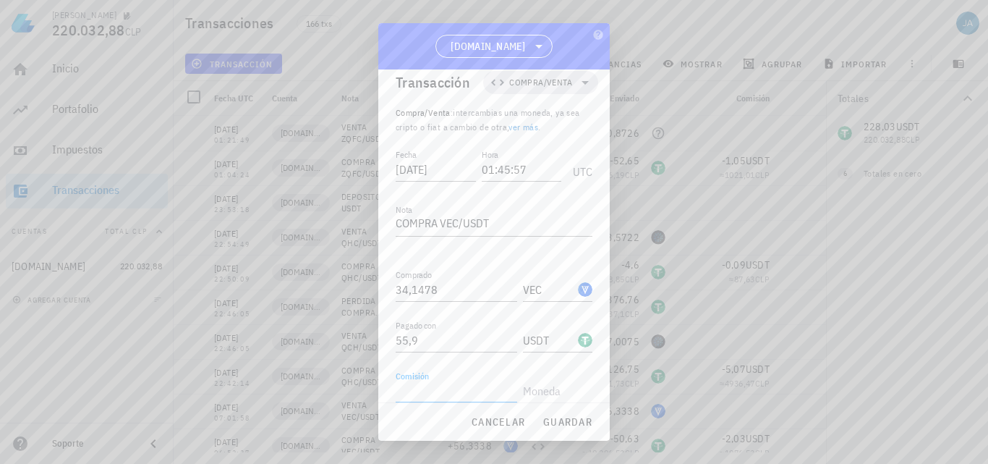
type input "0"
type input "1,12"
type input "USDT"
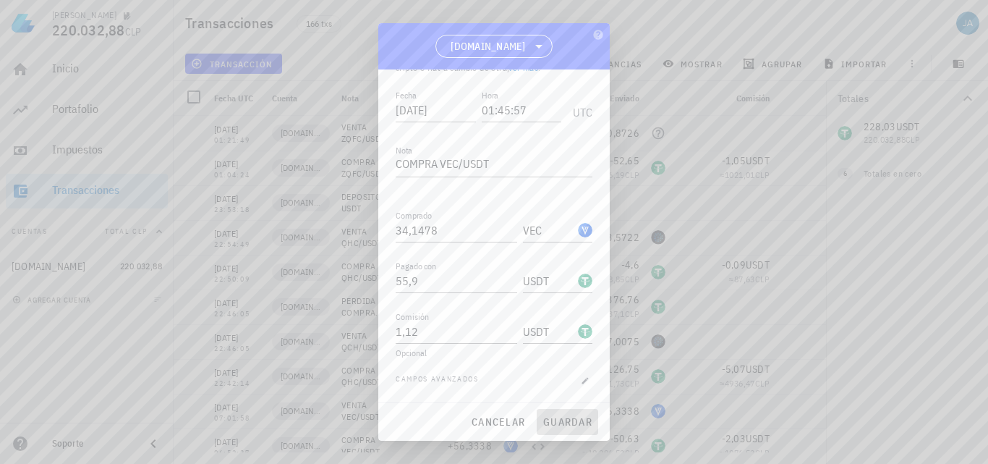
click at [560, 422] on span "guardar" at bounding box center [568, 421] width 50 height 13
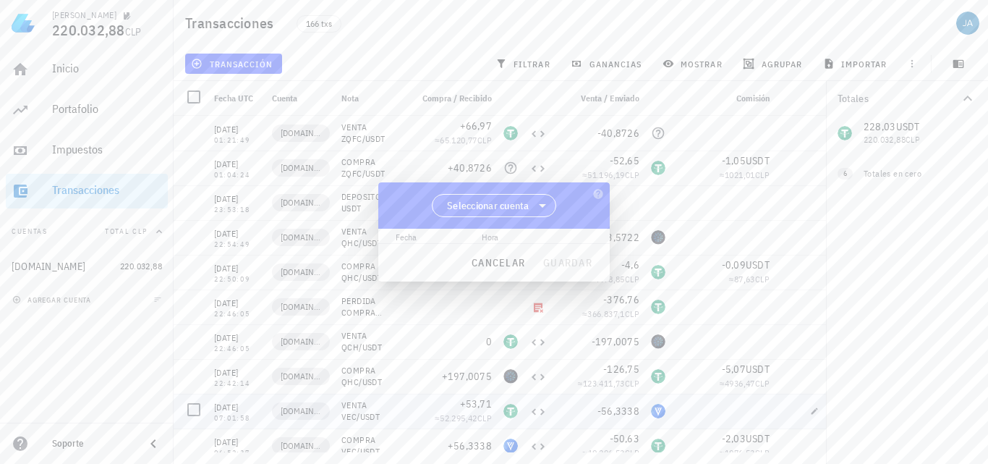
scroll to position [0, 0]
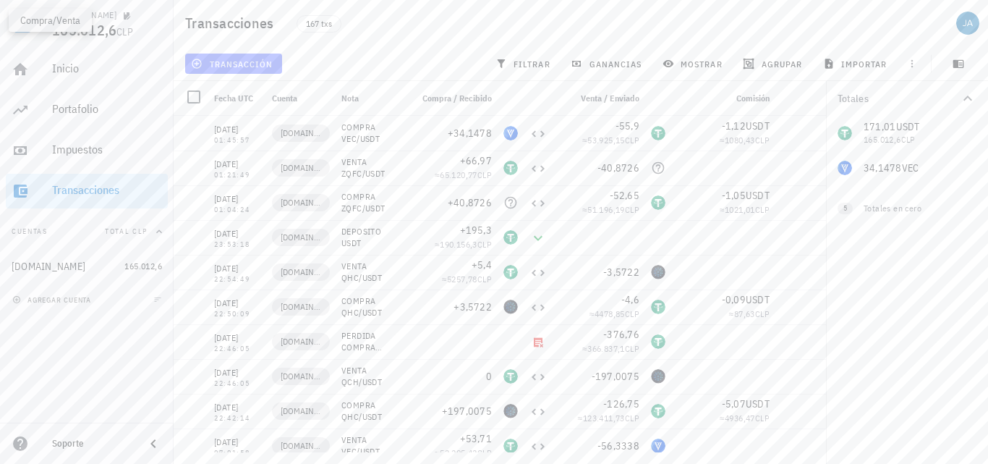
click at [251, 67] on span "transacción" at bounding box center [233, 64] width 79 height 12
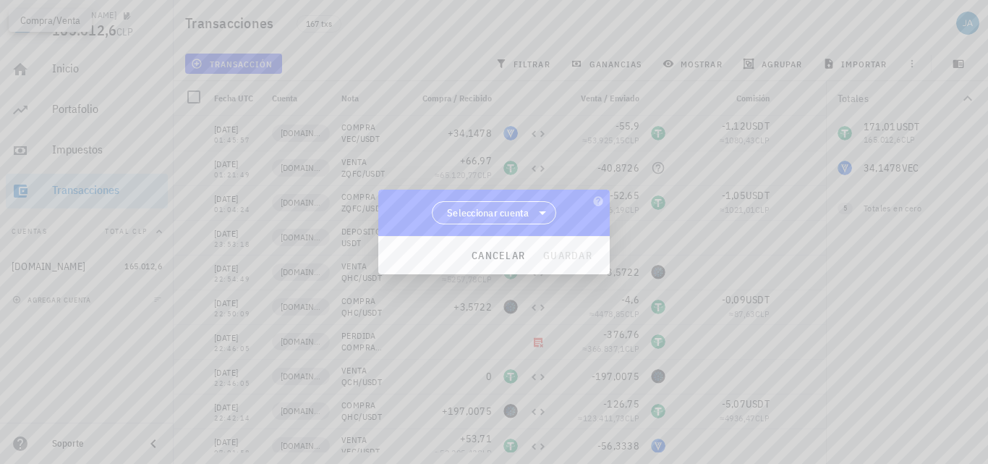
click at [493, 215] on span "Seleccionar cuenta" at bounding box center [488, 212] width 82 height 14
click at [502, 250] on div "[DOMAIN_NAME]" at bounding box center [494, 250] width 102 height 14
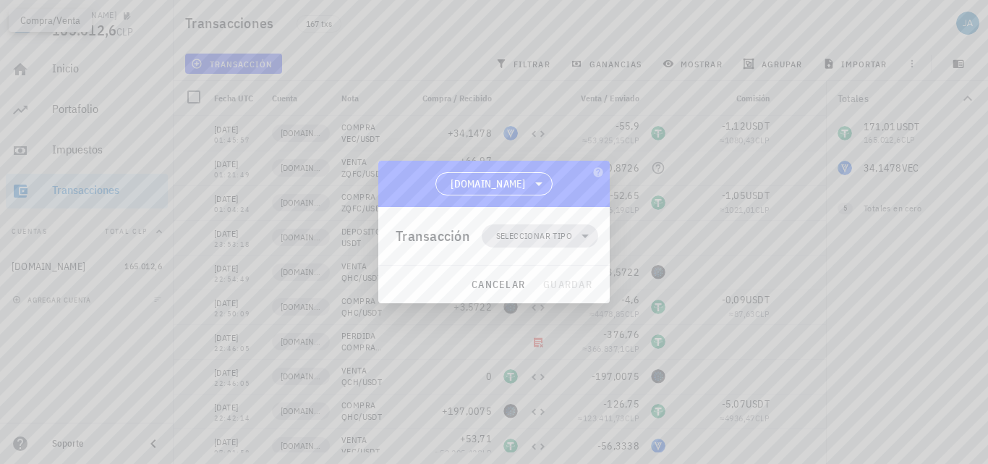
click at [560, 239] on span "Seleccionar tipo" at bounding box center [534, 236] width 76 height 14
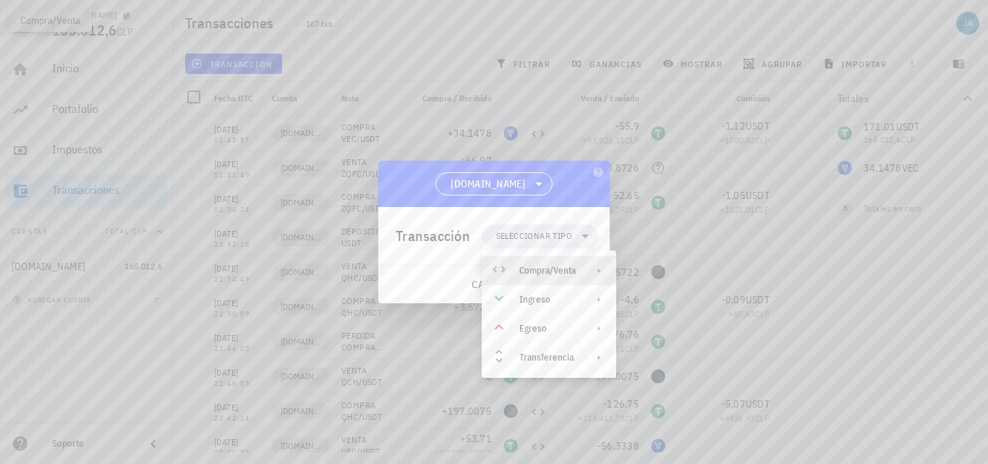
click at [566, 268] on div "Compra/Venta" at bounding box center [547, 271] width 56 height 12
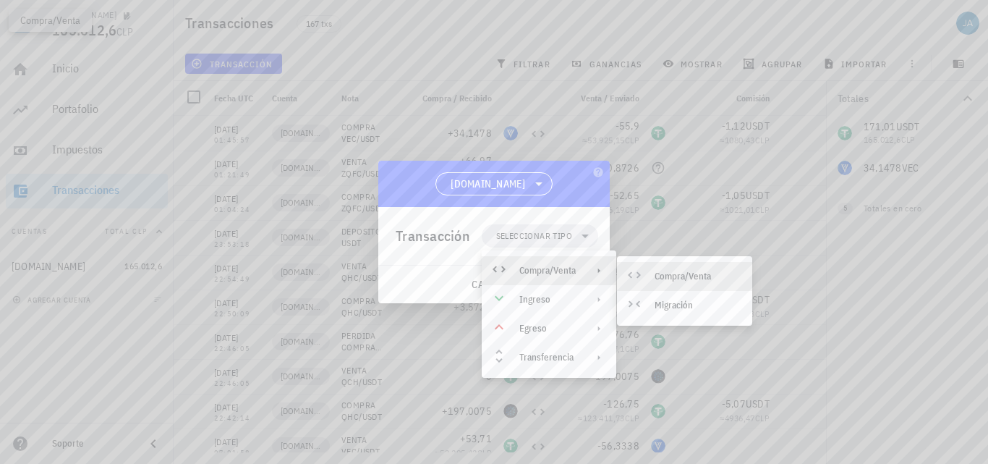
click at [654, 275] on div "Compra/Venta" at bounding box center [684, 276] width 135 height 29
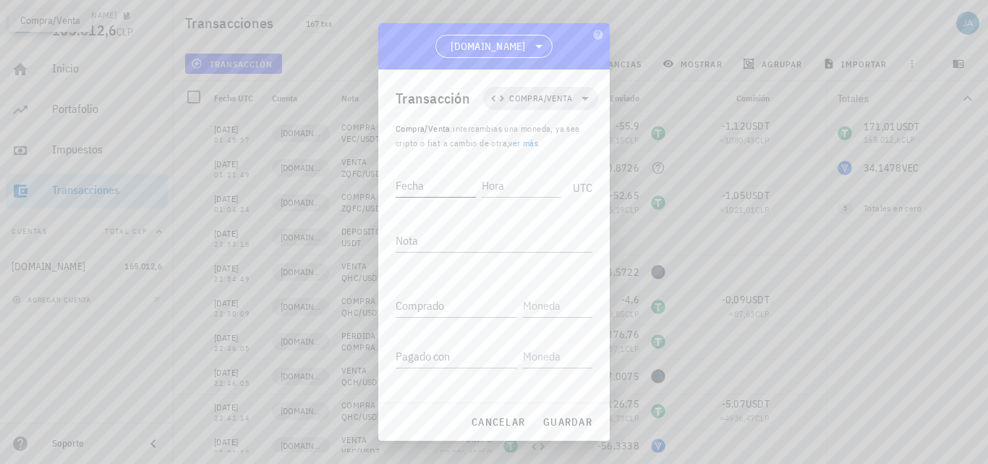
click at [437, 197] on div "Fecha" at bounding box center [436, 185] width 80 height 23
type input "2025-09-06"
type input "02:11:20"
type textarea "VENTA VEC/USDT"
type input "82,75"
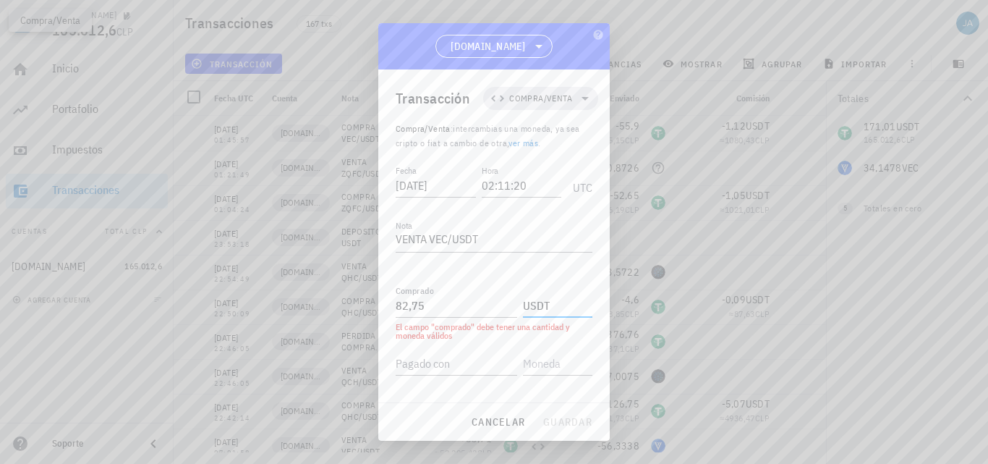
type input "USDT"
paste input "34,1478"
type input "34,1478"
click at [568, 358] on input "text" at bounding box center [556, 355] width 67 height 23
paste input "34.1478"
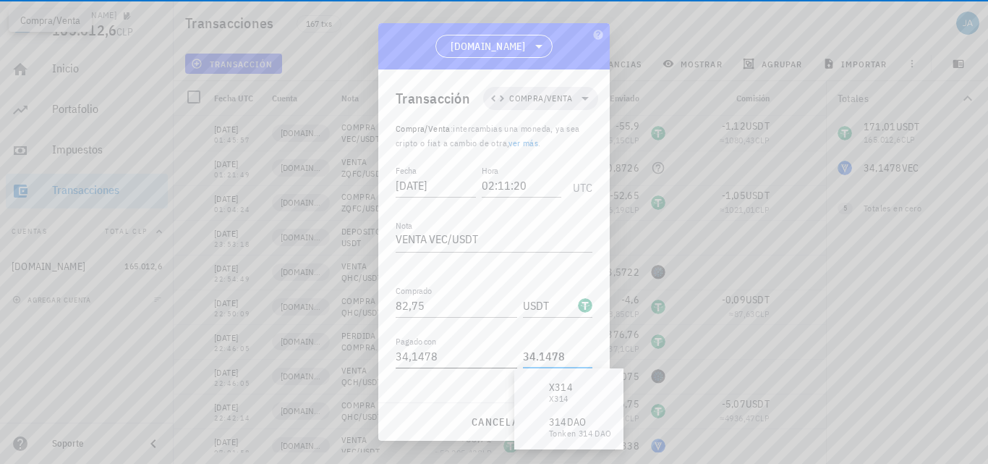
drag, startPoint x: 564, startPoint y: 358, endPoint x: 489, endPoint y: 359, distance: 74.5
click at [490, 359] on div "Pagado con 34,1478 34.1478" at bounding box center [494, 350] width 197 height 35
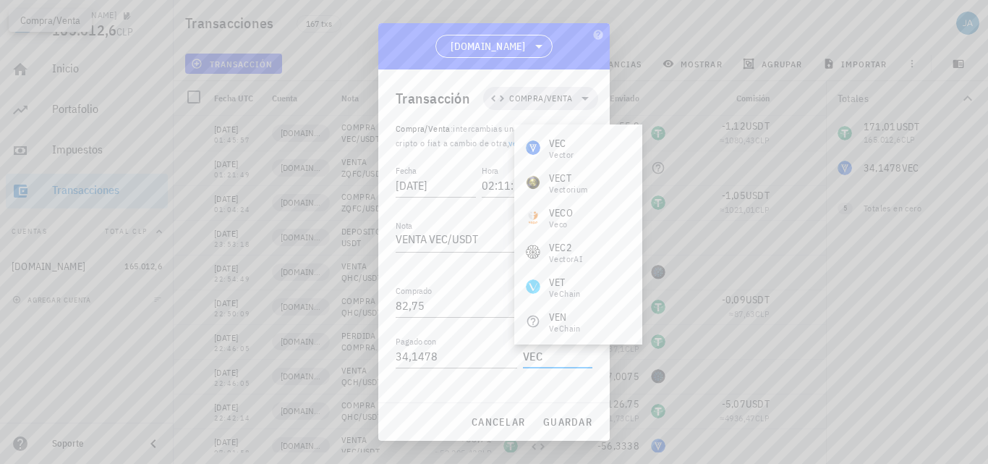
click at [569, 141] on div "VEC" at bounding box center [561, 143] width 25 height 14
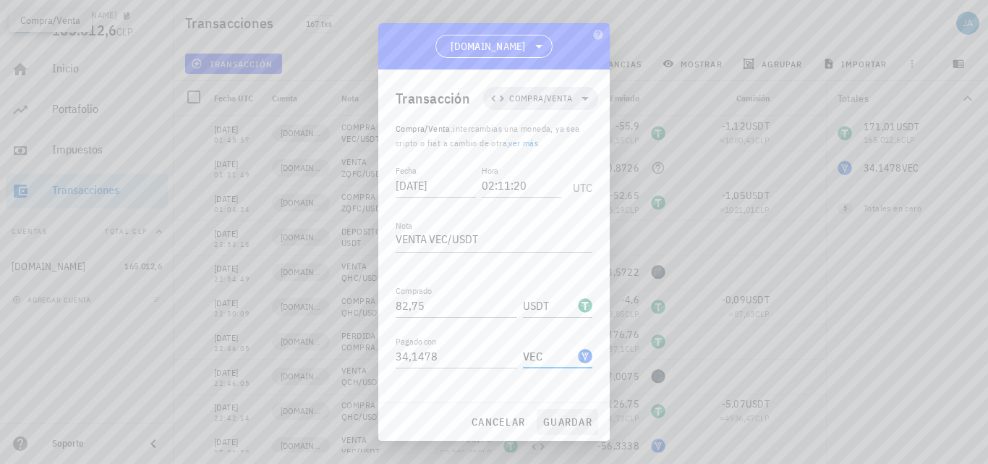
type input "VEC"
click at [577, 420] on span "guardar" at bounding box center [568, 421] width 50 height 13
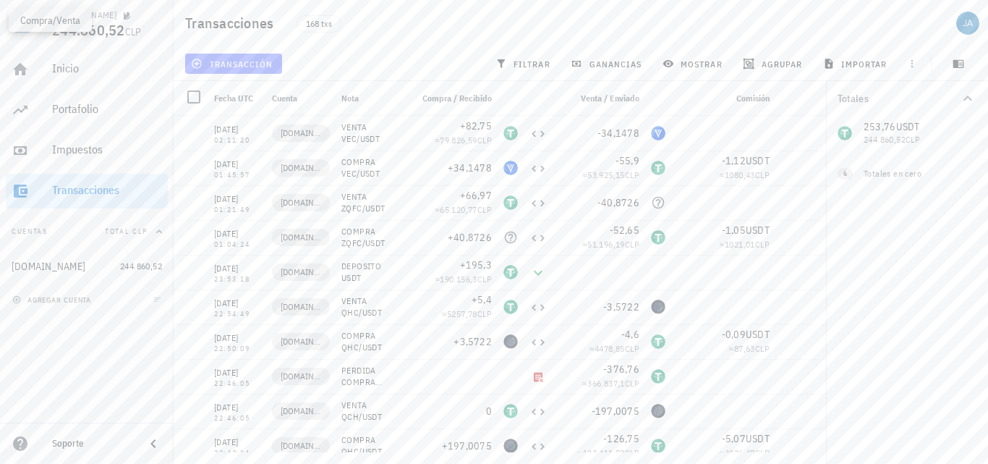
click at [238, 63] on span "transacción" at bounding box center [233, 64] width 79 height 12
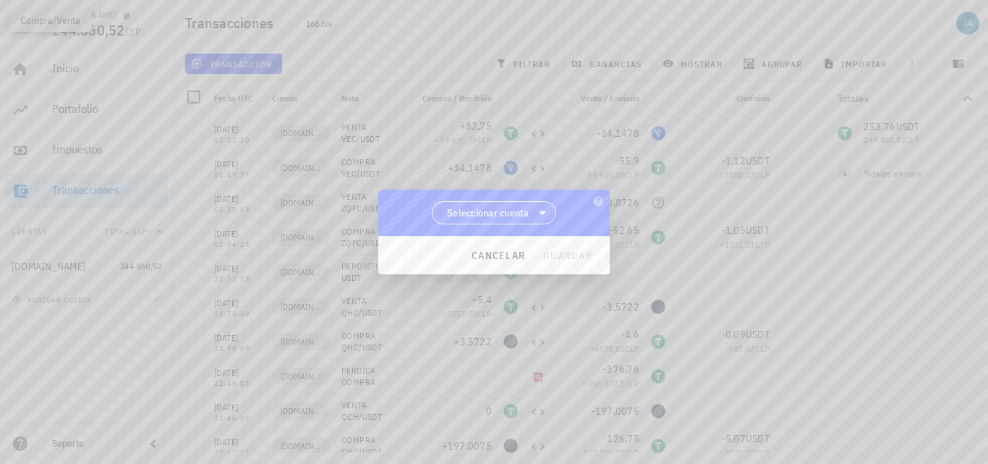
click at [475, 208] on span "Seleccionar cuenta" at bounding box center [488, 212] width 82 height 14
click at [513, 248] on div "[DOMAIN_NAME]" at bounding box center [494, 250] width 102 height 14
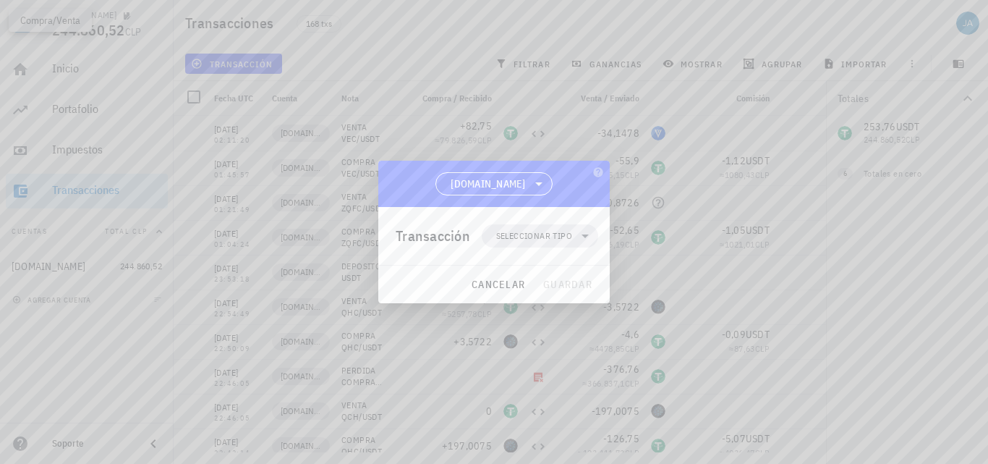
drag, startPoint x: 545, startPoint y: 239, endPoint x: 548, endPoint y: 261, distance: 22.6
click at [545, 239] on span "Seleccionar tipo" at bounding box center [534, 236] width 76 height 14
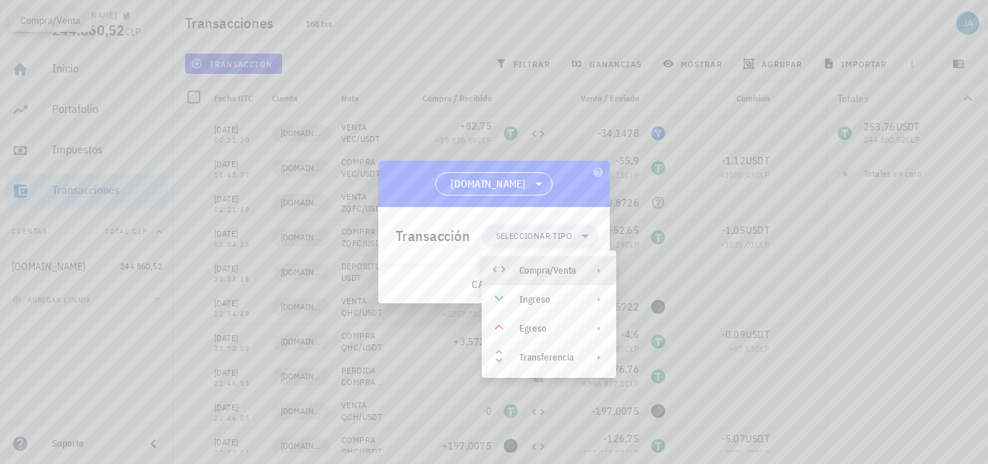
click at [545, 269] on div "Compra/Venta" at bounding box center [547, 271] width 56 height 12
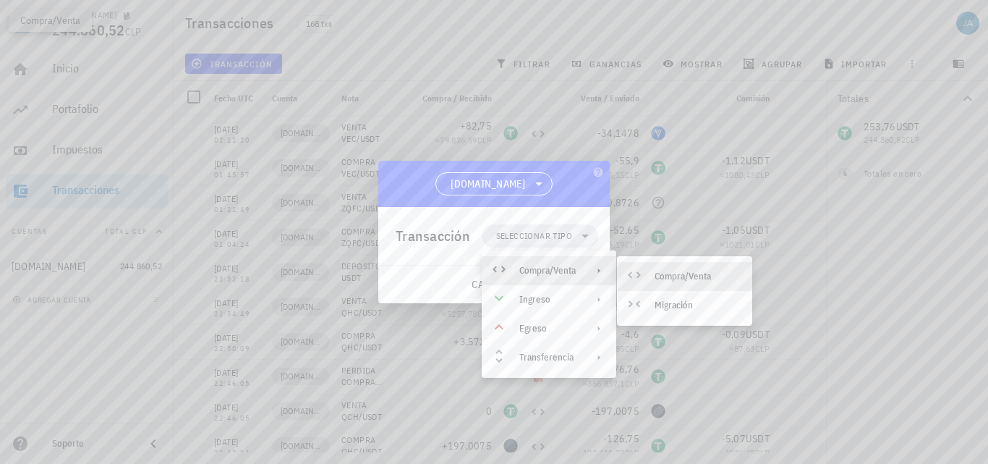
click at [673, 273] on div "Compra/Venta" at bounding box center [698, 277] width 86 height 12
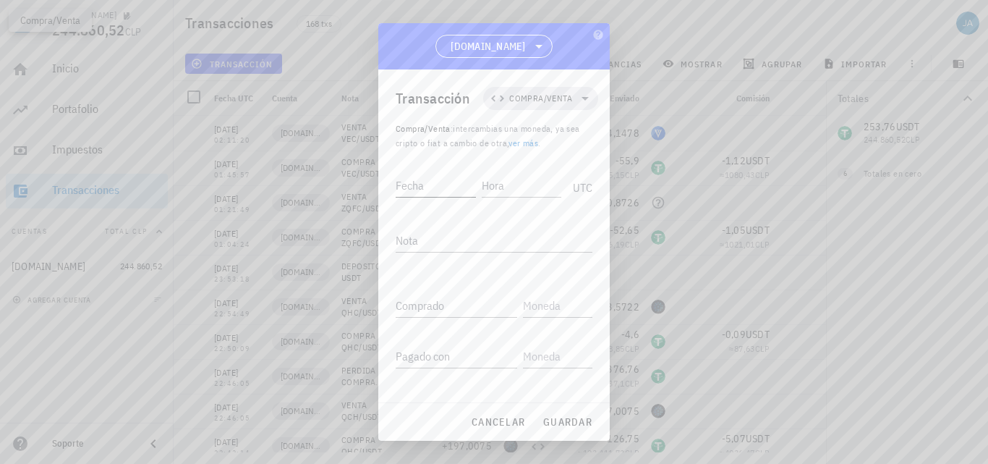
click at [415, 174] on input "Fecha" at bounding box center [436, 185] width 80 height 23
type input "2025-09-07"
click at [518, 197] on div "Hora" at bounding box center [522, 185] width 80 height 23
type input "02:39:02"
type textarea "COMPRA VEC/USDT"
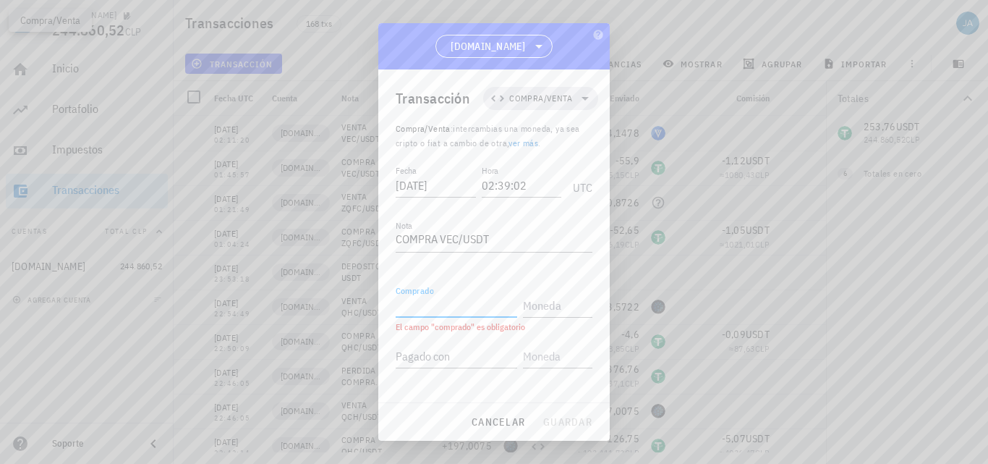
paste input "38,6782"
type input "38,6782"
click at [532, 311] on input "text" at bounding box center [556, 305] width 67 height 23
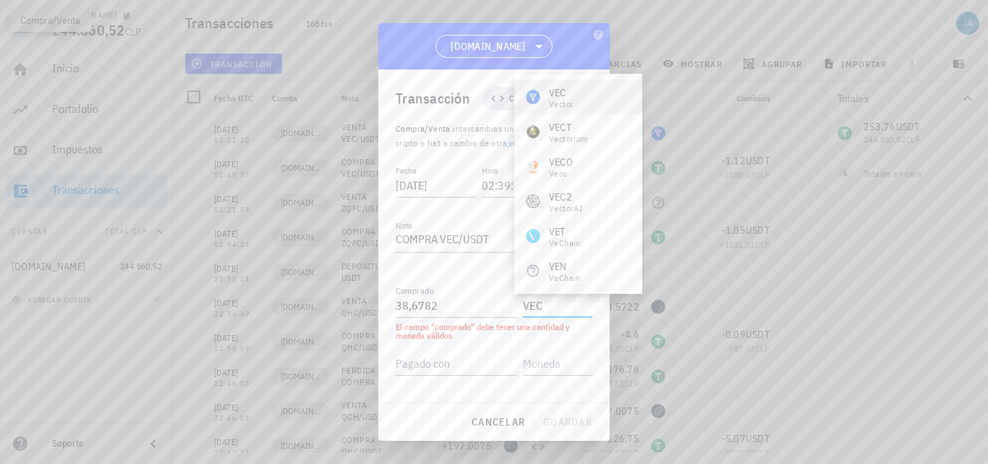
click at [572, 95] on div "VEC" at bounding box center [561, 92] width 25 height 14
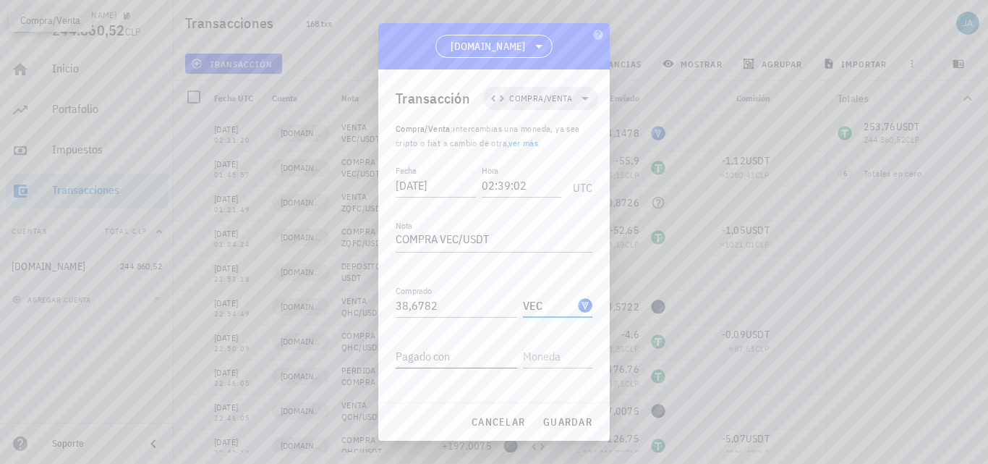
type input "VEC"
click at [441, 362] on div "Pagado con" at bounding box center [457, 355] width 122 height 23
type input "62,2"
type input "USDT"
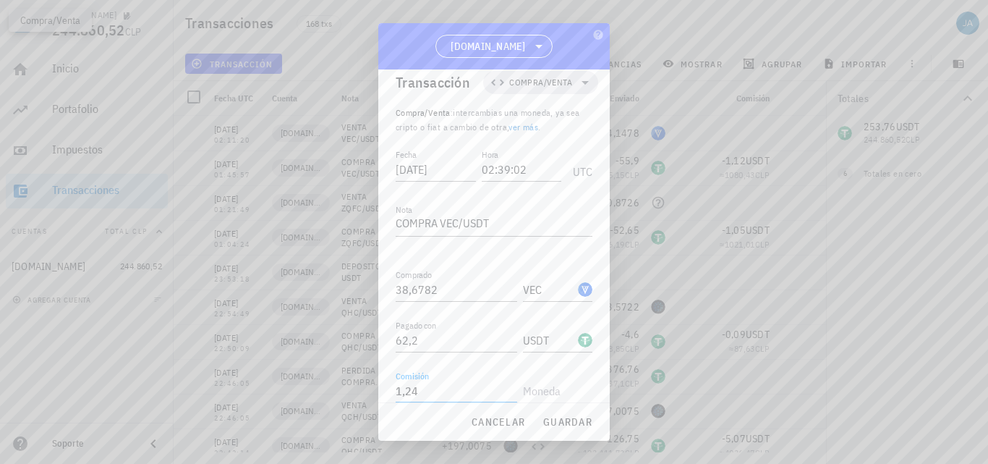
type input "1,24"
type input "USDT"
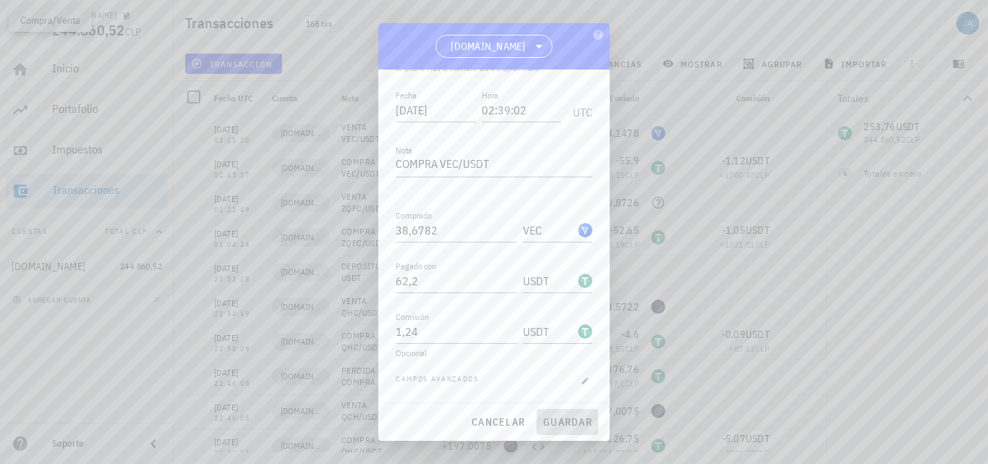
click at [574, 415] on span "guardar" at bounding box center [568, 421] width 50 height 13
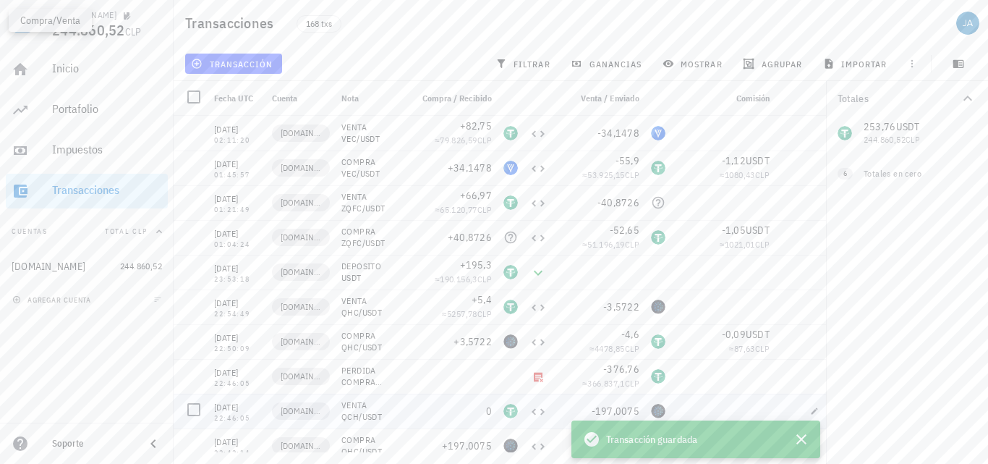
scroll to position [0, 0]
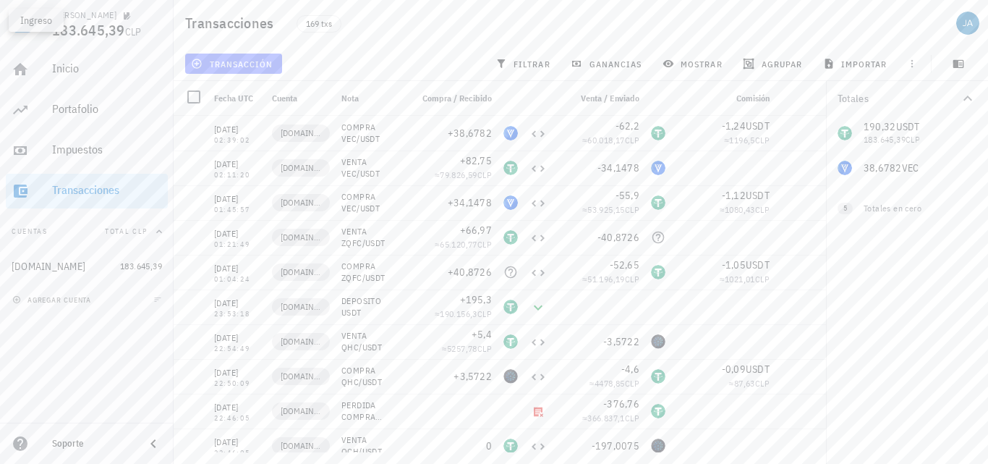
click at [250, 63] on span "transacción" at bounding box center [233, 64] width 79 height 12
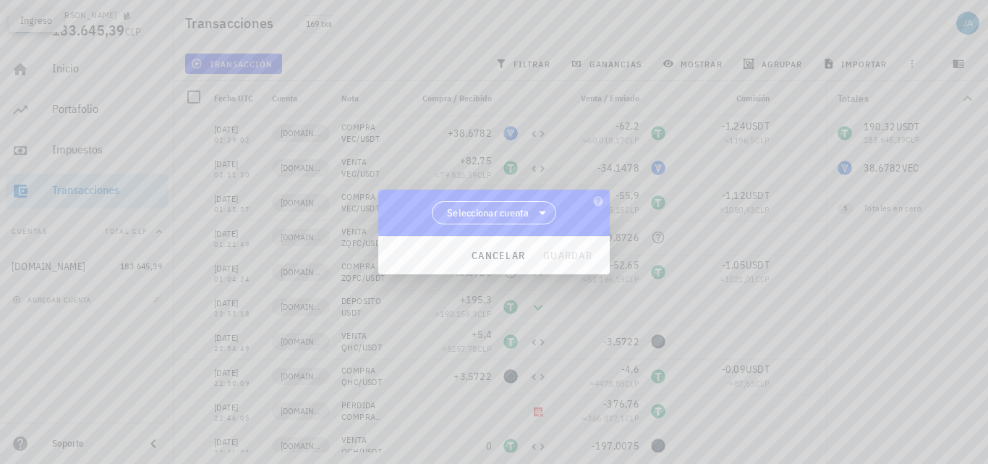
click at [471, 203] on span "Seleccionar cuenta" at bounding box center [494, 213] width 106 height 22
click at [488, 247] on div "[DOMAIN_NAME]" at bounding box center [494, 250] width 102 height 14
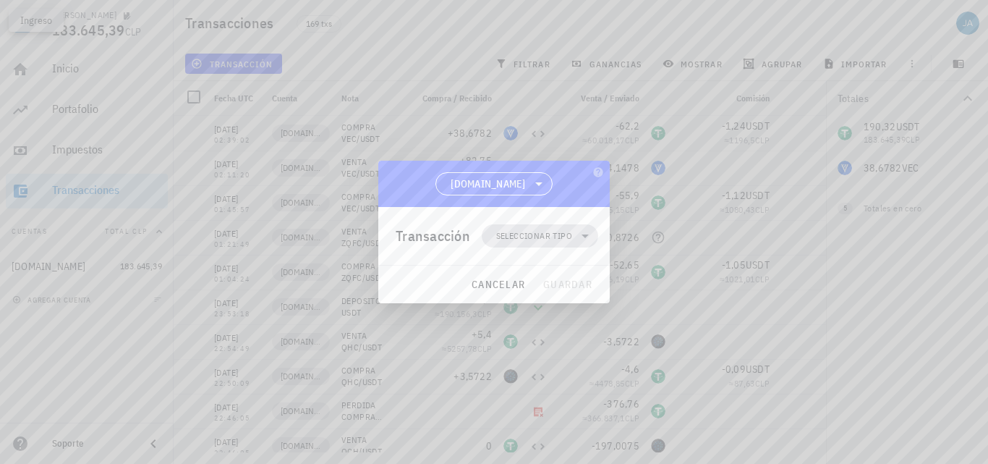
click at [551, 230] on span "Seleccionar tipo" at bounding box center [534, 236] width 76 height 14
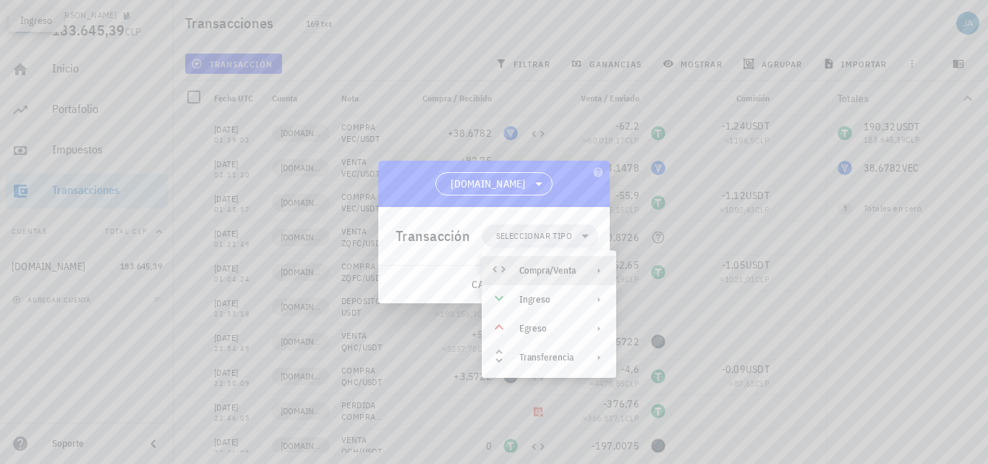
click at [543, 277] on div "Compra/Venta" at bounding box center [549, 270] width 135 height 29
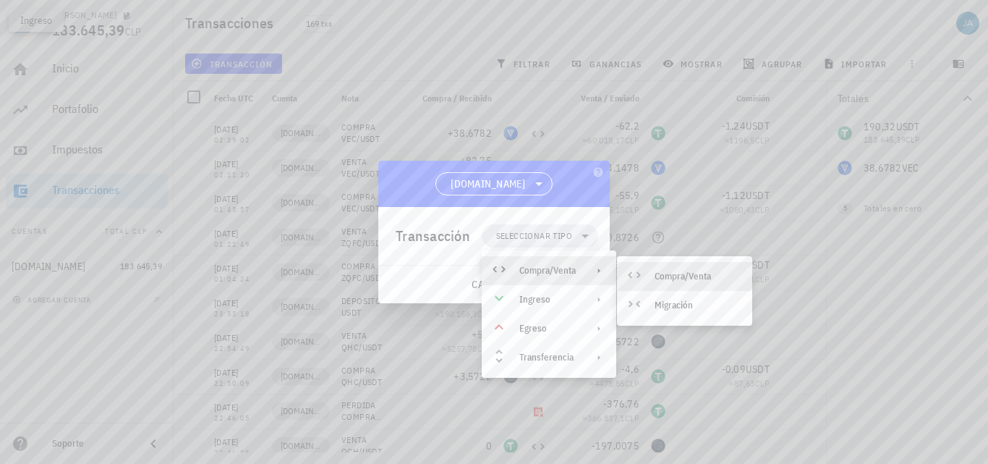
click at [664, 276] on div "Compra/Venta" at bounding box center [698, 277] width 86 height 12
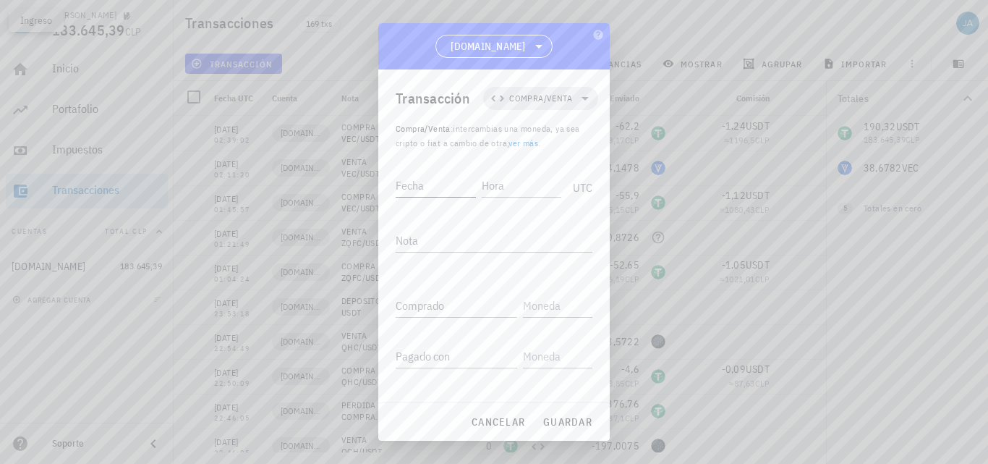
click at [429, 188] on input "Fecha" at bounding box center [436, 185] width 80 height 23
type input "2025-09-07"
type input "02:50:14"
type textarea "U"
type textarea "VENTA VEC/USDT"
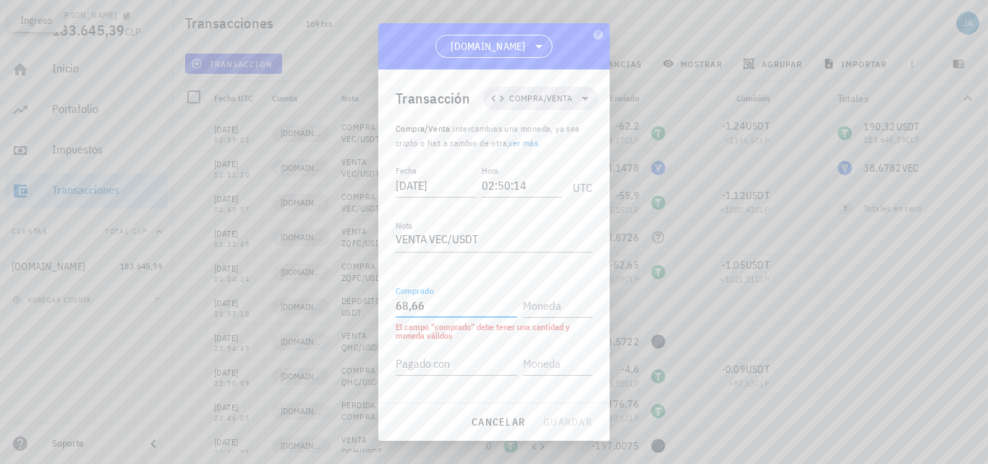
type input "68,66"
type input "USDT"
paste input "38,6782"
type input "38,6782"
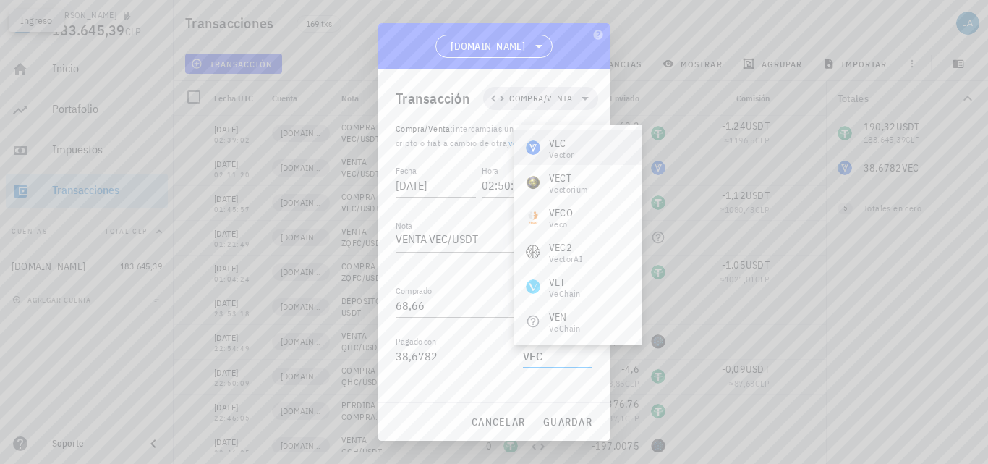
click at [581, 146] on div "VEC Vector" at bounding box center [578, 147] width 128 height 35
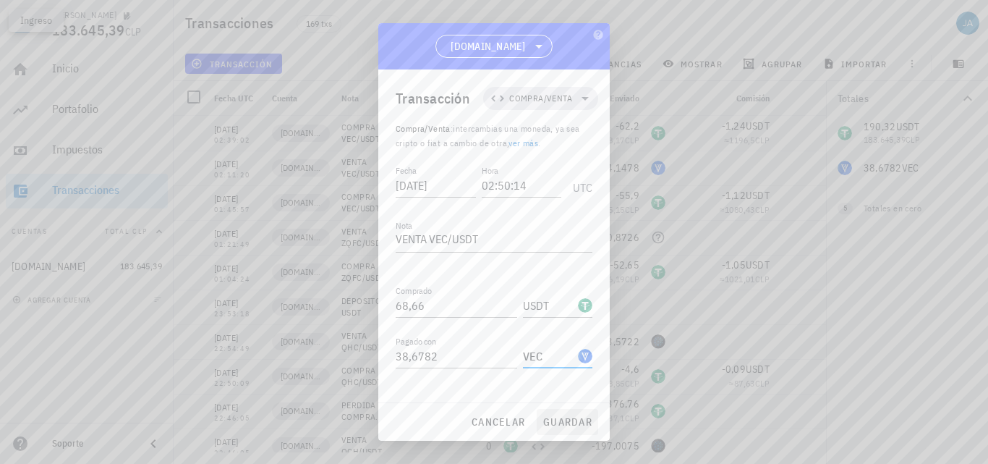
type input "VEC"
click at [558, 427] on span "guardar" at bounding box center [568, 421] width 50 height 13
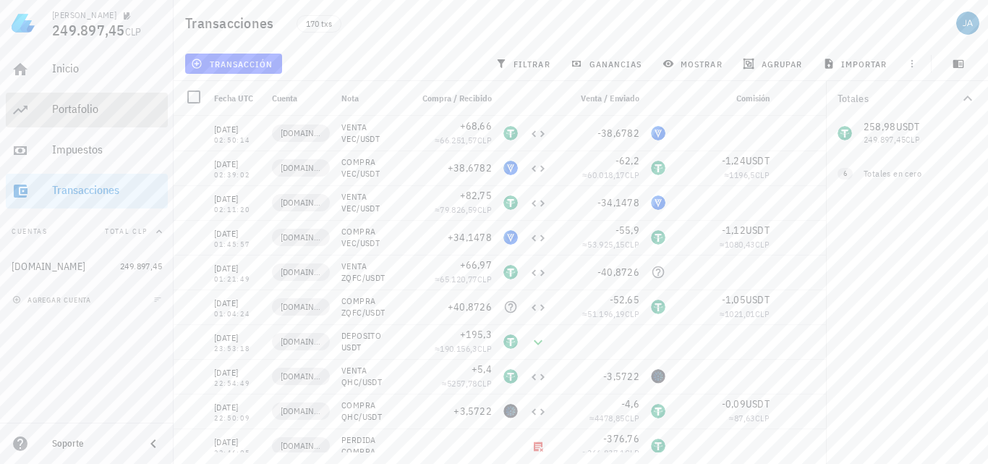
click at [50, 100] on link "Portafolio" at bounding box center [87, 110] width 162 height 35
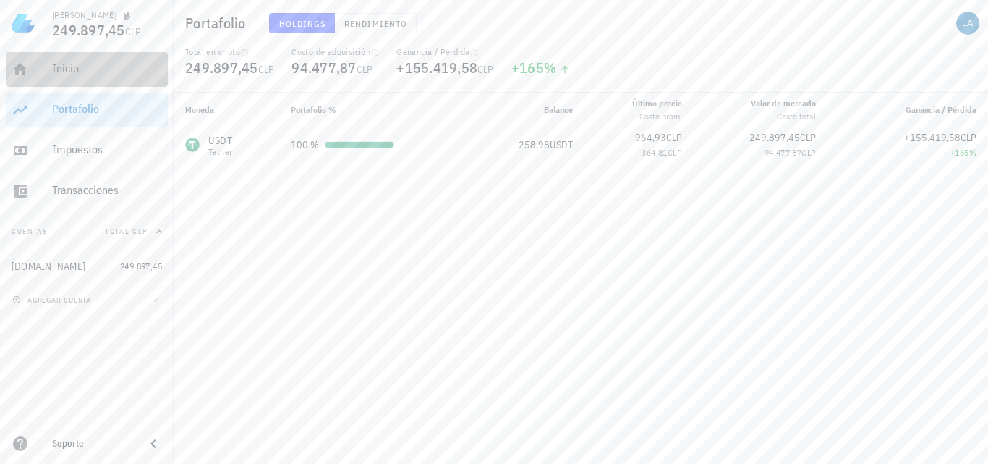
click at [93, 80] on div "Inicio" at bounding box center [107, 69] width 110 height 33
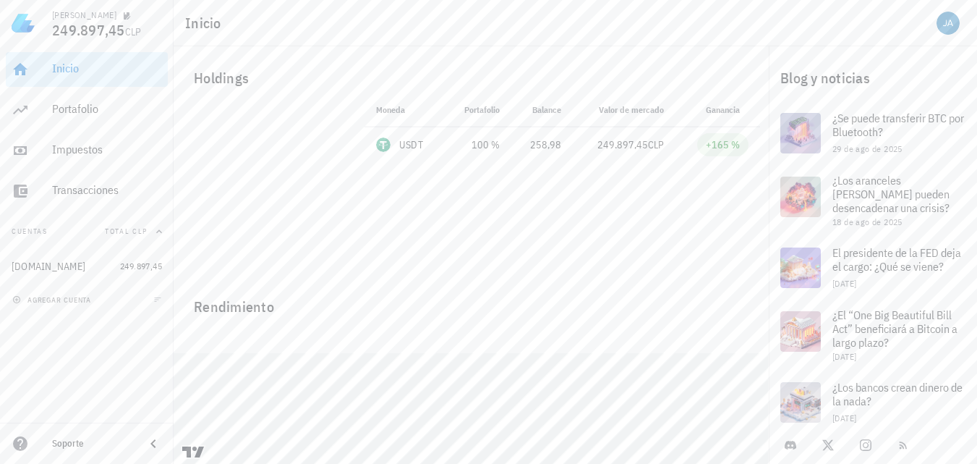
click at [203, 80] on div "Holdings" at bounding box center [471, 78] width 578 height 46
click at [69, 122] on div "Portafolio" at bounding box center [107, 109] width 110 height 33
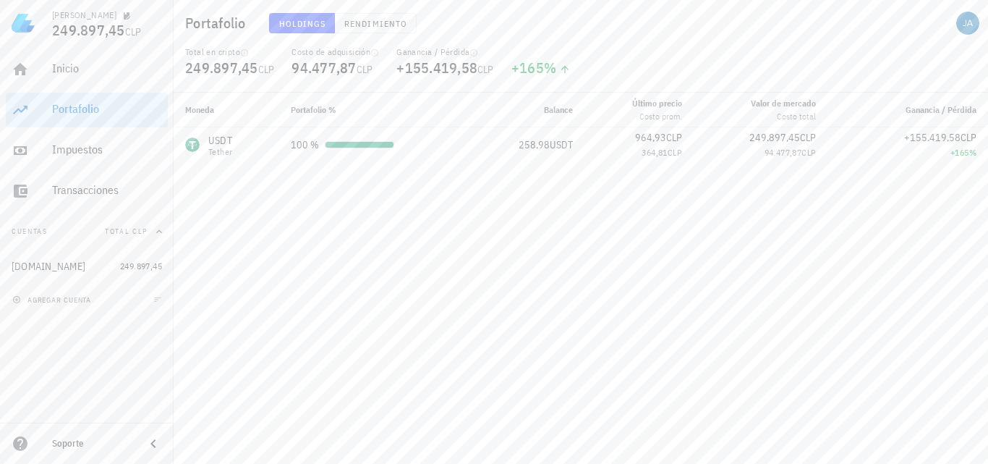
click at [345, 336] on div "Moneda Portafolio % Balance Último precio Costo prom. Valor de mercado Costo to…" at bounding box center [581, 278] width 815 height 371
click at [394, 264] on div "Moneda Portafolio % Balance Último precio Costo prom. Valor de mercado Costo to…" at bounding box center [581, 278] width 815 height 371
click at [84, 192] on div "Transacciones" at bounding box center [107, 190] width 110 height 14
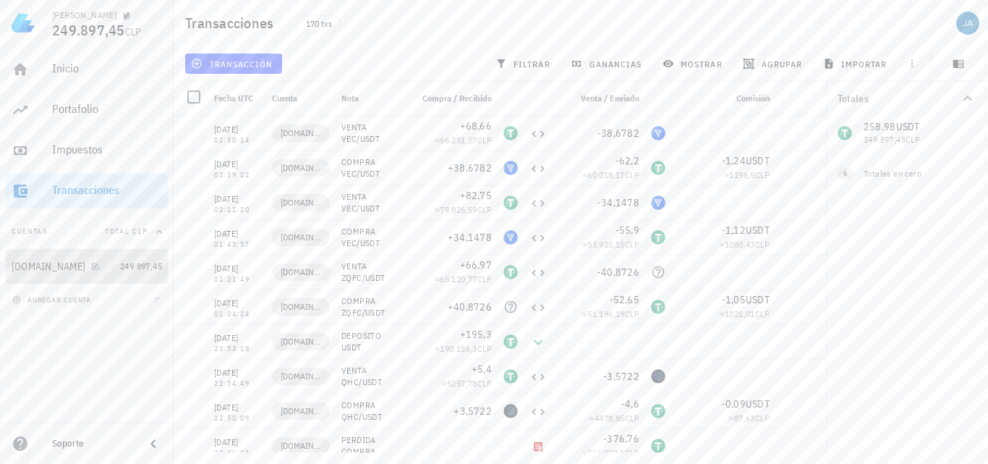
click at [22, 269] on div "[DOMAIN_NAME]" at bounding box center [49, 266] width 74 height 12
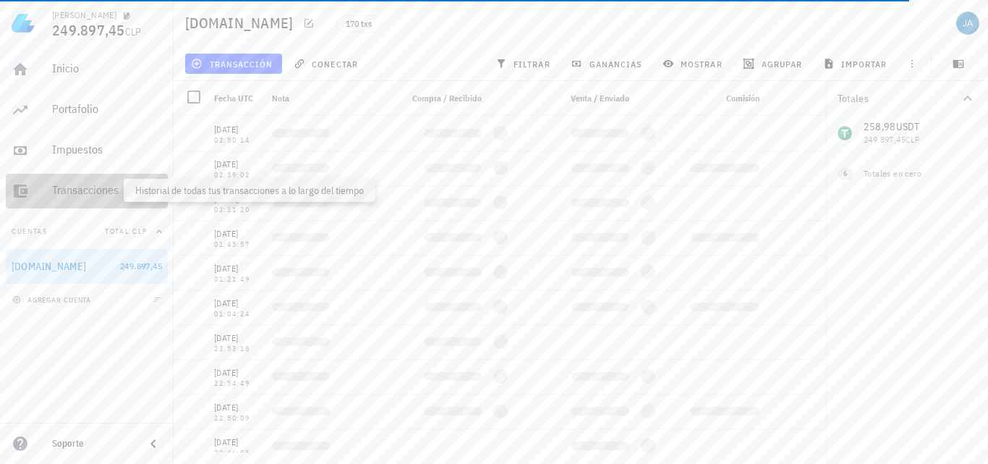
click at [85, 190] on div "Transacciones" at bounding box center [107, 190] width 110 height 14
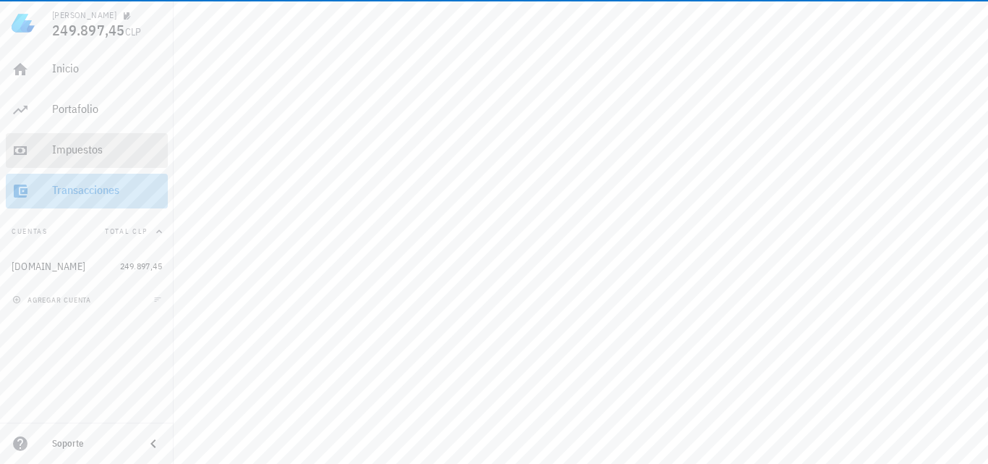
click at [86, 154] on div "Impuestos" at bounding box center [107, 150] width 110 height 14
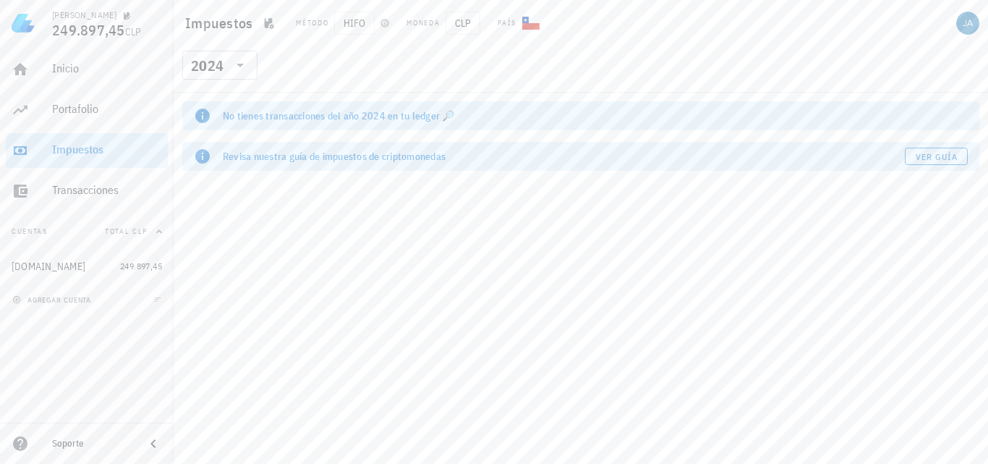
click at [383, 23] on icon "button" at bounding box center [385, 23] width 9 height 9
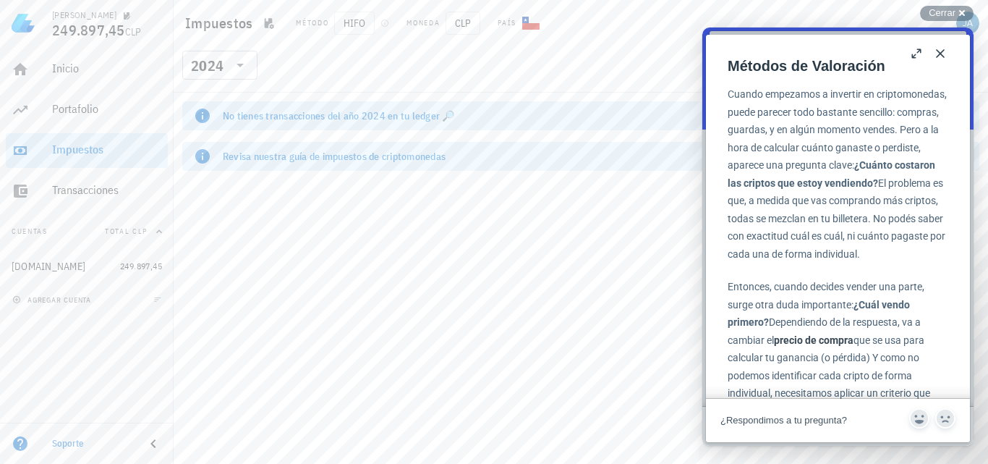
scroll to position [434, 0]
click at [357, 23] on span "HIFO" at bounding box center [354, 23] width 41 height 23
drag, startPoint x: 349, startPoint y: 21, endPoint x: 351, endPoint y: 54, distance: 32.6
click at [351, 54] on header "Impuestos Método HIFO Moneda CLP País ​ 2024" at bounding box center [581, 46] width 815 height 93
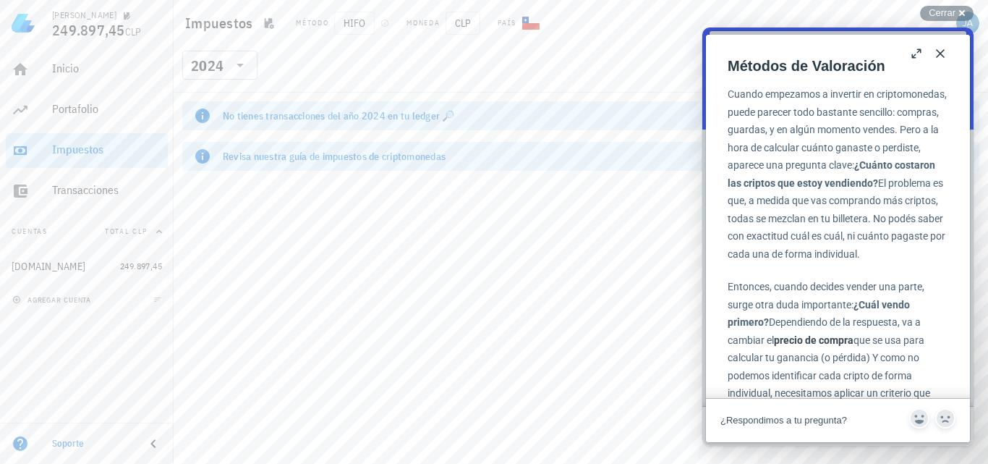
click at [351, 53] on div "​ 2024" at bounding box center [581, 70] width 809 height 38
click at [354, 29] on span "HIFO" at bounding box center [354, 23] width 41 height 23
click at [952, 13] on span "Cerrar" at bounding box center [942, 12] width 27 height 11
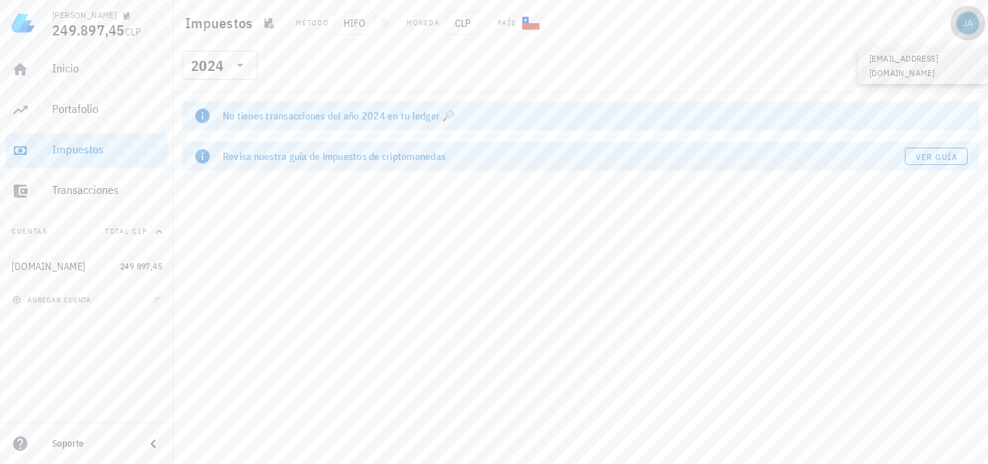
drag, startPoint x: 964, startPoint y: 23, endPoint x: 919, endPoint y: 25, distance: 44.9
click at [964, 23] on div "avatar" at bounding box center [967, 23] width 23 height 23
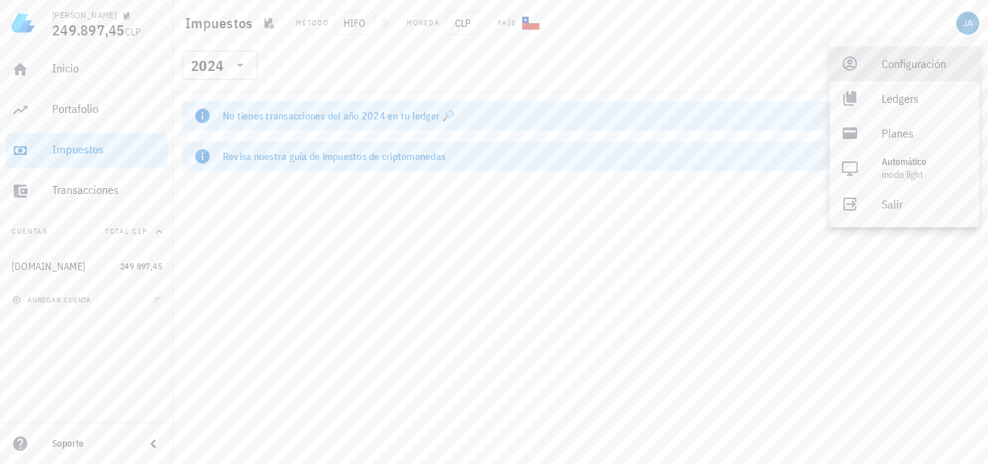
click at [915, 65] on div "Configuración" at bounding box center [925, 63] width 86 height 29
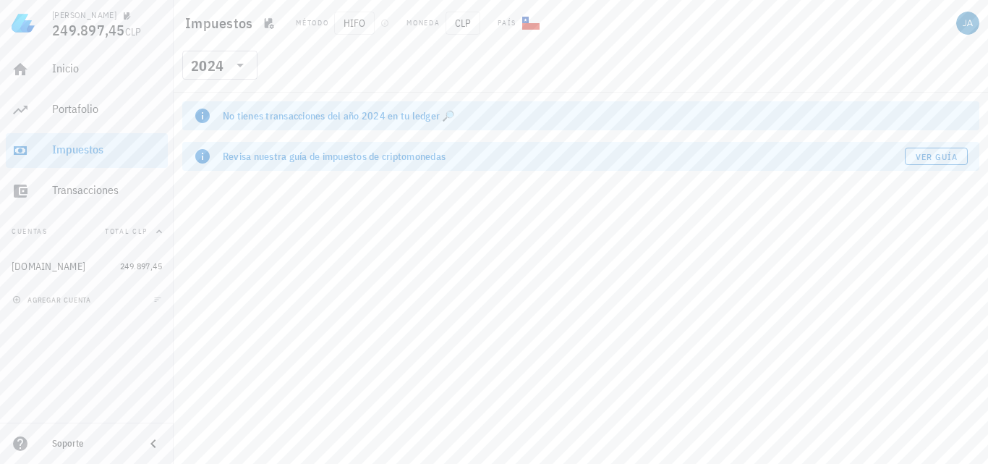
click at [311, 22] on div "Método" at bounding box center [312, 23] width 33 height 12
click at [357, 26] on span "HIFO" at bounding box center [354, 23] width 41 height 23
click at [351, 27] on span "HIFO" at bounding box center [354, 23] width 41 height 23
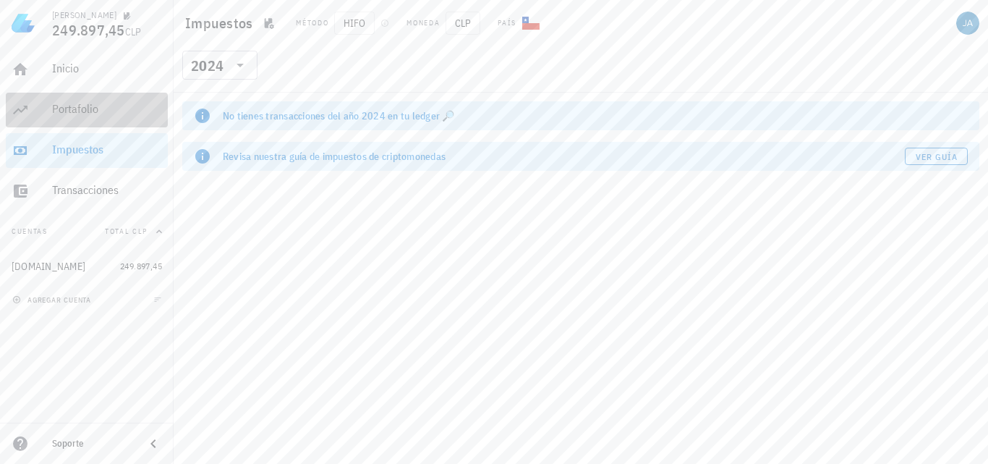
click at [77, 108] on div "Portafolio" at bounding box center [107, 109] width 110 height 14
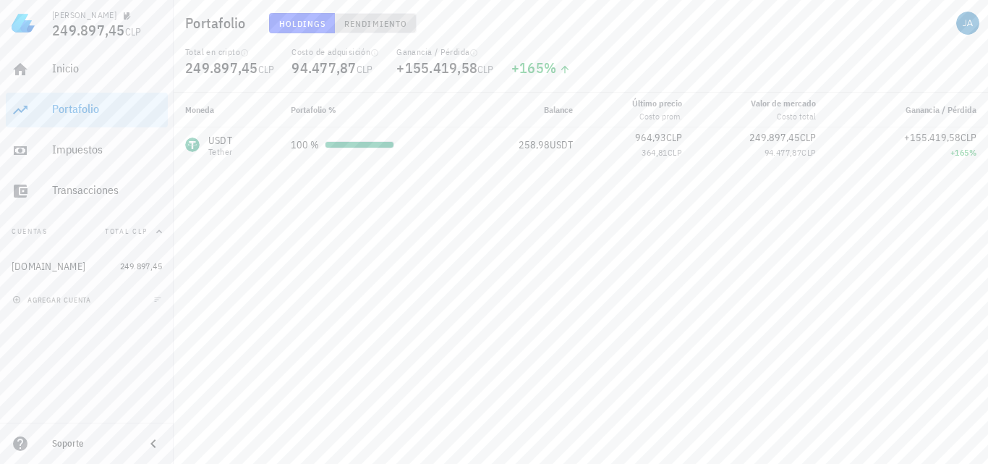
click at [375, 30] on button "Rendimiento" at bounding box center [376, 23] width 82 height 20
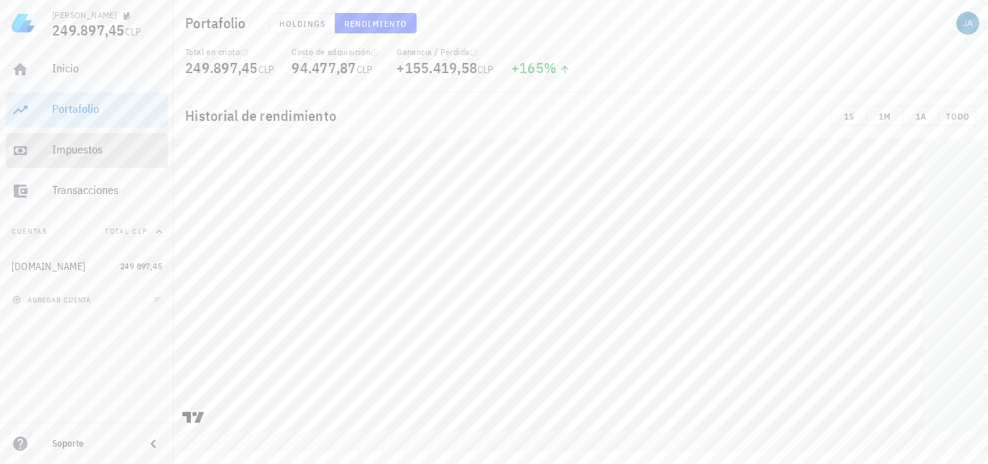
click at [85, 155] on div "Impuestos" at bounding box center [107, 150] width 110 height 14
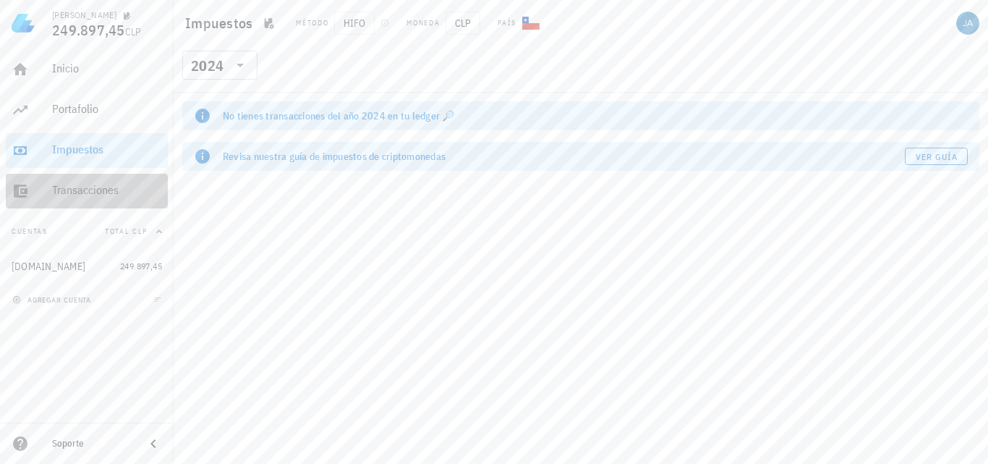
click at [105, 194] on div "Transacciones" at bounding box center [107, 190] width 110 height 14
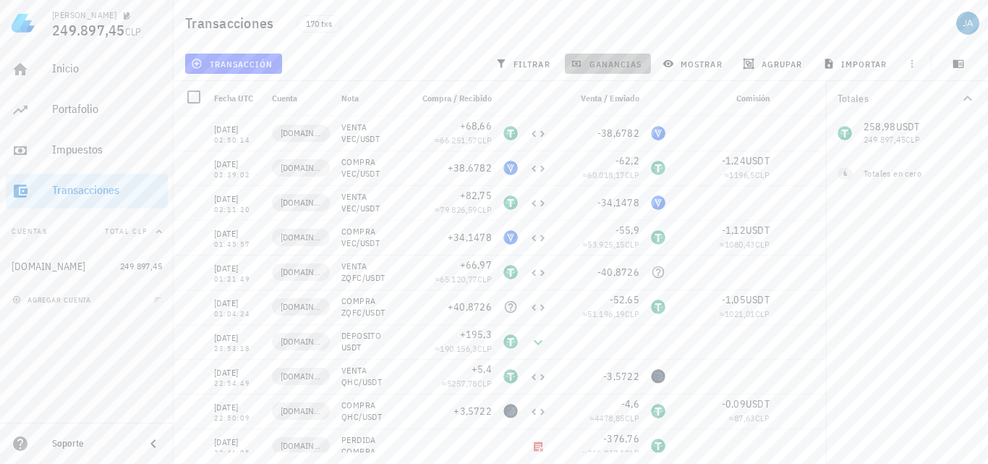
click at [615, 61] on span "ganancias" at bounding box center [608, 64] width 68 height 12
click at [614, 61] on span "ganancias" at bounding box center [608, 64] width 68 height 12
click at [540, 64] on span "filtrar" at bounding box center [524, 64] width 52 height 12
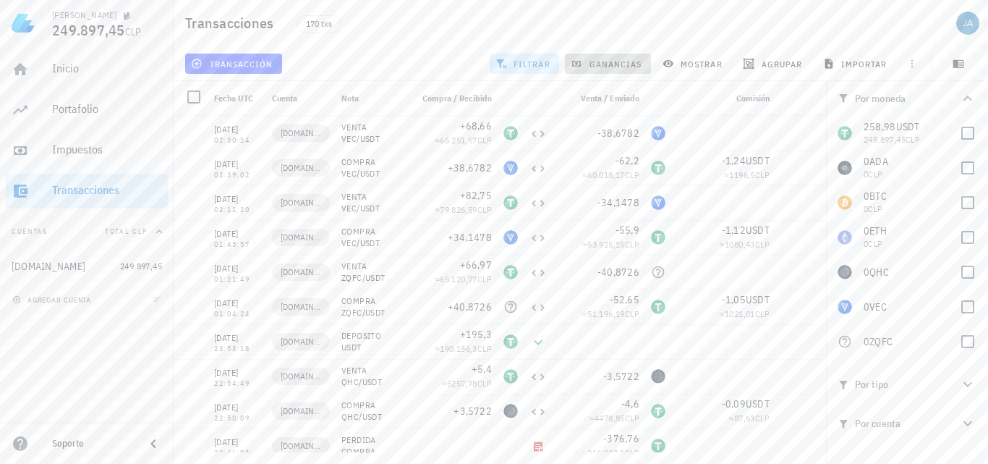
click at [627, 61] on span "ganancias" at bounding box center [608, 64] width 68 height 12
click at [700, 61] on span "mostrar" at bounding box center [694, 64] width 57 height 12
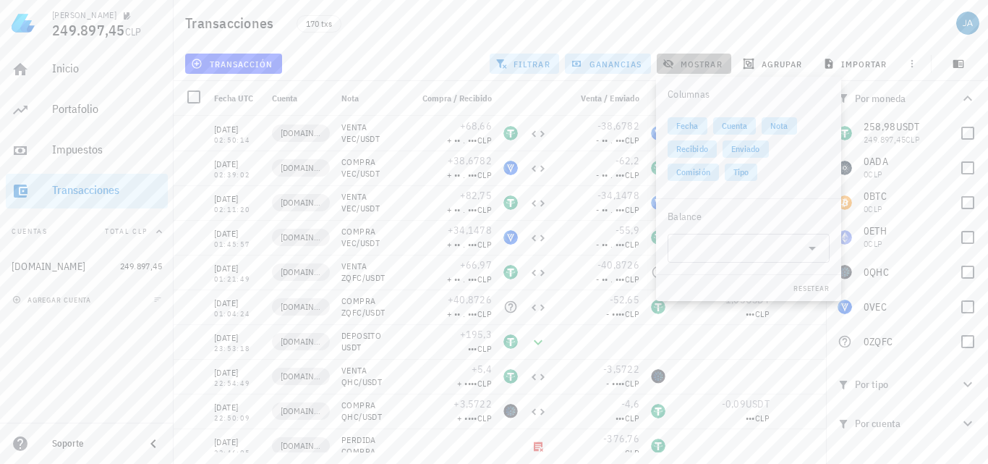
click at [695, 61] on span "mostrar" at bounding box center [694, 64] width 57 height 12
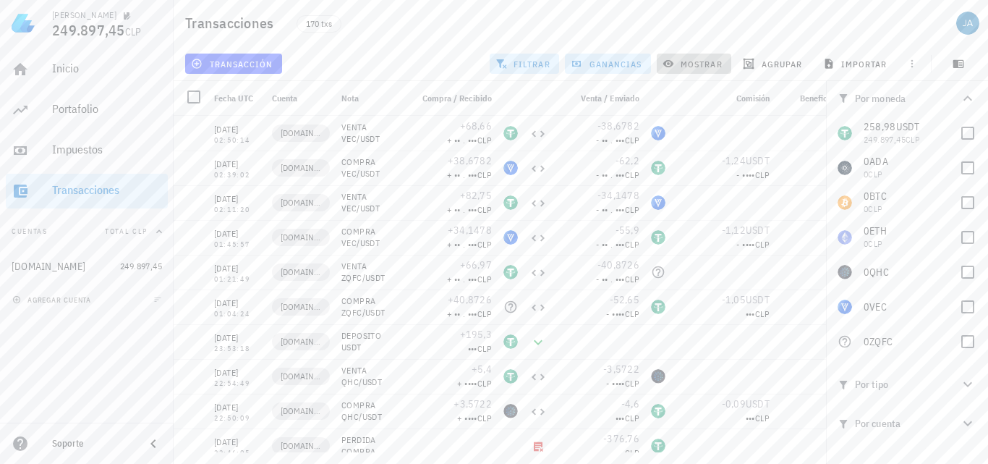
click at [695, 61] on span "mostrar" at bounding box center [694, 64] width 57 height 12
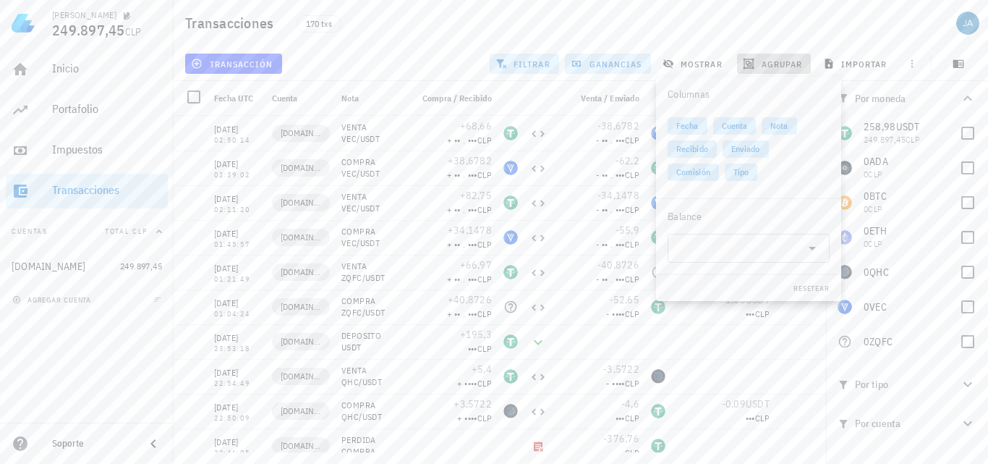
click at [791, 61] on span "agrupar" at bounding box center [774, 64] width 56 height 12
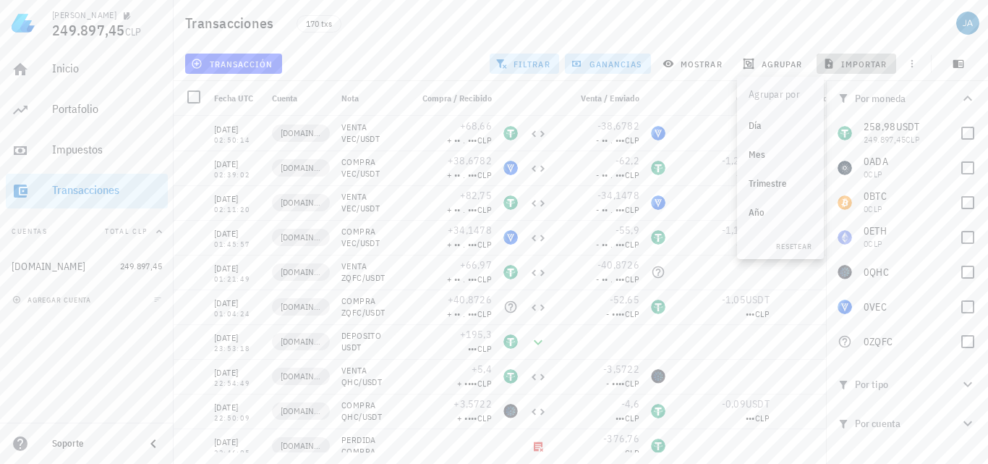
click at [864, 64] on span "importar" at bounding box center [856, 64] width 61 height 12
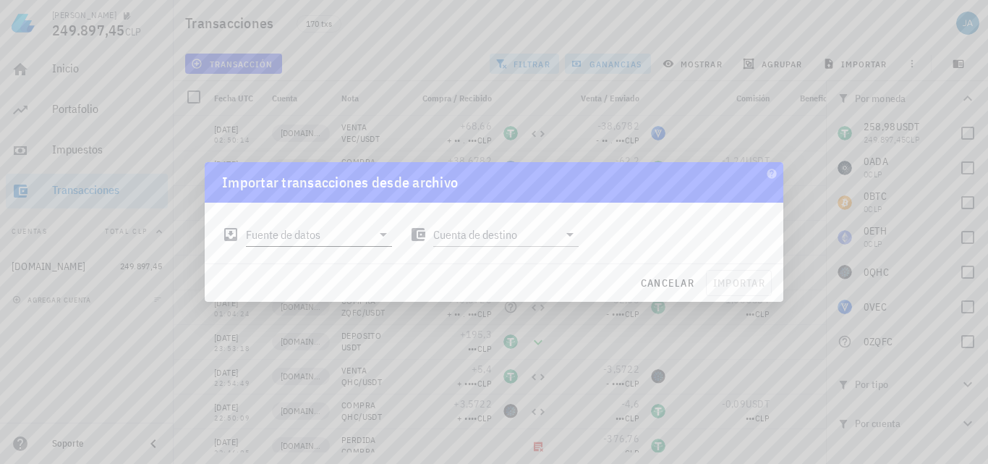
click at [344, 239] on input "Fuente de datos" at bounding box center [309, 234] width 126 height 23
type input "KEYANB"
click at [658, 282] on span "cancelar" at bounding box center [667, 282] width 54 height 13
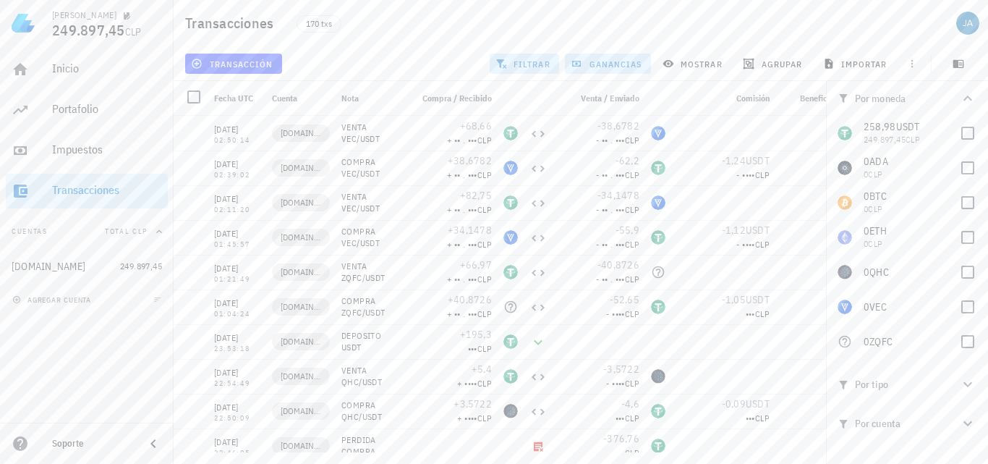
click at [425, 59] on div "transacción filtrar ganancias mostrar [GEOGRAPHIC_DATA] importar" at bounding box center [580, 63] width 797 height 35
click at [73, 72] on div "Inicio" at bounding box center [107, 68] width 110 height 14
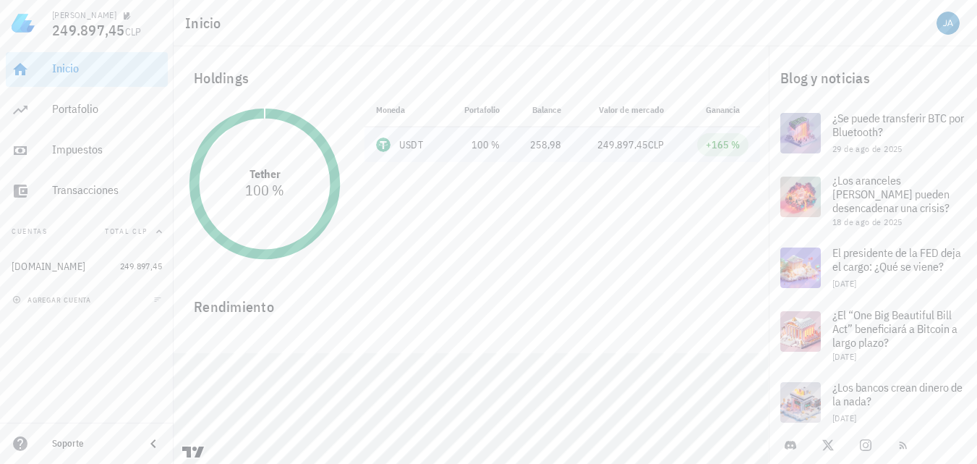
click at [438, 150] on td "USDT" at bounding box center [405, 144] width 80 height 35
click at [507, 148] on td "100 %" at bounding box center [478, 144] width 67 height 35
click at [570, 148] on td "258,98" at bounding box center [541, 144] width 61 height 35
drag, startPoint x: 665, startPoint y: 148, endPoint x: 673, endPoint y: 148, distance: 8.7
click at [666, 148] on td "249.897,45 CLP" at bounding box center [624, 144] width 102 height 35
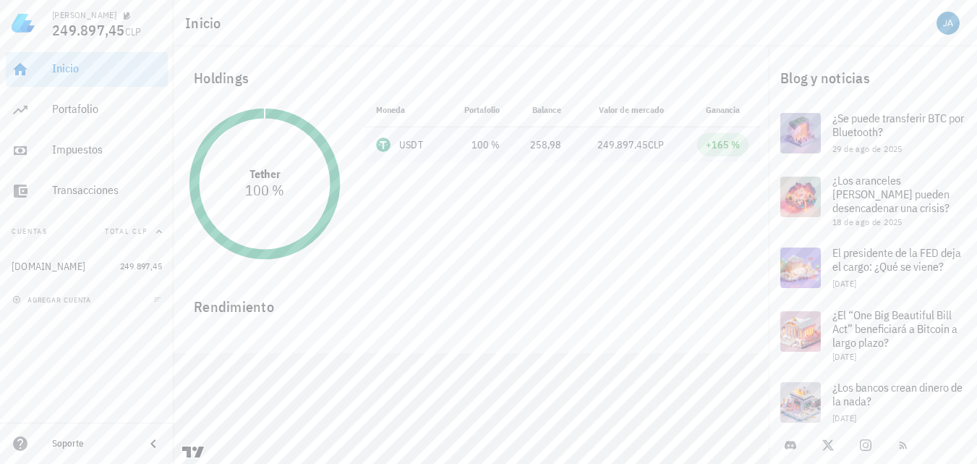
click at [747, 147] on span "+165 %" at bounding box center [722, 144] width 51 height 23
click at [734, 147] on div "+165 %" at bounding box center [723, 144] width 34 height 14
click at [706, 153] on span "+165 %" at bounding box center [722, 144] width 51 height 23
click at [717, 111] on span "Ganancia" at bounding box center [727, 109] width 43 height 11
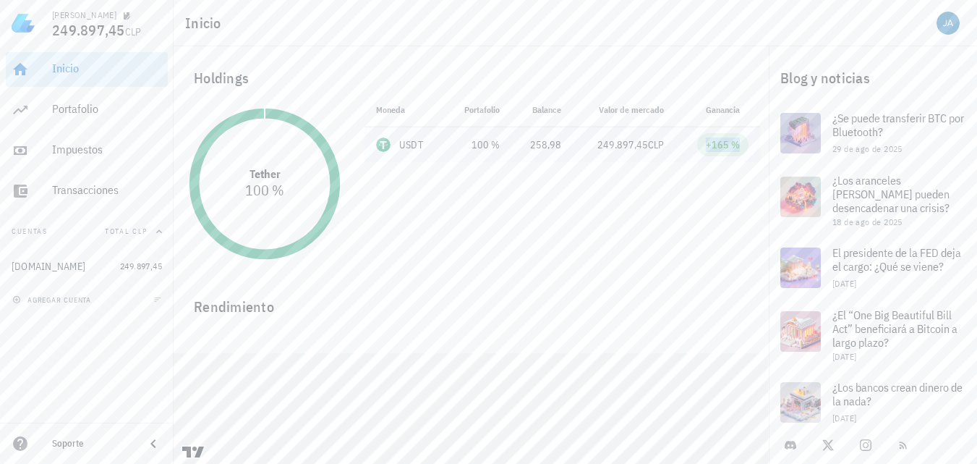
click at [716, 144] on div "+165 %" at bounding box center [723, 144] width 34 height 14
click at [261, 174] on circle at bounding box center [264, 183] width 129 height 129
click at [289, 127] on circle at bounding box center [264, 183] width 129 height 129
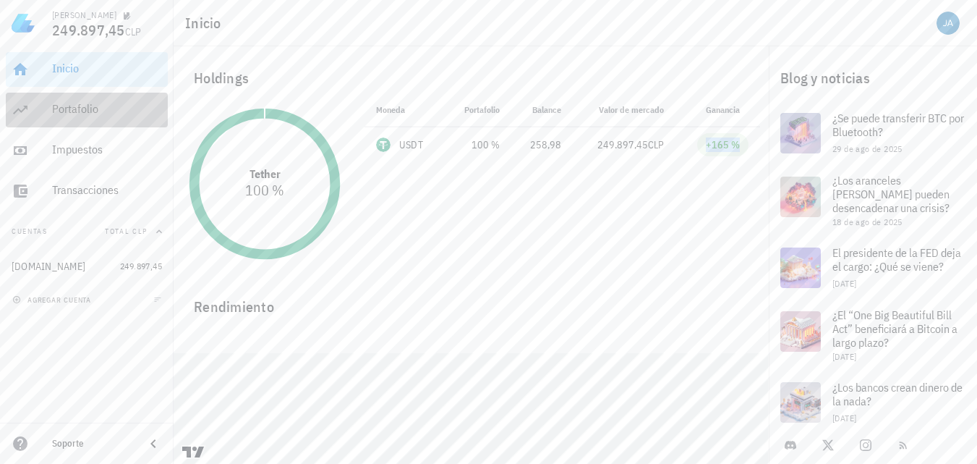
click at [83, 115] on div "Portafolio" at bounding box center [107, 109] width 110 height 14
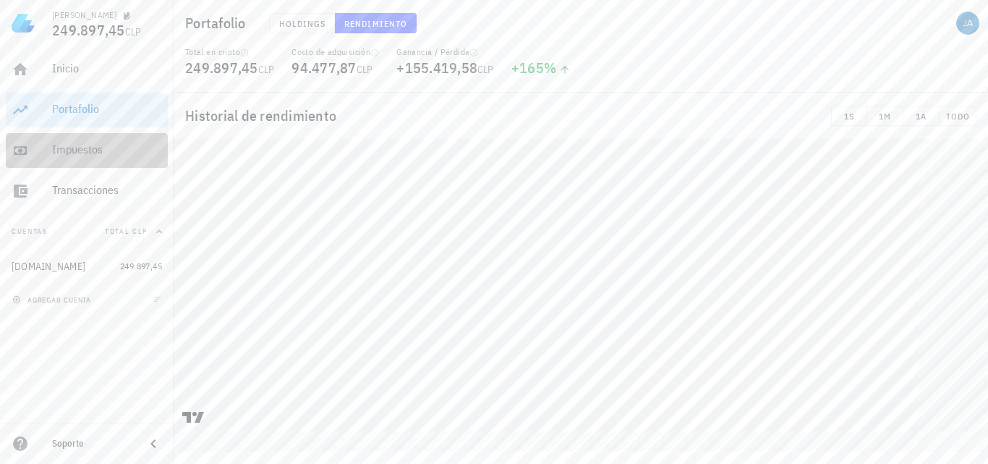
click at [59, 147] on div "Impuestos" at bounding box center [107, 150] width 110 height 14
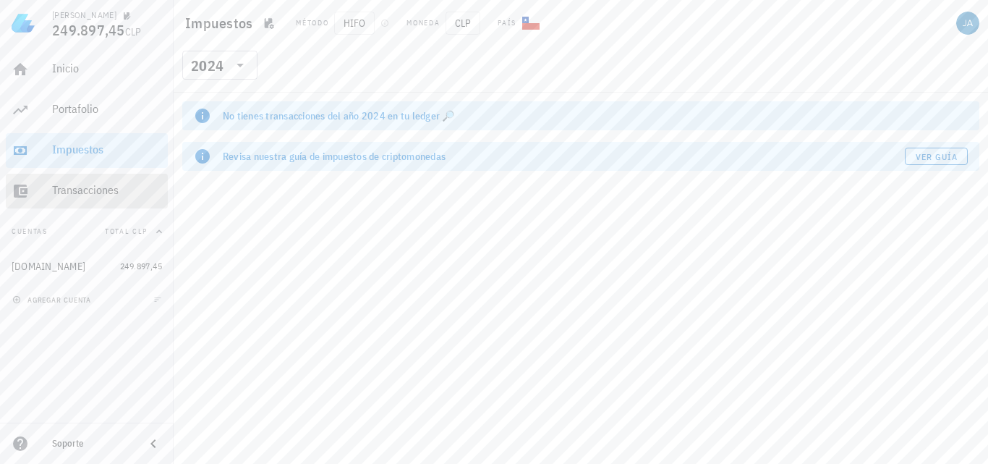
click at [99, 197] on div "Transacciones" at bounding box center [107, 190] width 110 height 33
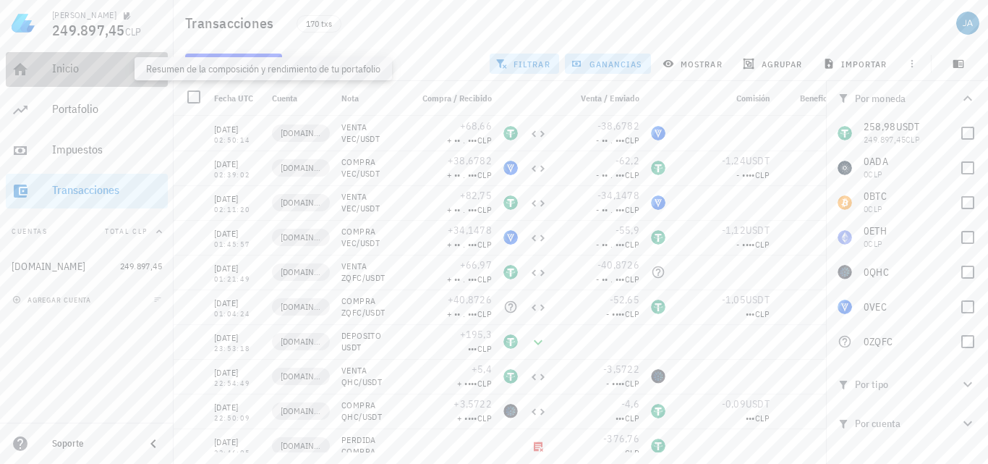
click at [78, 61] on div "Inicio" at bounding box center [107, 68] width 110 height 14
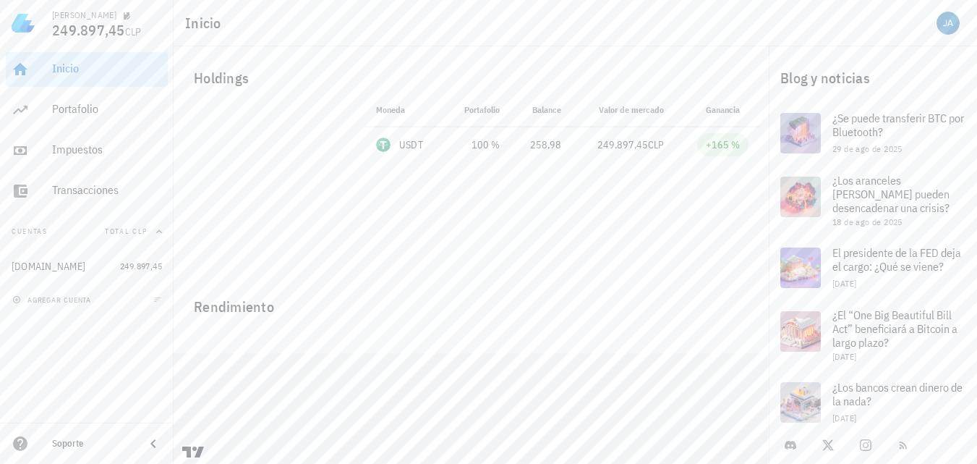
scroll to position [22, 0]
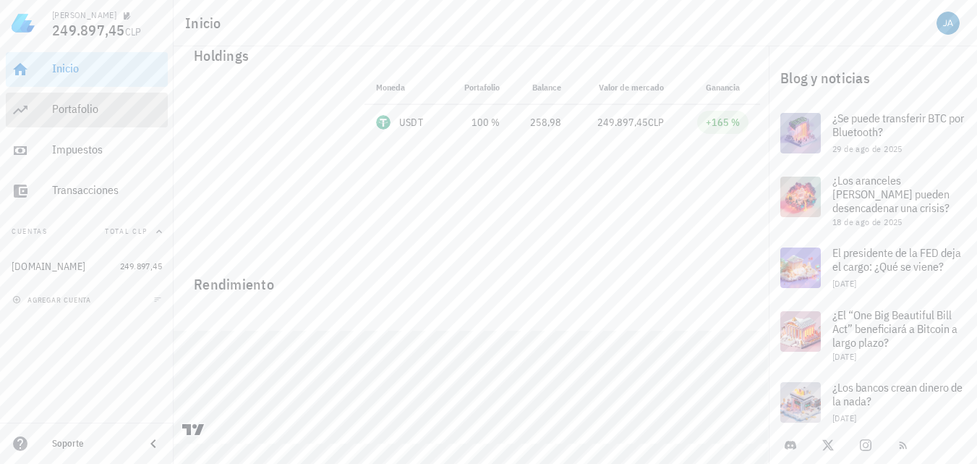
click at [88, 98] on div "Portafolio" at bounding box center [107, 109] width 110 height 33
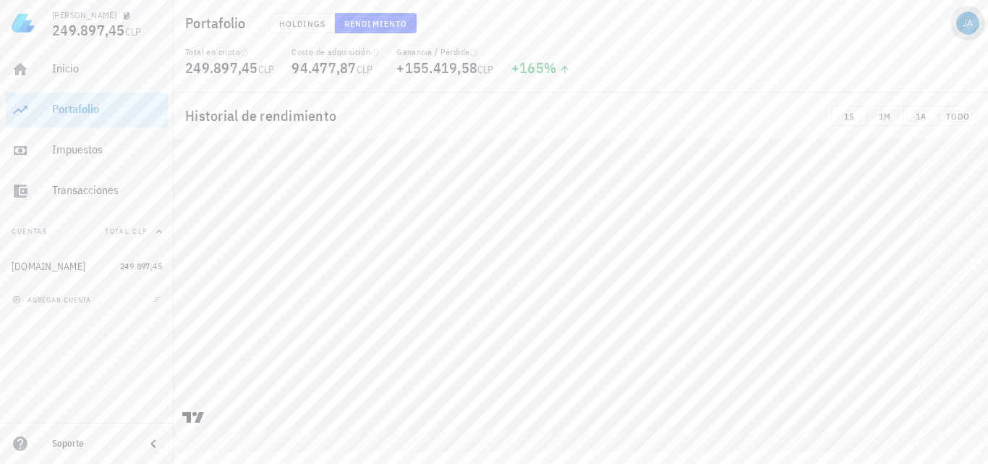
click at [973, 25] on div "avatar" at bounding box center [967, 23] width 23 height 23
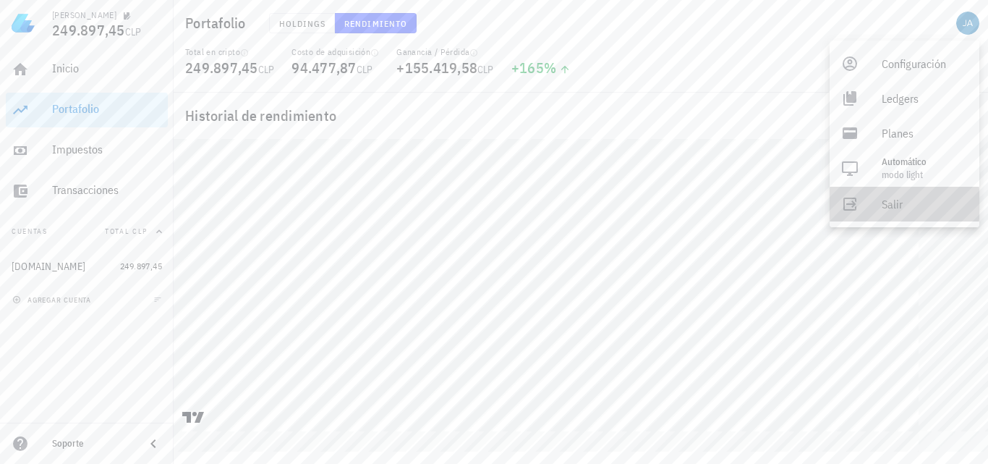
click at [903, 200] on div "Salir" at bounding box center [925, 204] width 86 height 29
